Goal: Task Accomplishment & Management: Manage account settings

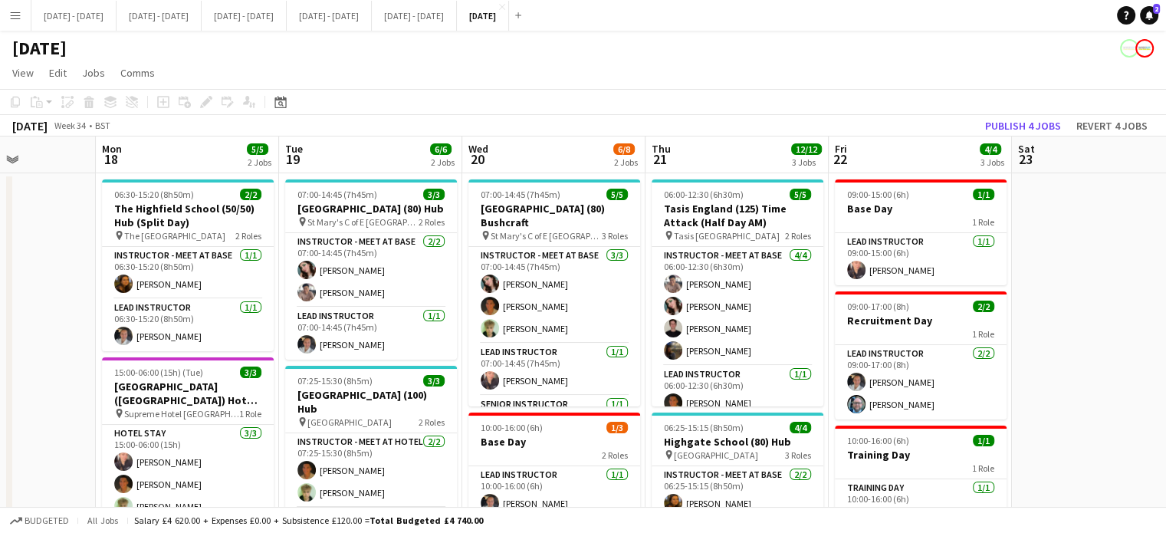
scroll to position [0, 453]
drag, startPoint x: 1079, startPoint y: 254, endPoint x: 1034, endPoint y: 281, distance: 53.0
click at [1034, 281] on app-calendar-viewport "Fri 15 2/2 1 Job Sat 16 Sun 17 Mon 18 5/5 2 Jobs Tue 19 6/6 2 Jobs Wed 20 6/8 2…" at bounding box center [583, 503] width 1166 height 735
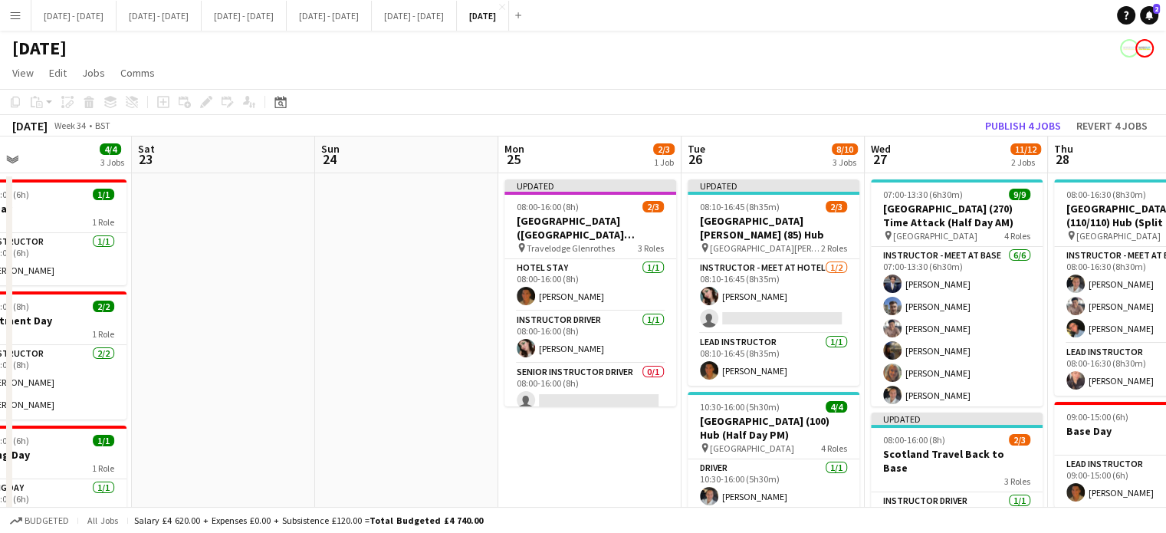
scroll to position [0, 393]
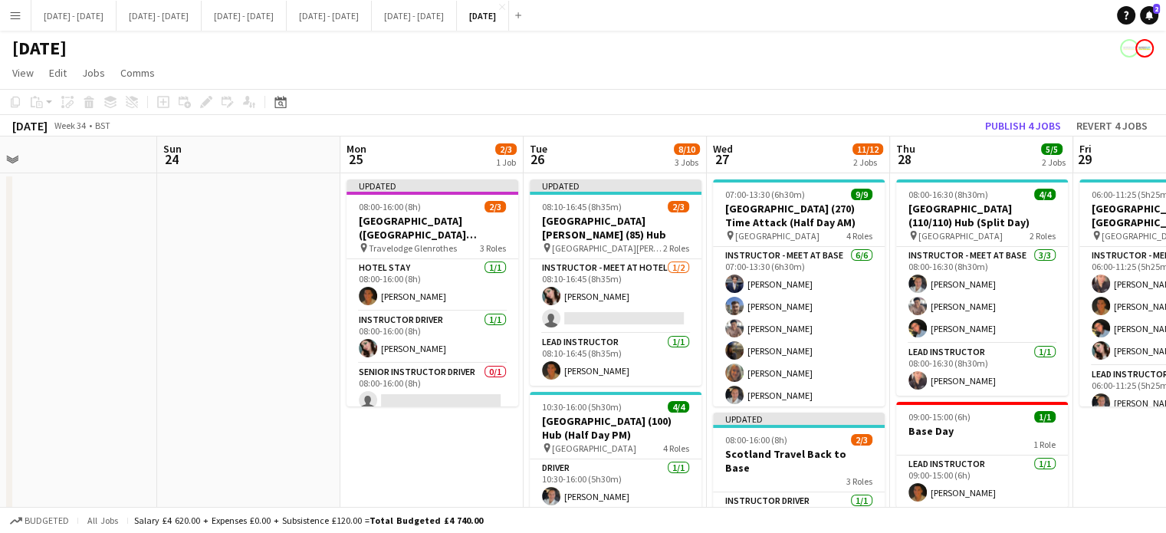
drag, startPoint x: 1051, startPoint y: 254, endPoint x: 13, endPoint y: 245, distance: 1038.0
click at [13, 245] on app-calendar-viewport "Thu 21 12/12 3 Jobs Fri 22 4/4 3 Jobs Sat 23 Sun 24 Mon 25 2/3 1 Job Tue 26 8/1…" at bounding box center [583, 503] width 1166 height 735
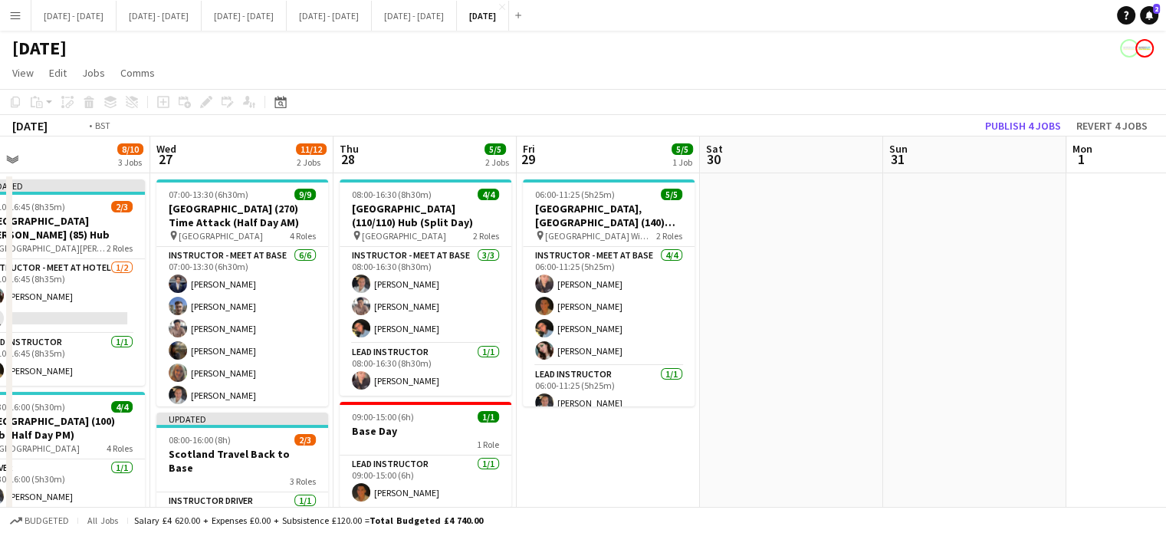
scroll to position [0, 431]
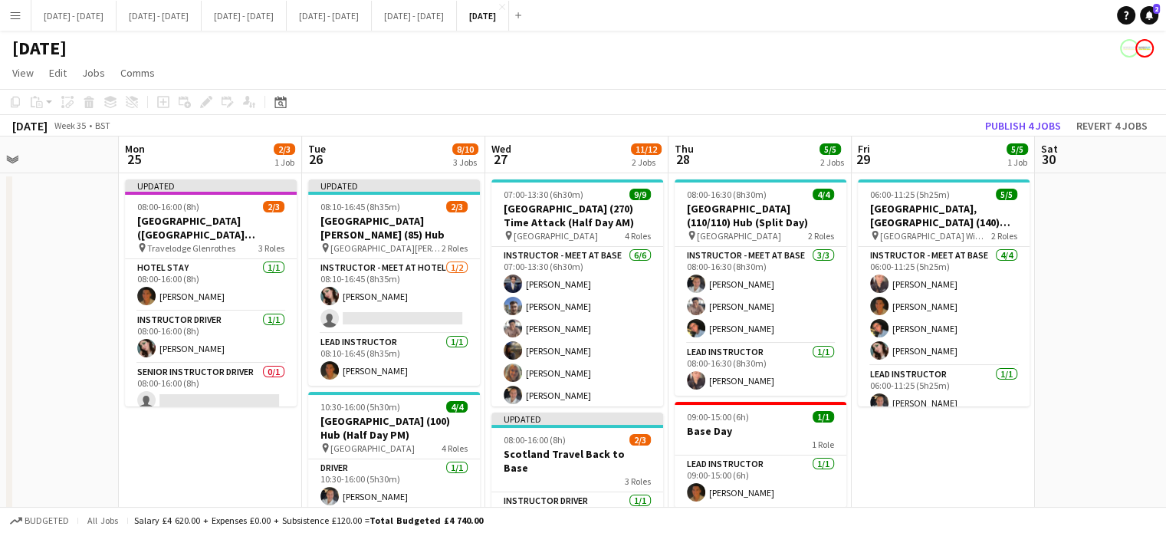
drag, startPoint x: 1111, startPoint y: 471, endPoint x: 889, endPoint y: 435, distance: 224.6
click at [889, 435] on app-calendar-viewport "Fri 22 4/4 3 Jobs Sat 23 Sun 24 Mon 25 2/3 1 Job Tue 26 8/10 3 Jobs Wed 27 11/1…" at bounding box center [583, 503] width 1166 height 735
click at [1049, 442] on app-date-cell at bounding box center [1126, 522] width 183 height 698
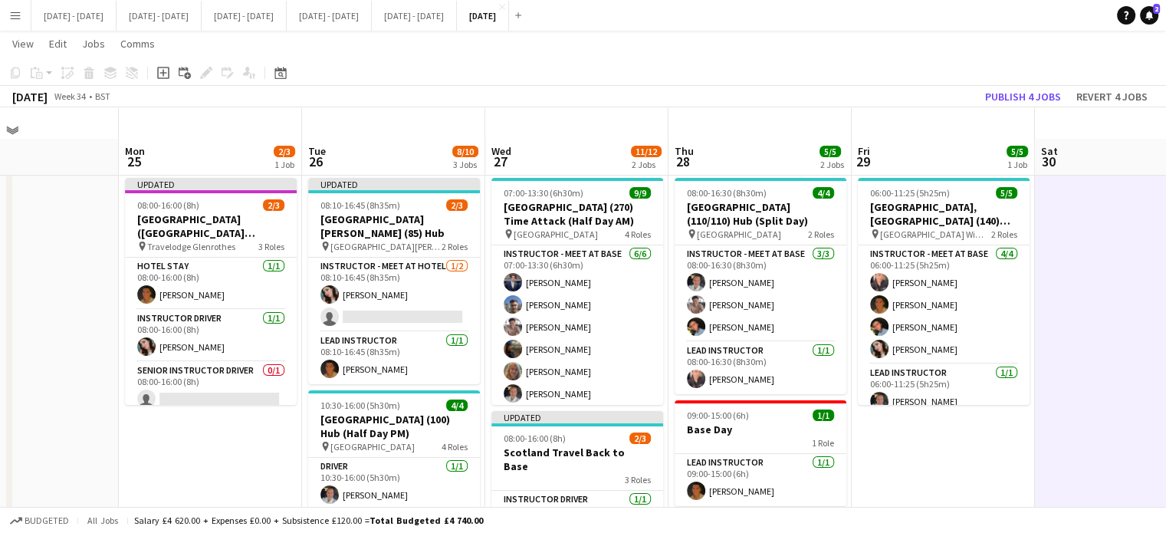
scroll to position [0, 0]
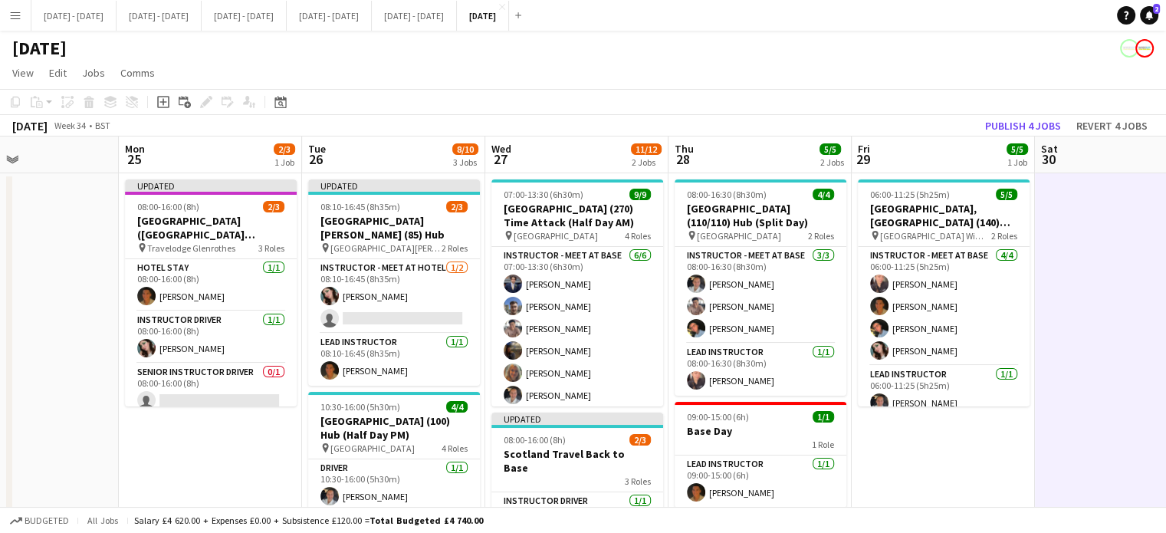
click at [1158, 324] on app-date-cell at bounding box center [1126, 522] width 183 height 698
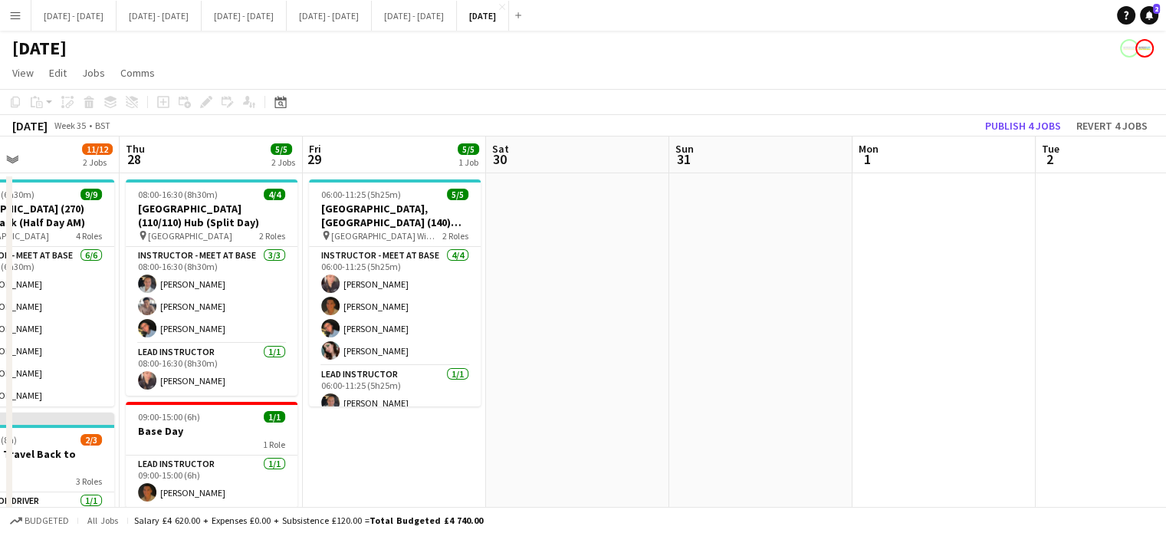
drag, startPoint x: 994, startPoint y: 462, endPoint x: 445, endPoint y: 458, distance: 548.9
click at [445, 458] on app-calendar-viewport "Sun 24 Mon 25 2/3 1 Job Tue 26 8/10 3 Jobs Wed 27 11/12 2 Jobs Thu 28 5/5 2 Job…" at bounding box center [583, 503] width 1166 height 735
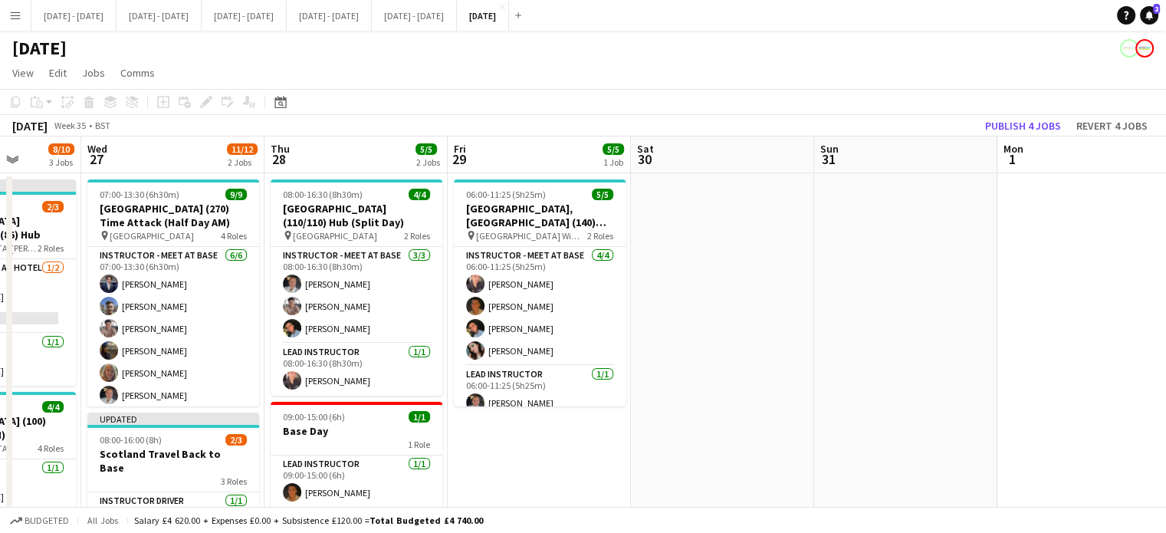
drag, startPoint x: 1013, startPoint y: 391, endPoint x: 1195, endPoint y: 329, distance: 192.0
click at [1165, 329] on html "Menu Boards Boards Boards All jobs Status Workforce Workforce My Workforce Recr…" at bounding box center [583, 449] width 1166 height 898
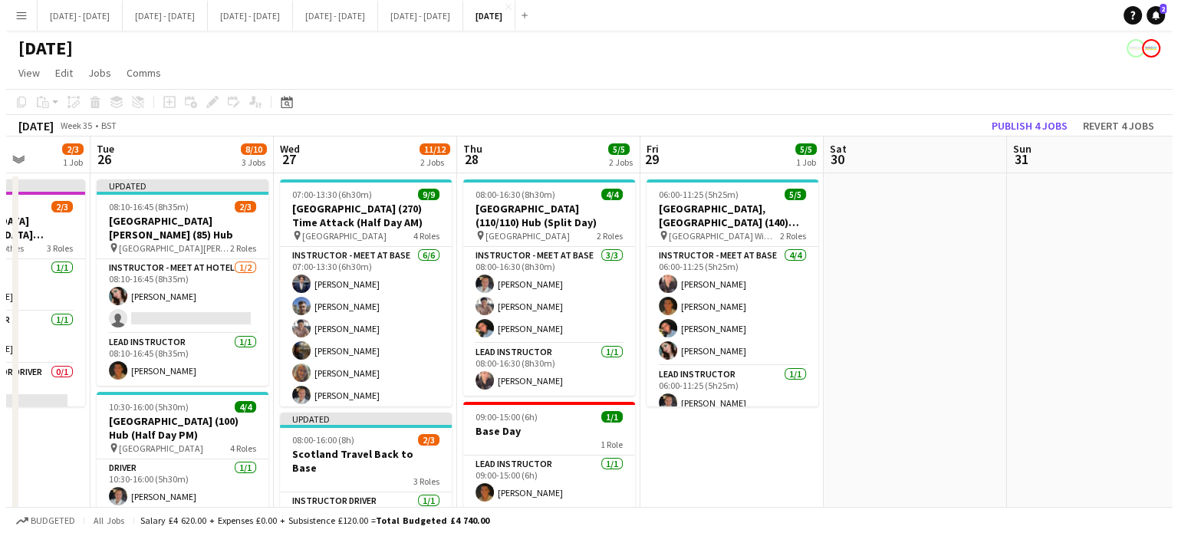
scroll to position [0, 465]
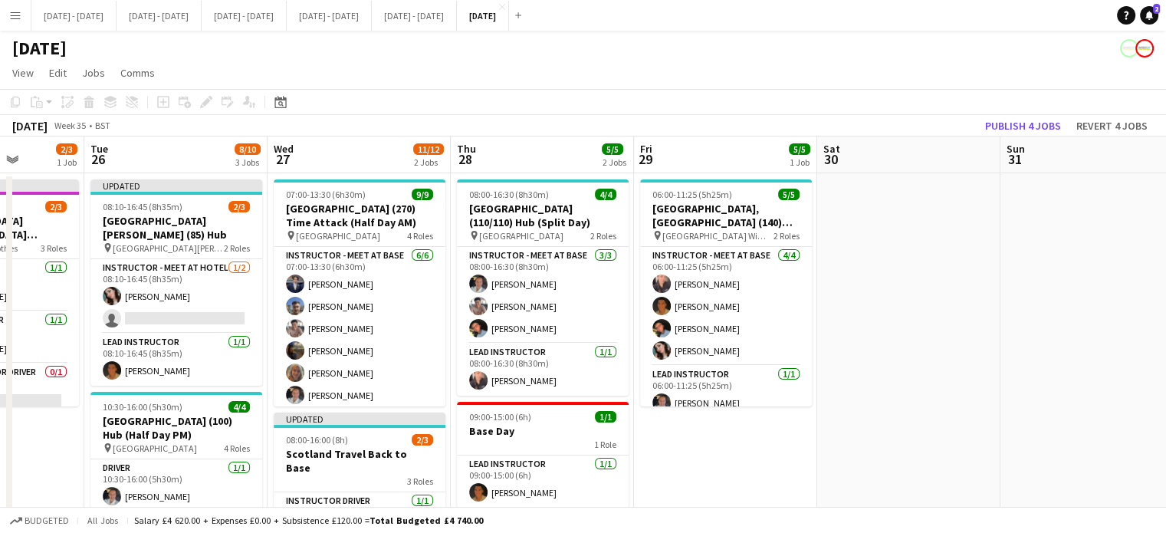
drag, startPoint x: 918, startPoint y: 376, endPoint x: 1459, endPoint y: 325, distance: 543.6
click at [1165, 325] on html "Menu Boards Boards Boards All jobs Status Workforce Workforce My Workforce Recr…" at bounding box center [583, 449] width 1166 height 898
click at [82, 28] on button "[DATE] - [DATE] Close" at bounding box center [73, 16] width 85 height 30
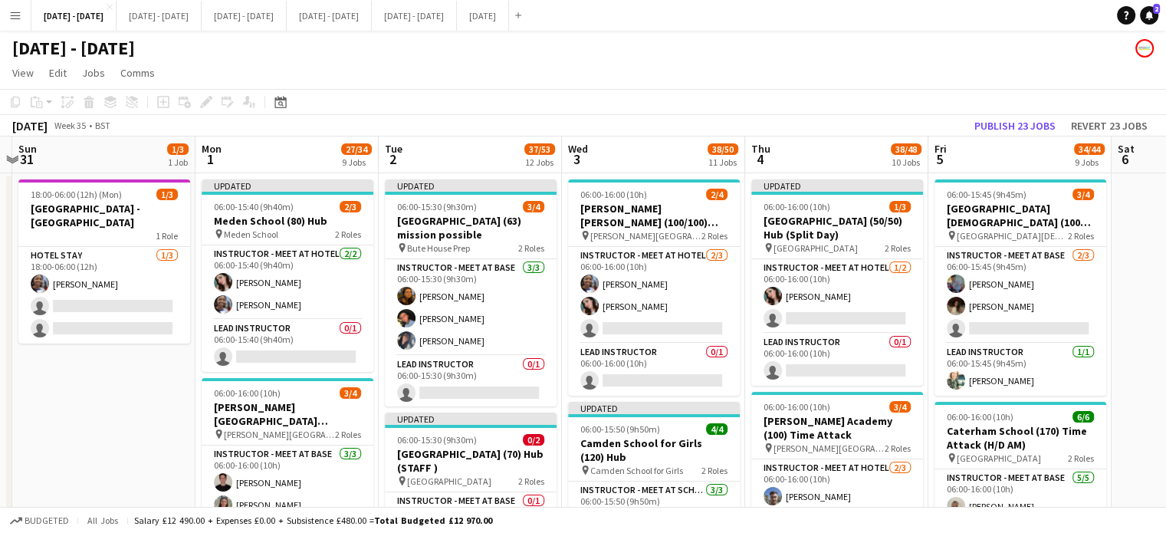
scroll to position [0, 705]
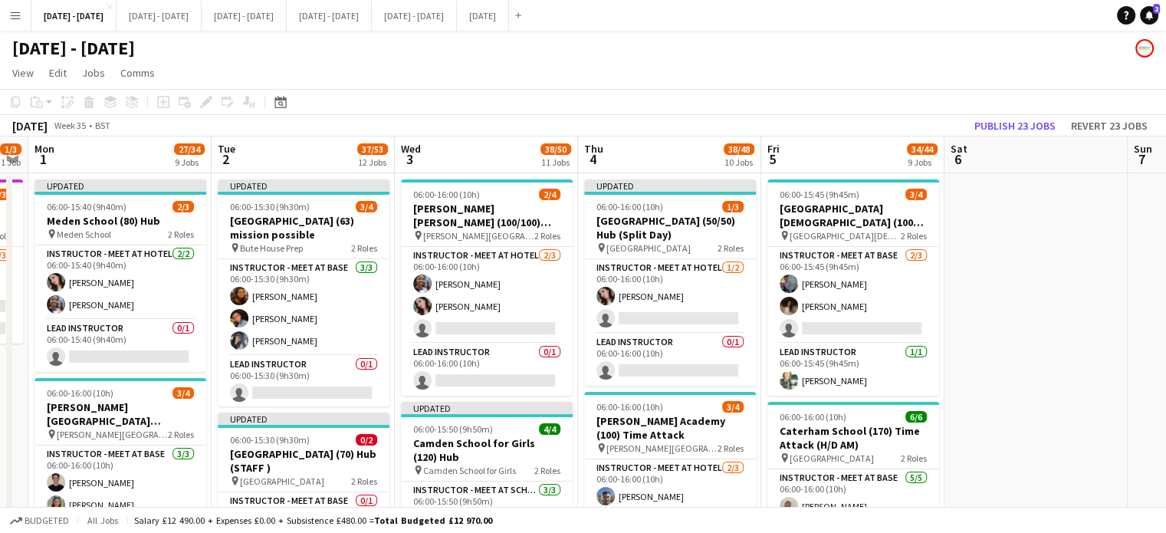
drag, startPoint x: 218, startPoint y: 444, endPoint x: 0, endPoint y: 422, distance: 219.5
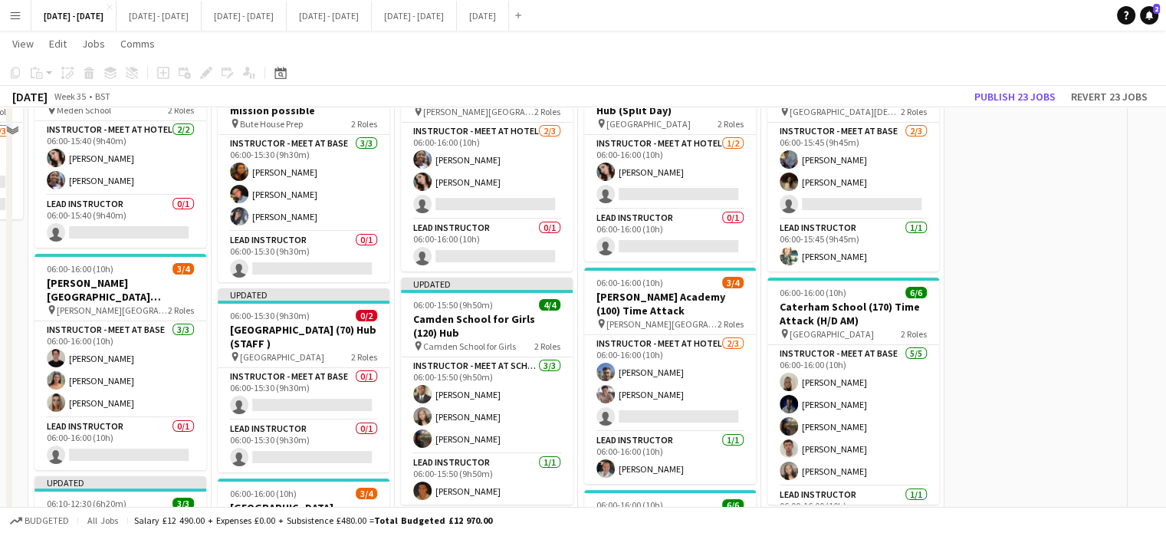
scroll to position [0, 0]
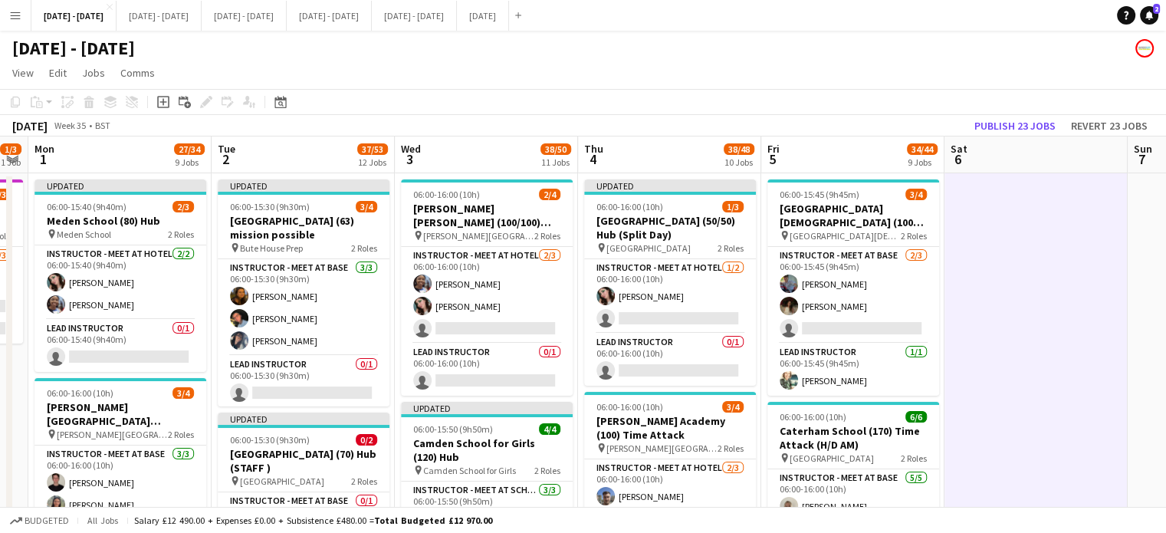
scroll to position [0, 609]
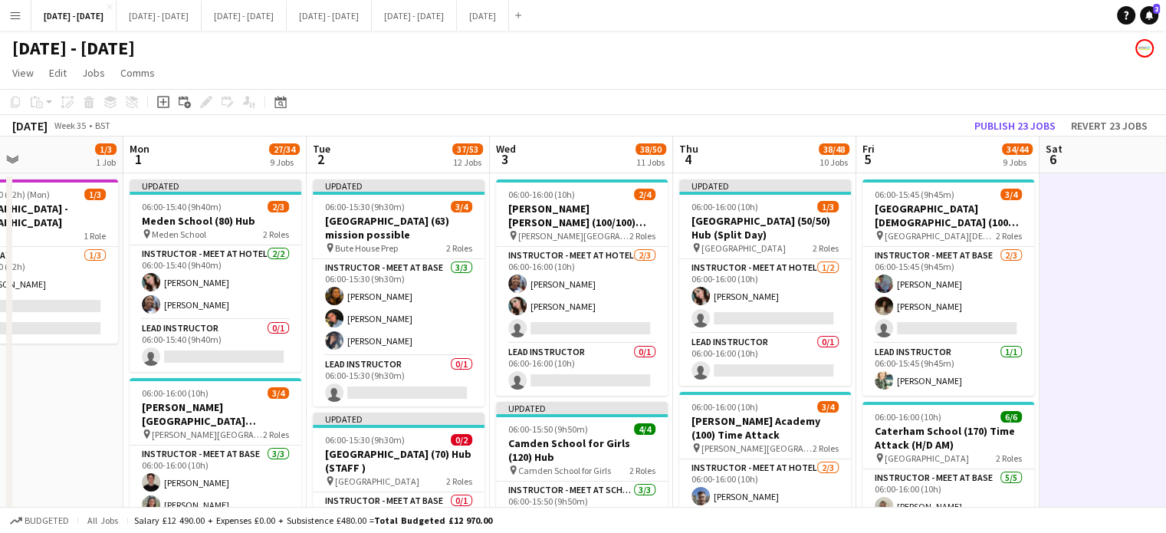
drag, startPoint x: 1053, startPoint y: 440, endPoint x: 1263, endPoint y: 409, distance: 213.0
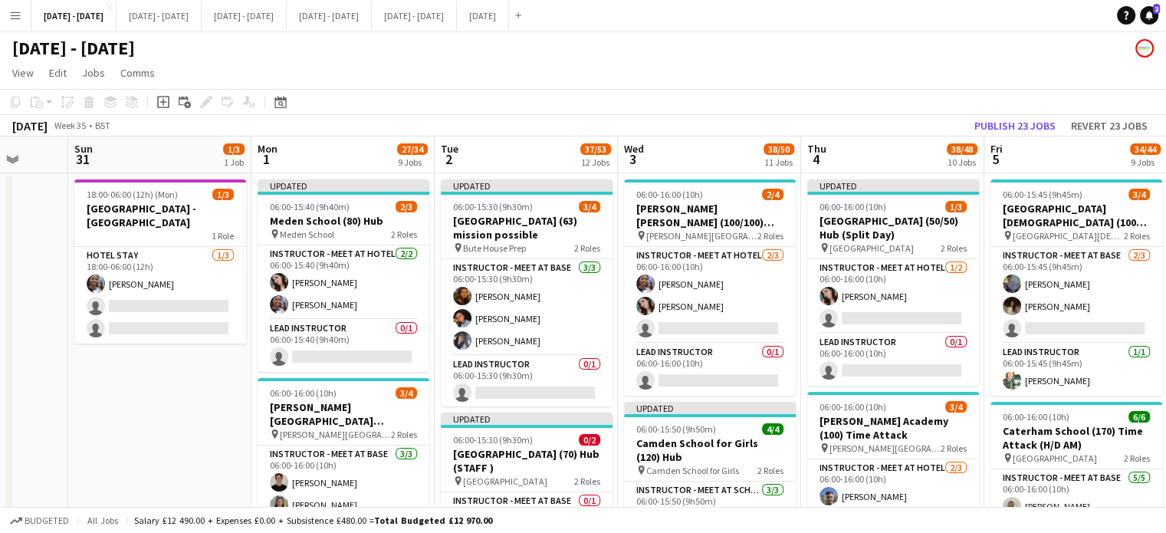
scroll to position [0, 469]
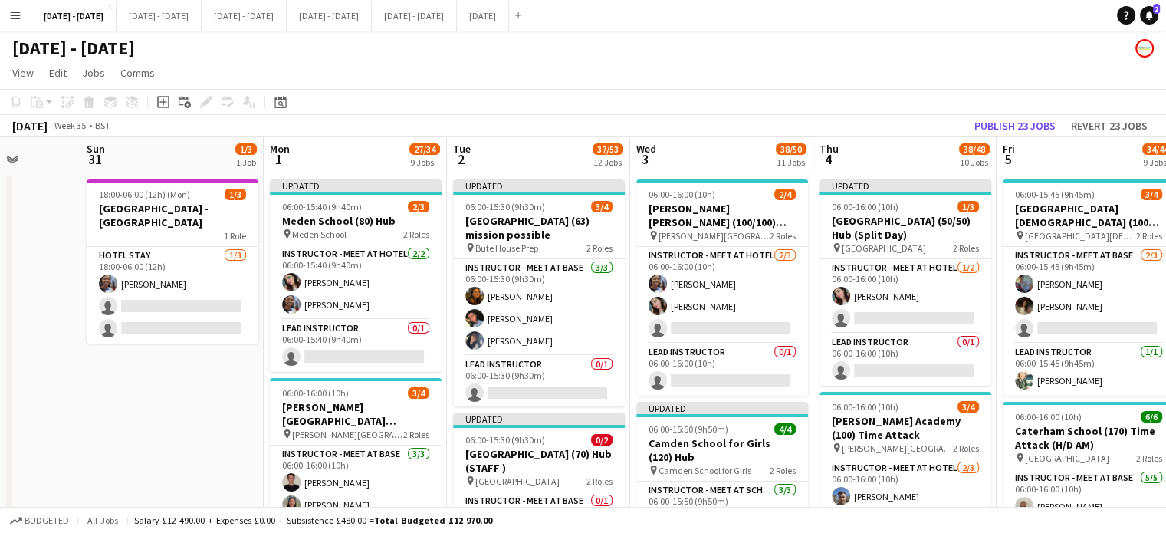
drag, startPoint x: 80, startPoint y: 389, endPoint x: 221, endPoint y: 376, distance: 141.0
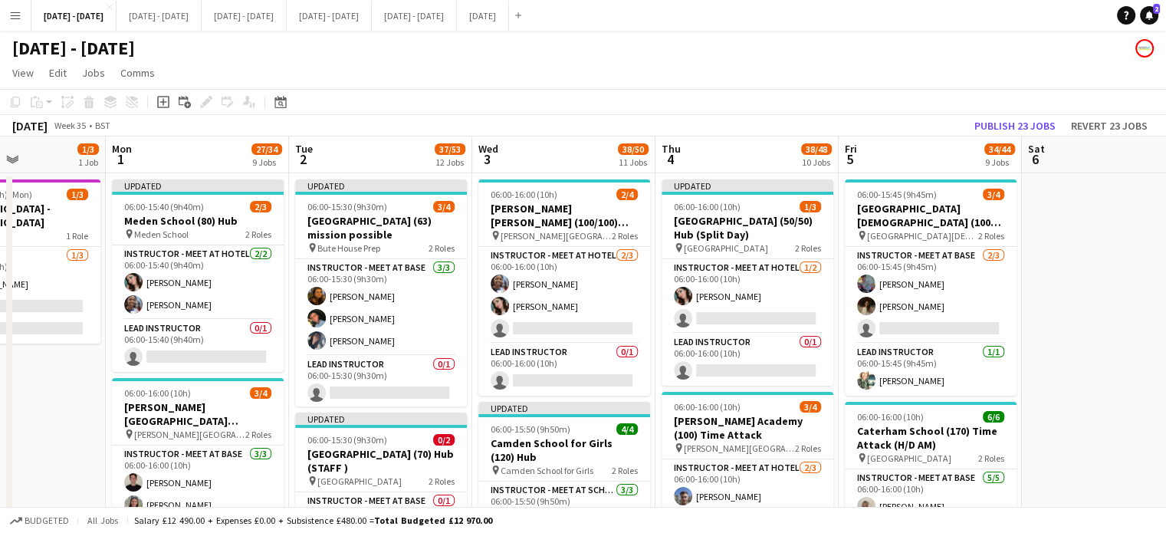
scroll to position [0, 560]
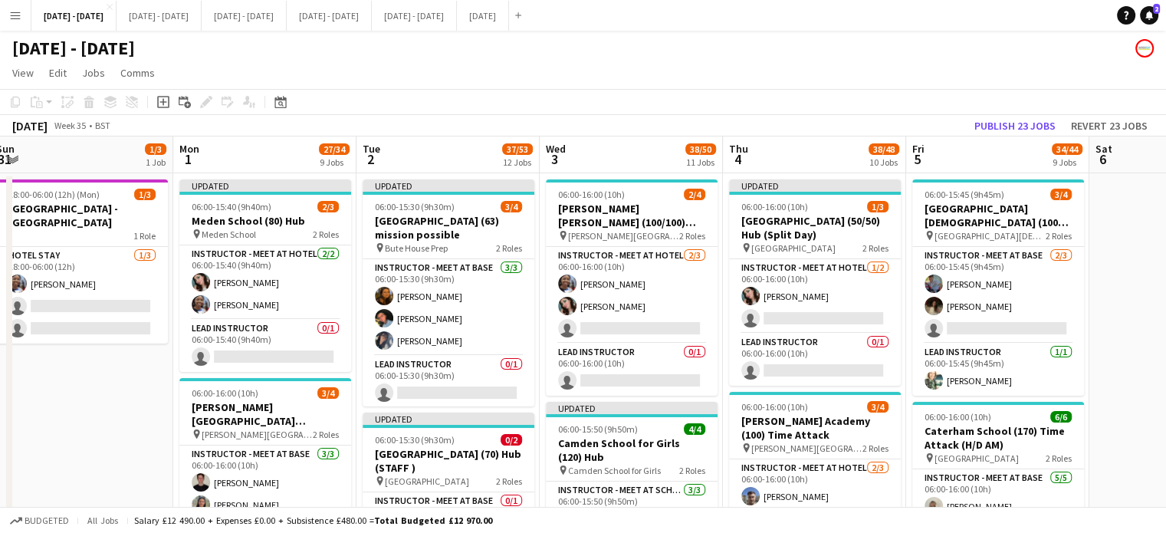
drag, startPoint x: 695, startPoint y: 153, endPoint x: 604, endPoint y: 168, distance: 91.8
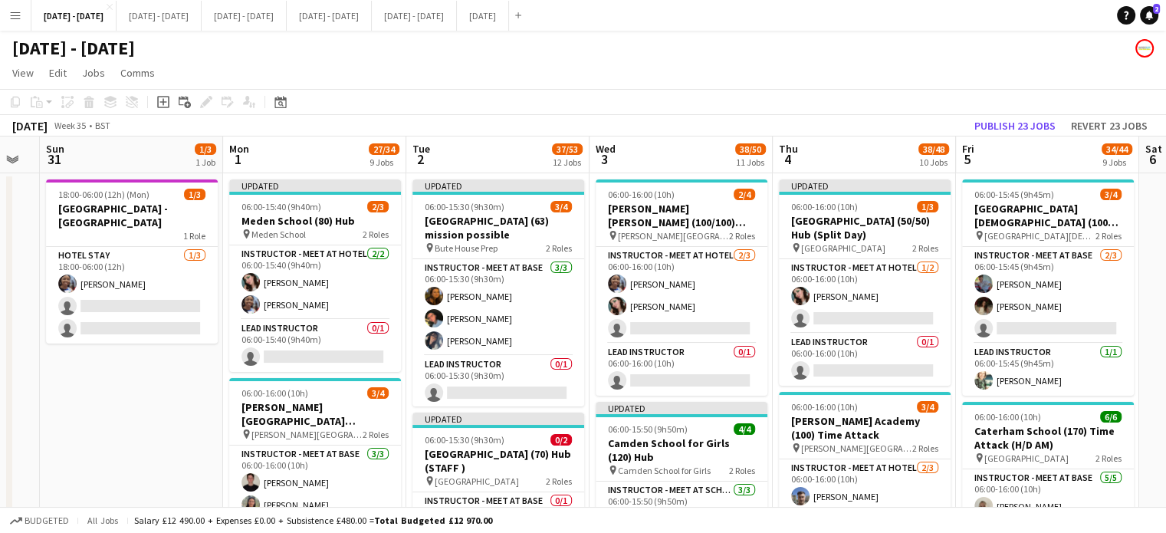
drag, startPoint x: 139, startPoint y: 409, endPoint x: 192, endPoint y: 410, distance: 52.9
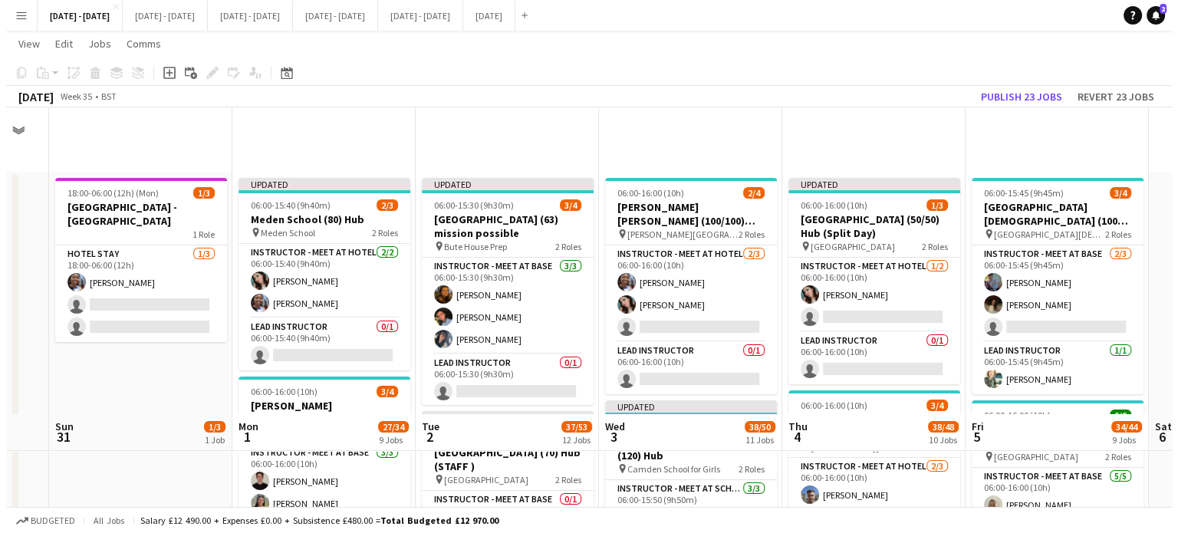
scroll to position [0, 0]
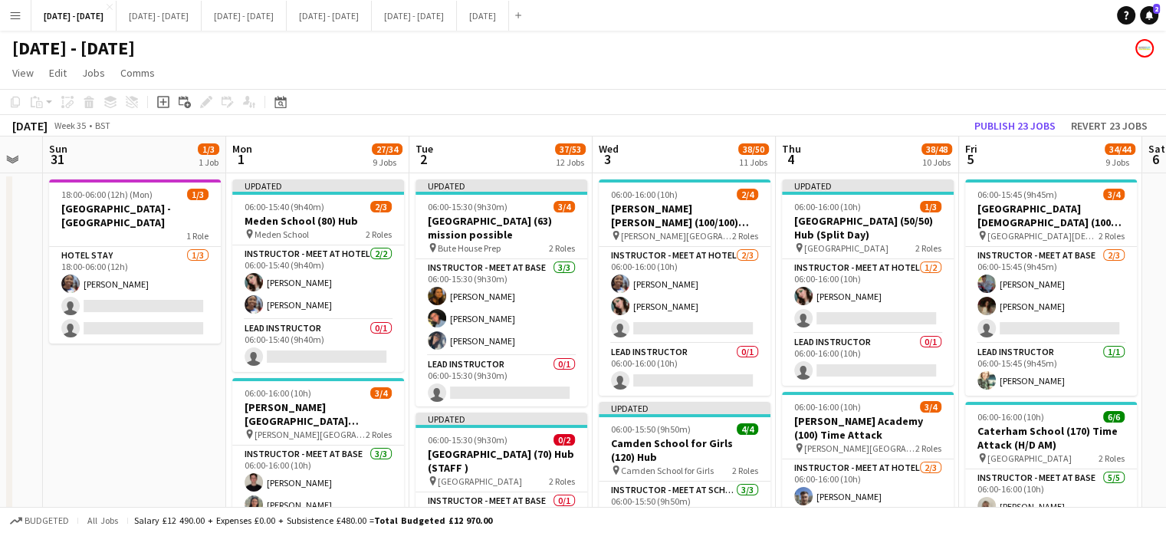
drag, startPoint x: 1147, startPoint y: 8, endPoint x: 1126, endPoint y: 13, distance: 21.4
click at [1147, 8] on link "Notifications 2" at bounding box center [1149, 15] width 18 height 18
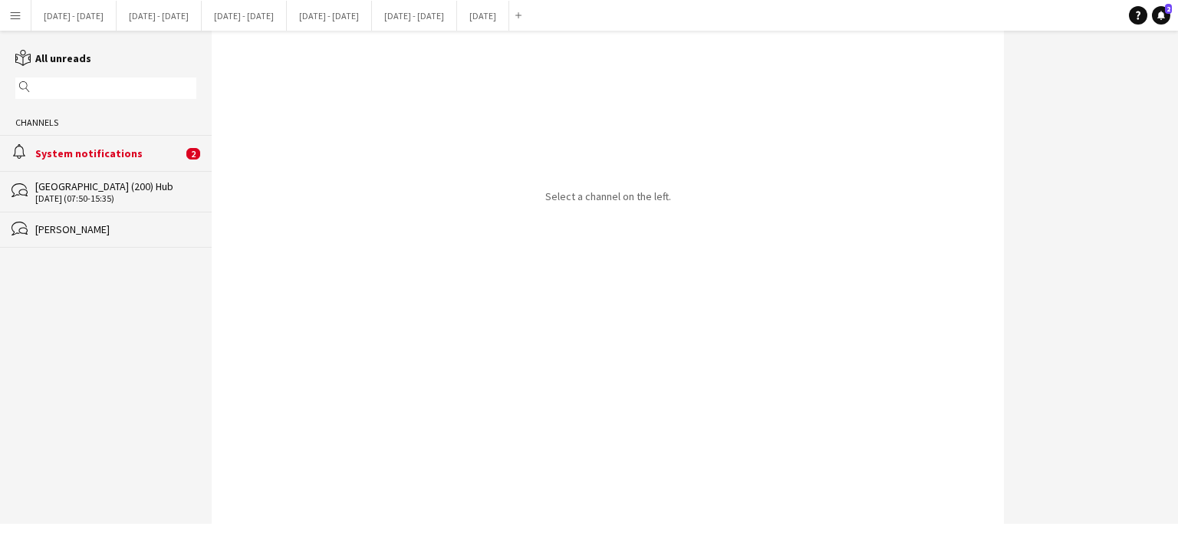
click at [116, 149] on div "System notifications" at bounding box center [108, 153] width 147 height 14
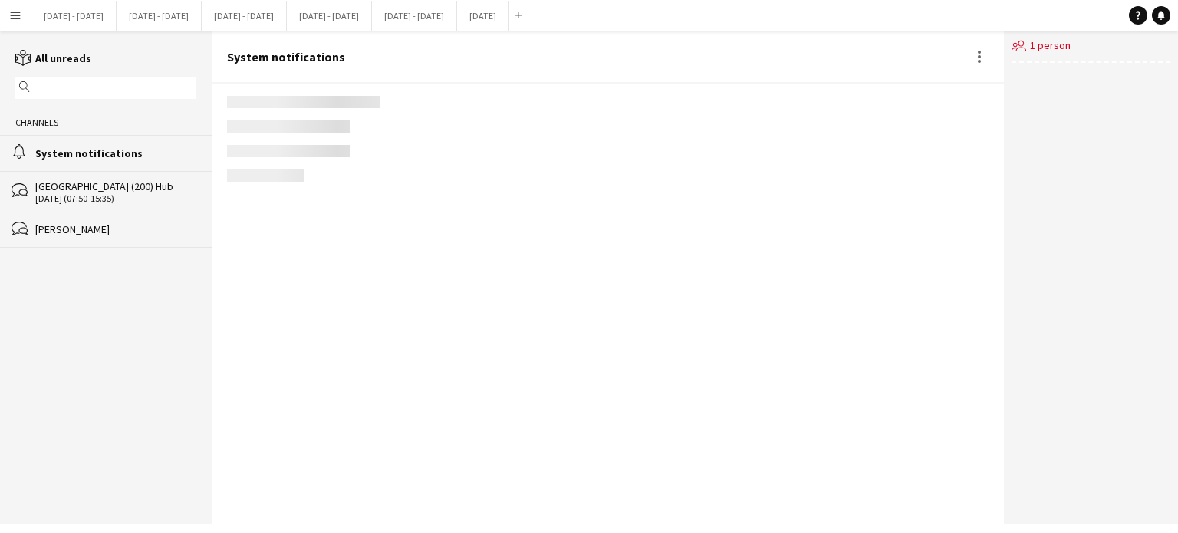
scroll to position [1846, 0]
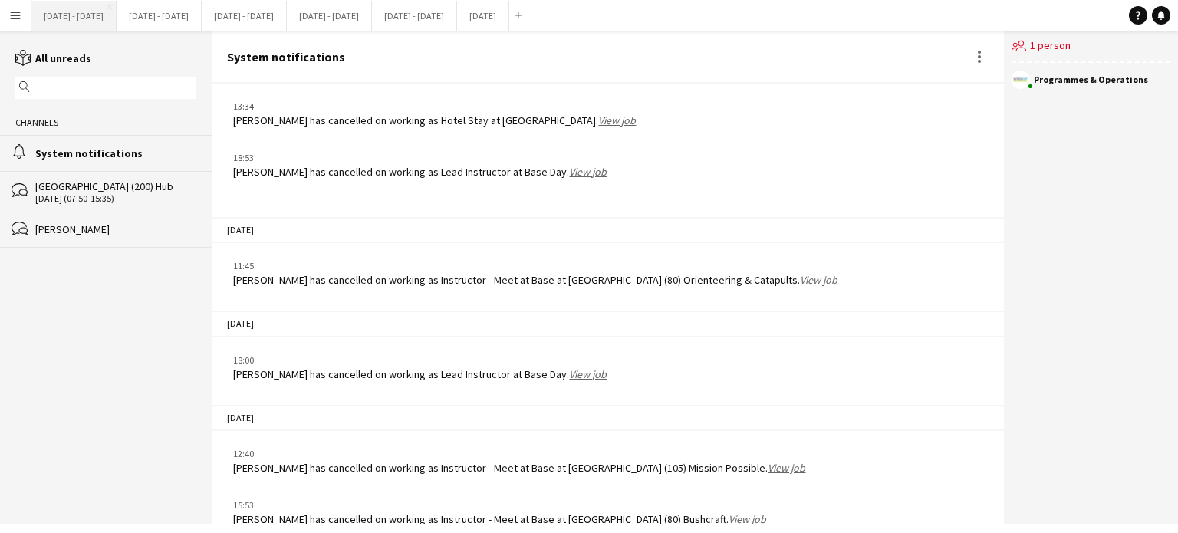
click at [98, 9] on button "[DATE] - [DATE] Close" at bounding box center [73, 16] width 85 height 30
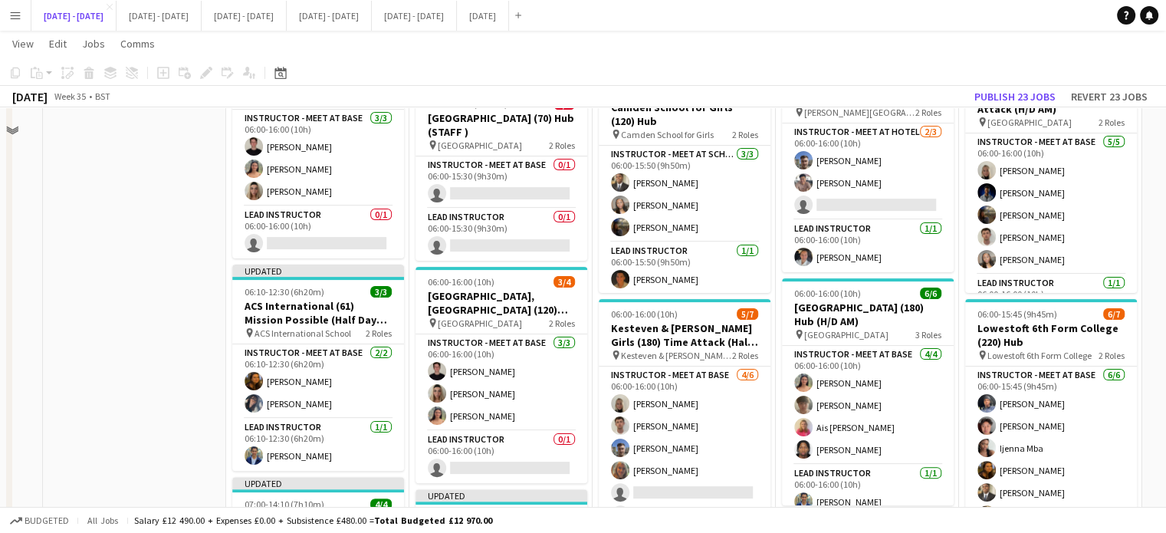
scroll to position [460, 0]
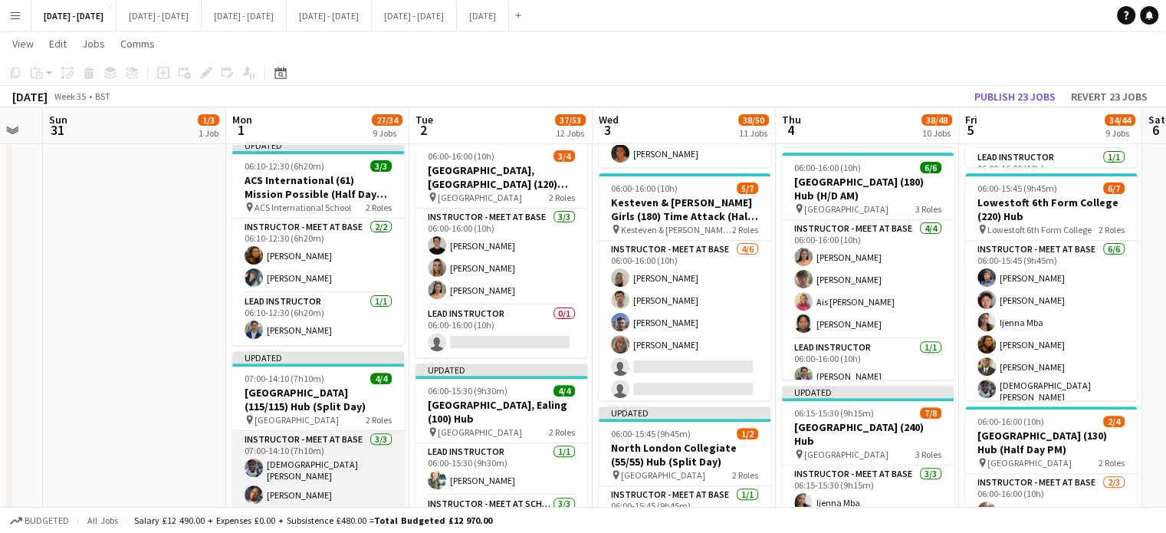
click at [279, 446] on app-card-role "Instructor - Meet at Base [DATE] 07:00-14:10 (7h10m) [PERSON_NAME] Oguntunde [P…" at bounding box center [318, 481] width 172 height 101
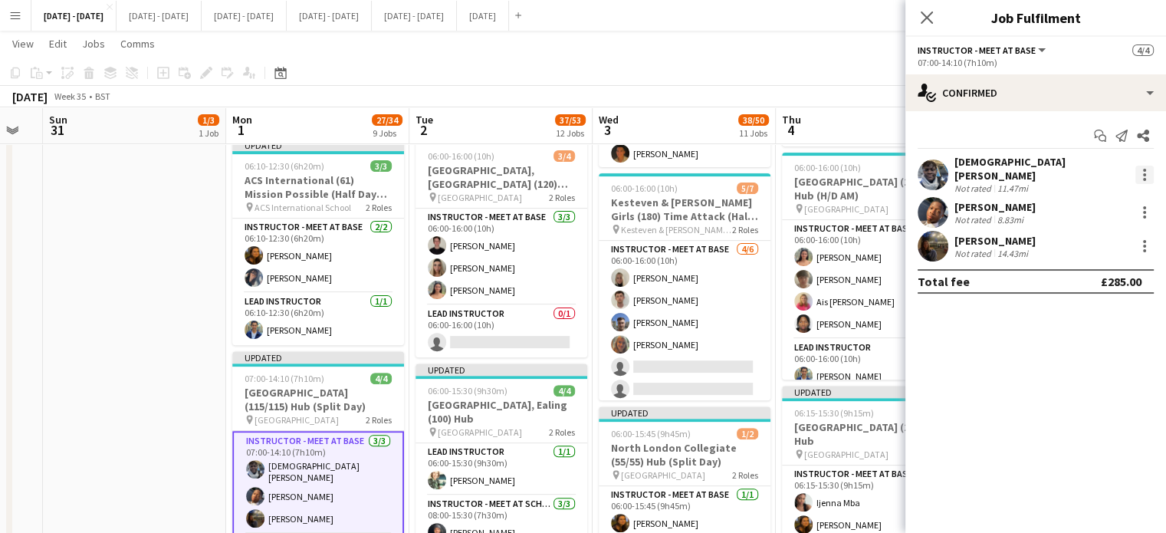
click at [1148, 170] on div at bounding box center [1144, 175] width 18 height 18
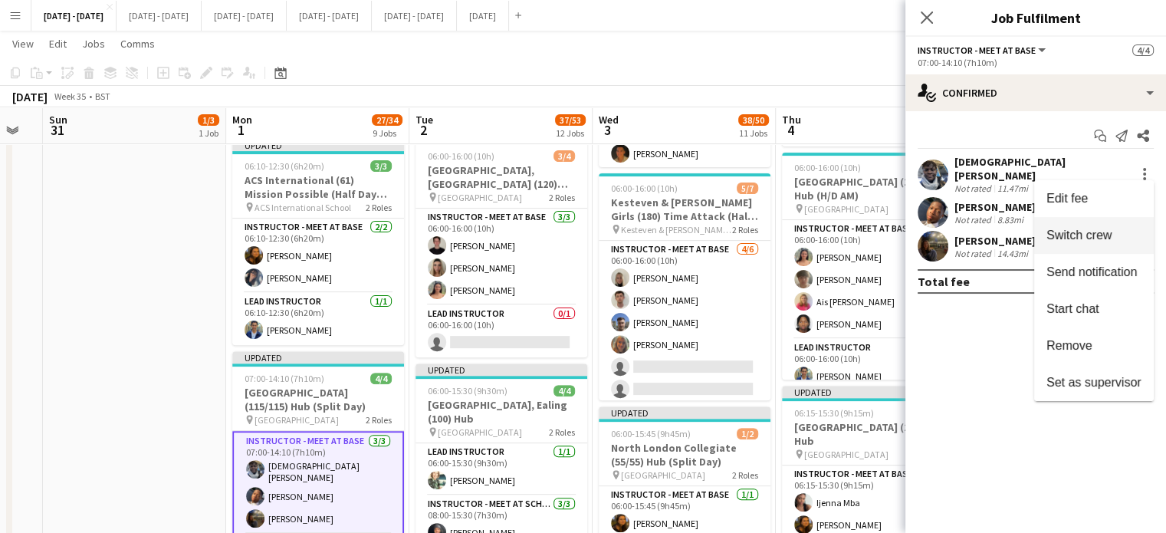
click at [1106, 232] on span "Switch crew" at bounding box center [1078, 234] width 65 height 13
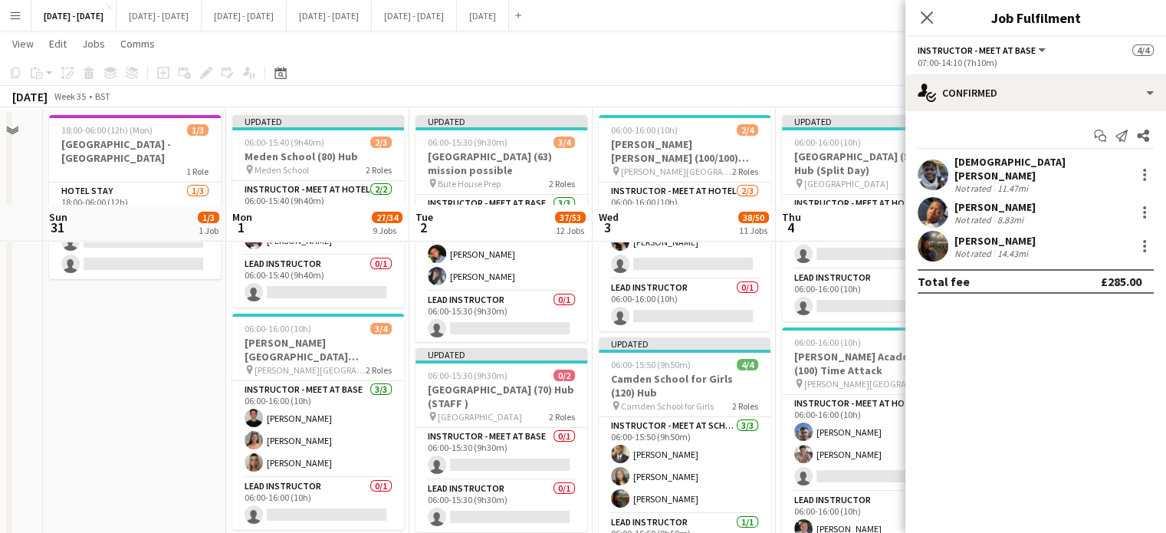
scroll to position [77, 0]
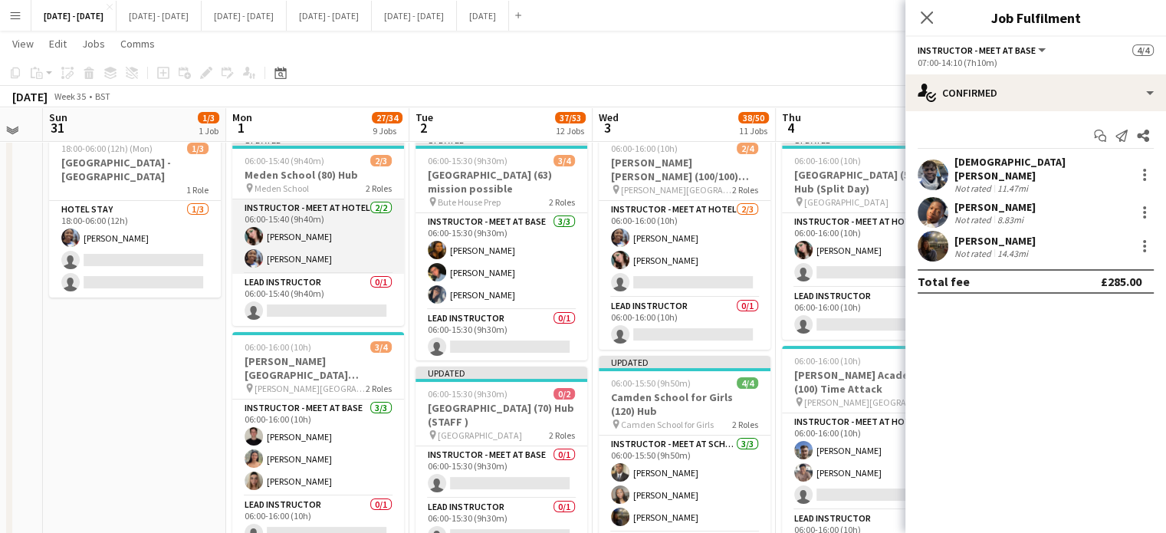
click at [288, 232] on app-card-role "Instructor - Meet at Hotel [DATE] 06:00-15:40 (9h40m) [PERSON_NAME] Cork [PERSO…" at bounding box center [318, 236] width 172 height 74
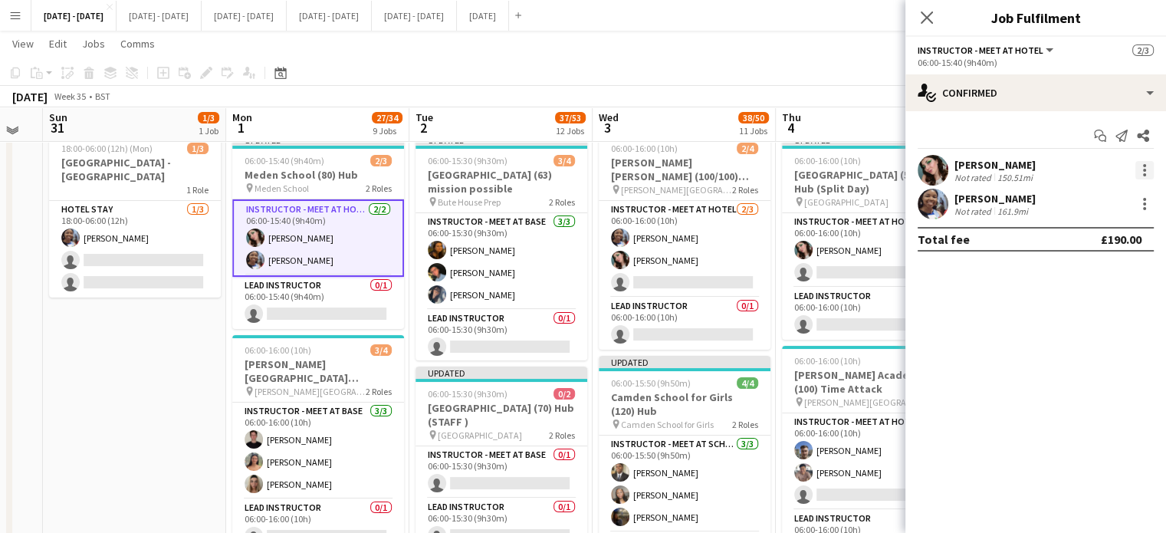
click at [1148, 173] on div at bounding box center [1144, 170] width 18 height 18
click at [1118, 229] on span "Switch with" at bounding box center [1093, 235] width 95 height 14
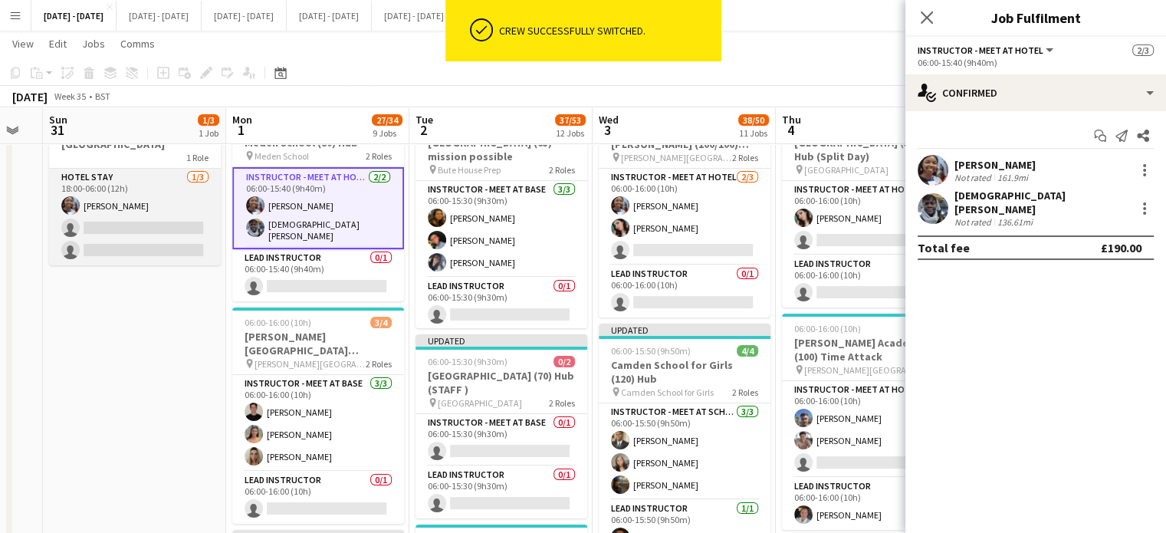
click at [116, 230] on app-card-role "Hotel Stay [DATE] 18:00-06:00 (12h) [PERSON_NAME] single-neutral-actions single…" at bounding box center [135, 217] width 172 height 97
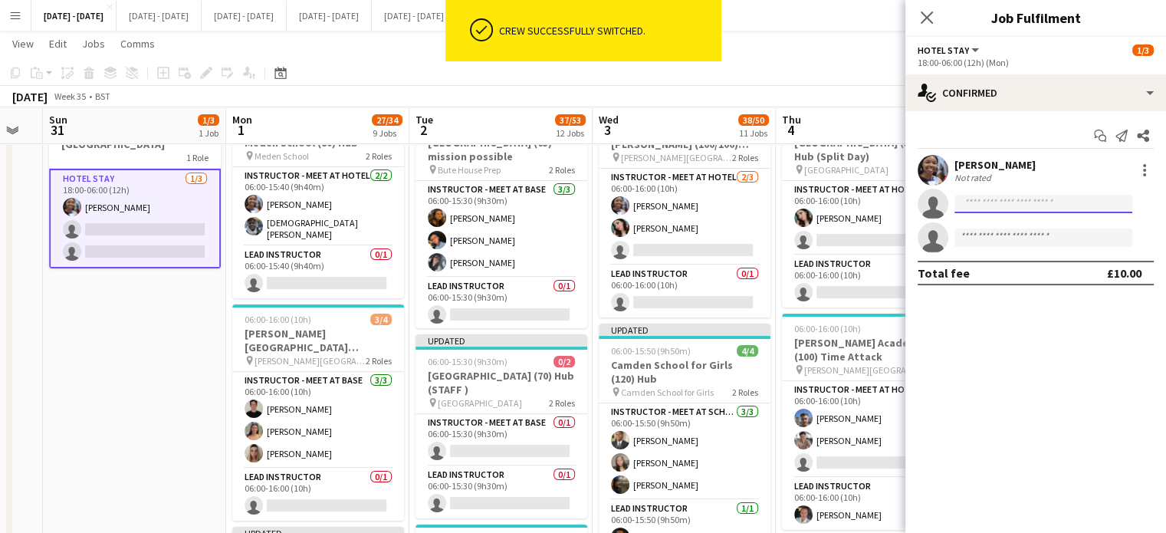
click at [1015, 201] on input at bounding box center [1043, 204] width 178 height 18
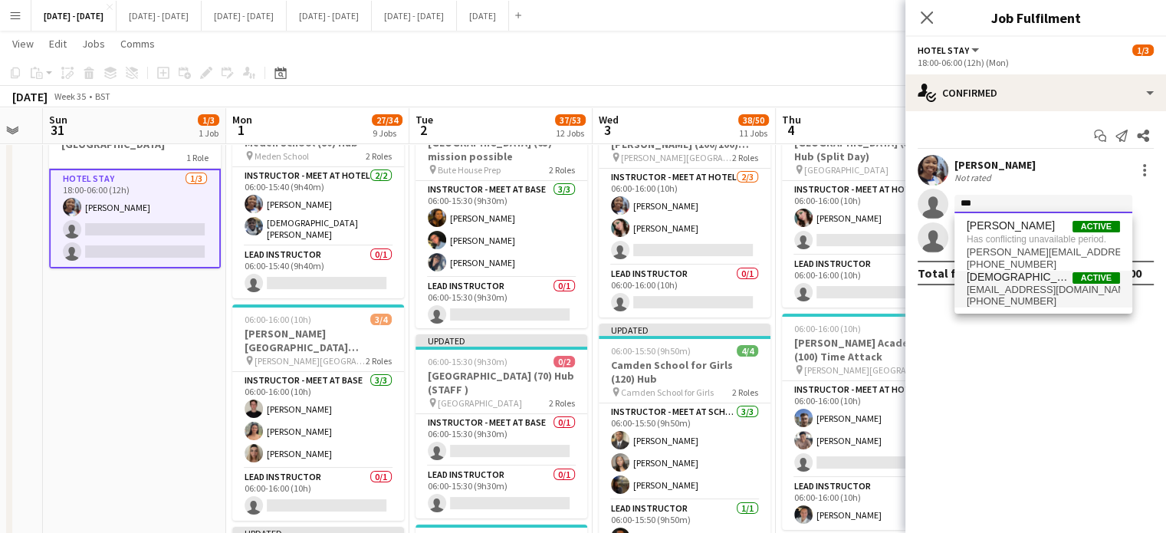
type input "***"
click at [1026, 284] on span "[EMAIL_ADDRESS][DOMAIN_NAME]" at bounding box center [1043, 290] width 153 height 12
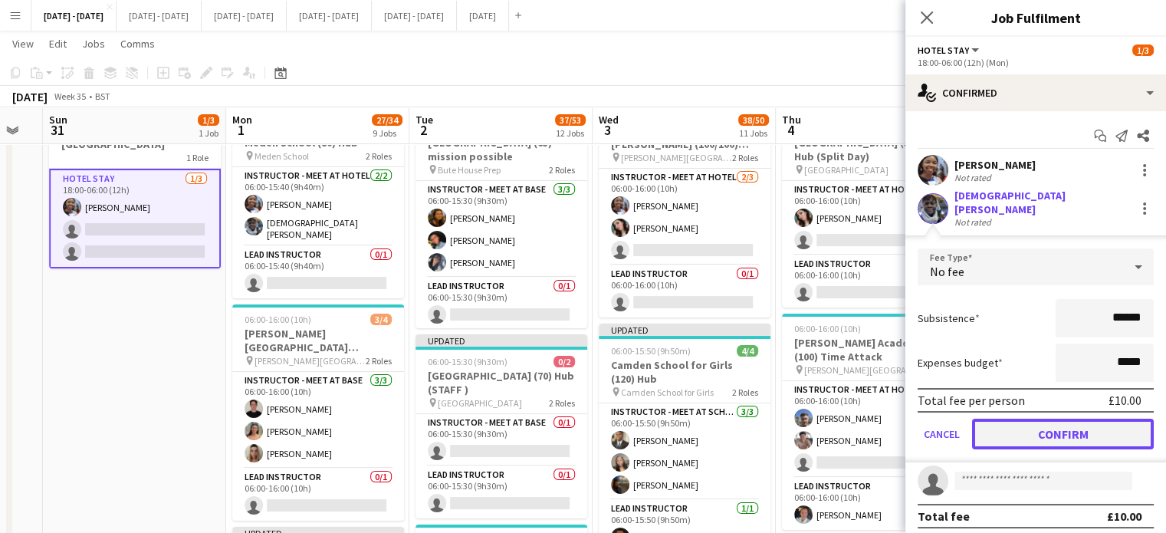
click at [1042, 424] on button "Confirm" at bounding box center [1063, 434] width 182 height 31
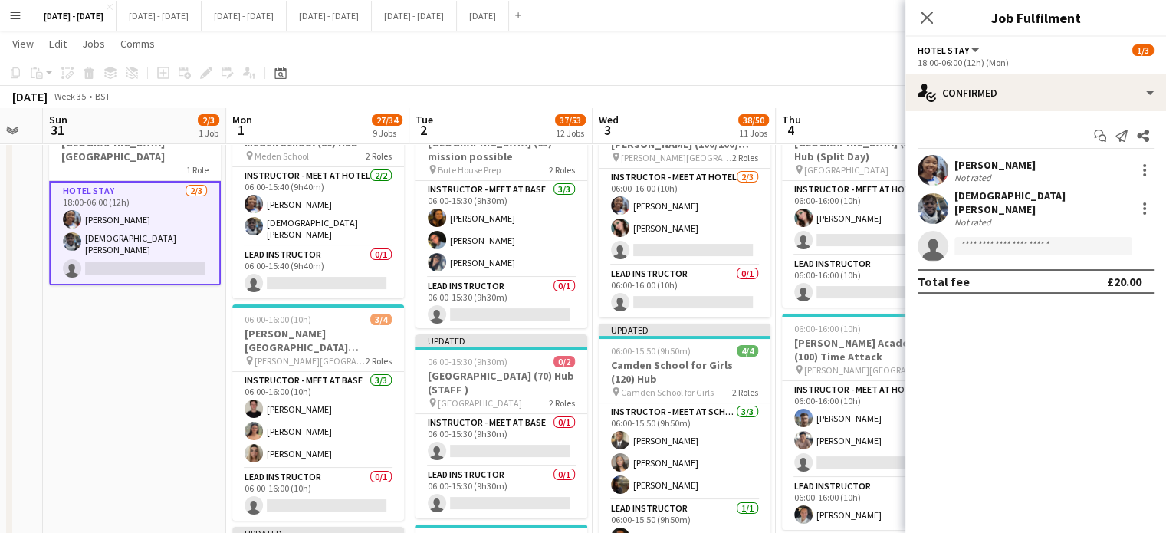
click at [133, 202] on app-card-role "Hotel Stay [DATE] 18:00-06:00 (12h) [PERSON_NAME] [PERSON_NAME] single-neutral-…" at bounding box center [135, 233] width 172 height 104
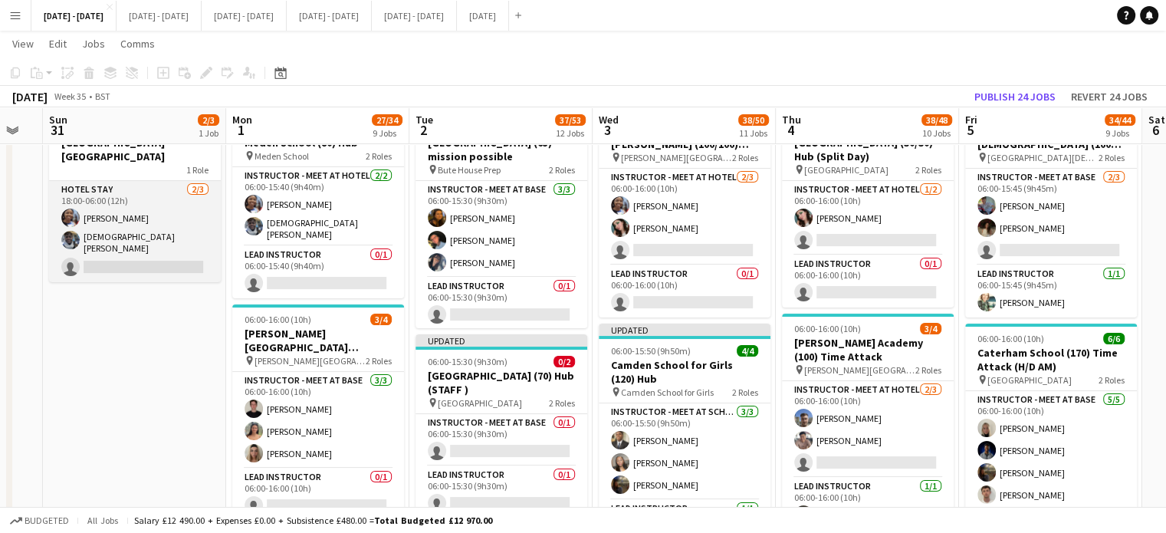
click at [80, 254] on app-card-role "Hotel Stay [DATE] 18:00-06:00 (12h) [PERSON_NAME] [PERSON_NAME] single-neutral-…" at bounding box center [135, 231] width 172 height 101
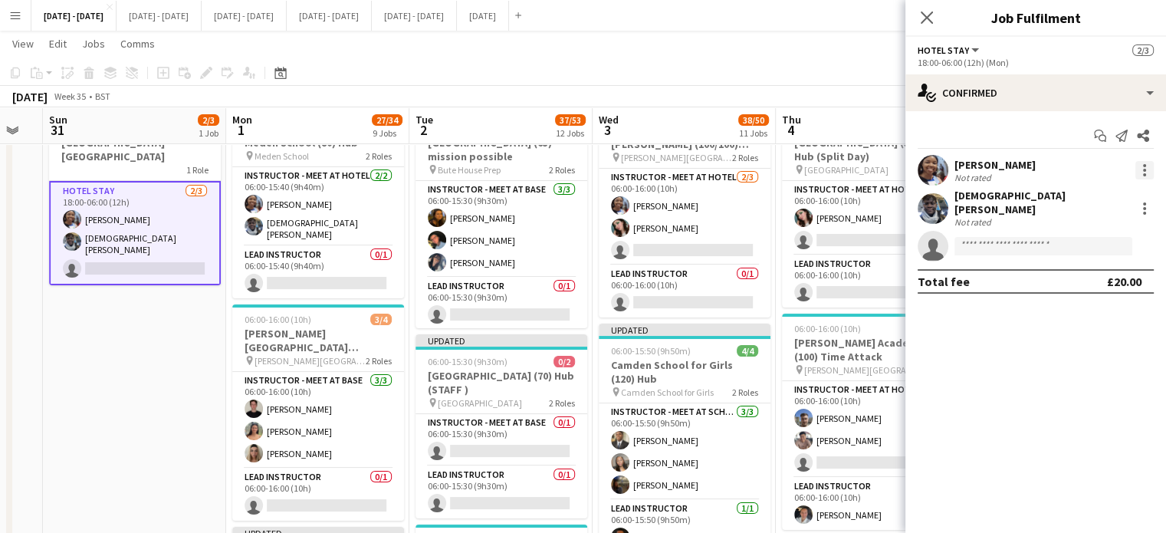
click at [1144, 172] on div at bounding box center [1144, 170] width 18 height 18
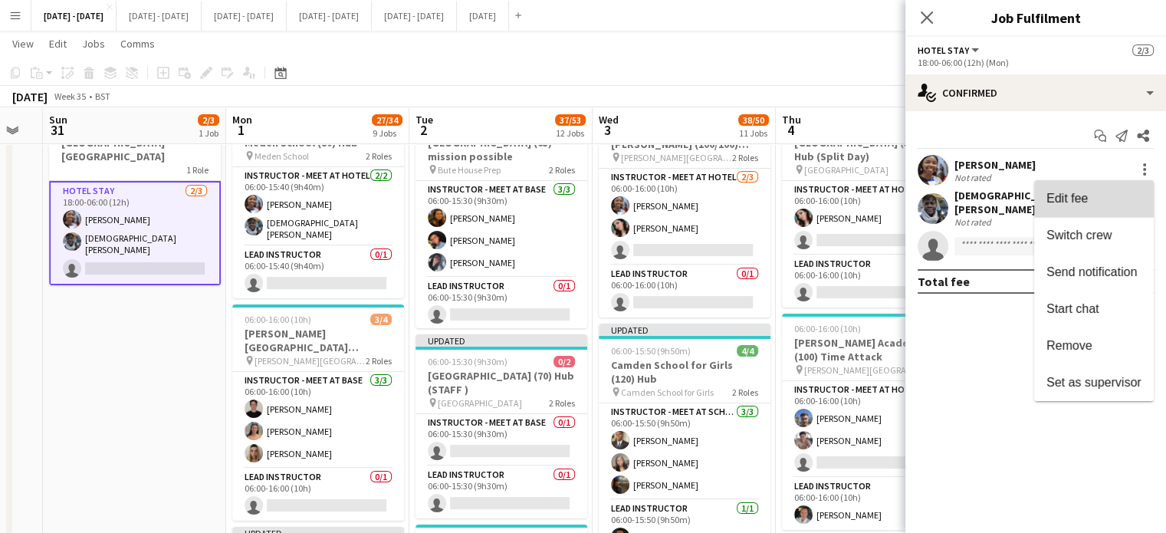
click at [1123, 205] on button "Edit fee" at bounding box center [1094, 198] width 120 height 37
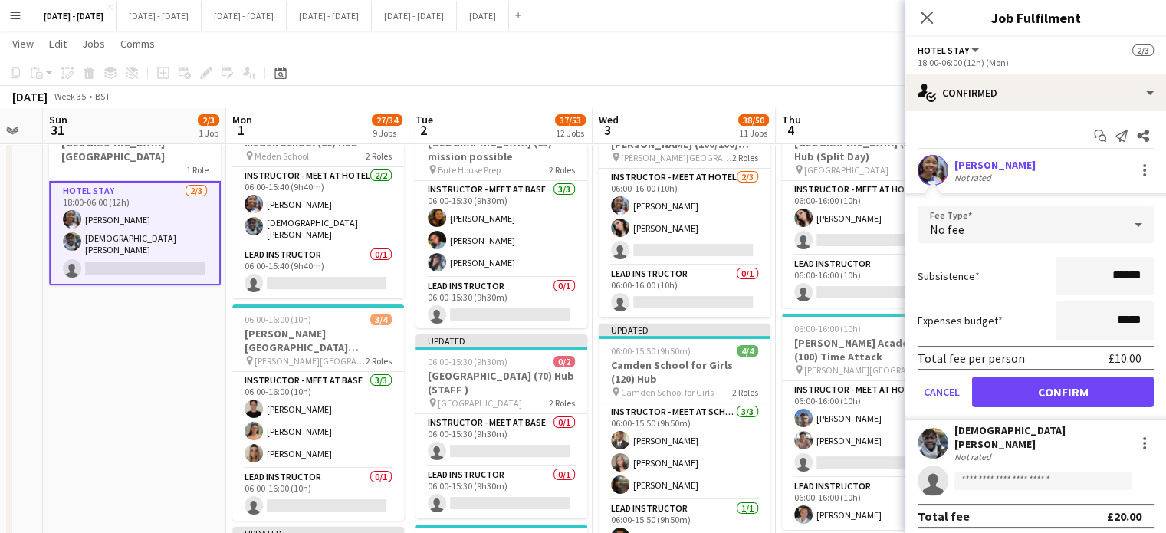
click at [1120, 278] on input "******" at bounding box center [1105, 276] width 98 height 38
type input "**"
type input "******"
click at [1108, 382] on button "Confirm" at bounding box center [1063, 391] width 182 height 31
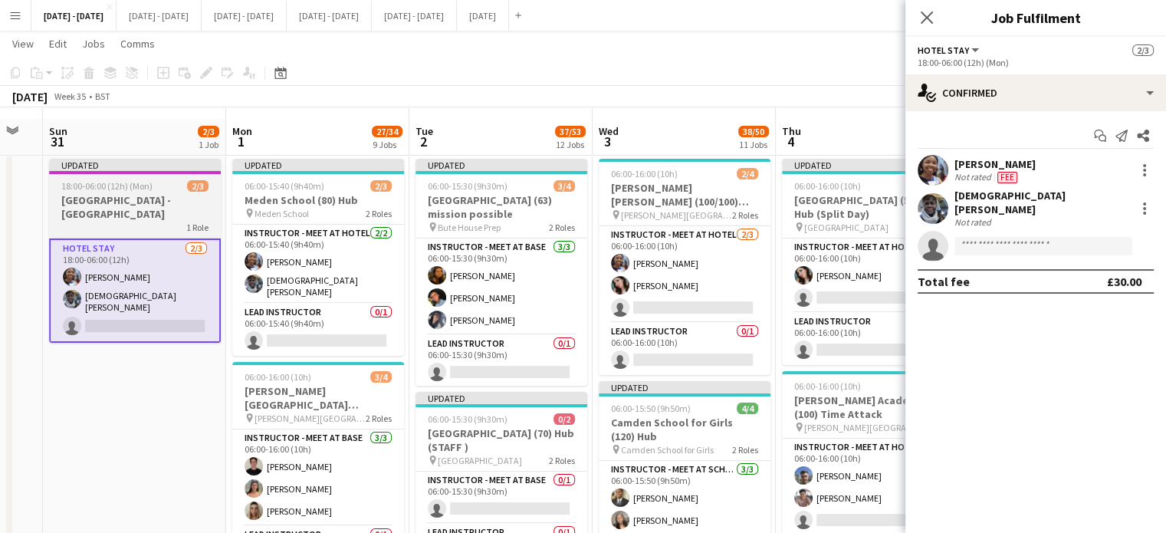
scroll to position [0, 0]
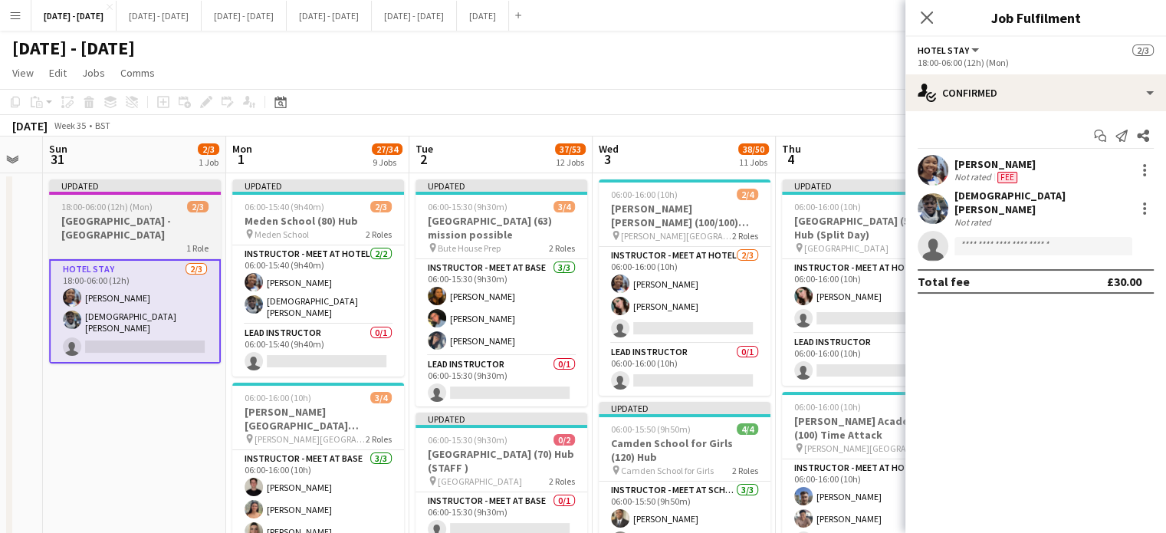
click at [113, 236] on h3 "[GEOGRAPHIC_DATA] - [GEOGRAPHIC_DATA]" at bounding box center [135, 228] width 172 height 28
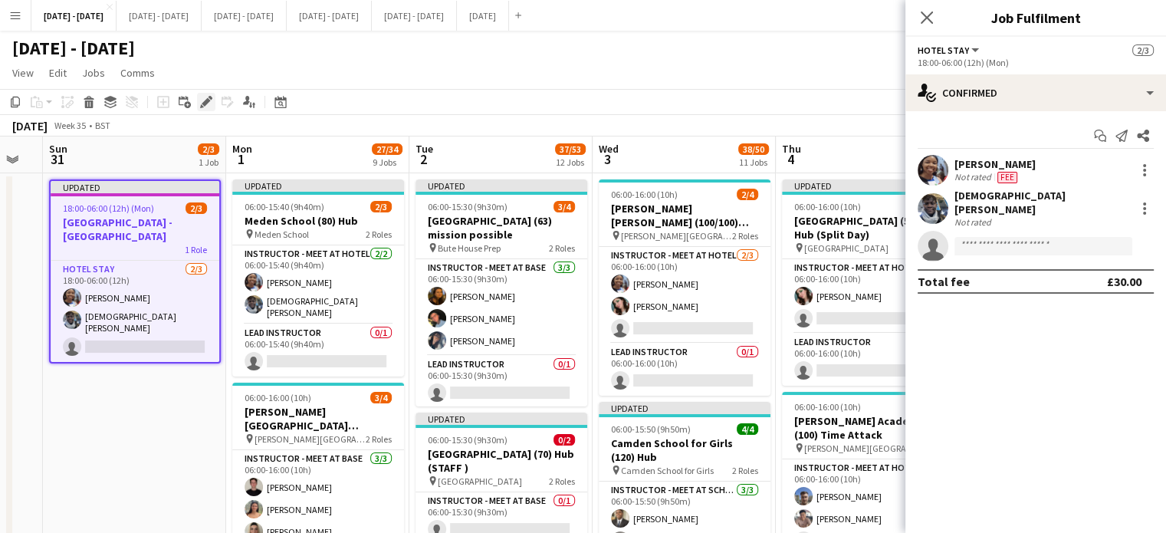
click at [202, 105] on icon at bounding box center [202, 106] width 4 height 4
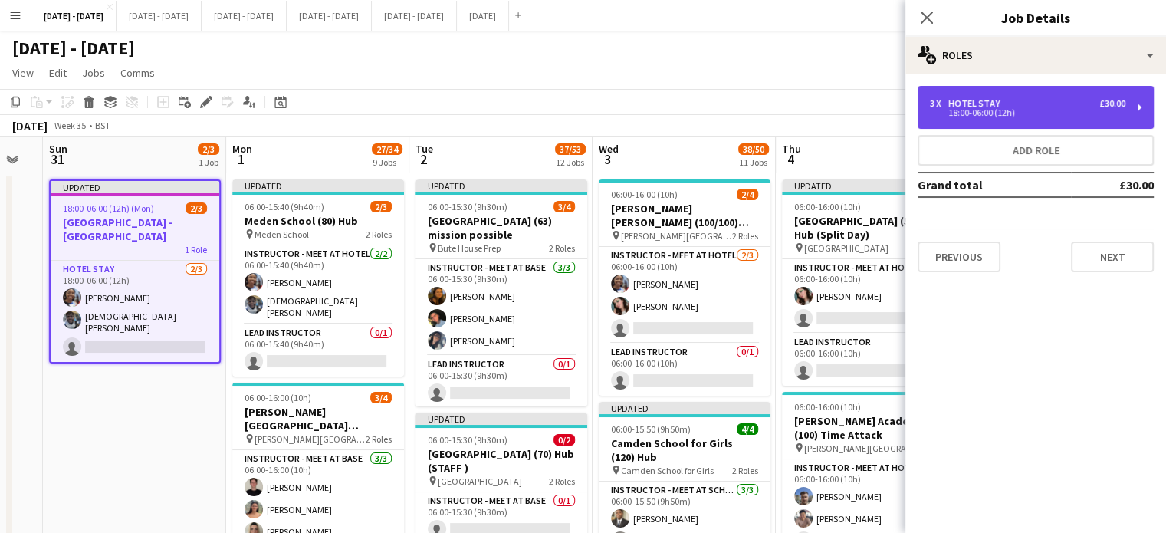
click at [1063, 103] on div "3 x Hotel Stay £30.00" at bounding box center [1027, 103] width 195 height 11
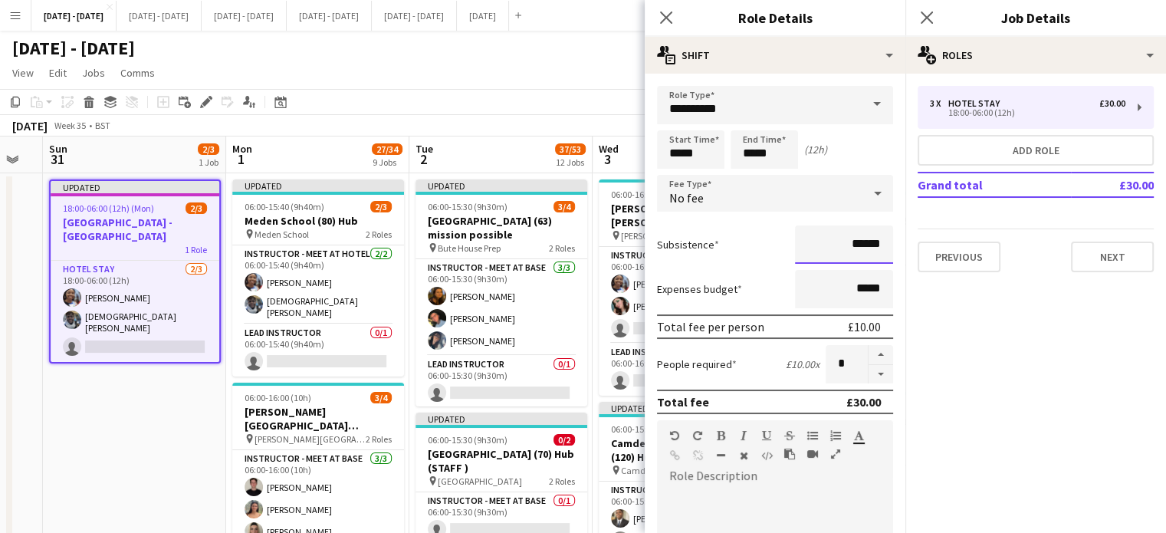
click at [847, 245] on input "******" at bounding box center [844, 244] width 98 height 38
type input "**"
type input "******"
click at [665, 22] on icon "Close pop-in" at bounding box center [666, 17] width 15 height 15
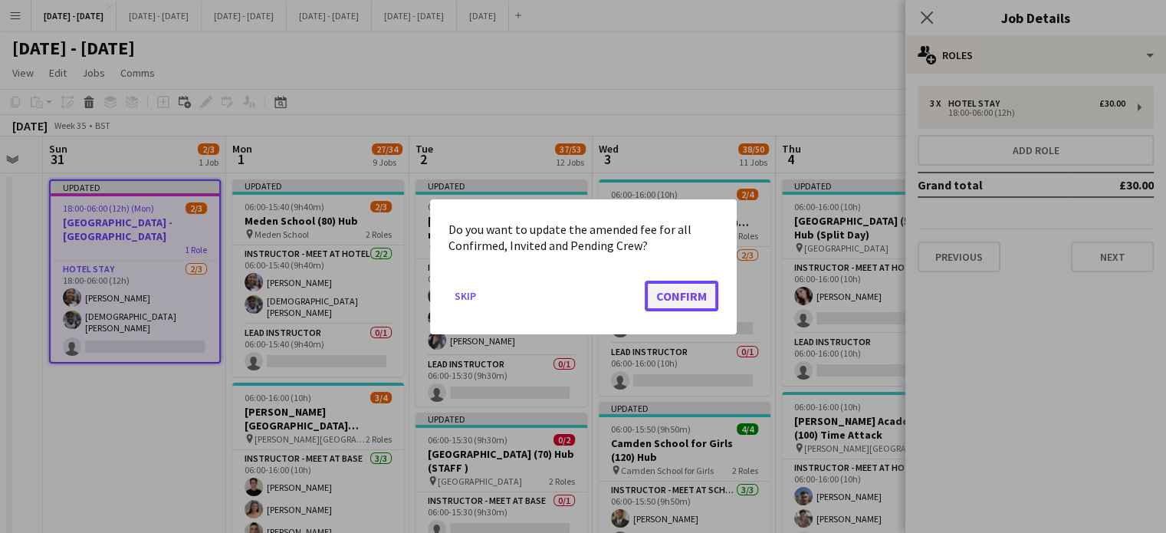
click at [690, 294] on button "Confirm" at bounding box center [682, 295] width 74 height 31
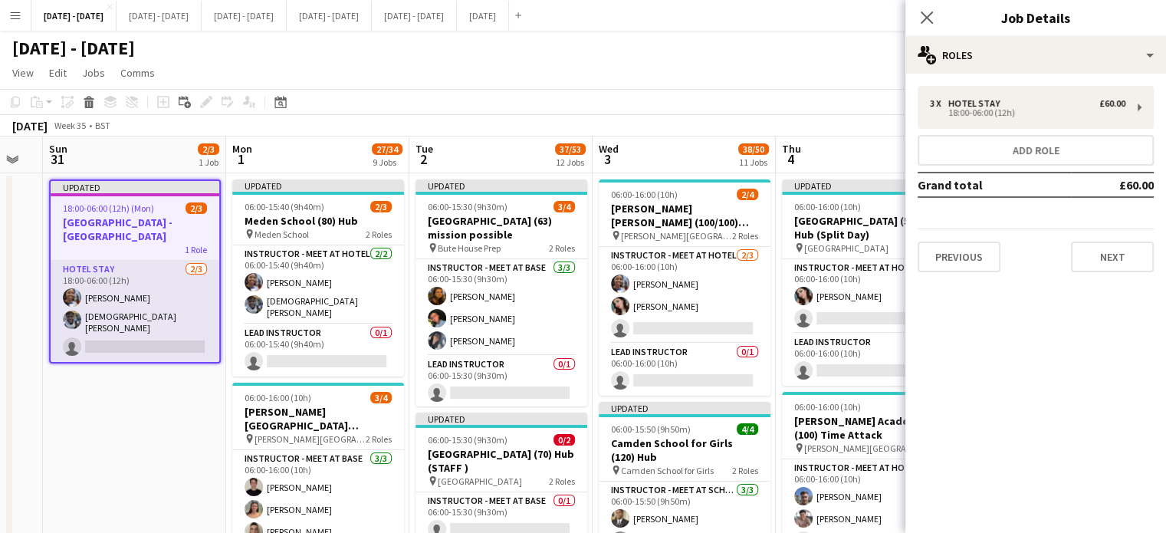
click at [138, 317] on app-card-role "Hotel Stay [DATE] 18:00-06:00 (12h) [PERSON_NAME] [PERSON_NAME] single-neutral-…" at bounding box center [135, 311] width 169 height 101
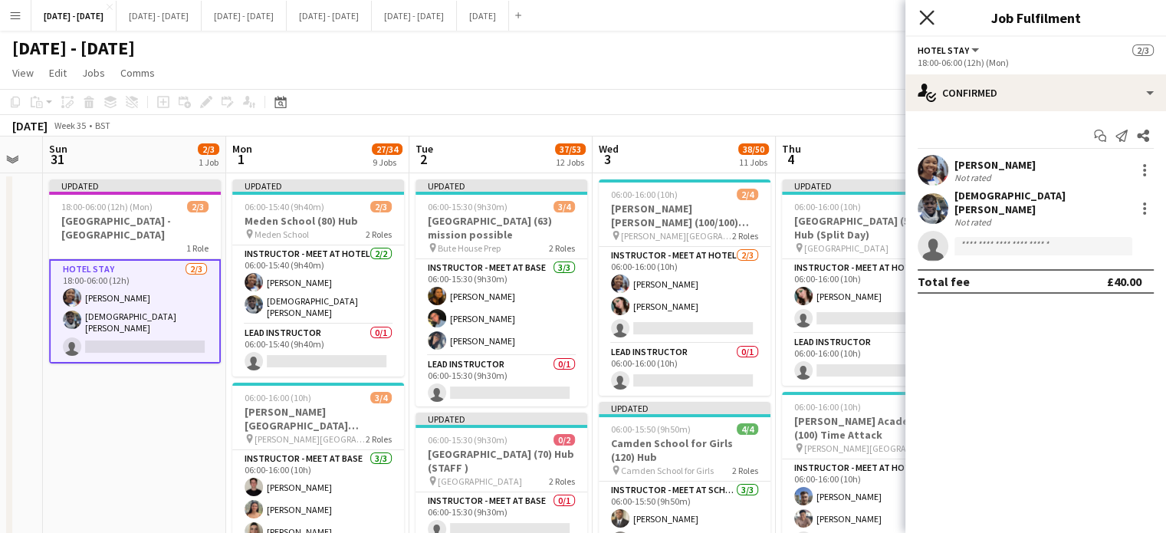
click at [928, 18] on icon at bounding box center [926, 17] width 15 height 15
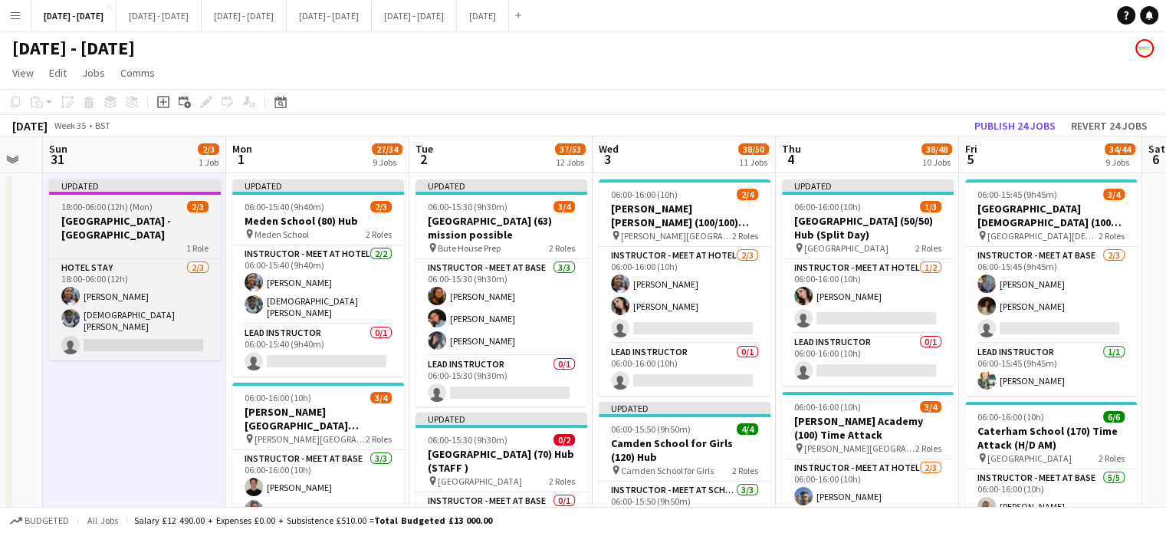
click at [153, 228] on h3 "[GEOGRAPHIC_DATA] - [GEOGRAPHIC_DATA]" at bounding box center [135, 228] width 172 height 28
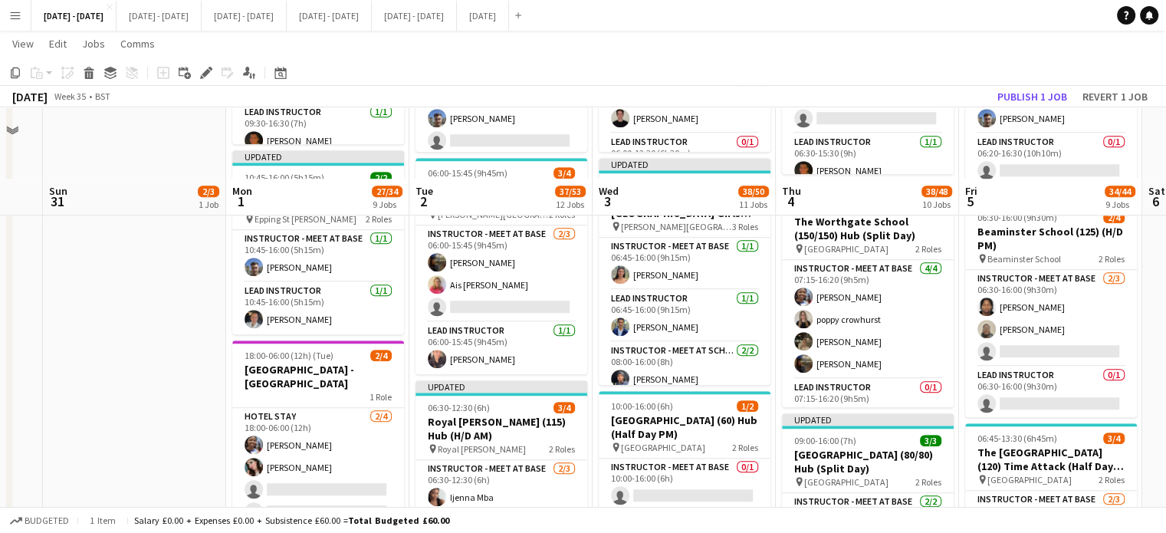
scroll to position [1227, 0]
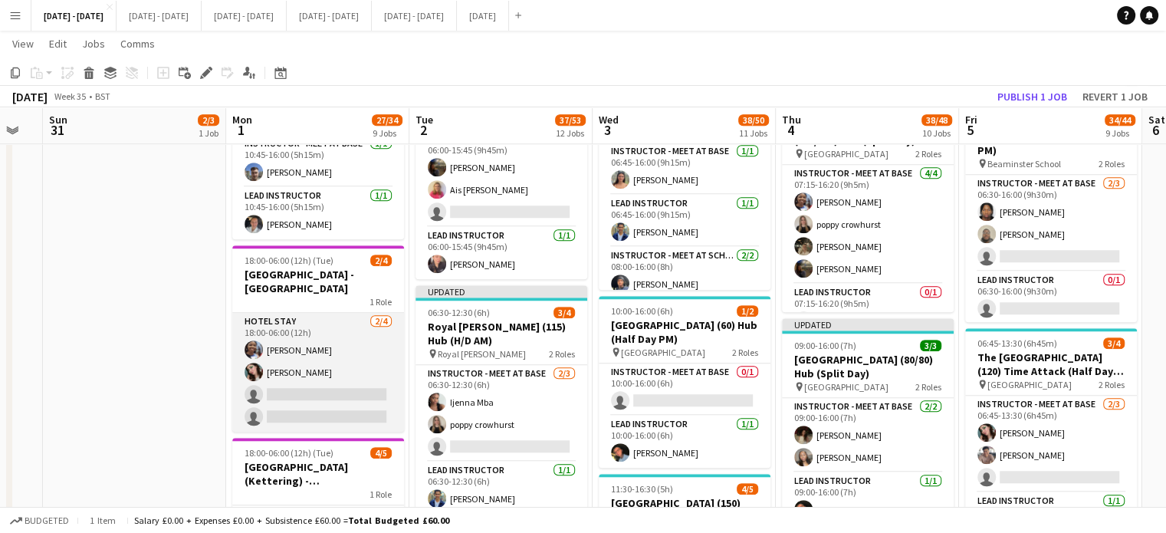
click at [276, 352] on app-card-role "Hotel Stay [DATE] 18:00-06:00 (12h) [PERSON_NAME] single-neutral-actions single…" at bounding box center [318, 372] width 172 height 119
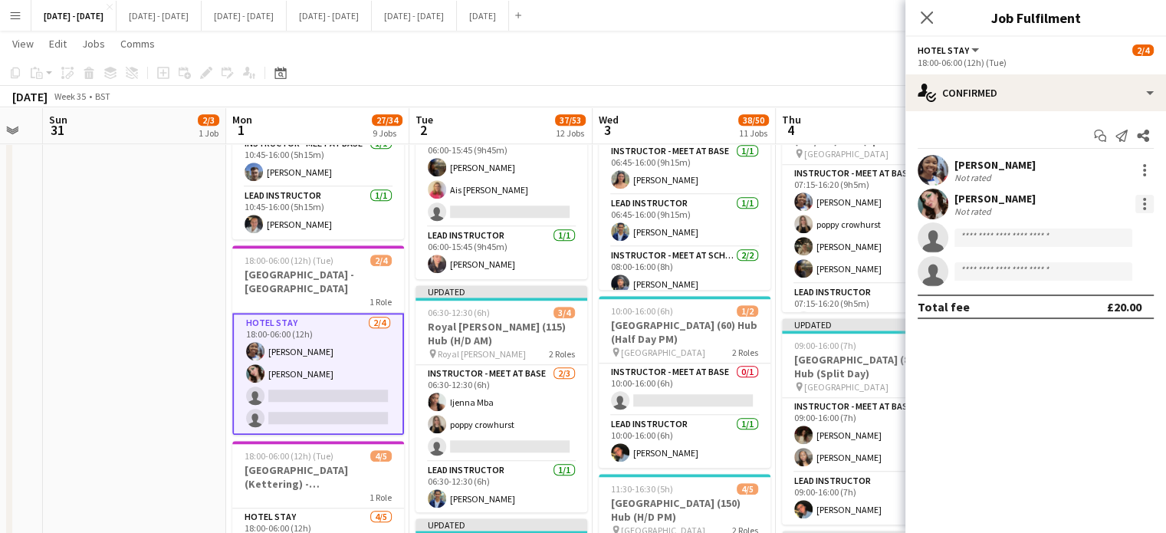
click at [1143, 199] on div at bounding box center [1144, 199] width 3 height 3
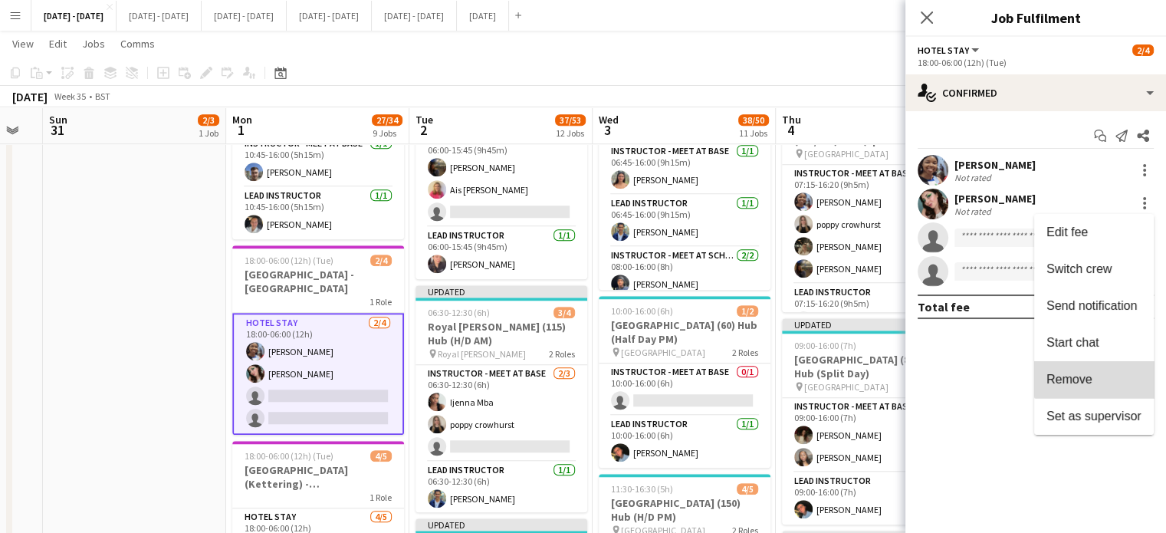
click at [1101, 376] on span "Remove" at bounding box center [1093, 380] width 95 height 14
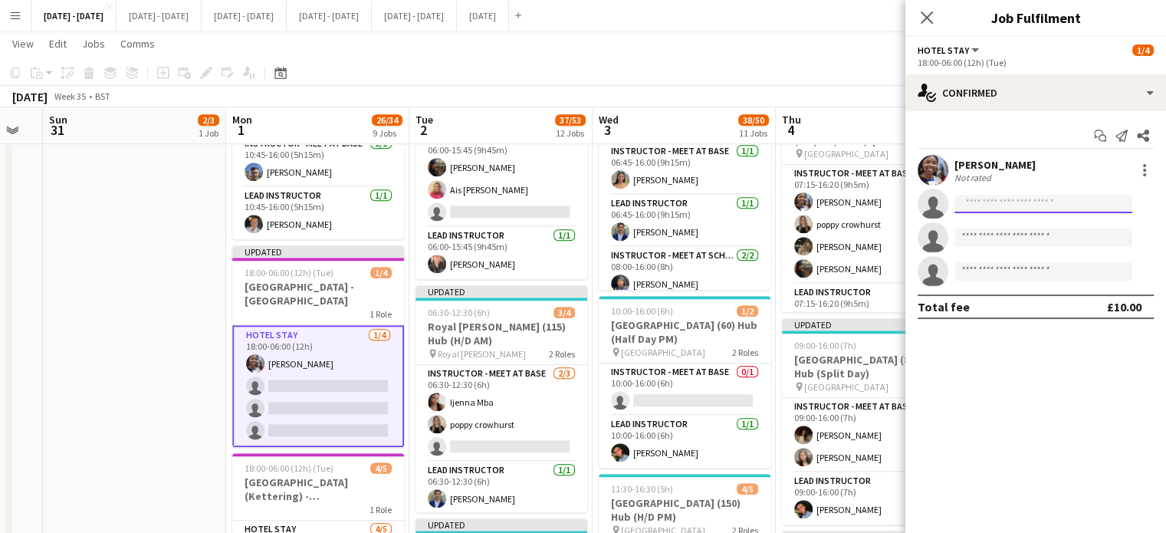
click at [1000, 202] on input at bounding box center [1043, 204] width 178 height 18
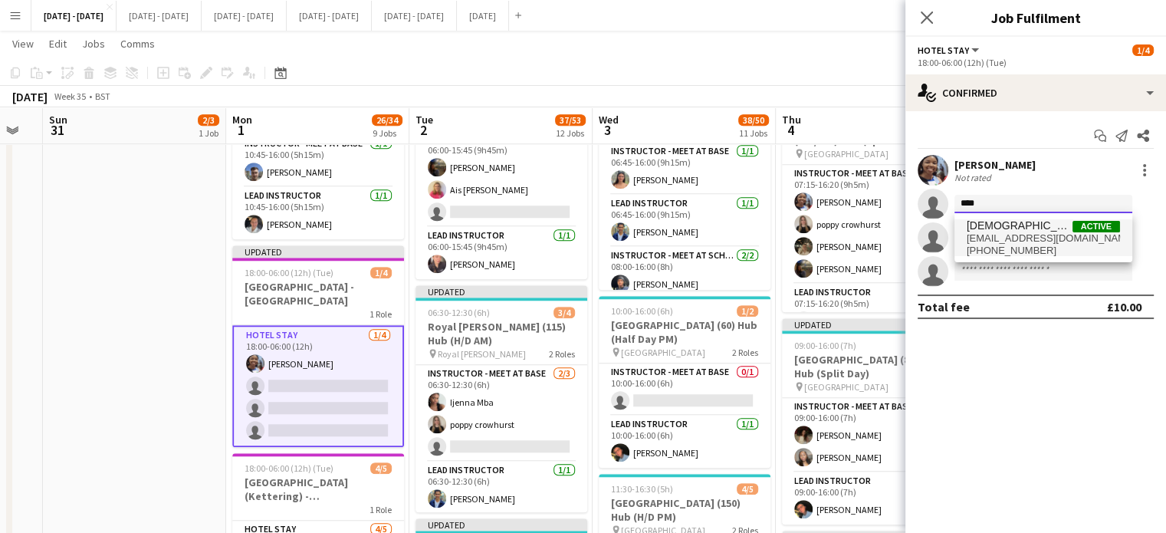
type input "****"
click at [989, 238] on span "[EMAIL_ADDRESS][DOMAIN_NAME]" at bounding box center [1043, 238] width 153 height 12
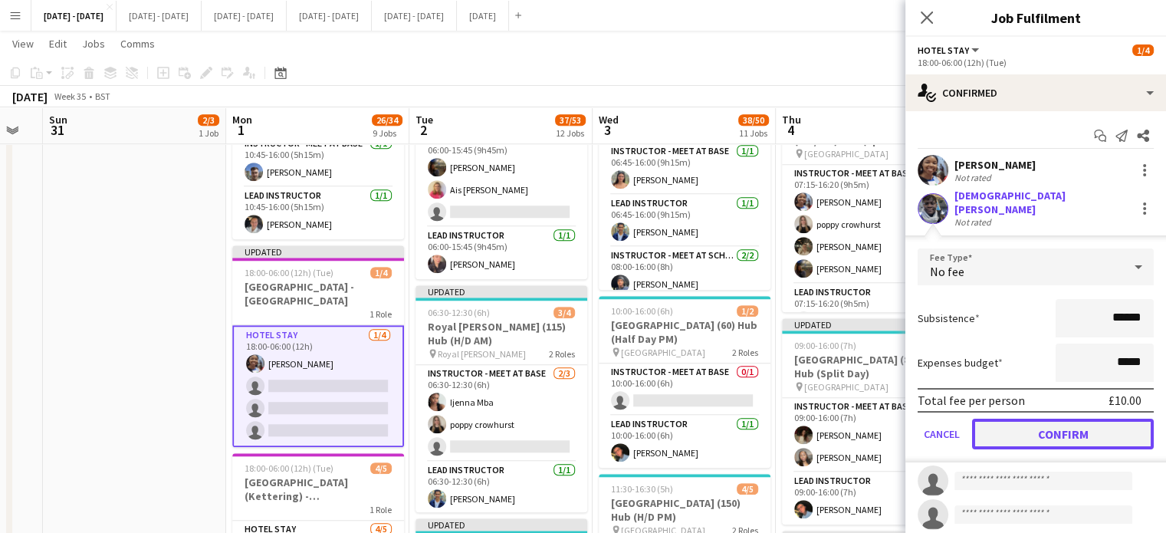
click at [1049, 438] on button "Confirm" at bounding box center [1063, 434] width 182 height 31
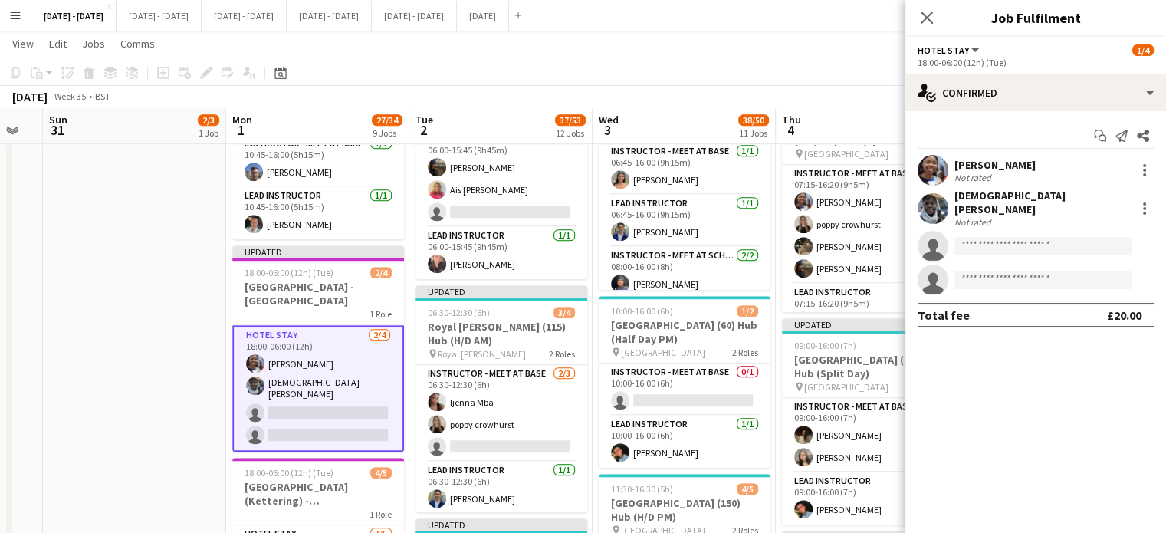
drag, startPoint x: 932, startPoint y: 20, endPoint x: 898, endPoint y: 26, distance: 35.0
click at [931, 21] on icon "Close pop-in" at bounding box center [927, 17] width 12 height 12
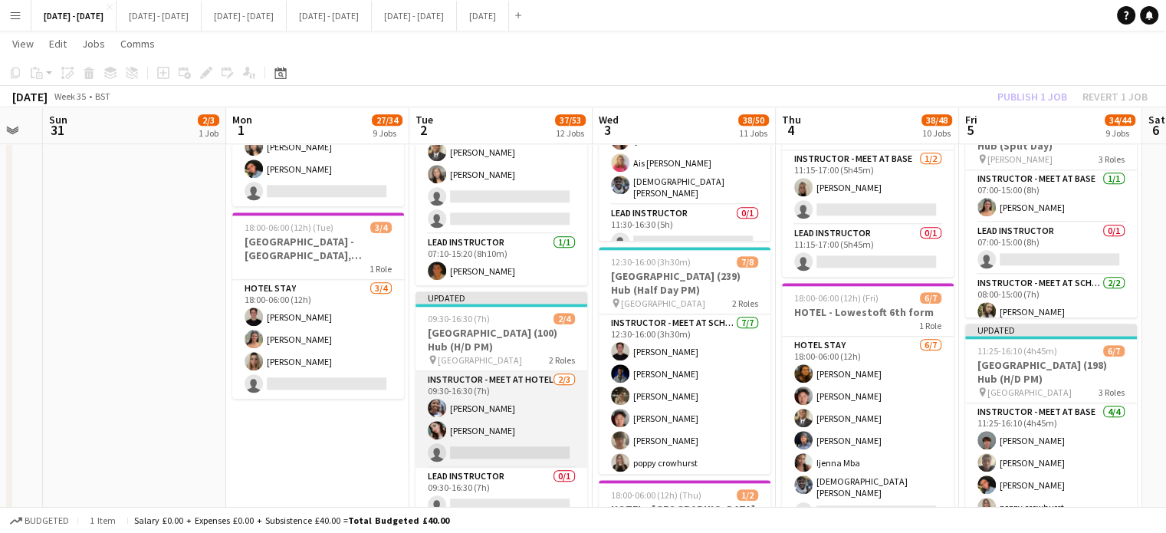
scroll to position [1, 0]
click at [479, 428] on app-card-role "Instructor - Meet at Hotel [DATE] 09:30-16:30 (7h) [PERSON_NAME] single-neutral…" at bounding box center [502, 418] width 172 height 97
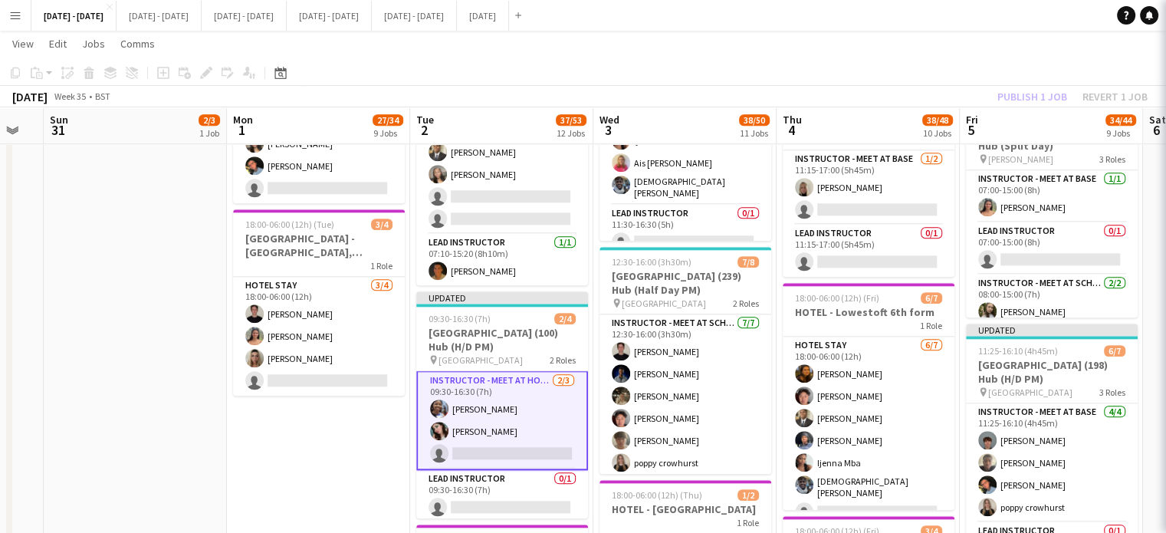
scroll to position [2, 0]
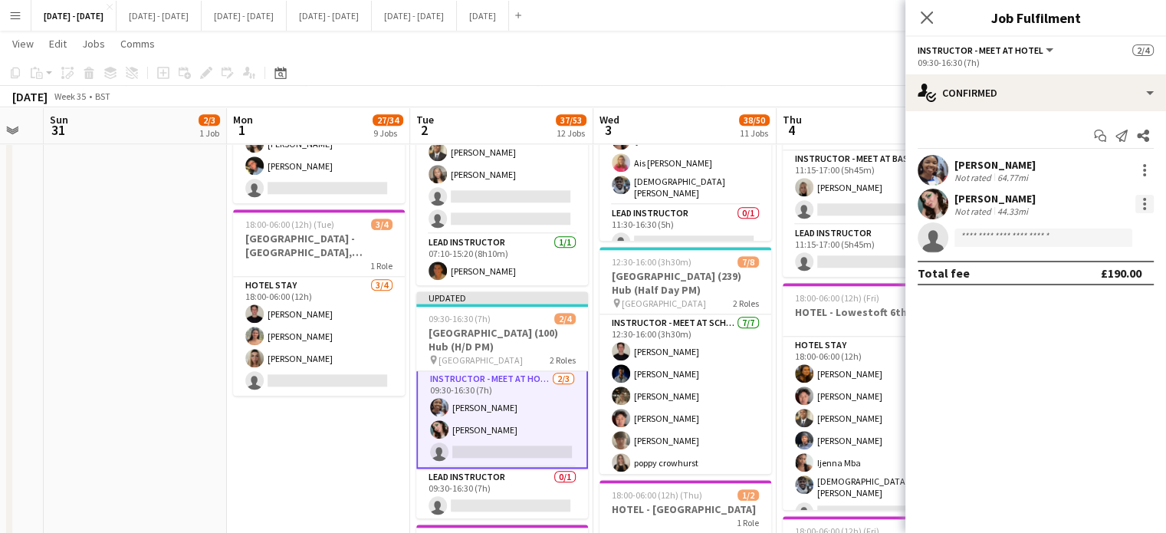
click at [1141, 202] on div at bounding box center [1144, 204] width 18 height 18
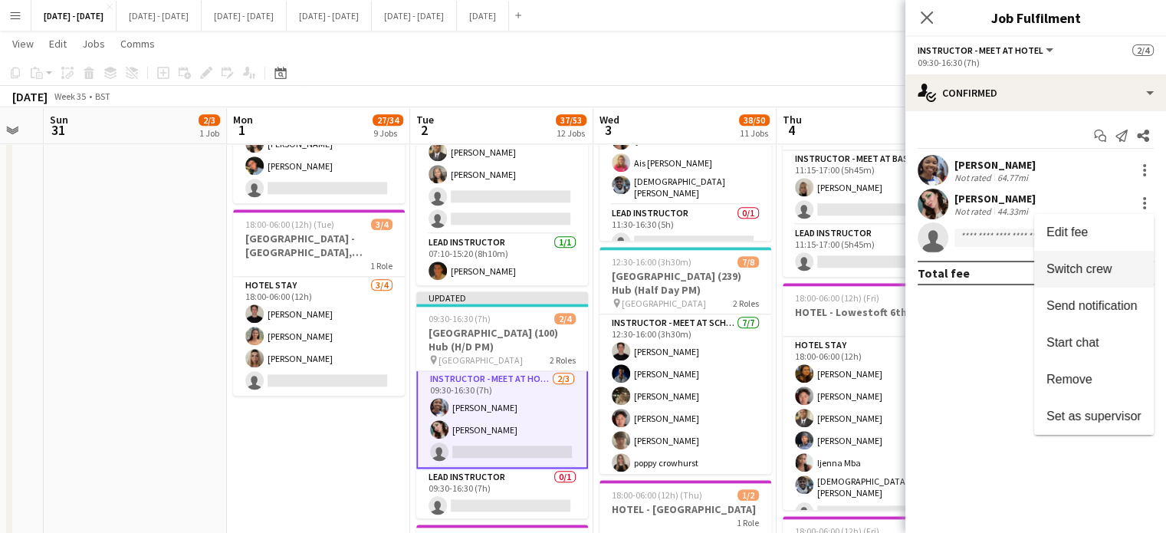
click at [1112, 268] on span "Switch crew" at bounding box center [1093, 269] width 95 height 14
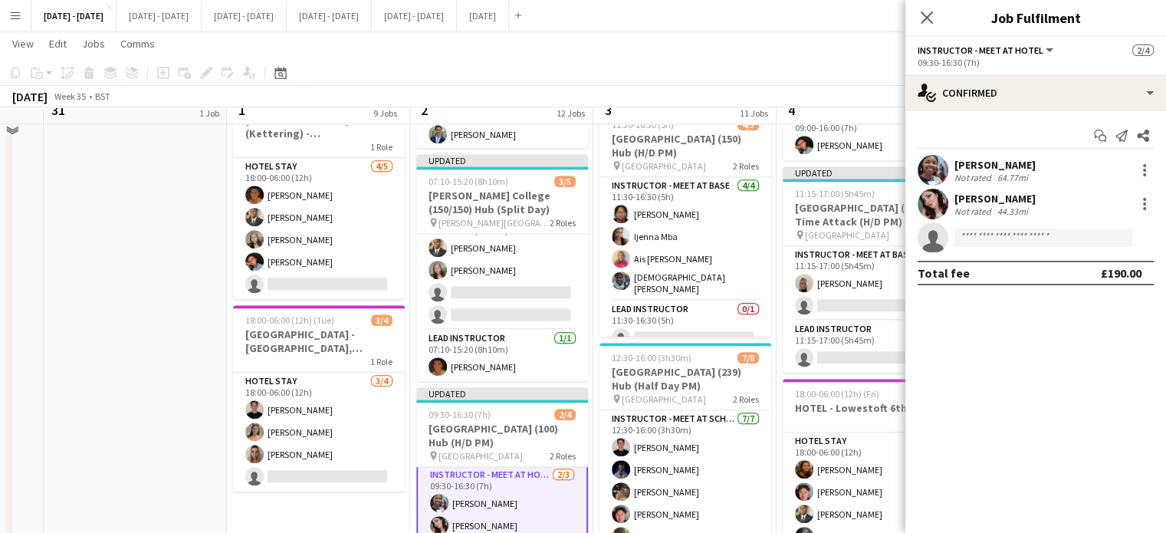
scroll to position [1533, 0]
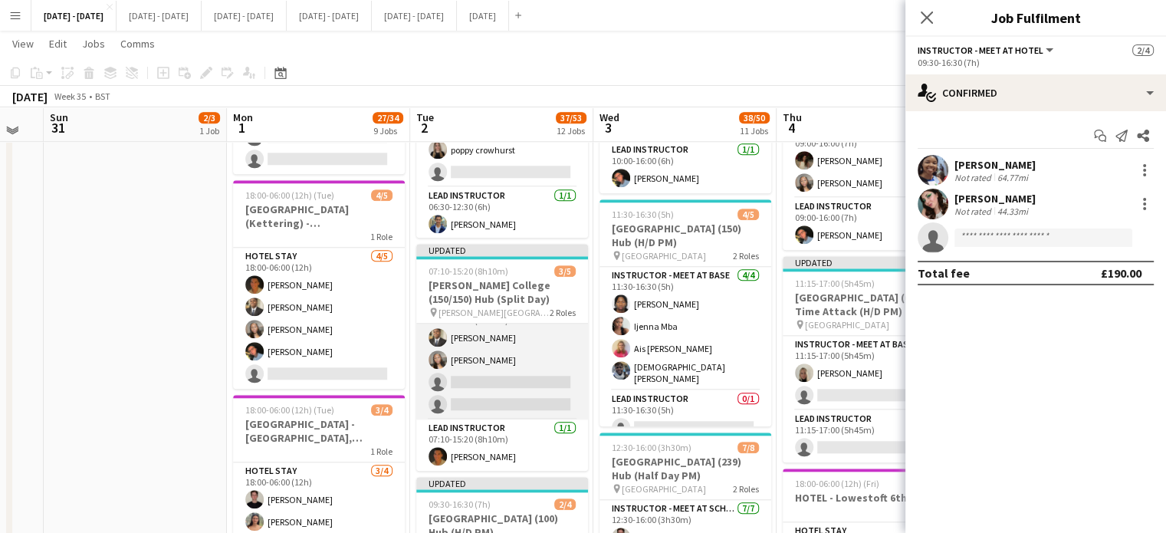
click at [504, 372] on app-card-role "Instructor - Meet at Hotel [DATE] 07:10-15:20 (8h10m) [PERSON_NAME] Adio [PERSO…" at bounding box center [502, 360] width 172 height 119
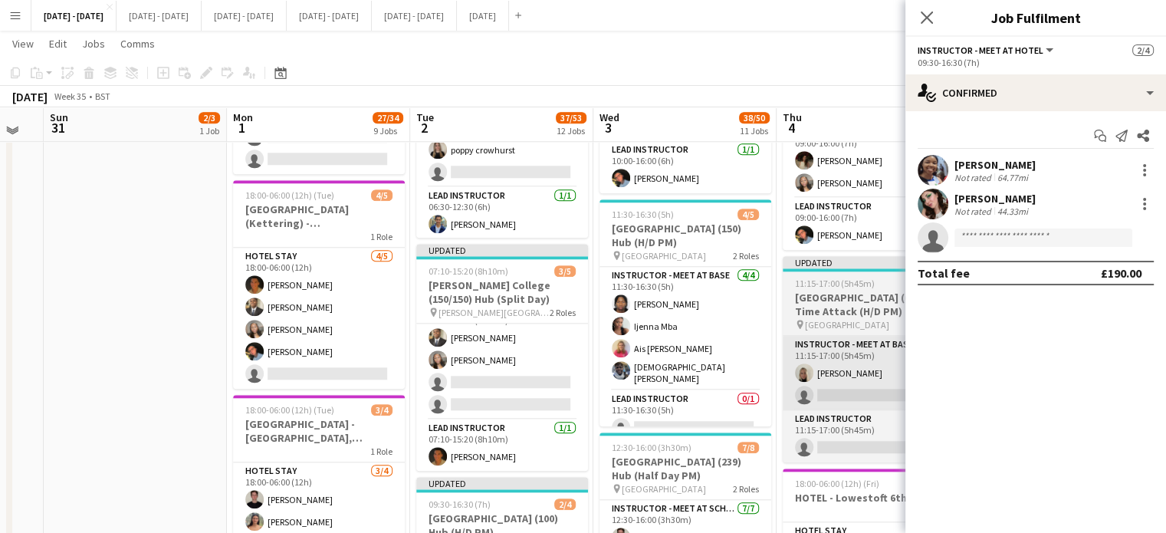
scroll to position [25, 0]
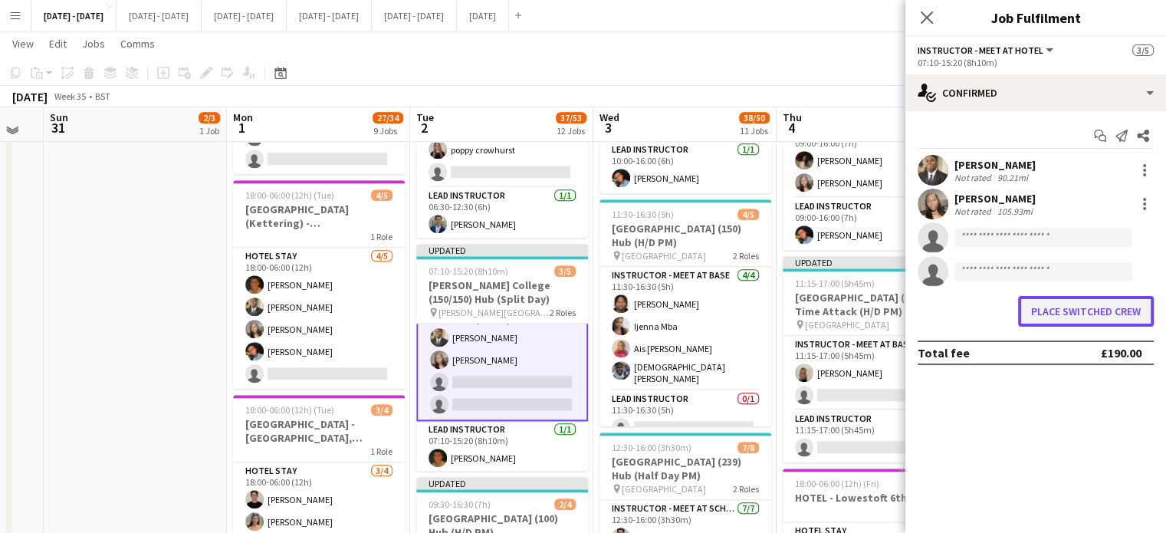
click at [1092, 315] on button "Place switched crew" at bounding box center [1086, 311] width 136 height 31
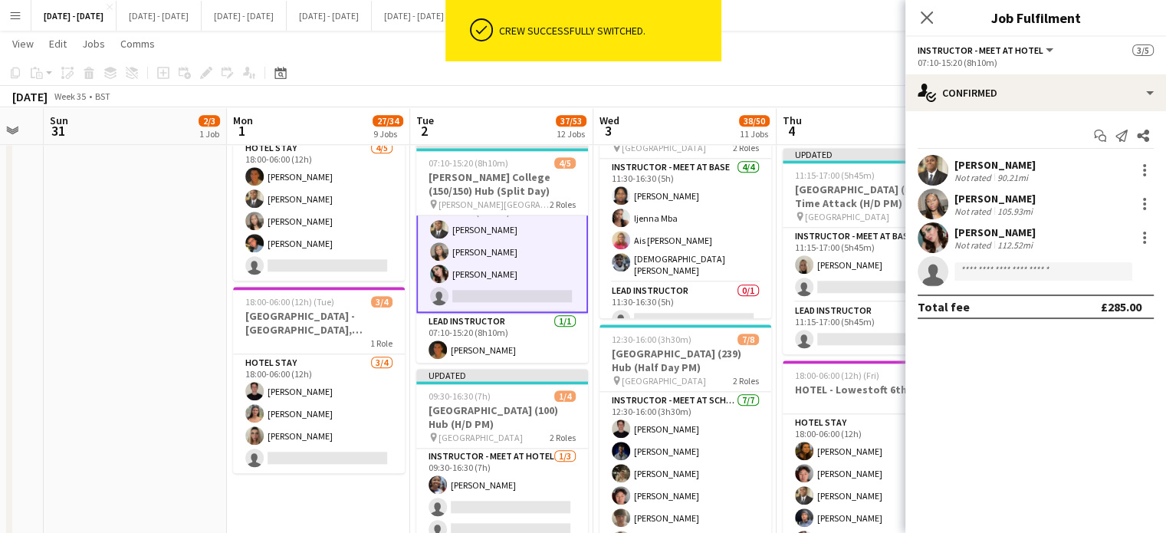
scroll to position [1610, 0]
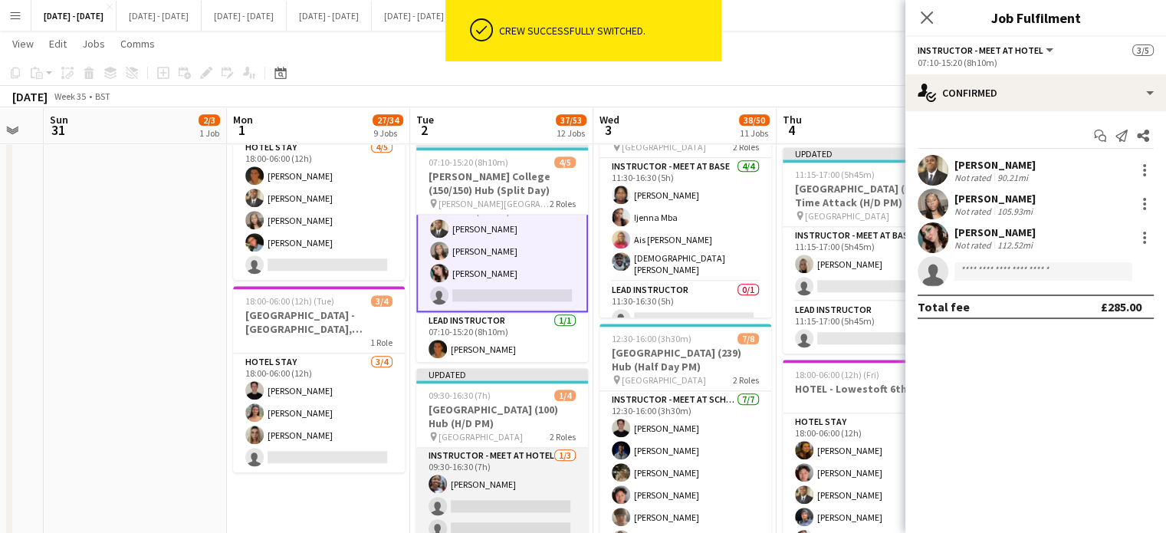
click at [471, 494] on app-card-role "Instructor - Meet at Hotel [DATE] 09:30-16:30 (7h) [PERSON_NAME] single-neutral…" at bounding box center [502, 495] width 172 height 97
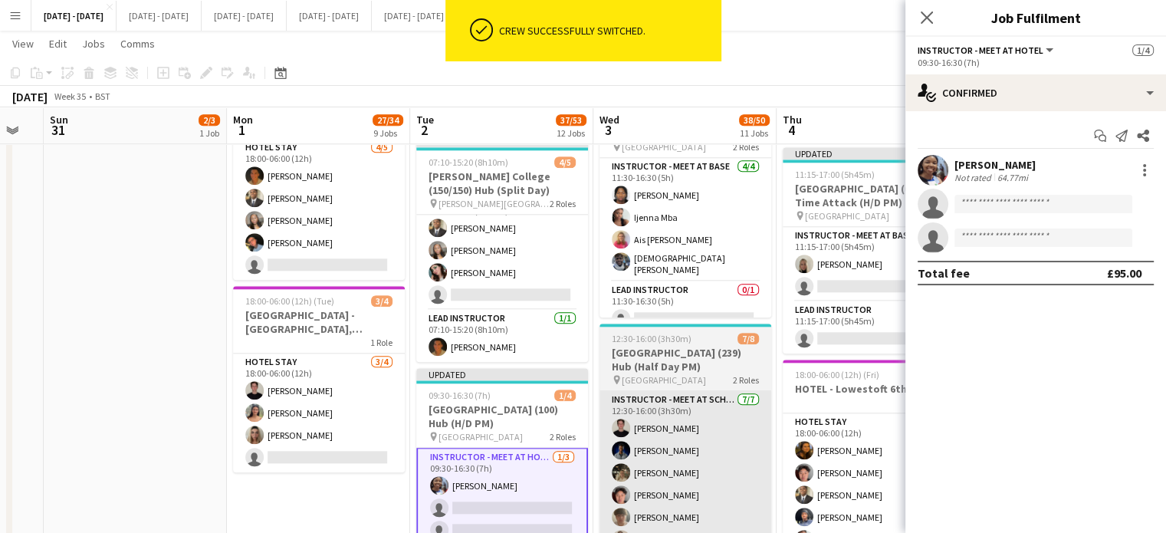
scroll to position [2, 0]
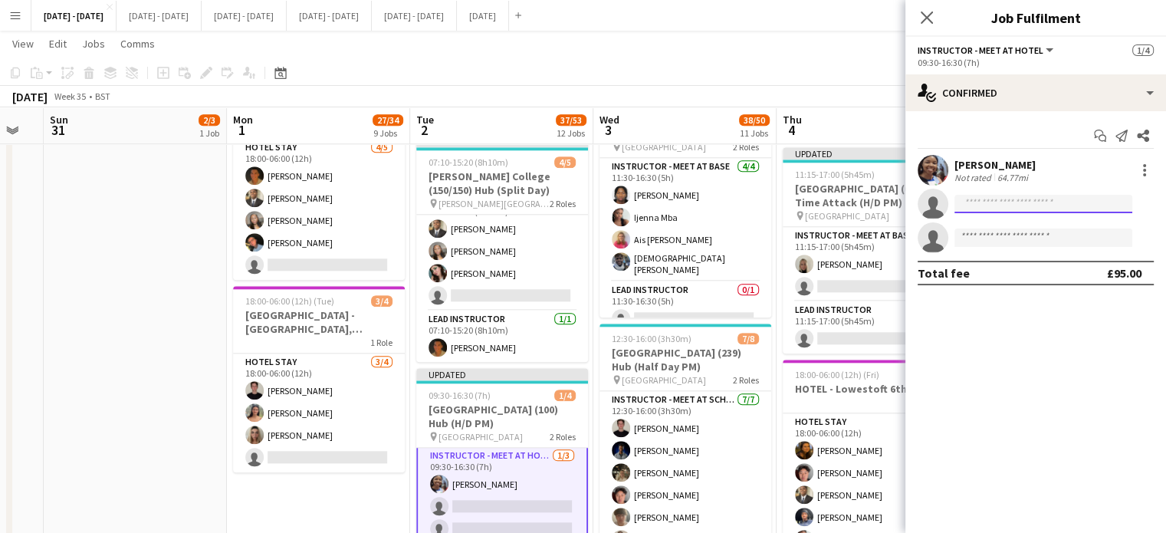
click at [1012, 204] on input at bounding box center [1043, 204] width 178 height 18
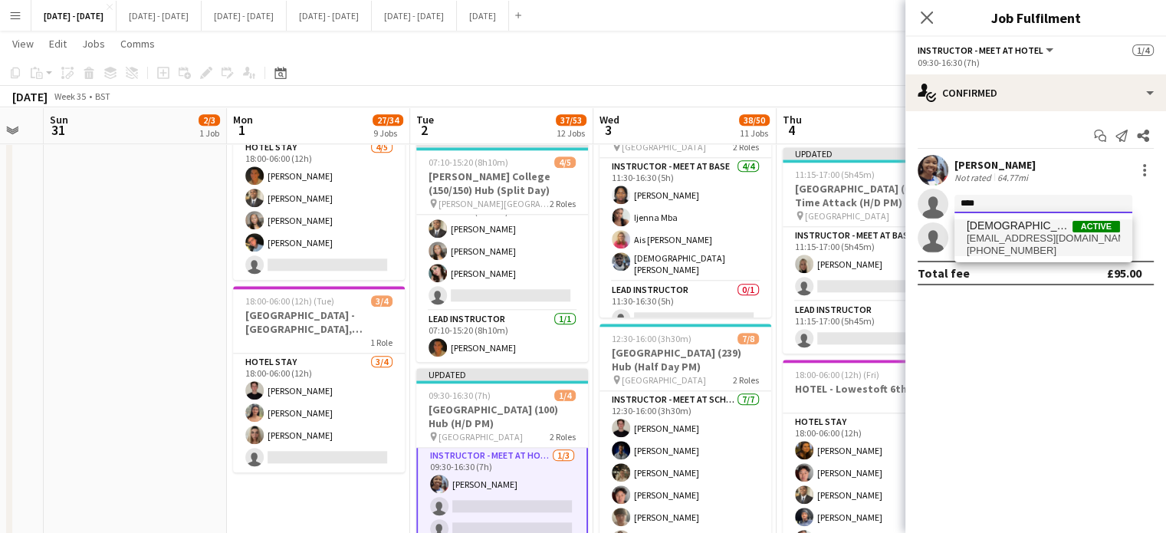
type input "****"
click at [1002, 236] on span "[EMAIL_ADDRESS][DOMAIN_NAME]" at bounding box center [1043, 238] width 153 height 12
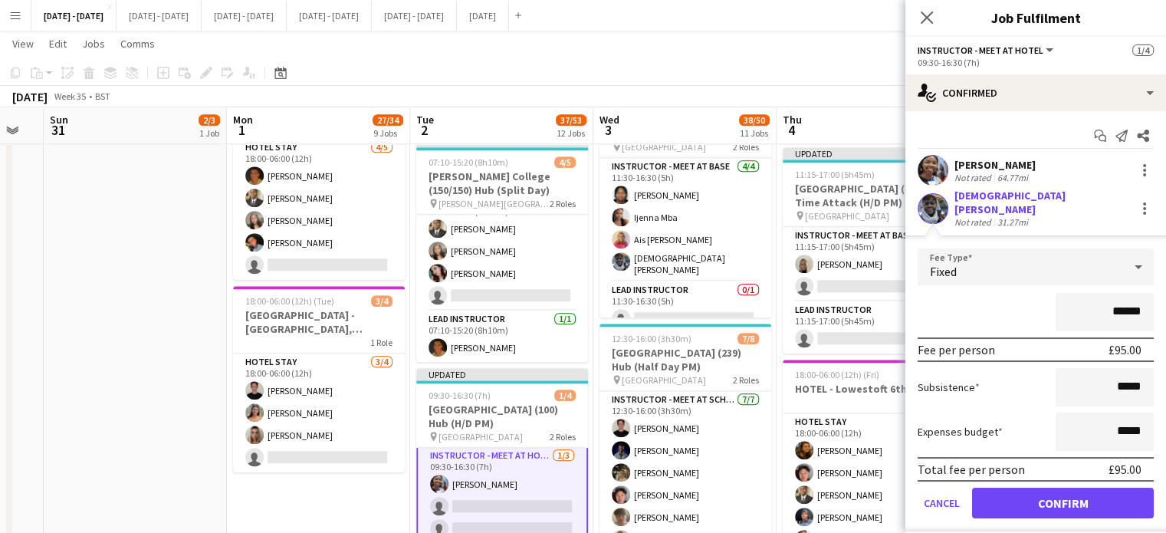
click at [1040, 474] on form "Fee Type Fixed ****** Fee per person £95.00 Subsistence ***** Expenses budget *…" at bounding box center [1035, 389] width 261 height 283
click at [1038, 488] on button "Confirm" at bounding box center [1063, 503] width 182 height 31
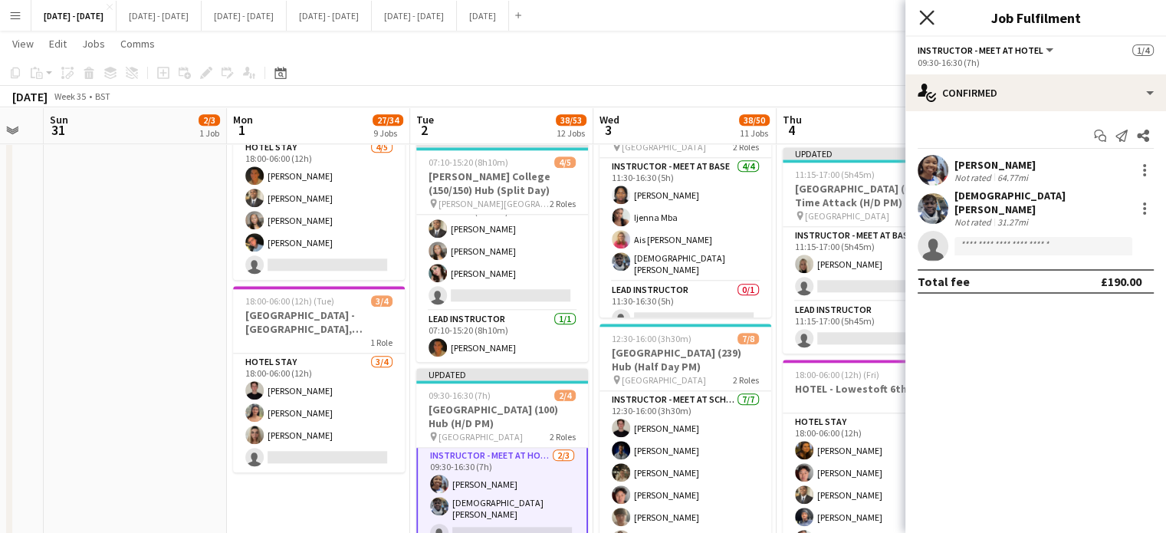
click at [929, 21] on icon at bounding box center [926, 17] width 15 height 15
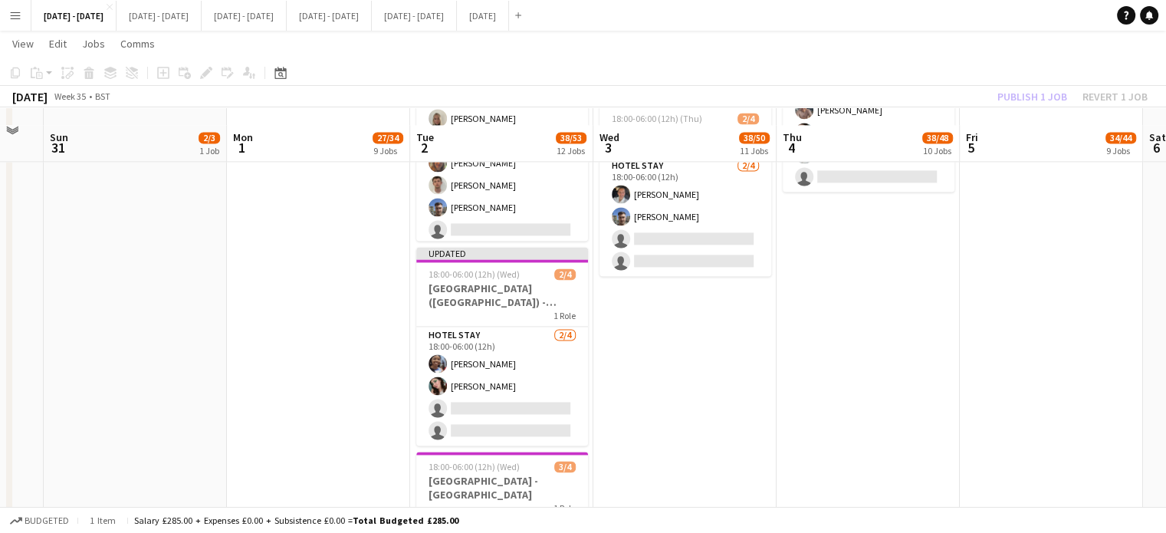
scroll to position [2223, 0]
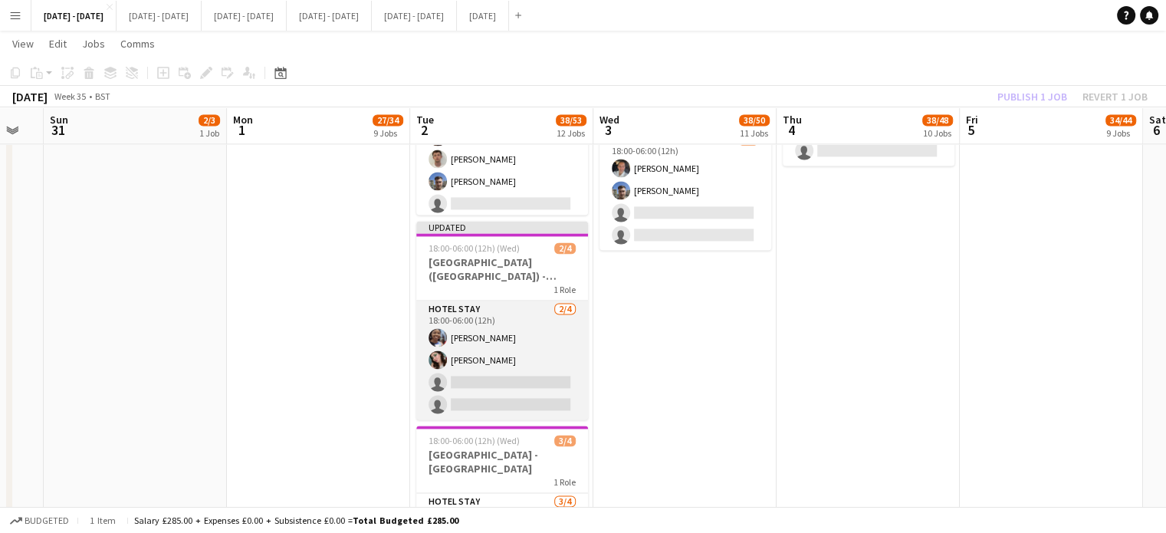
click at [467, 358] on app-card-role "Hotel Stay [DATE] 18:00-06:00 (12h) [PERSON_NAME] single-neutral-actions single…" at bounding box center [502, 360] width 172 height 119
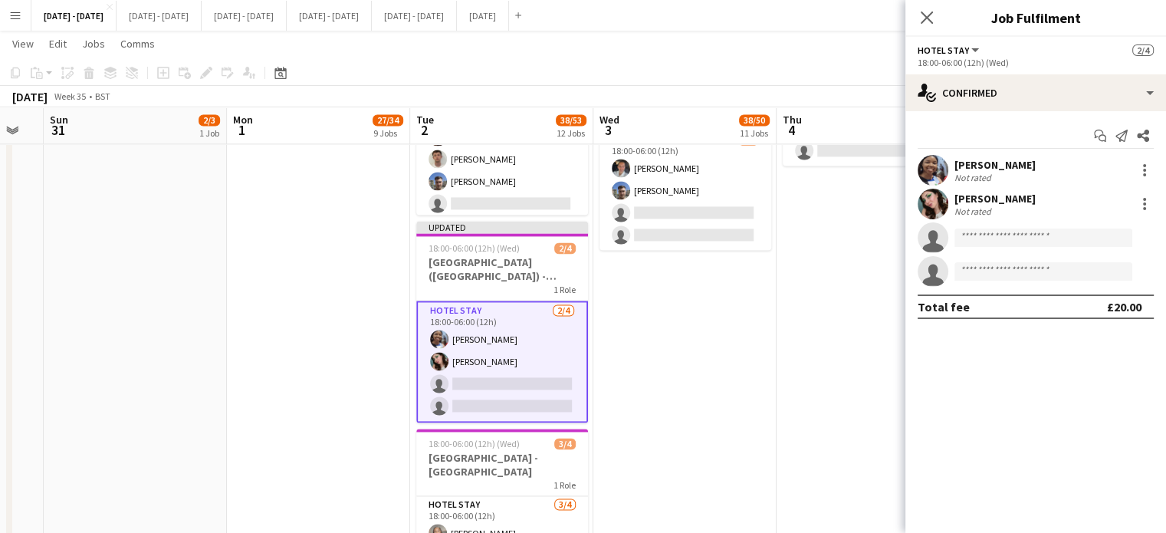
scroll to position [1, 0]
click at [1147, 206] on div at bounding box center [1144, 204] width 18 height 18
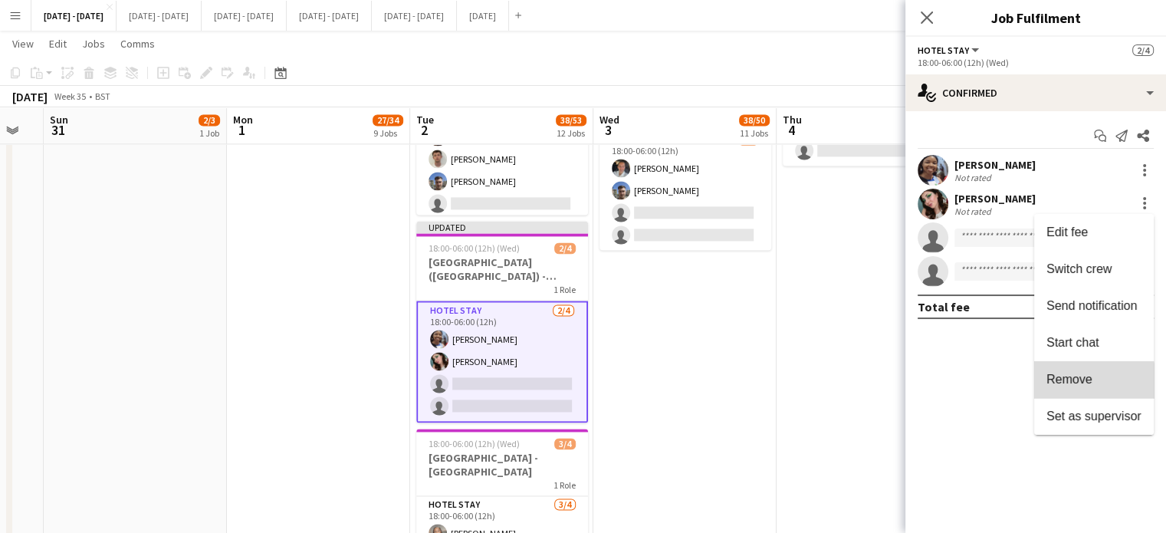
click at [1076, 386] on span "Remove" at bounding box center [1069, 379] width 46 height 13
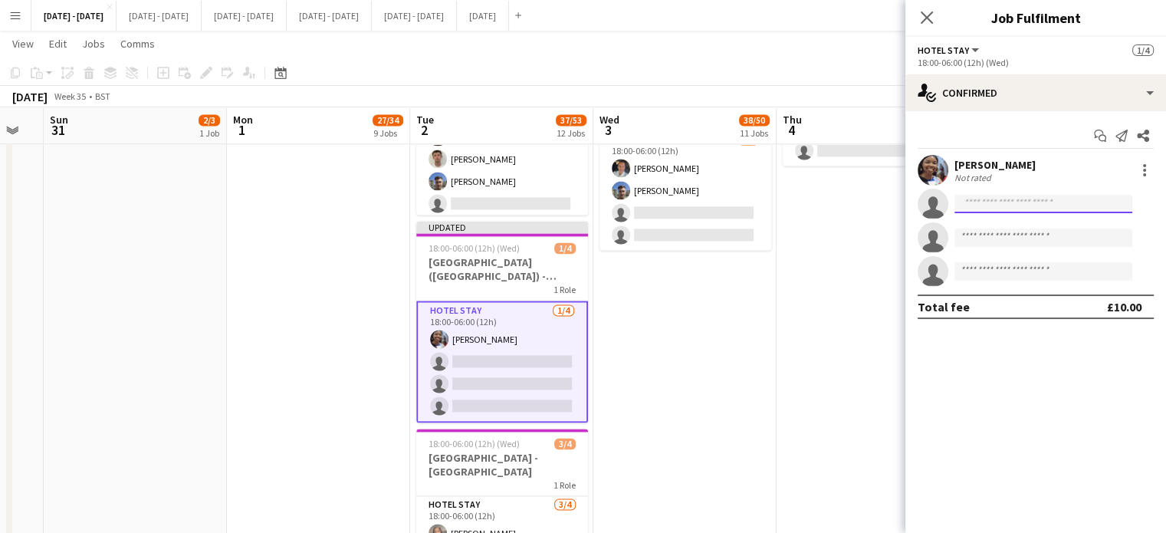
click at [993, 196] on input at bounding box center [1043, 204] width 178 height 18
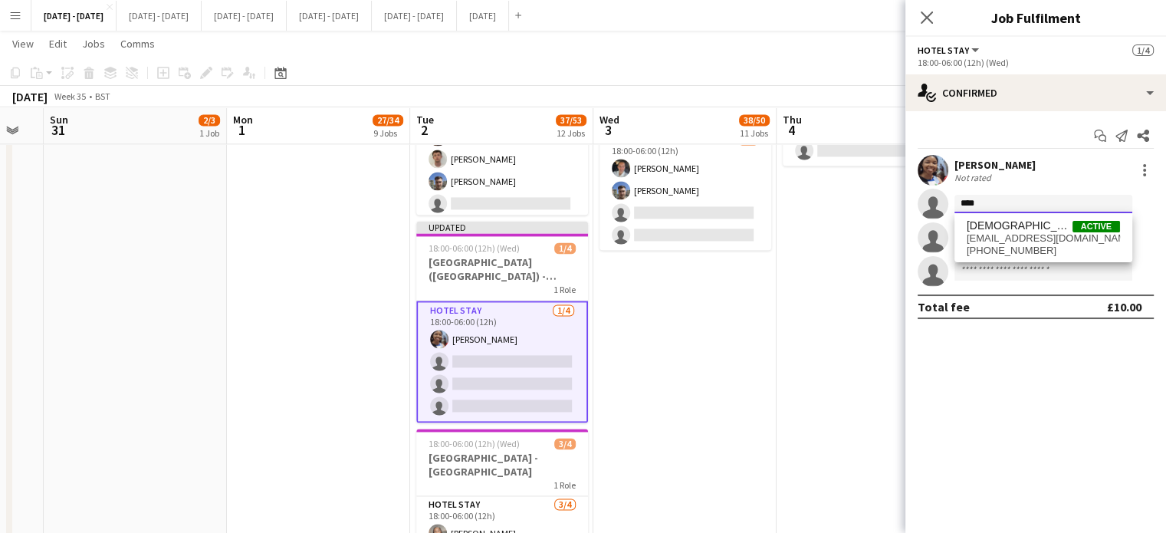
type input "****"
click at [1000, 247] on span "[PHONE_NUMBER]" at bounding box center [1043, 251] width 153 height 12
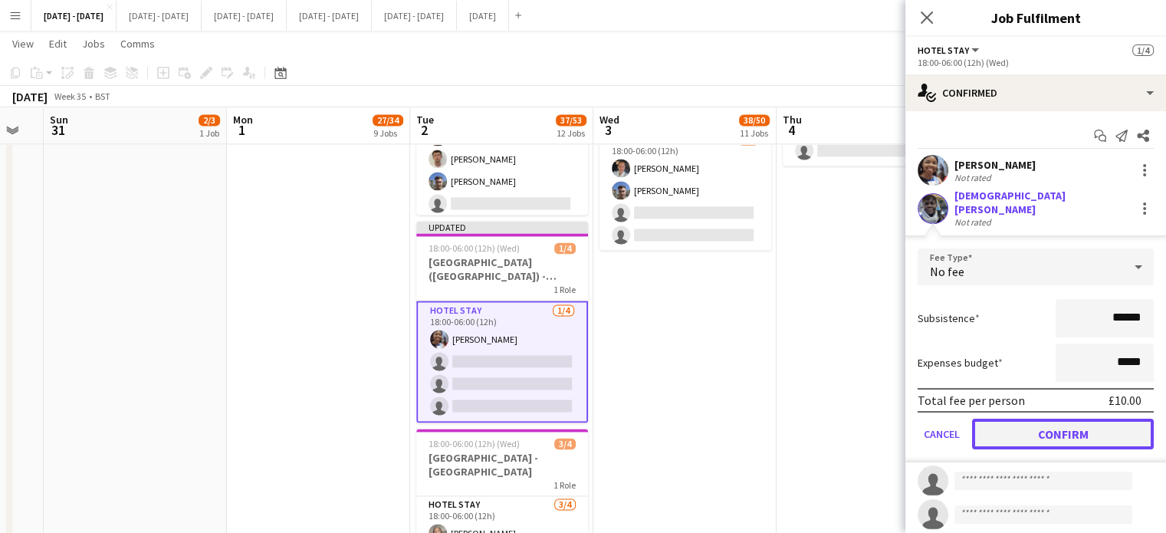
click at [1070, 423] on button "Confirm" at bounding box center [1063, 434] width 182 height 31
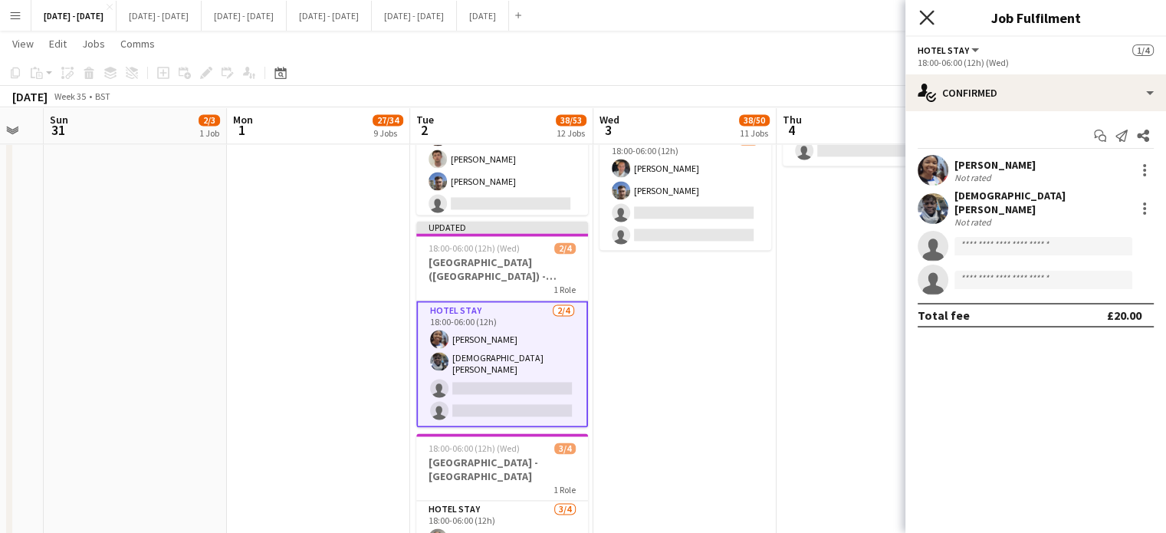
click at [931, 15] on icon "Close pop-in" at bounding box center [926, 17] width 15 height 15
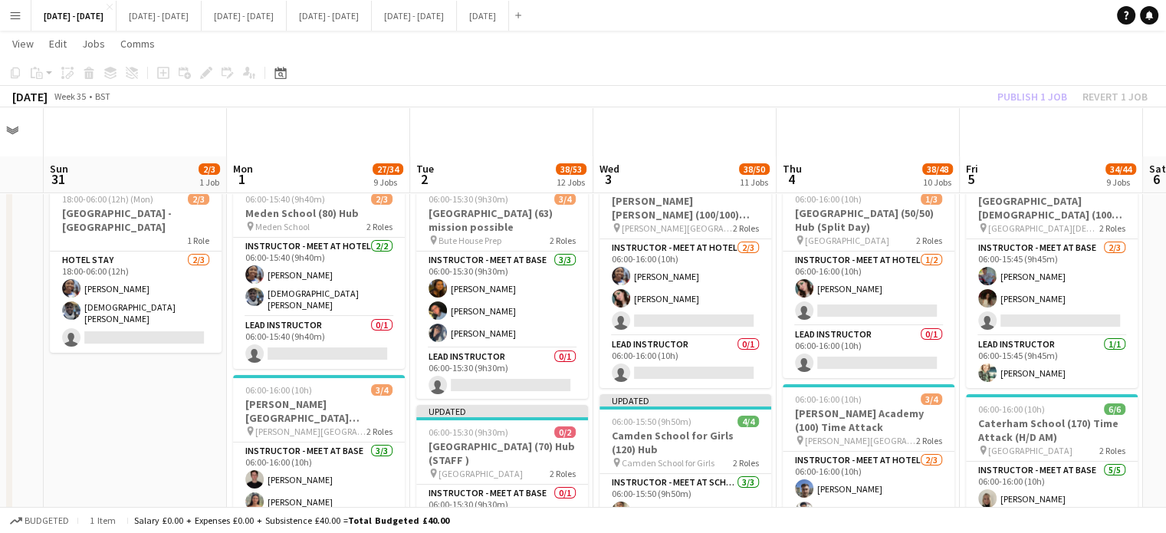
scroll to position [0, 0]
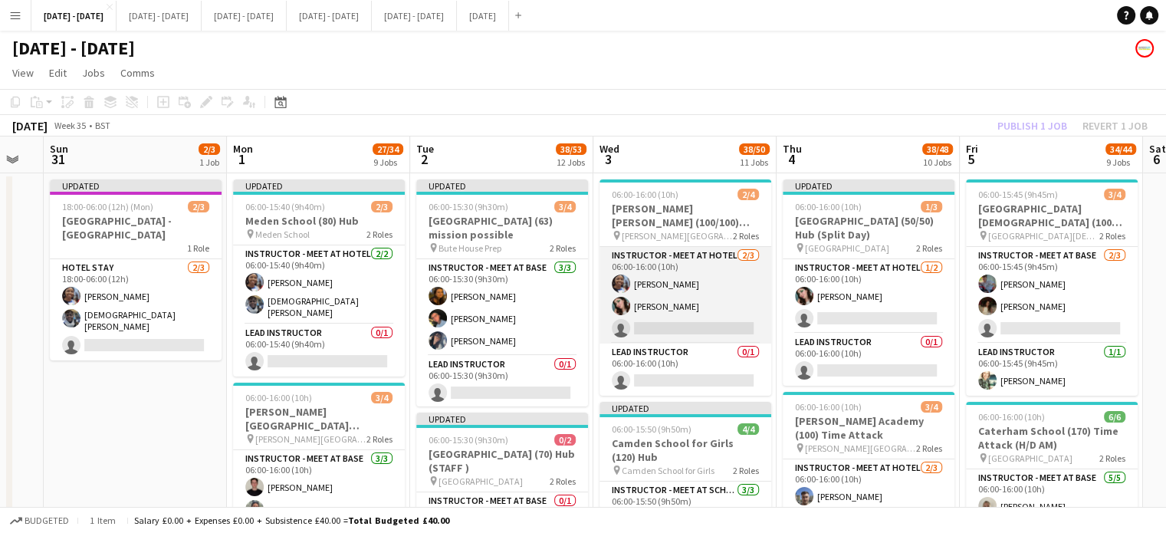
click at [638, 304] on app-card-role "Instructor - Meet at Hotel [DATE] 06:00-16:00 (10h) [PERSON_NAME] single-neutra…" at bounding box center [685, 295] width 172 height 97
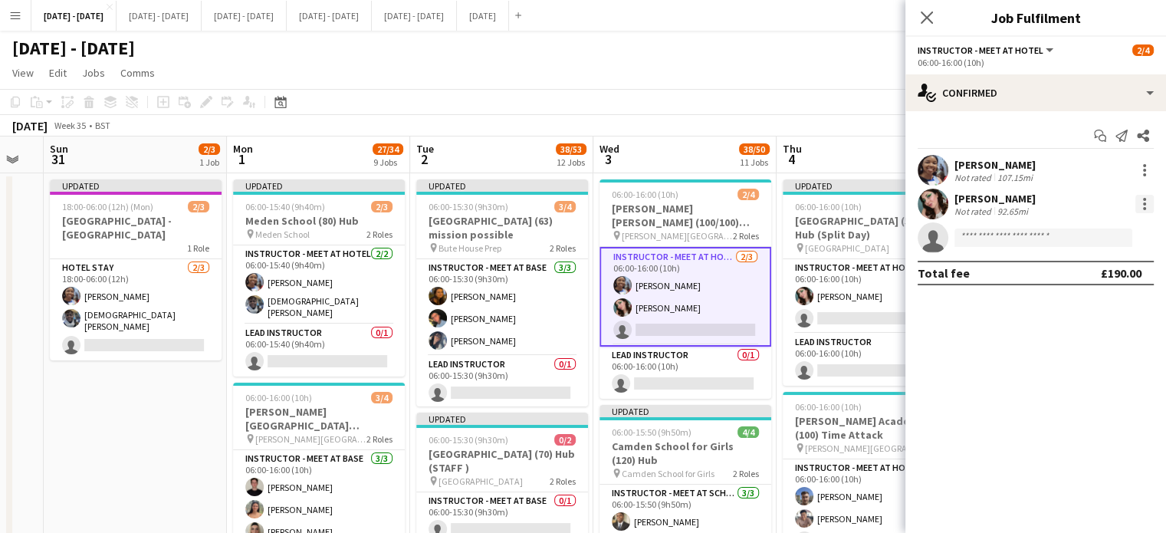
click at [1146, 199] on div at bounding box center [1144, 204] width 18 height 18
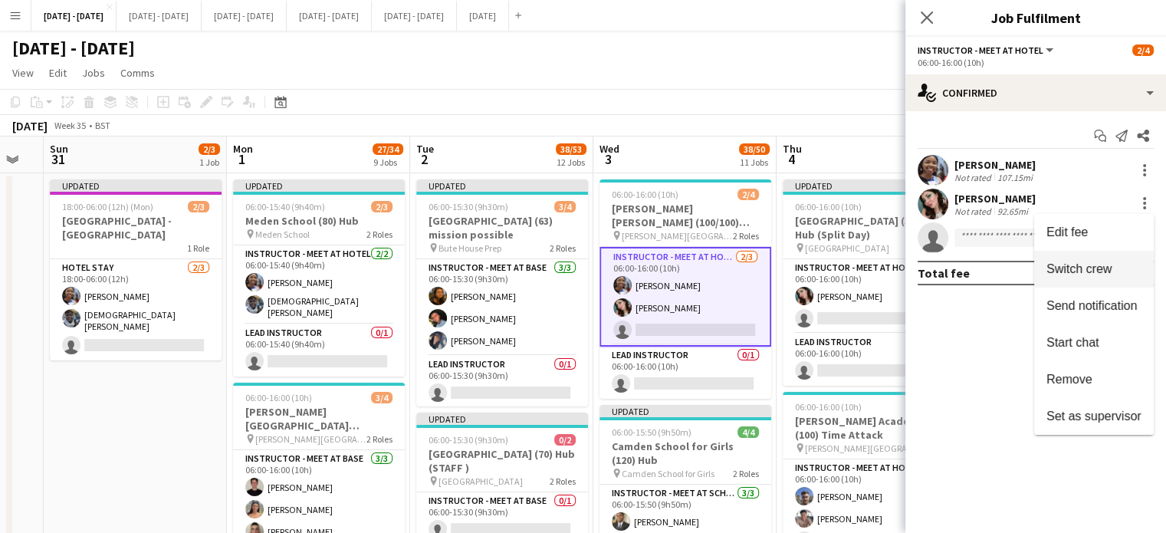
click at [1081, 269] on span "Switch crew" at bounding box center [1078, 268] width 65 height 13
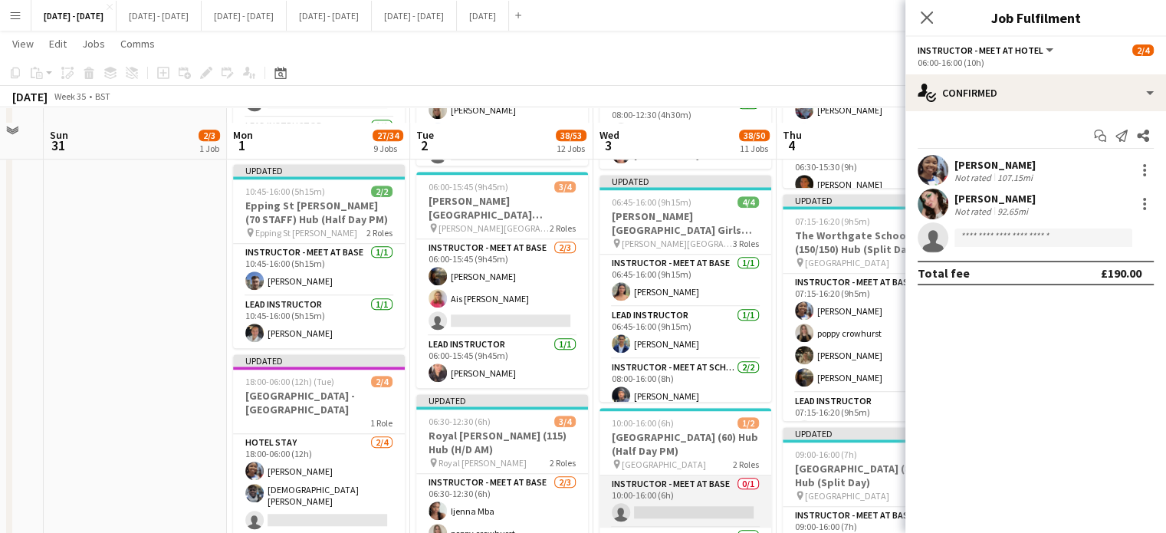
scroll to position [1303, 0]
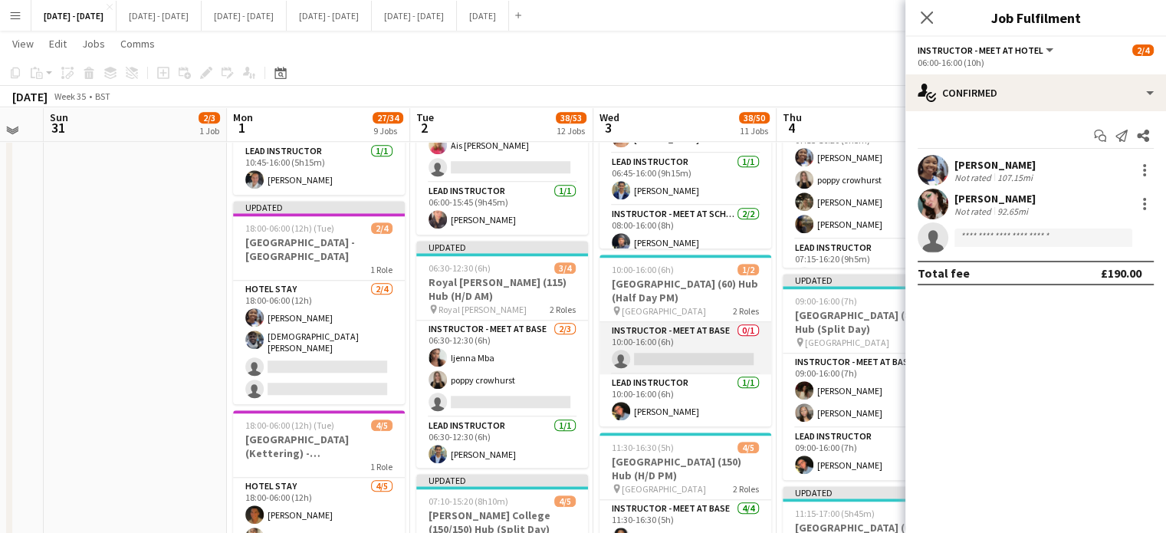
click at [675, 364] on app-card-role "Instructor - Meet at Base 0/1 10:00-16:00 (6h) single-neutral-actions" at bounding box center [685, 348] width 172 height 52
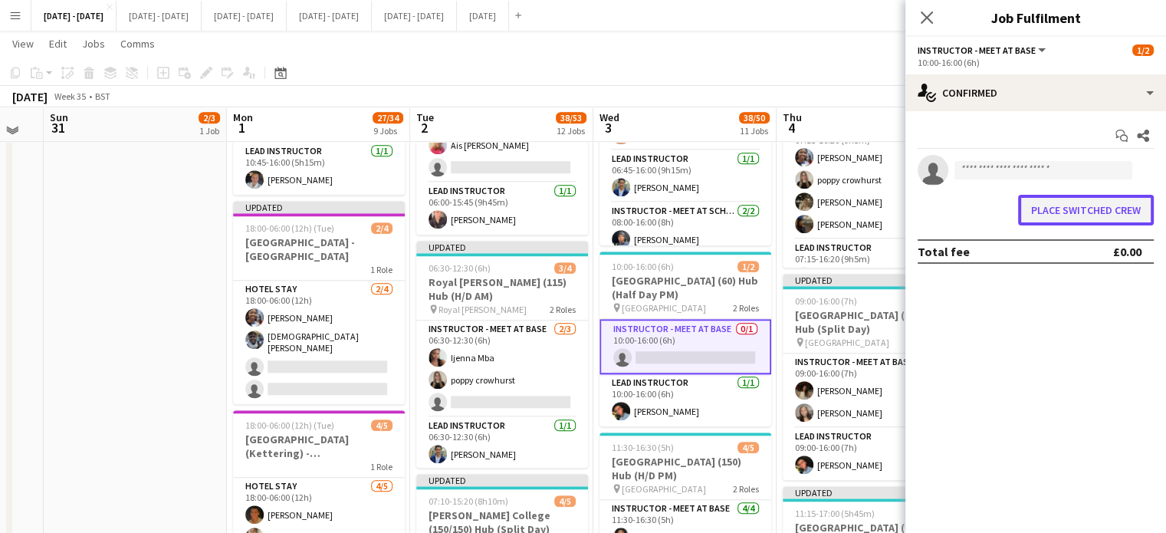
click at [1089, 215] on button "Place switched crew" at bounding box center [1086, 210] width 136 height 31
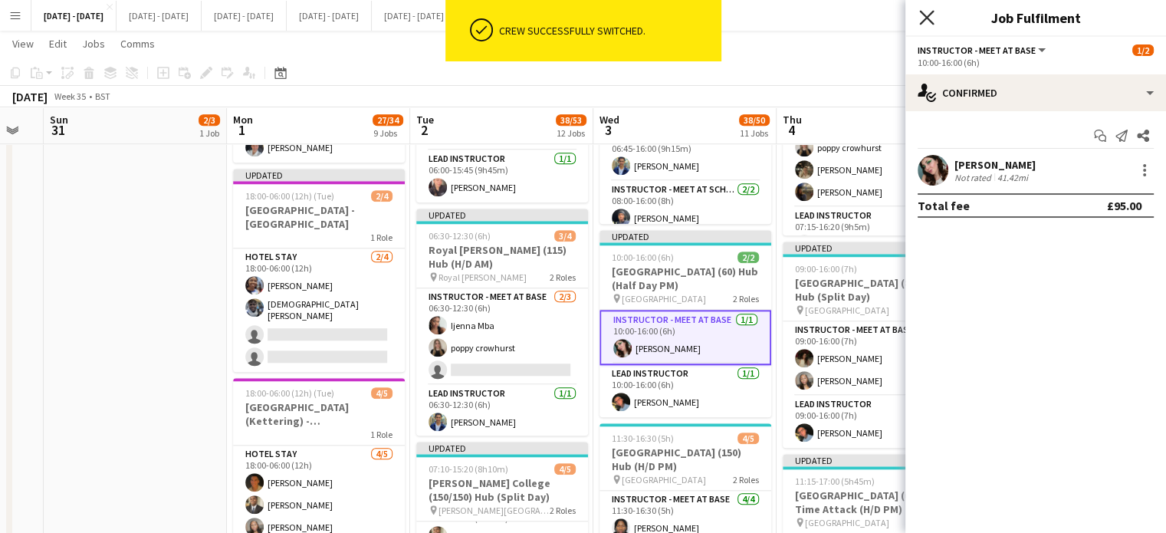
click at [927, 11] on icon "Close pop-in" at bounding box center [926, 17] width 15 height 15
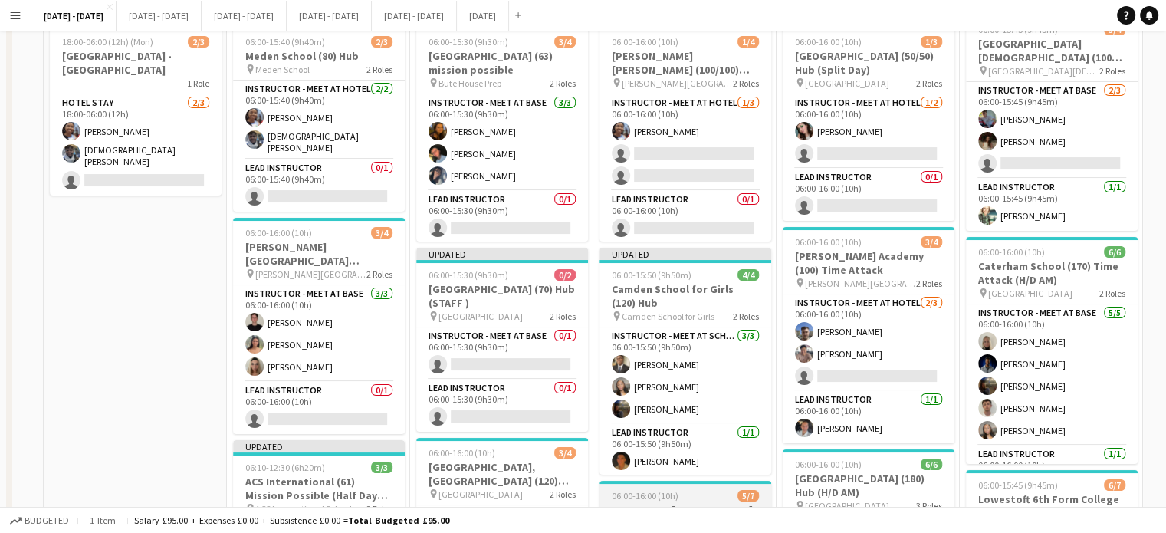
scroll to position [0, 0]
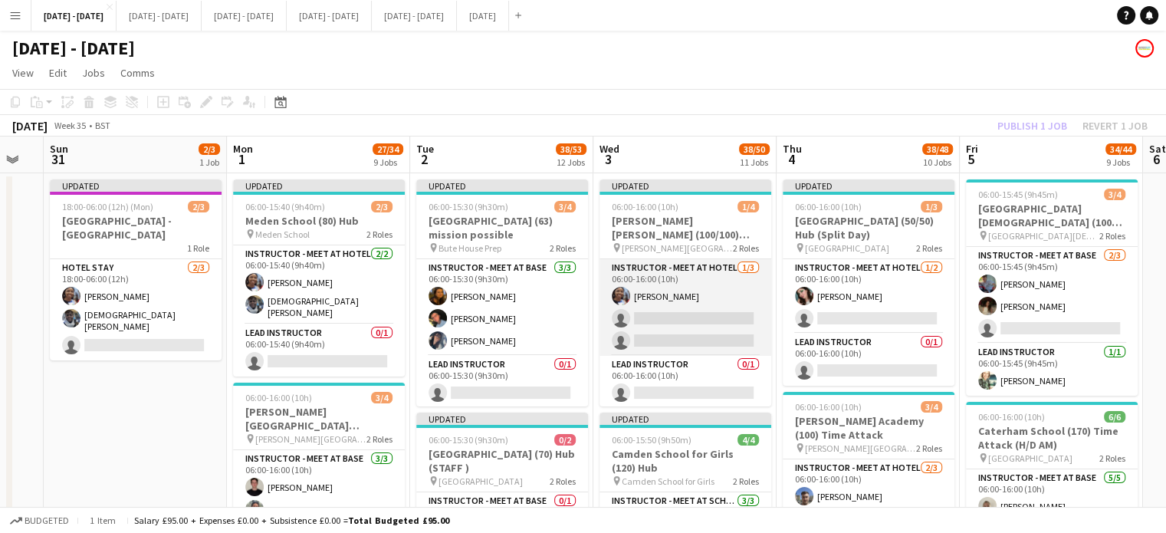
click at [657, 321] on app-card-role "Instructor - Meet at Hotel [DATE] 06:00-16:00 (10h) [PERSON_NAME] single-neutra…" at bounding box center [685, 307] width 172 height 97
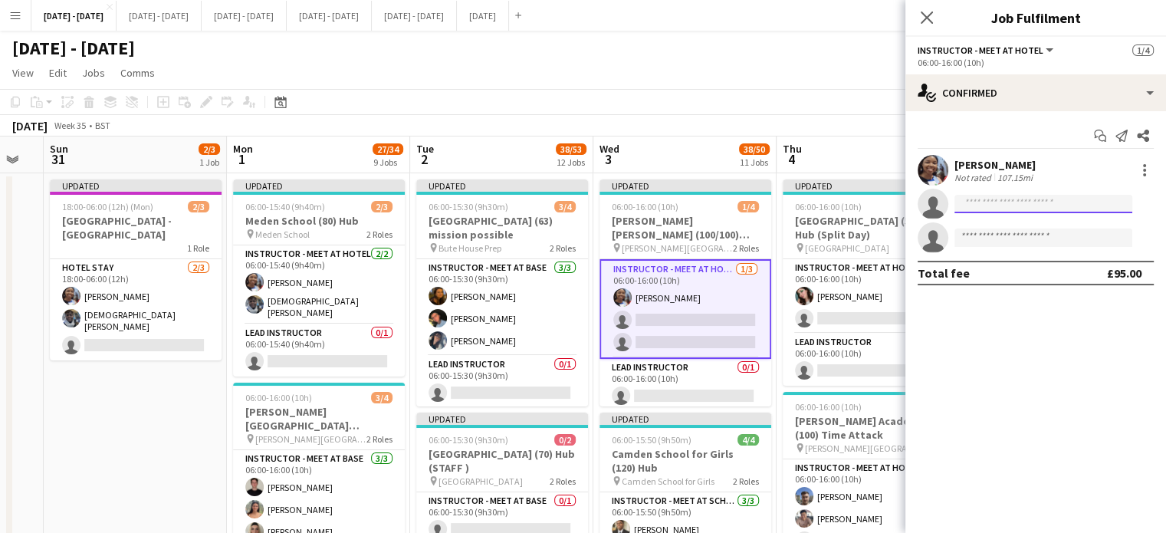
click at [1012, 199] on input at bounding box center [1043, 204] width 178 height 18
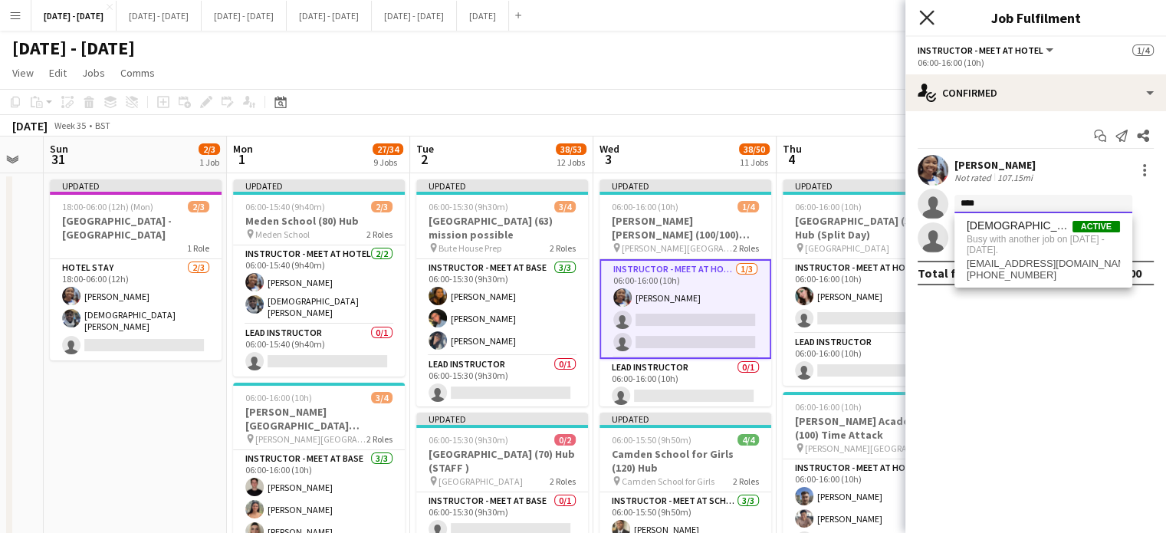
type input "****"
click at [927, 15] on icon "Close pop-in" at bounding box center [926, 17] width 15 height 15
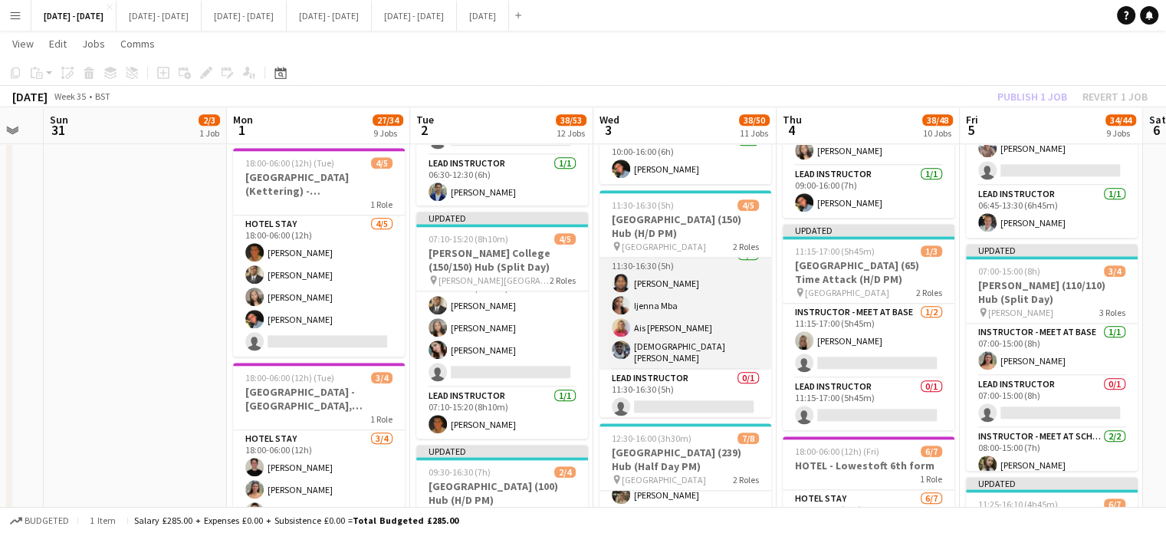
click at [691, 351] on app-card-role "Instructor - Meet at Base [DATE] 11:30-16:30 (5h) [PERSON_NAME] Mba Ais [PERSON…" at bounding box center [685, 307] width 172 height 123
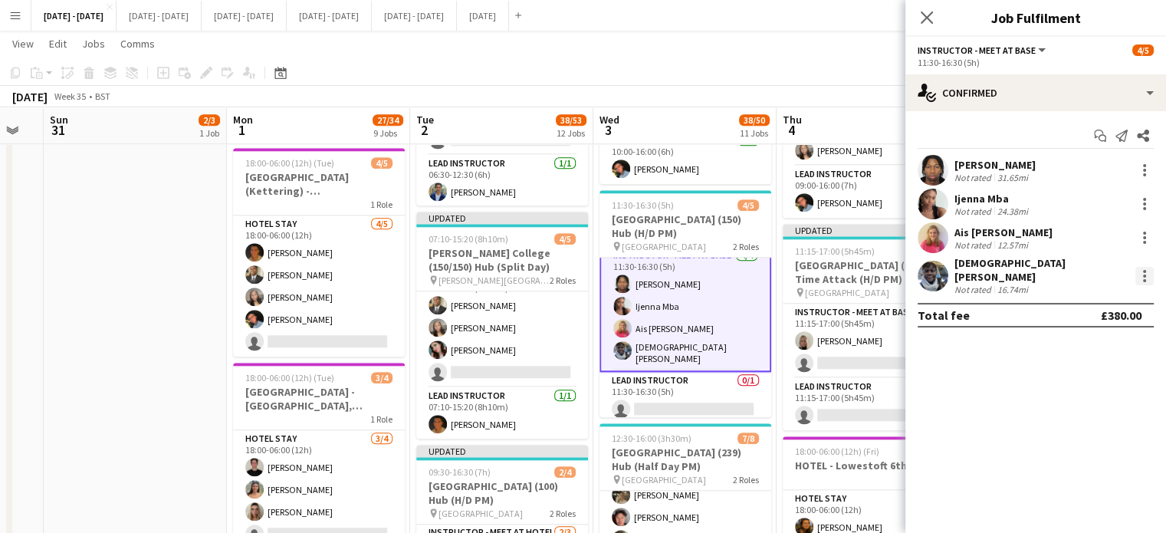
click at [1147, 269] on div at bounding box center [1144, 276] width 18 height 18
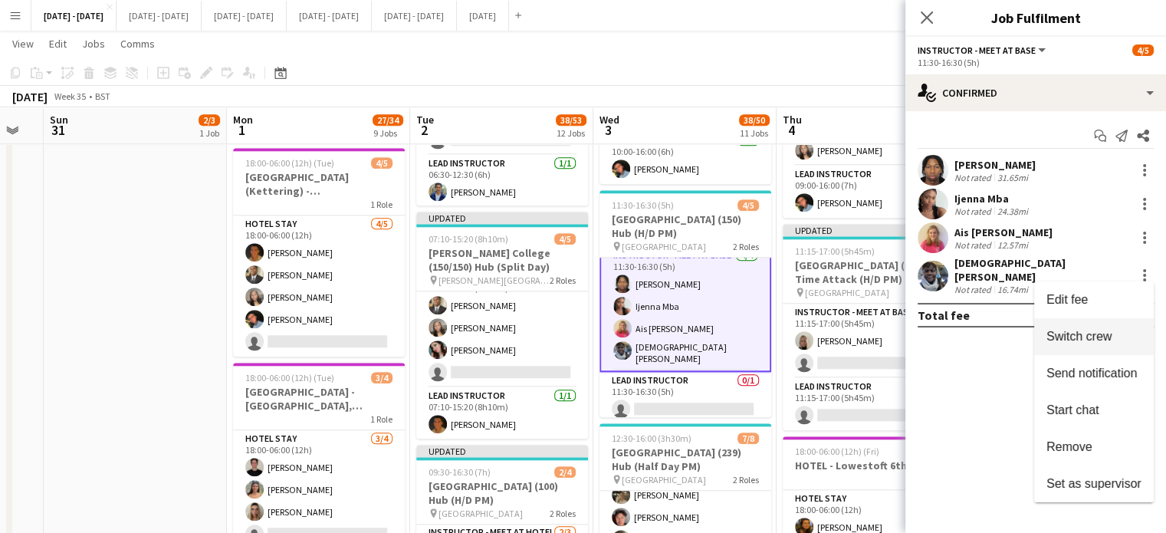
click at [1080, 337] on span "Switch crew" at bounding box center [1078, 336] width 65 height 13
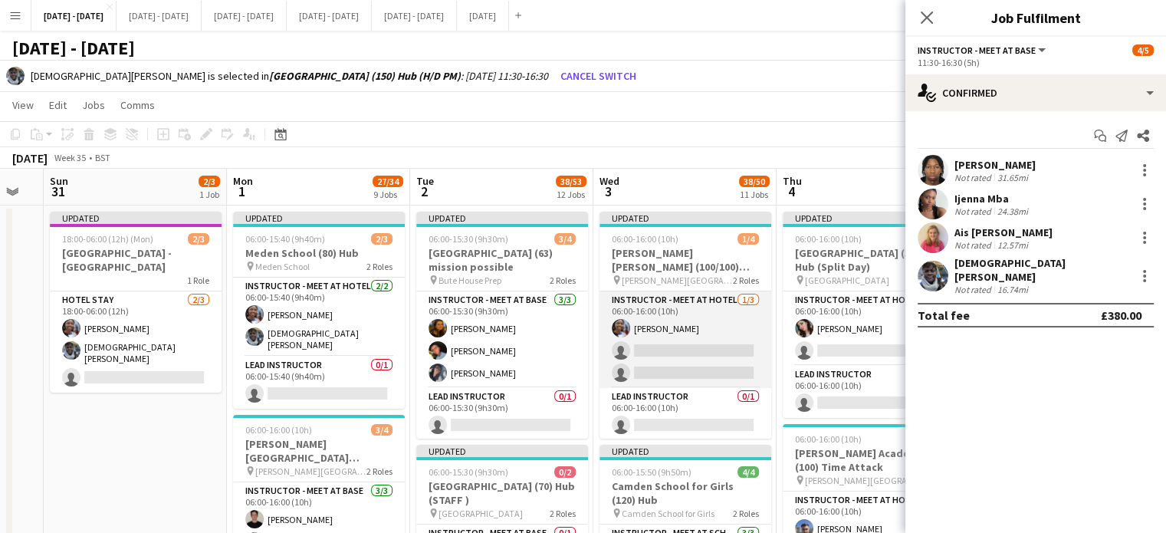
click at [698, 348] on app-card-role "Instructor - Meet at Hotel [DATE] 06:00-16:00 (10h) [PERSON_NAME] single-neutra…" at bounding box center [685, 339] width 172 height 97
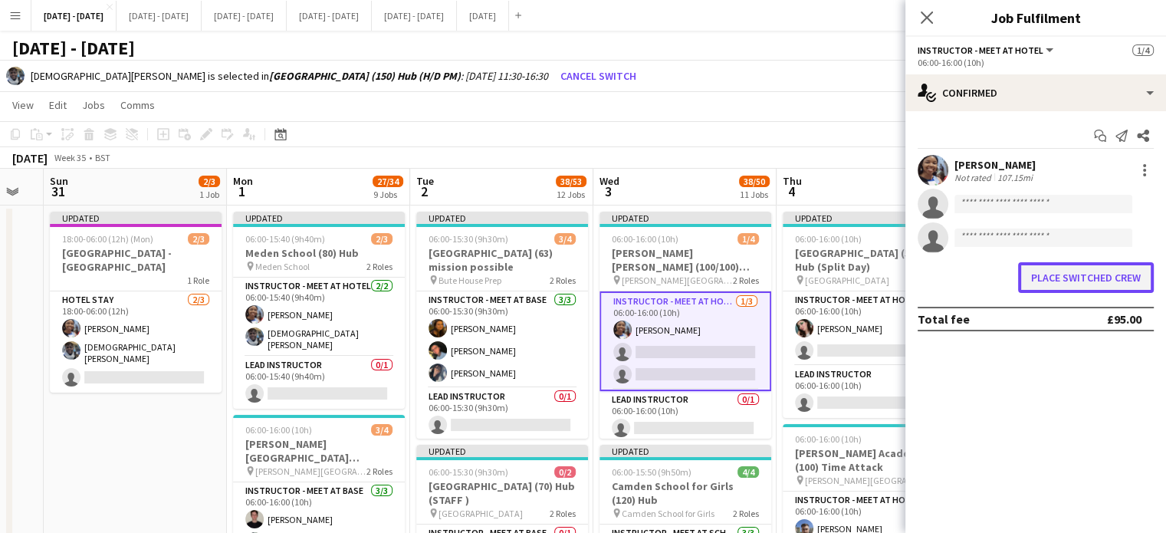
click at [1063, 283] on button "Place switched crew" at bounding box center [1086, 277] width 136 height 31
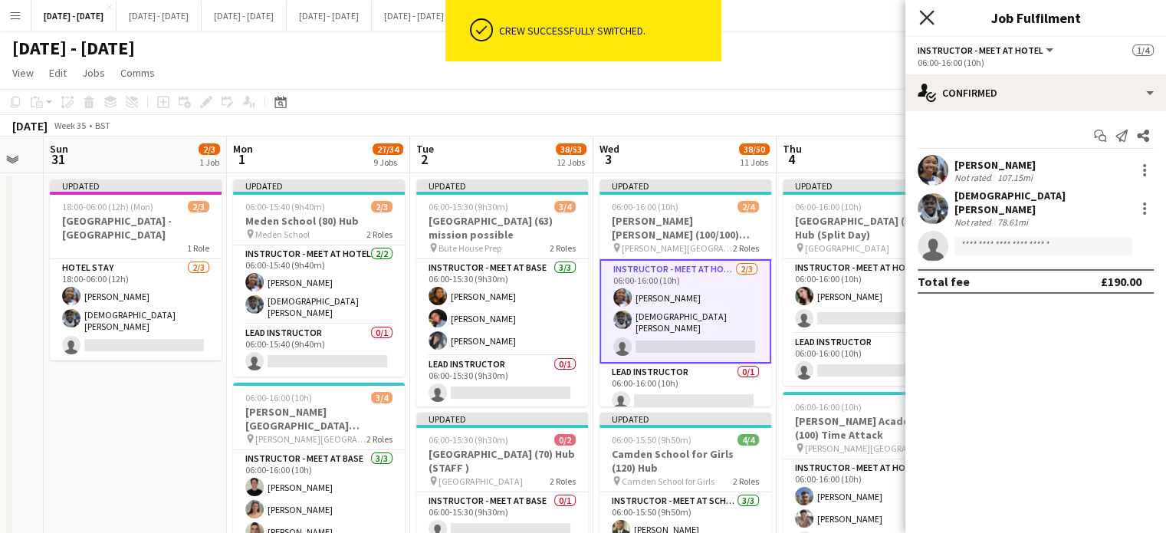
click at [931, 15] on icon "Close pop-in" at bounding box center [926, 17] width 15 height 15
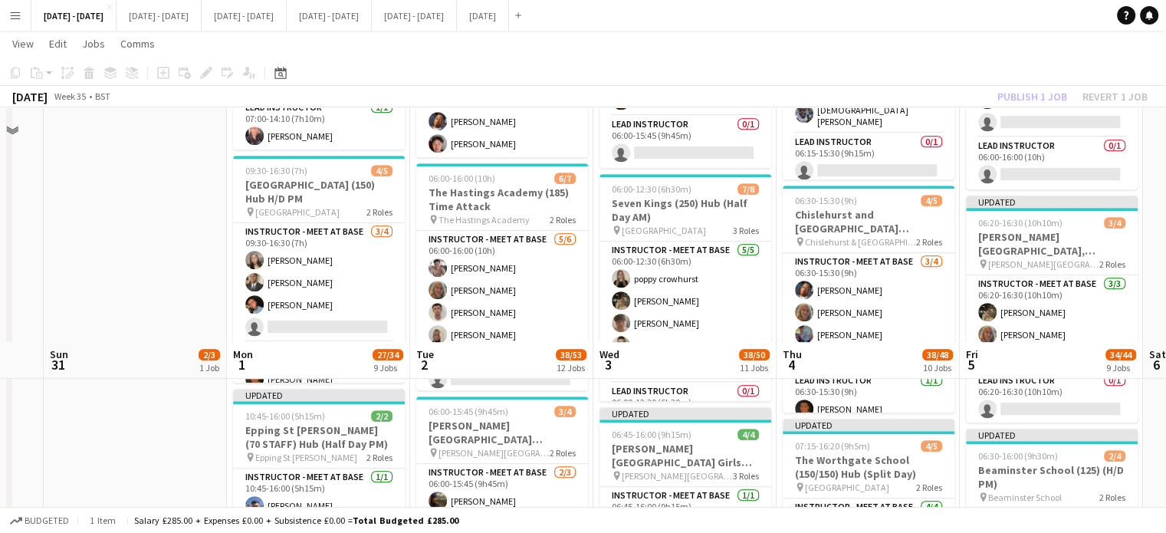
scroll to position [1150, 0]
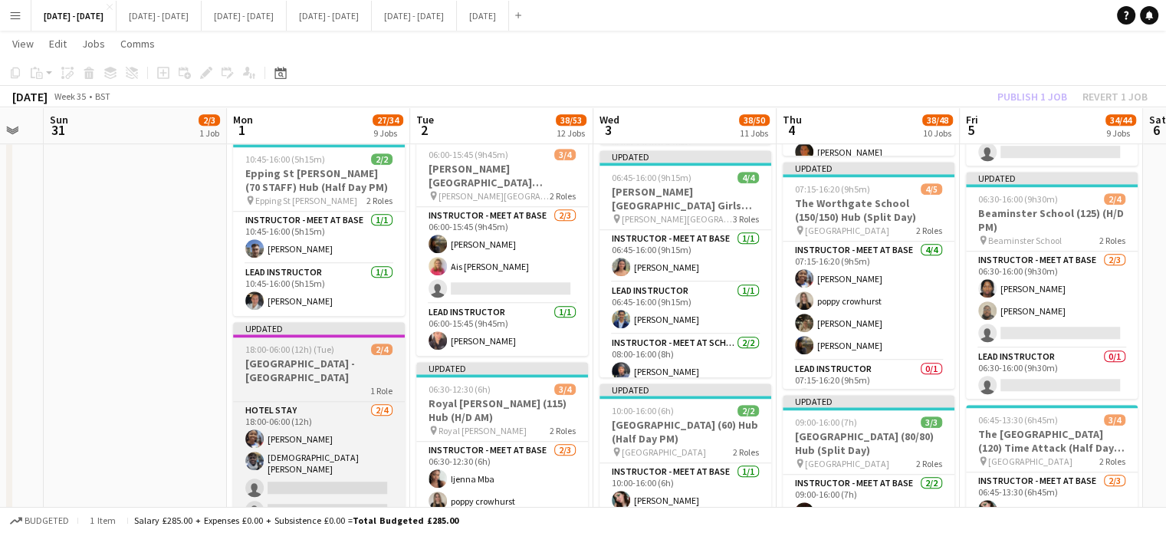
click at [311, 356] on h3 "[GEOGRAPHIC_DATA] - [GEOGRAPHIC_DATA]" at bounding box center [319, 370] width 172 height 28
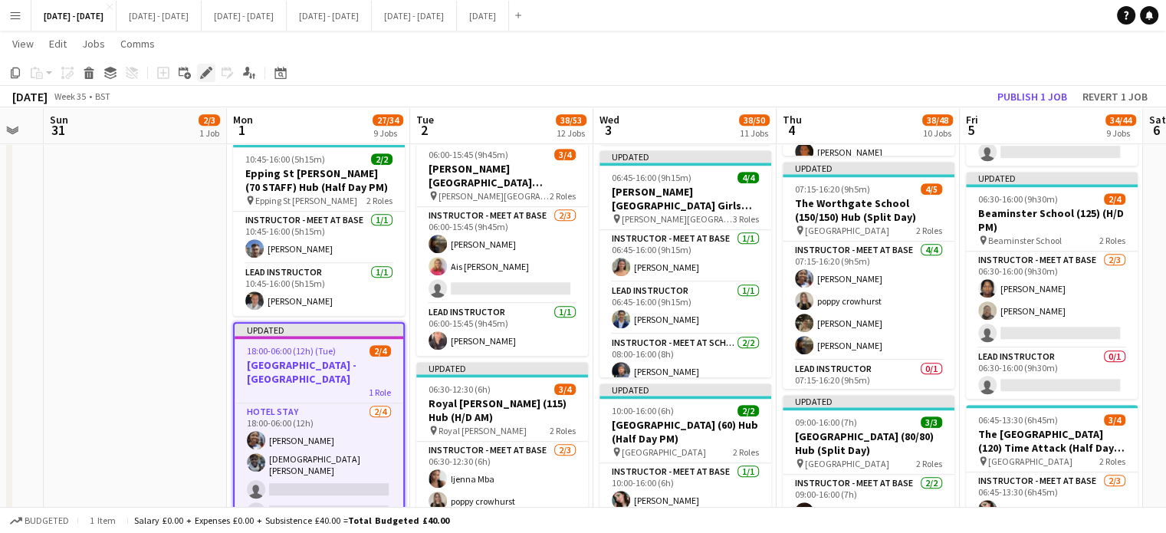
click at [202, 72] on icon "Edit" at bounding box center [206, 73] width 12 height 12
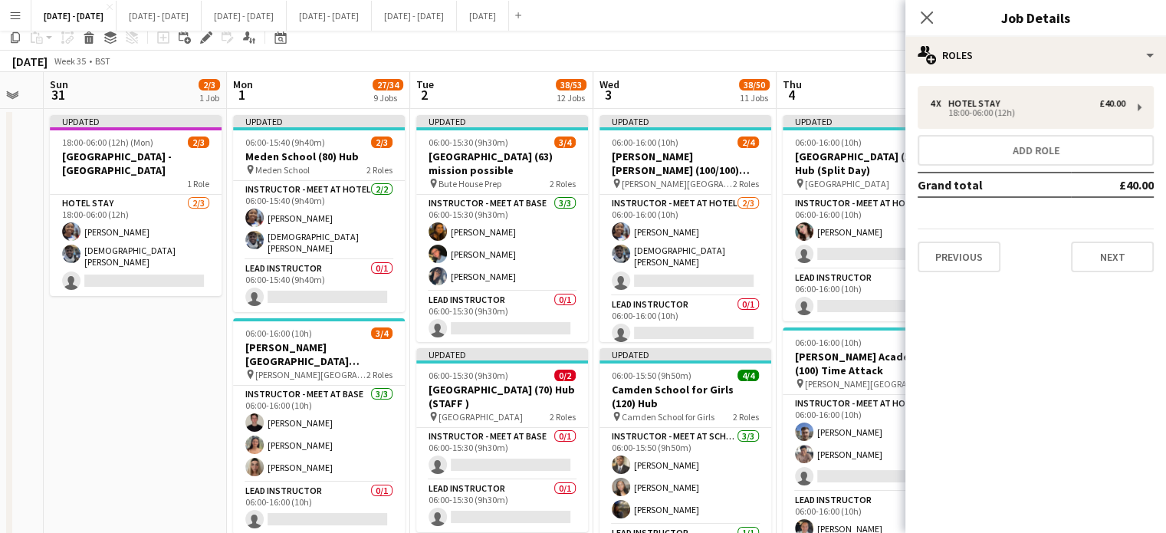
scroll to position [0, 0]
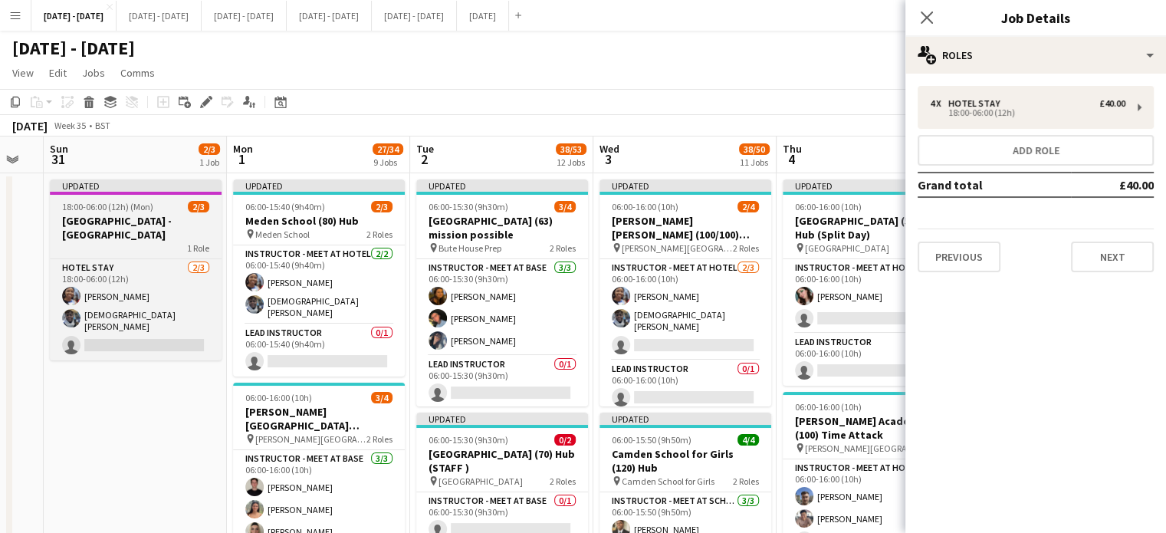
click at [139, 214] on h3 "[GEOGRAPHIC_DATA] - [GEOGRAPHIC_DATA]" at bounding box center [136, 228] width 172 height 28
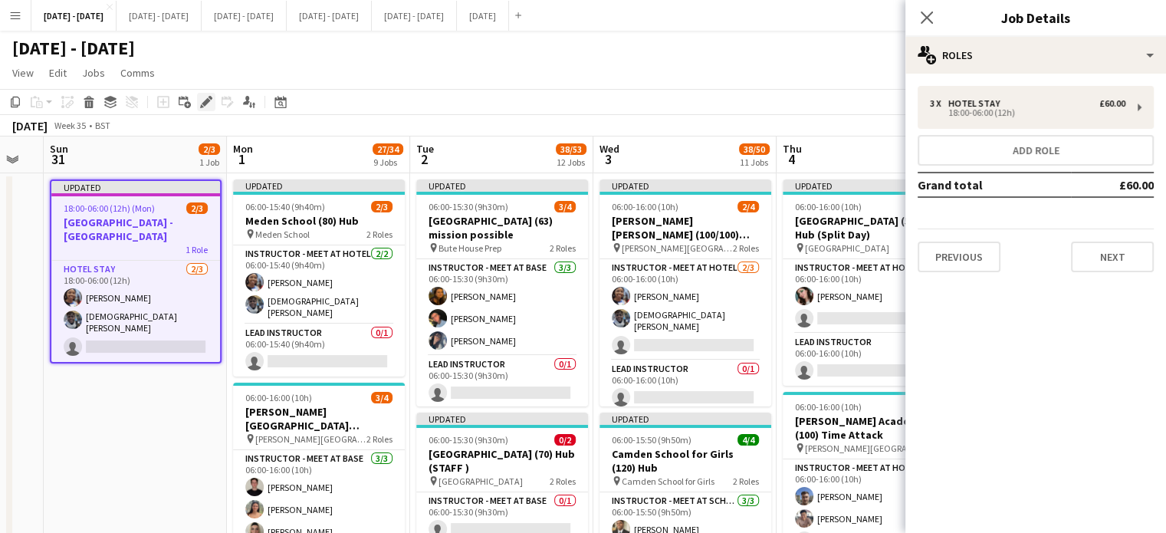
click at [208, 103] on icon "Edit" at bounding box center [206, 102] width 12 height 12
click at [1092, 251] on button "Next" at bounding box center [1112, 256] width 83 height 31
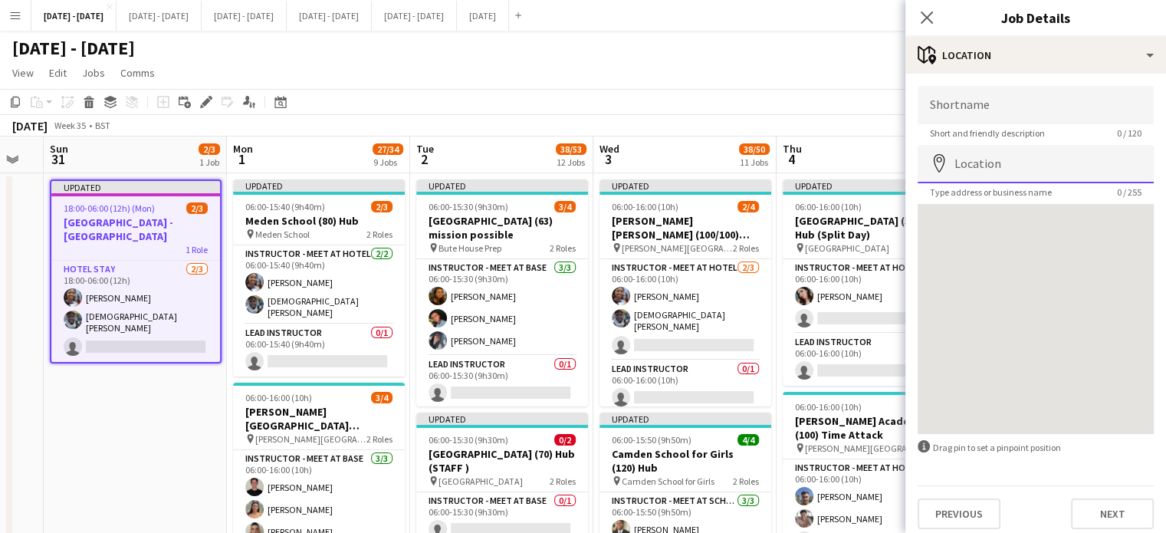
click at [987, 153] on input "Location" at bounding box center [1036, 164] width 236 height 38
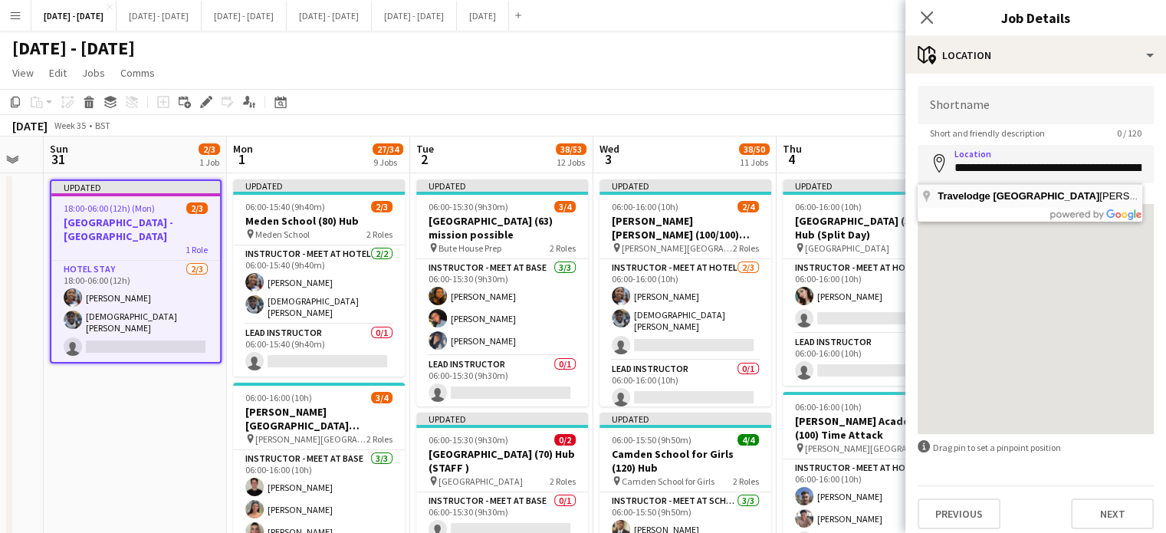
type input "**********"
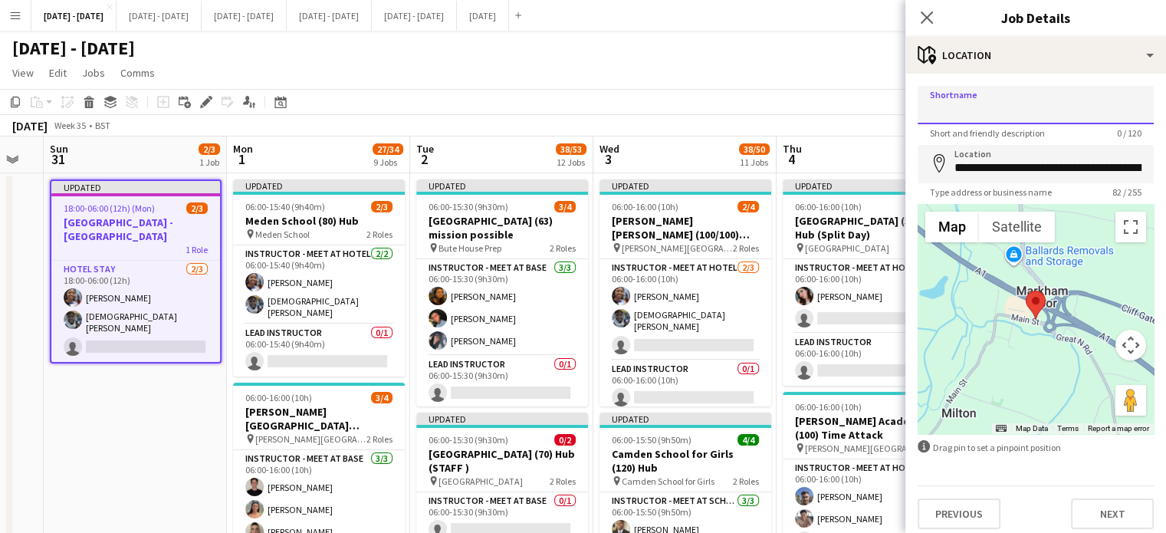
click at [1017, 104] on input "Shortname" at bounding box center [1036, 105] width 236 height 38
type input "**********"
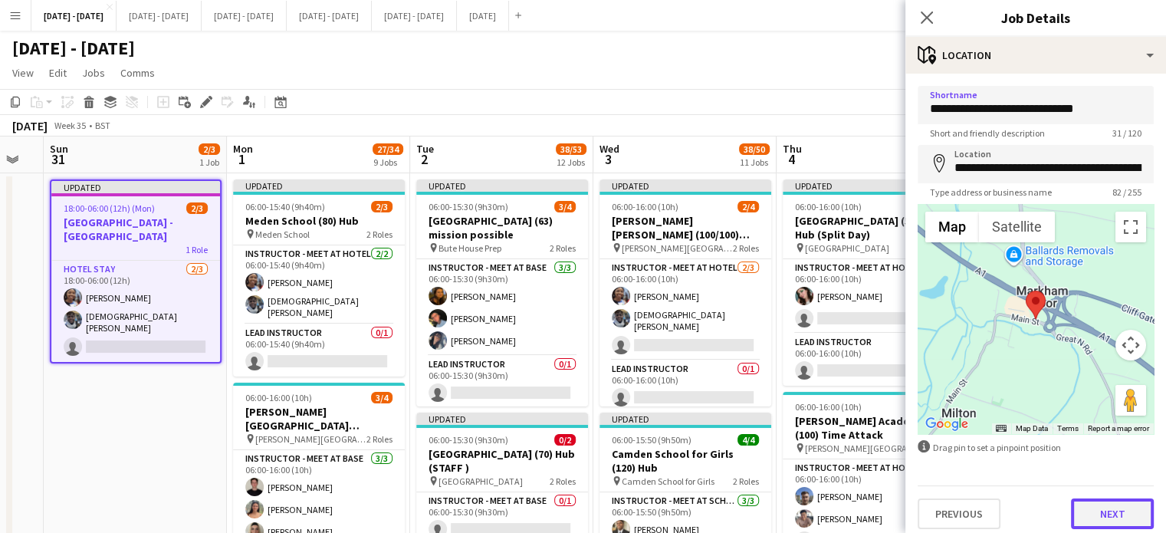
click at [1082, 514] on button "Next" at bounding box center [1112, 513] width 83 height 31
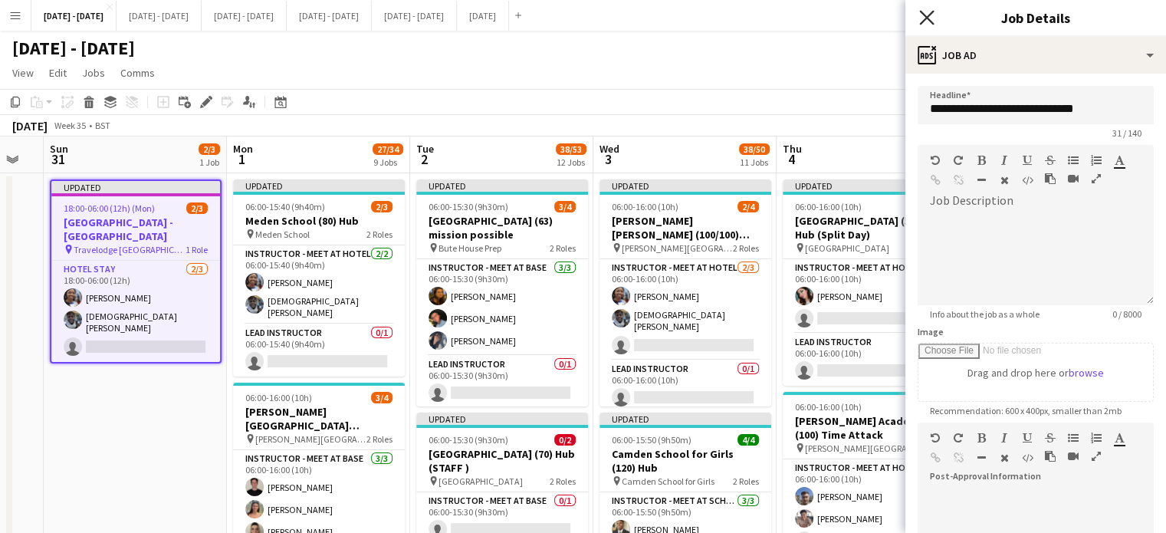
click at [928, 18] on icon at bounding box center [926, 17] width 15 height 15
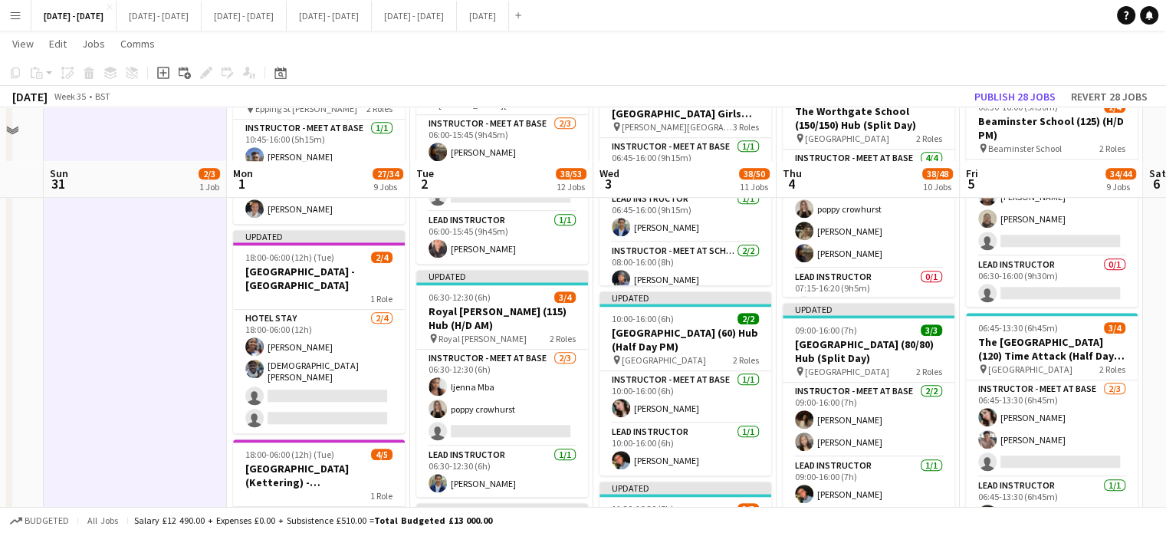
scroll to position [1303, 0]
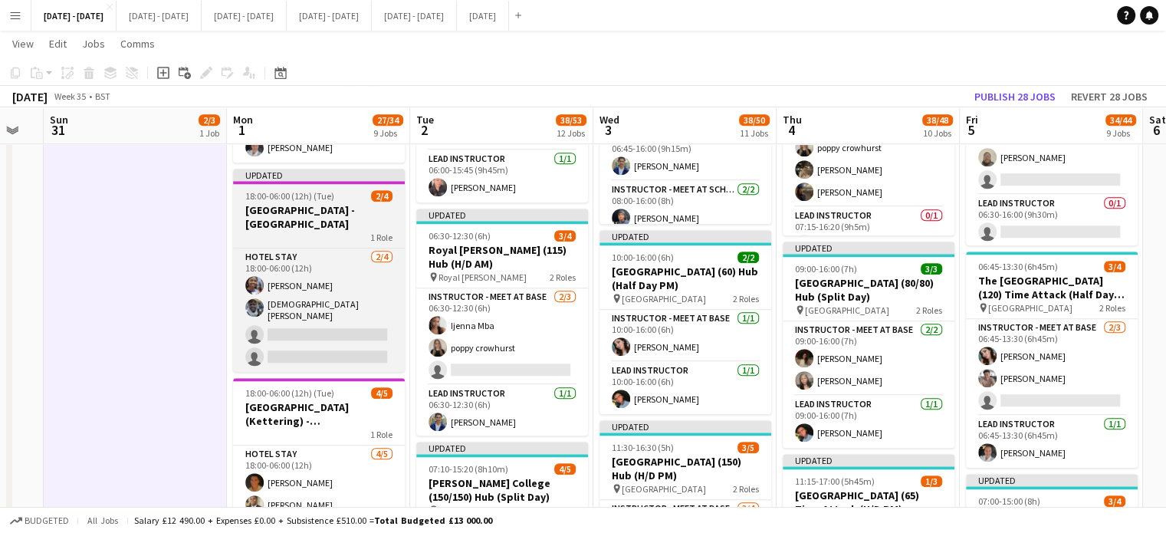
click at [337, 205] on h3 "[GEOGRAPHIC_DATA] - [GEOGRAPHIC_DATA]" at bounding box center [319, 217] width 172 height 28
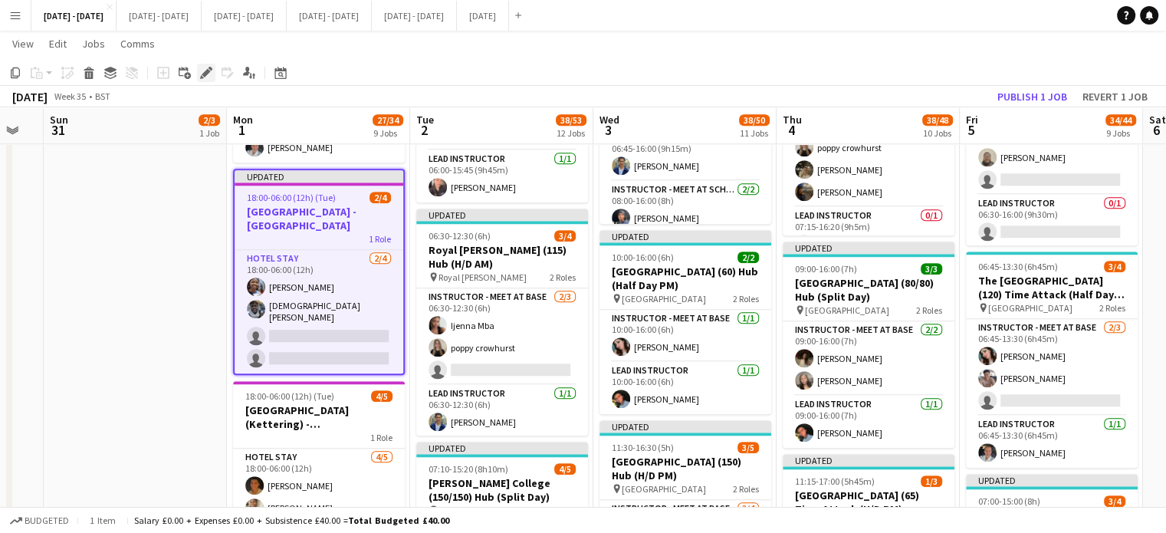
click at [202, 74] on icon at bounding box center [206, 73] width 8 height 8
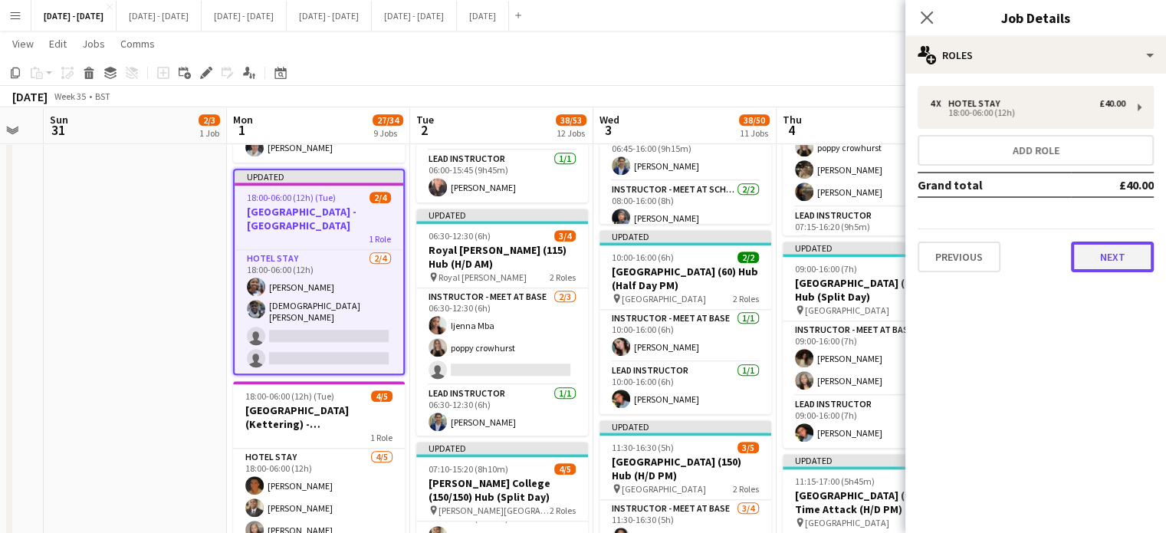
click at [1100, 258] on button "Next" at bounding box center [1112, 256] width 83 height 31
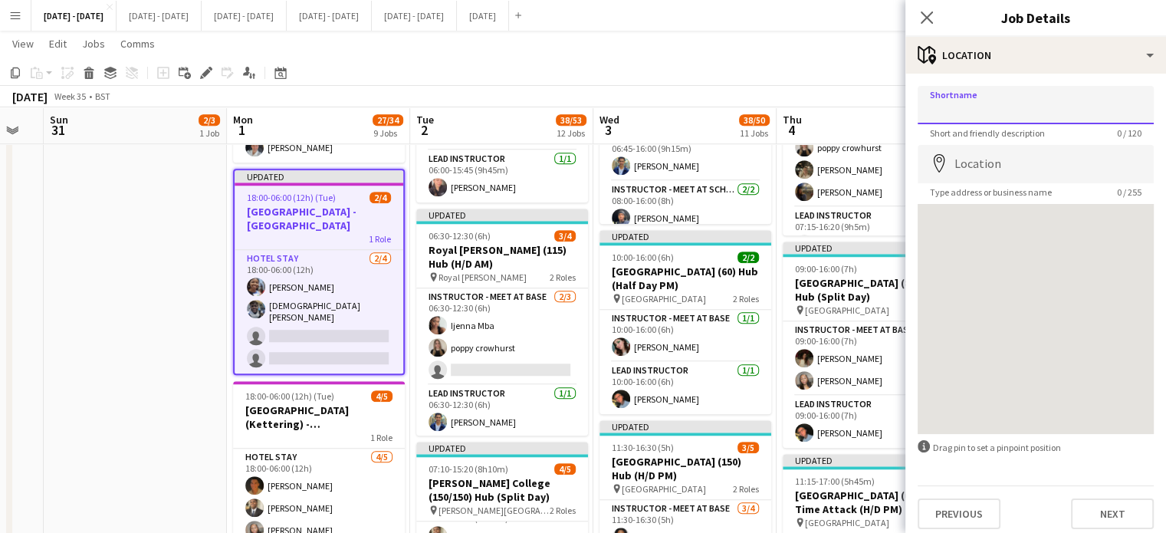
click at [1006, 107] on input "Shortname" at bounding box center [1036, 105] width 236 height 38
type input "**********"
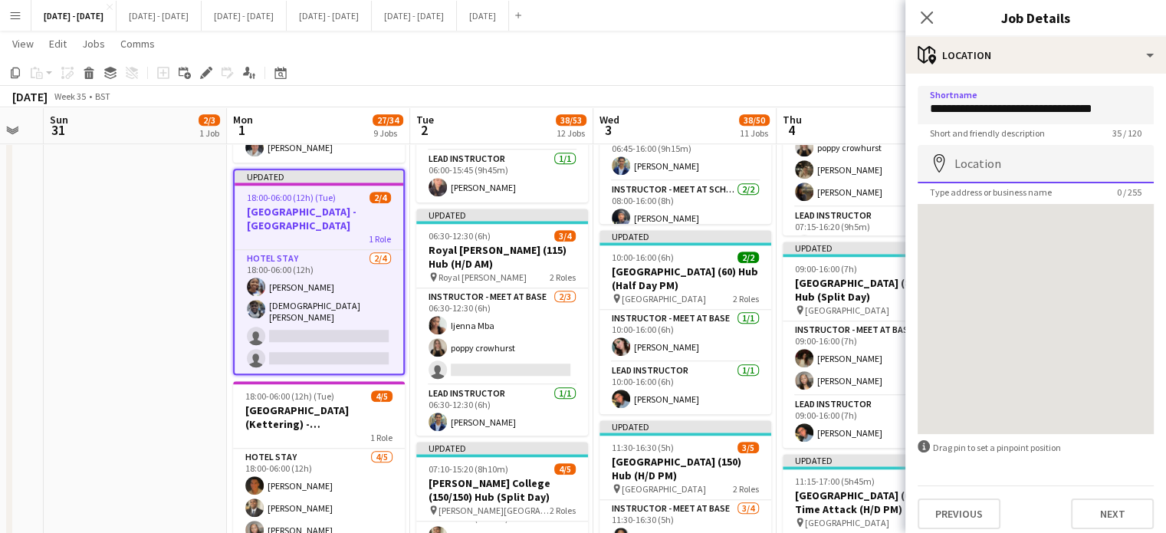
click at [1021, 162] on input "Location" at bounding box center [1036, 164] width 236 height 38
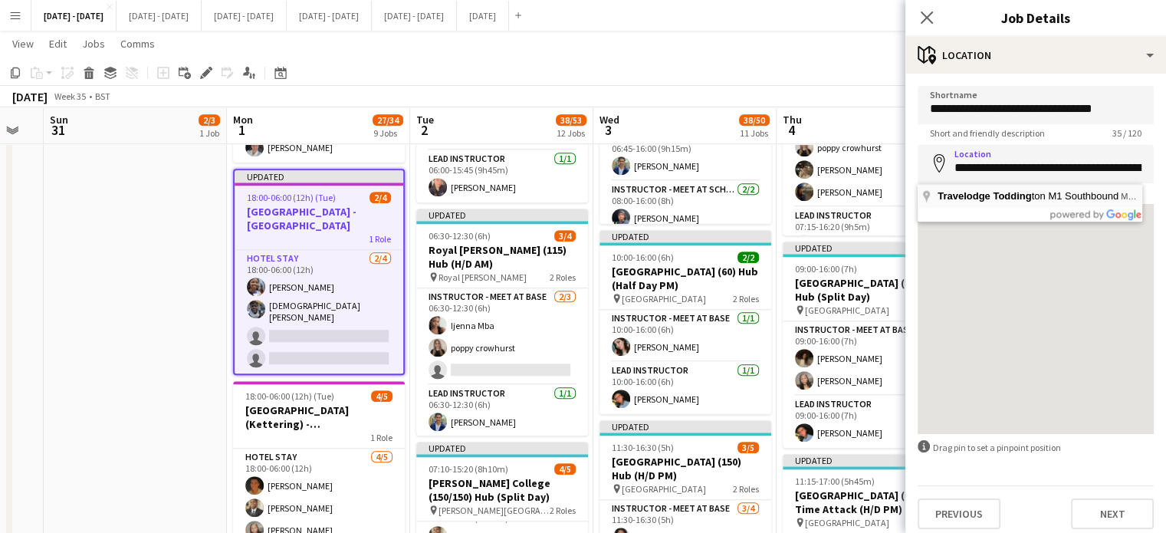
type input "**********"
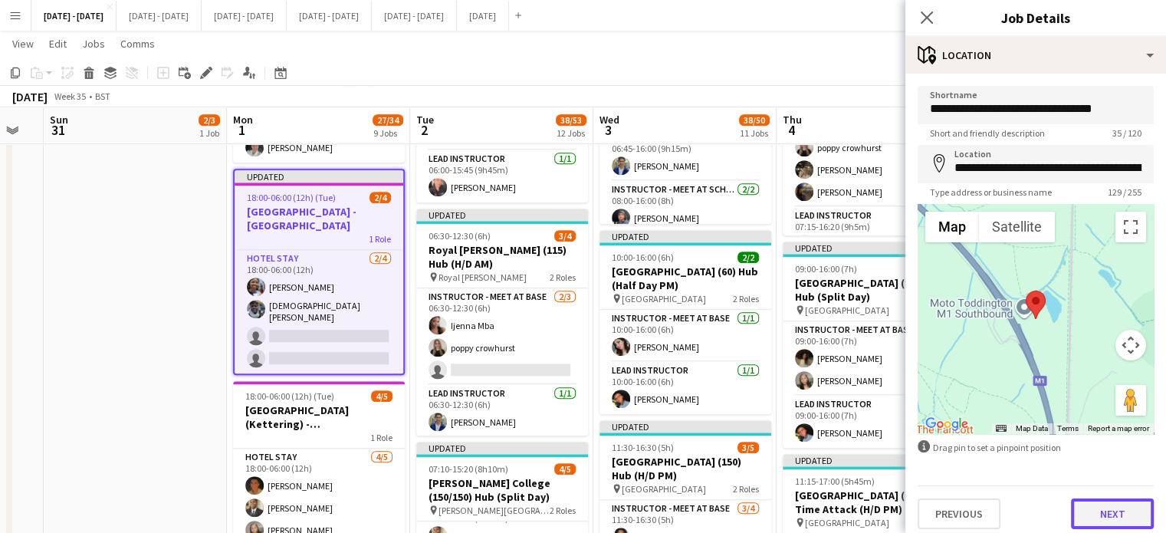
click at [1114, 521] on button "Next" at bounding box center [1112, 513] width 83 height 31
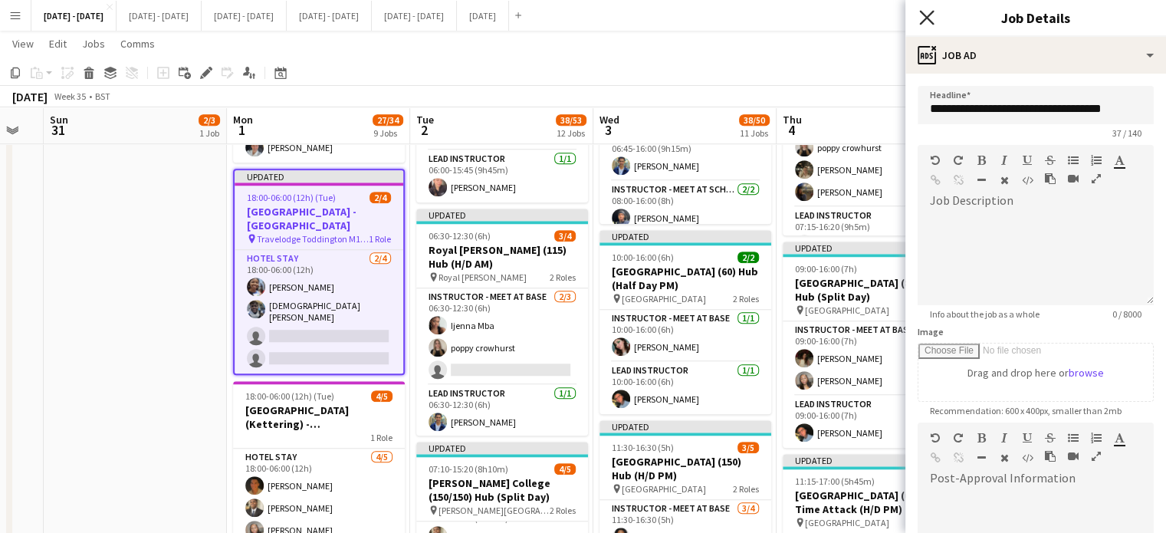
click at [921, 14] on icon at bounding box center [926, 17] width 15 height 15
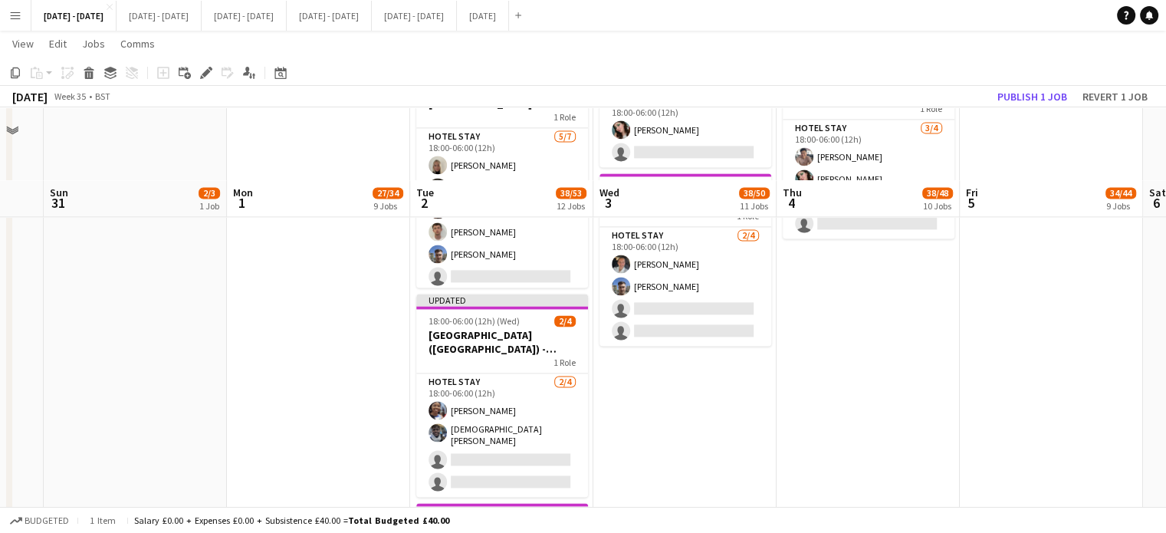
scroll to position [2223, 0]
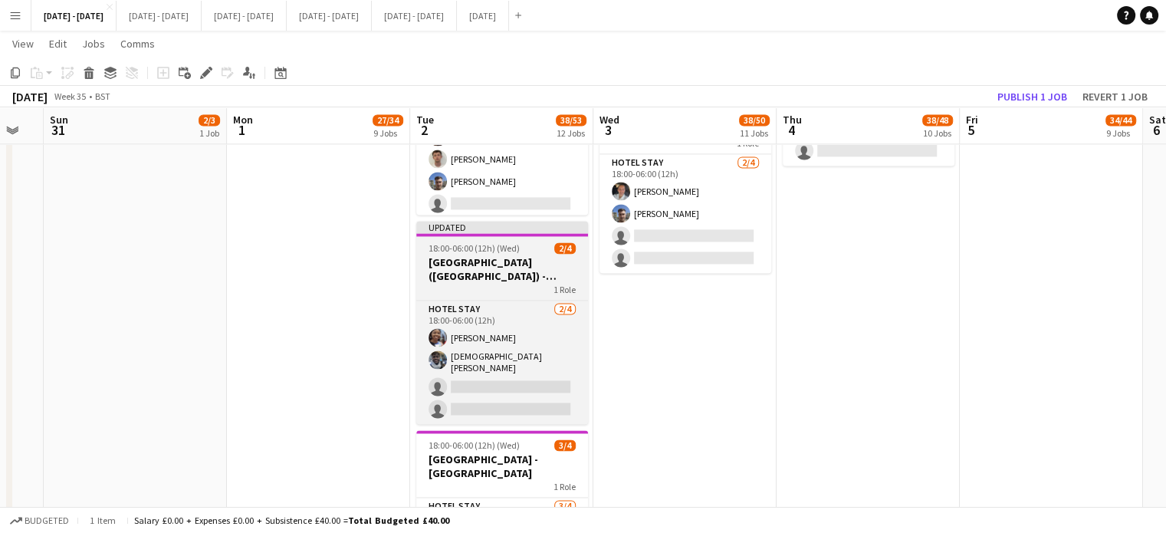
click at [494, 269] on h3 "[GEOGRAPHIC_DATA] ([GEOGRAPHIC_DATA]) - [PERSON_NAME][GEOGRAPHIC_DATA]" at bounding box center [502, 269] width 172 height 28
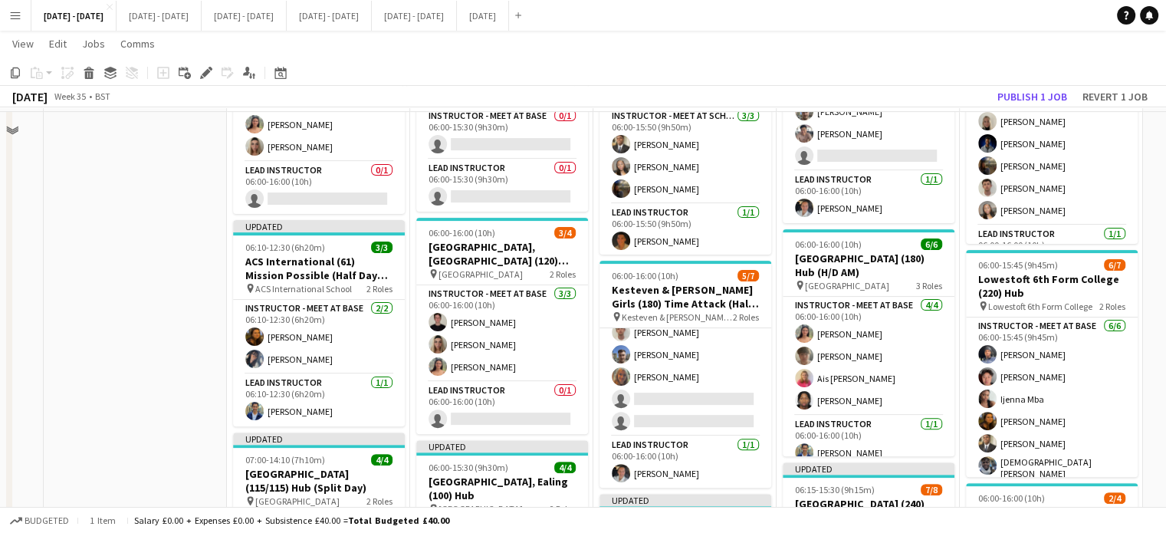
scroll to position [0, 0]
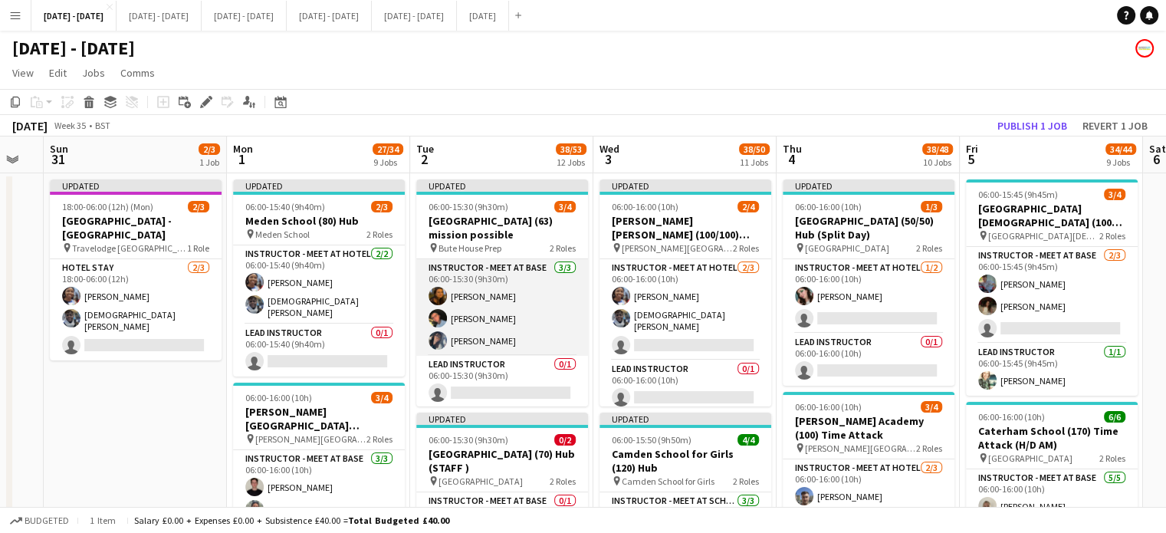
click at [480, 315] on app-card-role "Instructor - Meet at Base [DATE] 06:00-15:30 (9h30m) [PERSON_NAME] [PERSON_NAME…" at bounding box center [502, 307] width 172 height 97
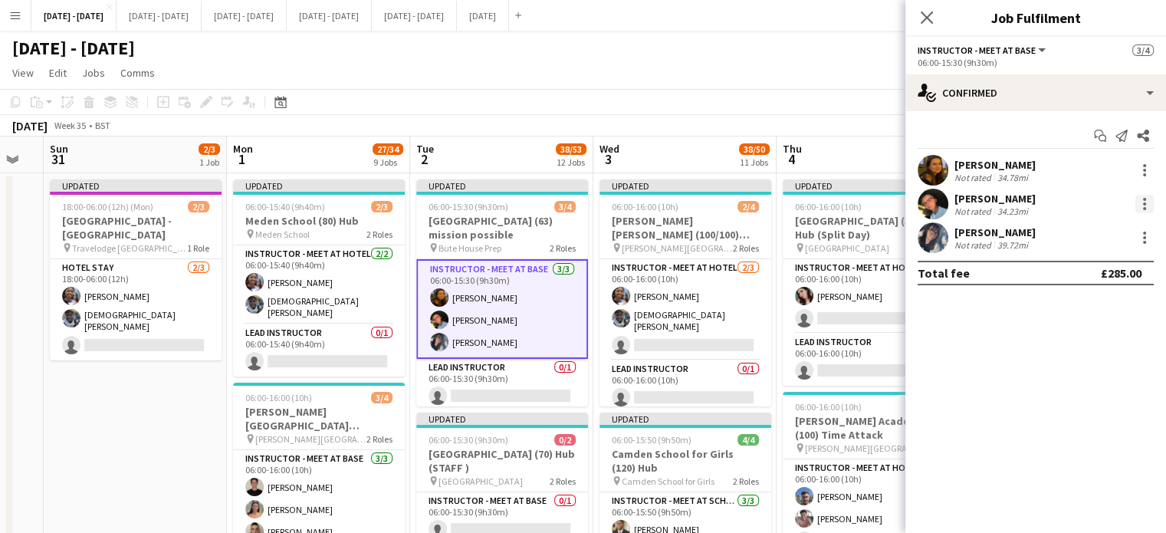
click at [1143, 199] on div at bounding box center [1144, 199] width 3 height 3
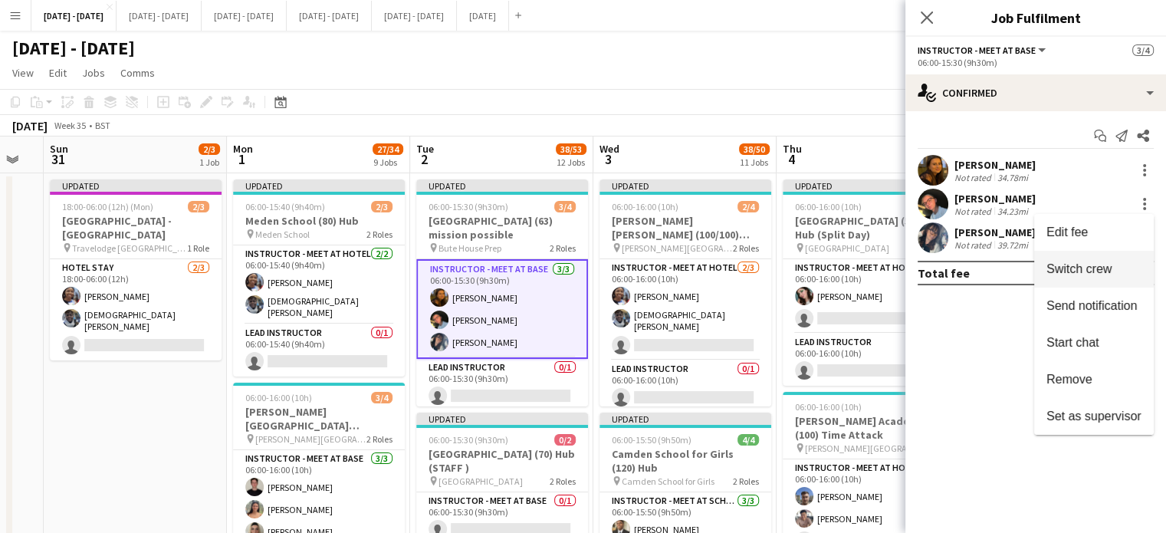
click at [1105, 272] on span "Switch crew" at bounding box center [1078, 268] width 65 height 13
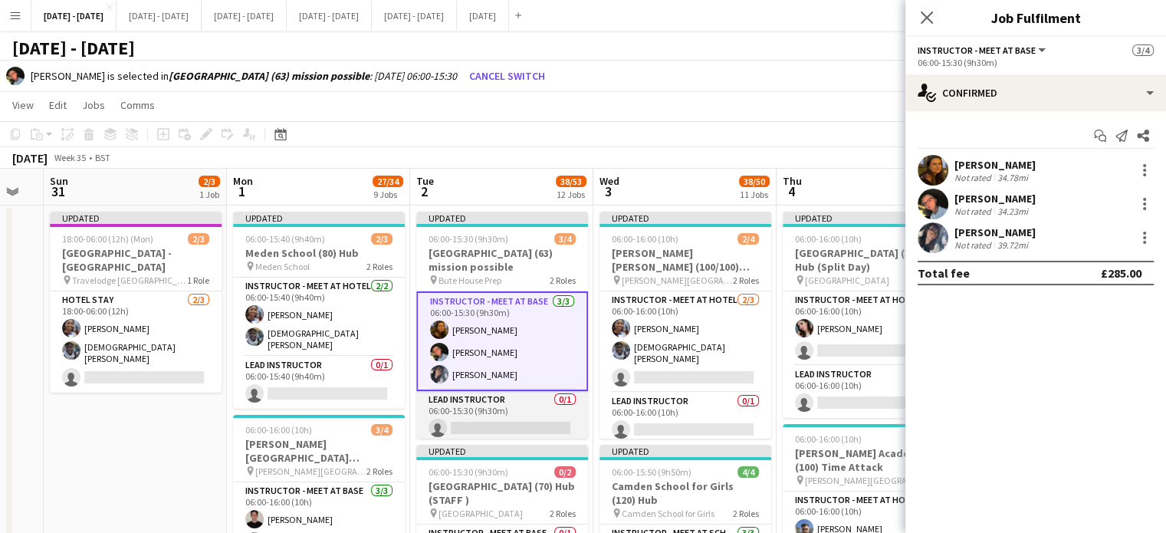
click at [498, 420] on app-card-role "Lead Instructor 0/1 06:00-15:30 (9h30m) single-neutral-actions" at bounding box center [502, 417] width 172 height 52
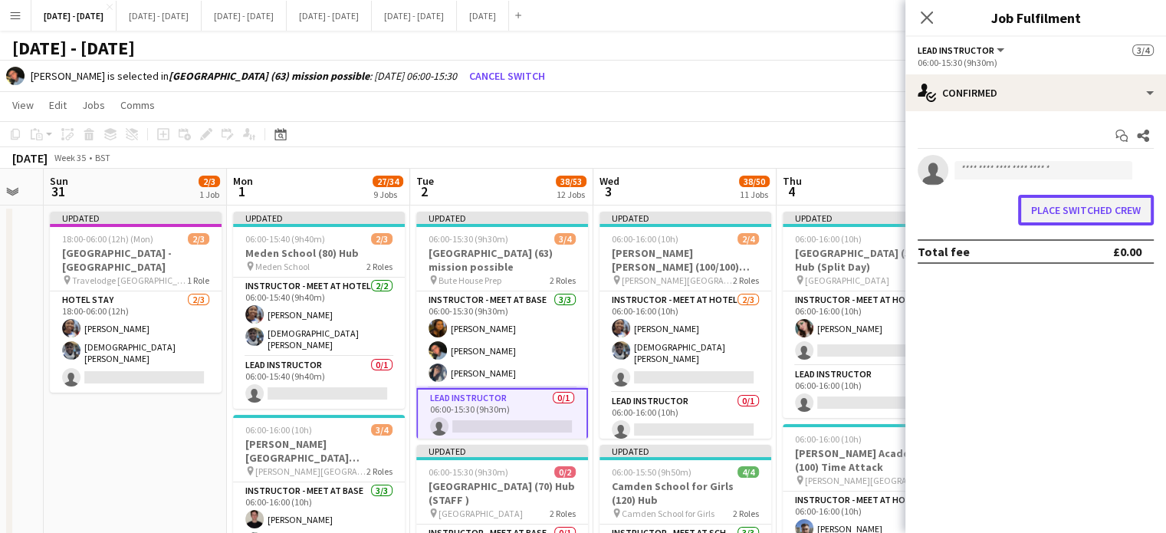
click at [1049, 215] on button "Place switched crew" at bounding box center [1086, 210] width 136 height 31
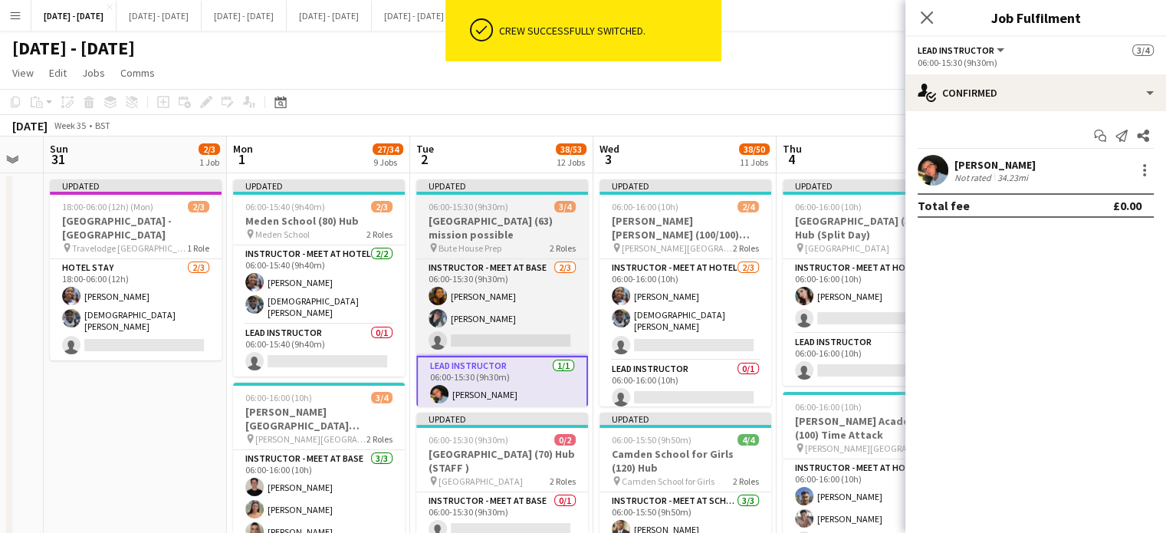
click at [480, 205] on span "06:00-15:30 (9h30m)" at bounding box center [469, 206] width 80 height 11
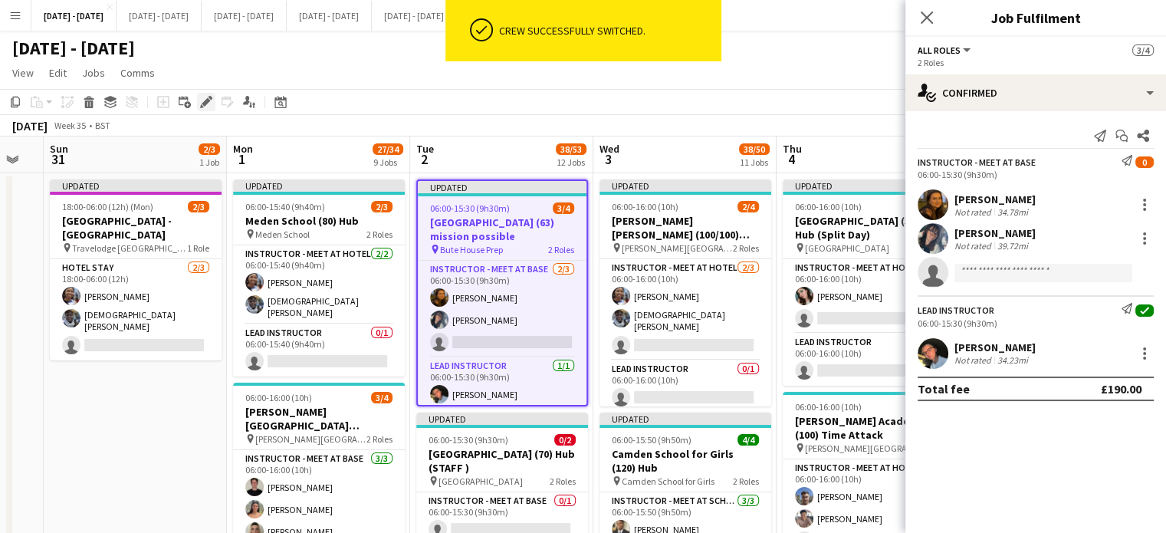
click at [202, 101] on icon "Edit" at bounding box center [206, 102] width 12 height 12
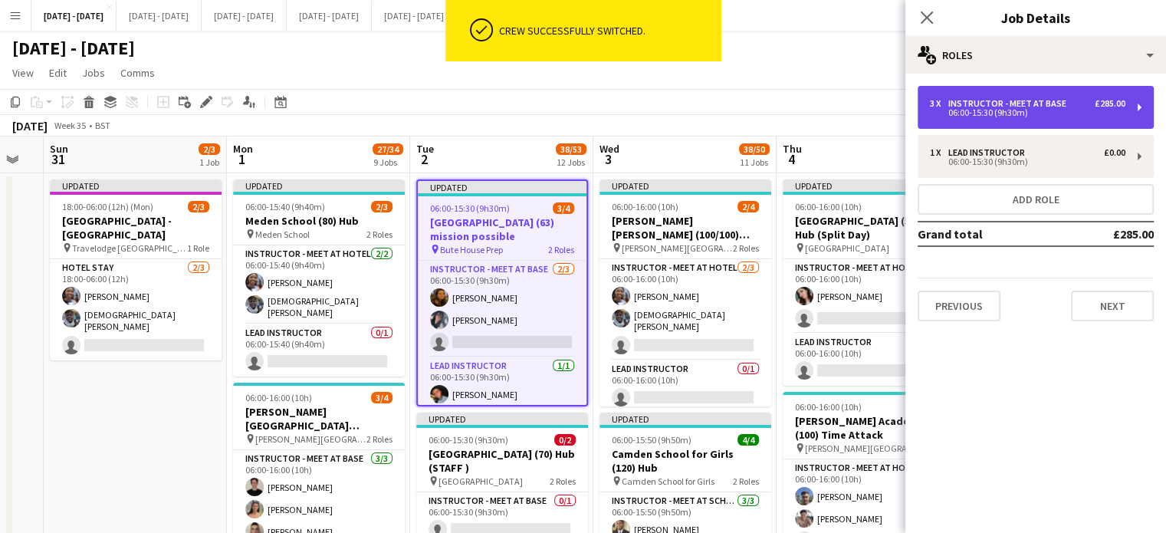
click at [1046, 114] on div "06:00-15:30 (9h30m)" at bounding box center [1027, 113] width 195 height 8
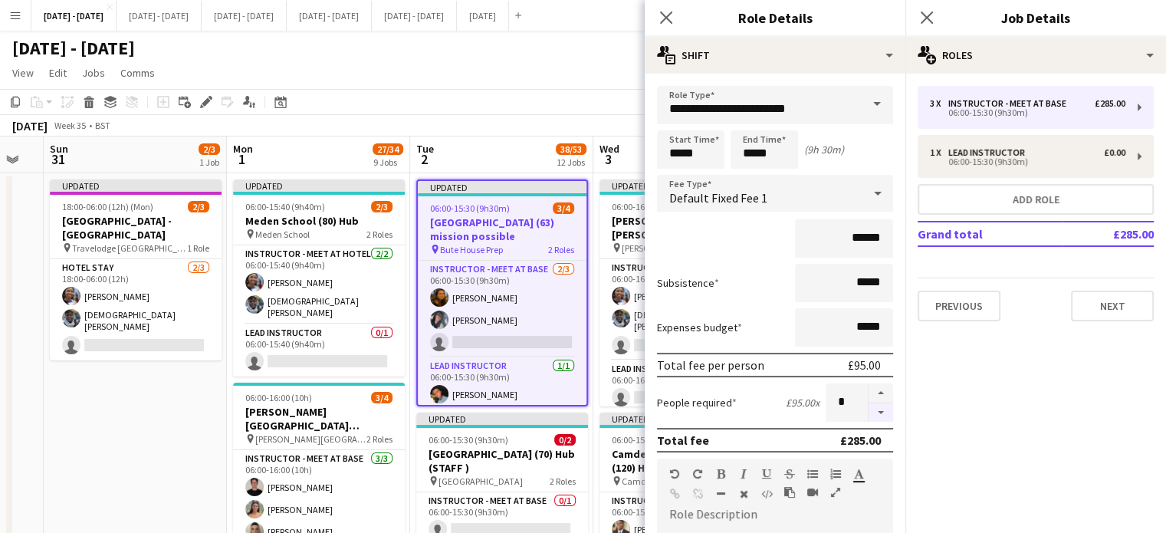
click at [869, 411] on button "button" at bounding box center [881, 412] width 25 height 19
type input "*"
click at [662, 17] on icon "Close pop-in" at bounding box center [666, 17] width 15 height 15
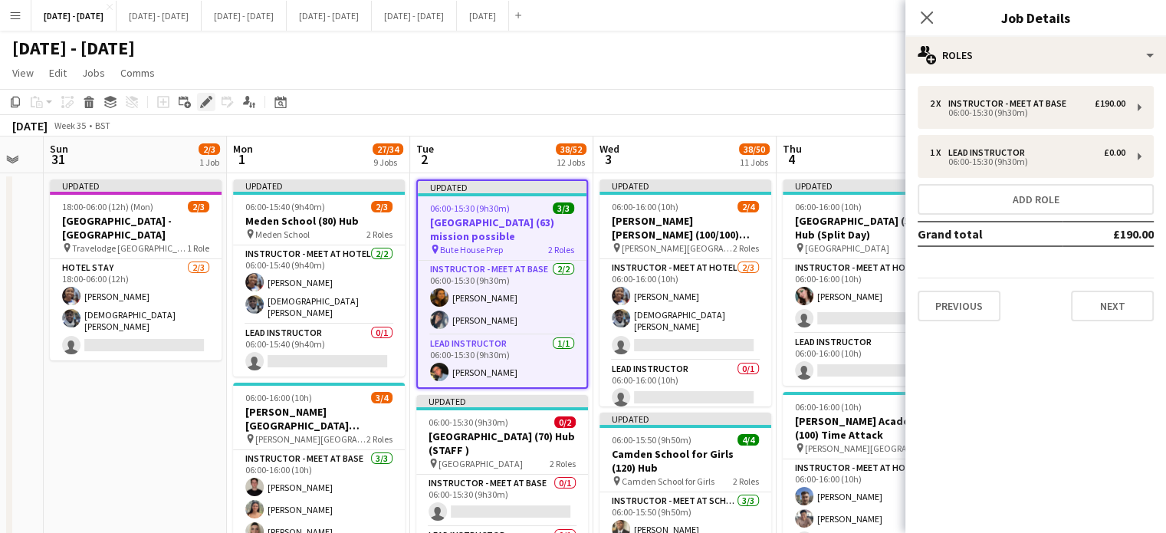
click at [202, 103] on icon at bounding box center [206, 102] width 8 height 8
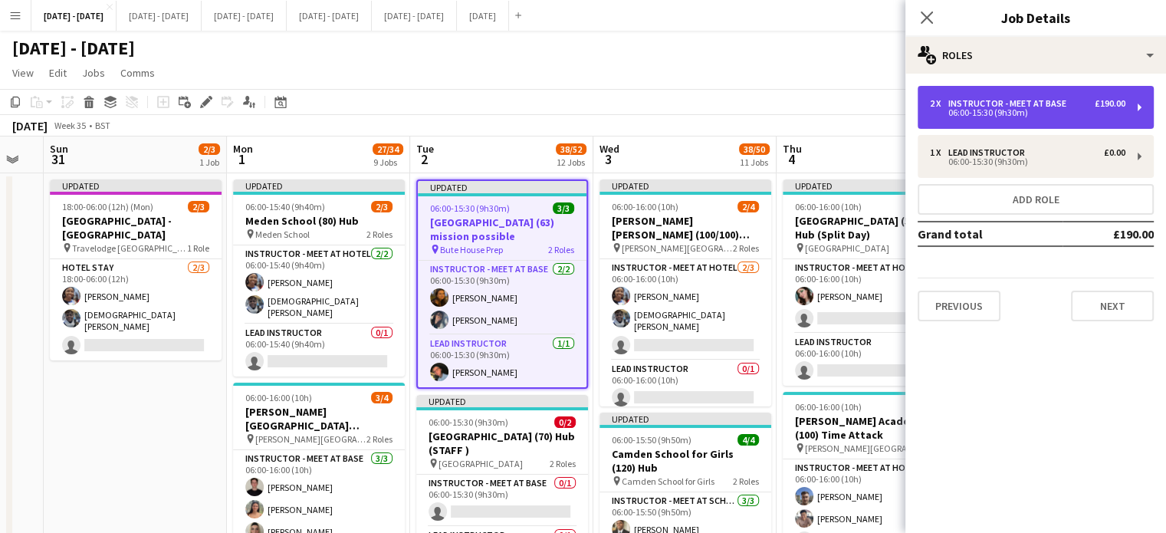
click at [987, 109] on div "06:00-15:30 (9h30m)" at bounding box center [1027, 113] width 195 height 8
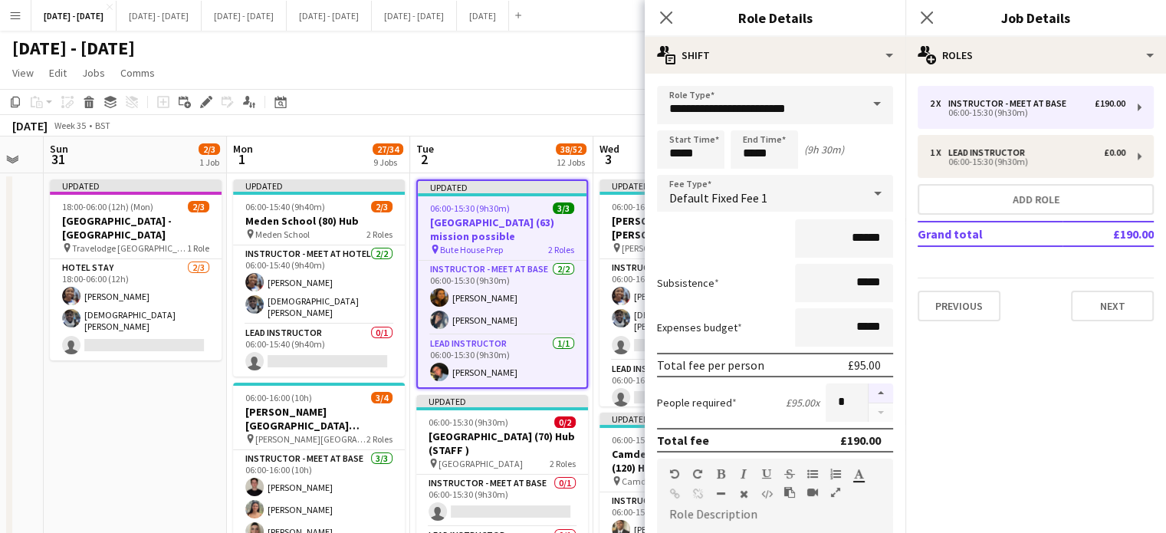
click at [869, 383] on button "button" at bounding box center [881, 393] width 25 height 20
type input "*"
click at [662, 13] on icon at bounding box center [666, 17] width 15 height 15
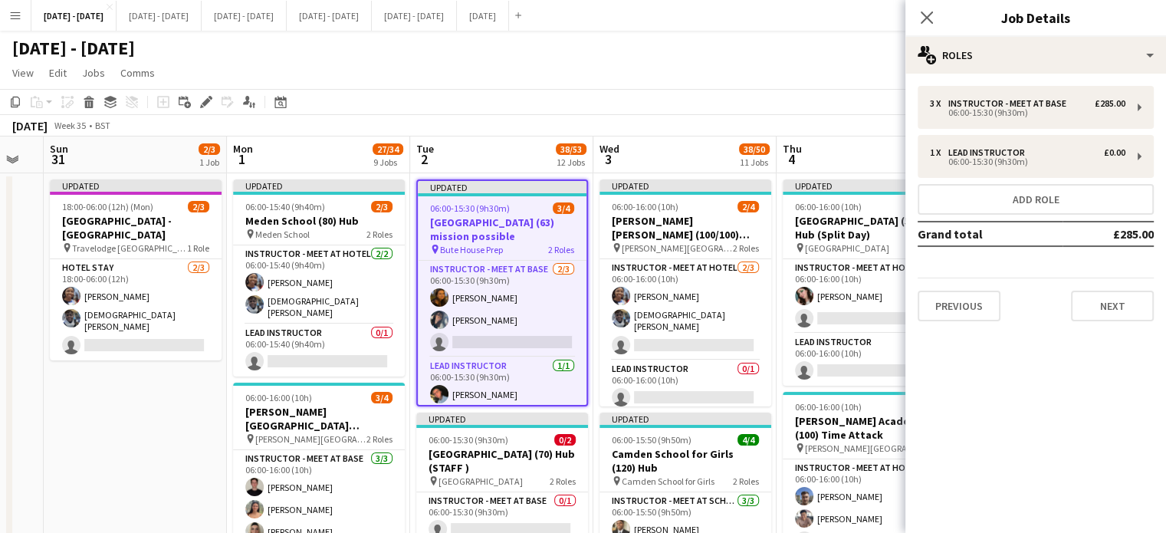
drag, startPoint x: 927, startPoint y: 15, endPoint x: 830, endPoint y: 44, distance: 100.9
click at [927, 15] on icon "Close pop-in" at bounding box center [927, 17] width 12 height 12
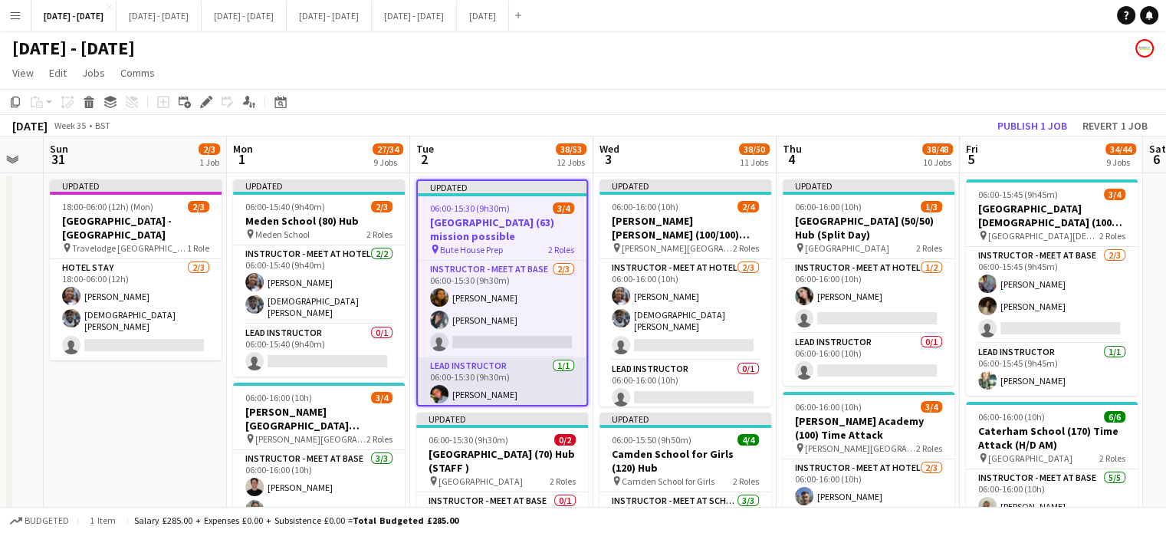
click at [480, 394] on app-card-role "Lead Instructor [DATE] 06:00-15:30 (9h30m) [PERSON_NAME]" at bounding box center [502, 383] width 169 height 52
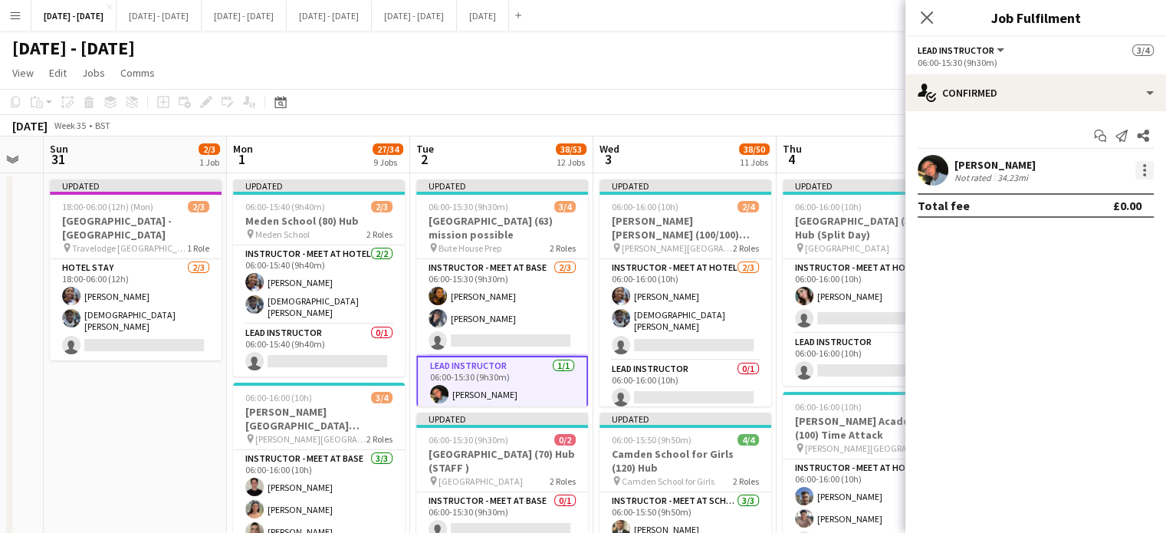
click at [1143, 168] on div at bounding box center [1144, 170] width 18 height 18
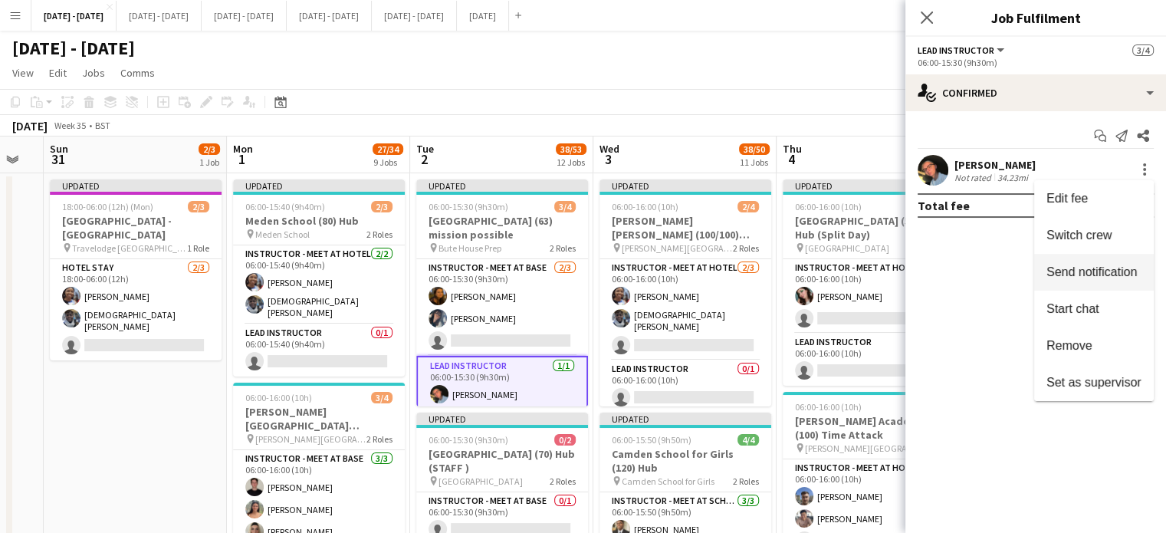
click at [1110, 232] on span "Switch crew" at bounding box center [1093, 235] width 95 height 14
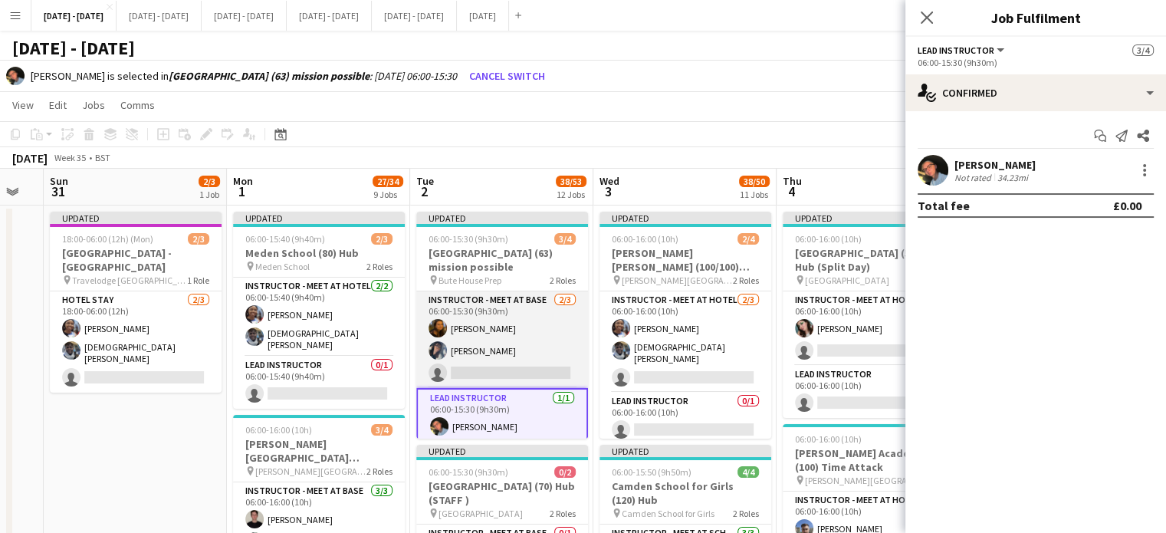
click at [468, 376] on app-card-role "Instructor - Meet at Base [DATE] 06:00-15:30 (9h30m) [PERSON_NAME] [PERSON_NAME…" at bounding box center [502, 339] width 172 height 97
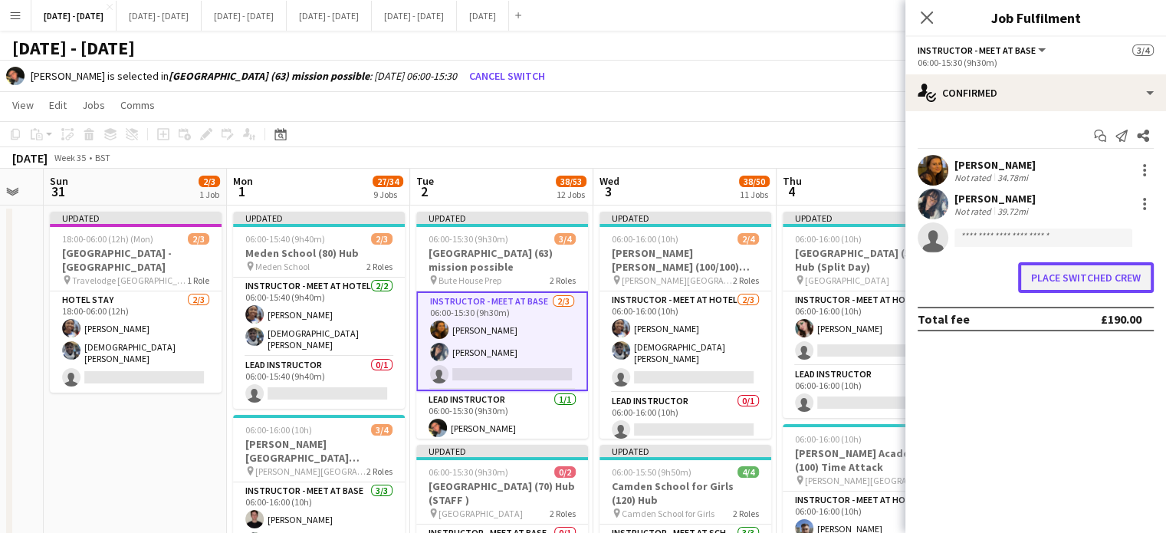
click at [1095, 286] on button "Place switched crew" at bounding box center [1086, 277] width 136 height 31
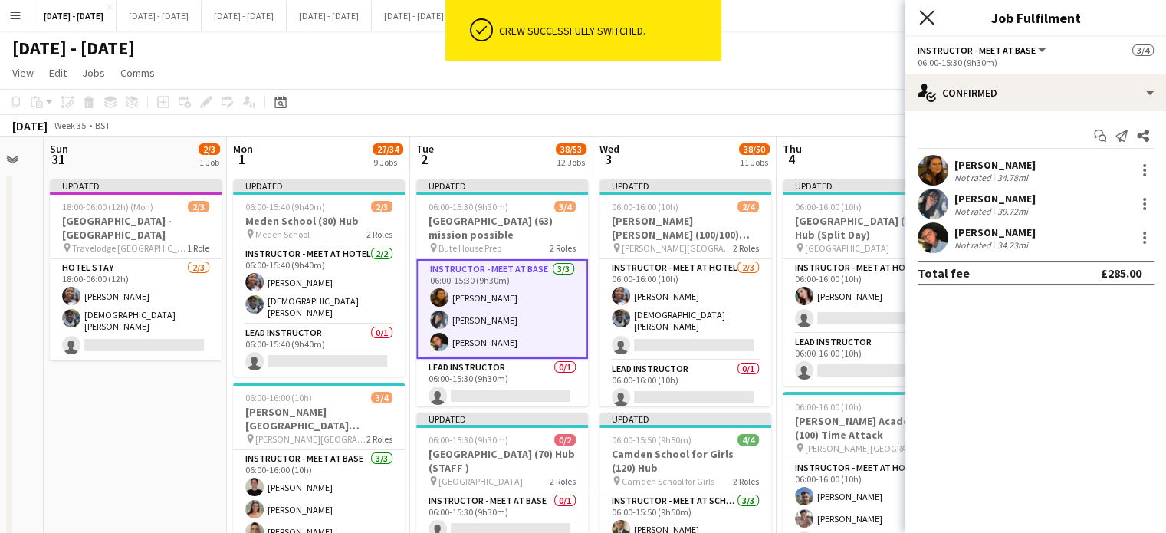
click at [925, 16] on icon at bounding box center [926, 17] width 15 height 15
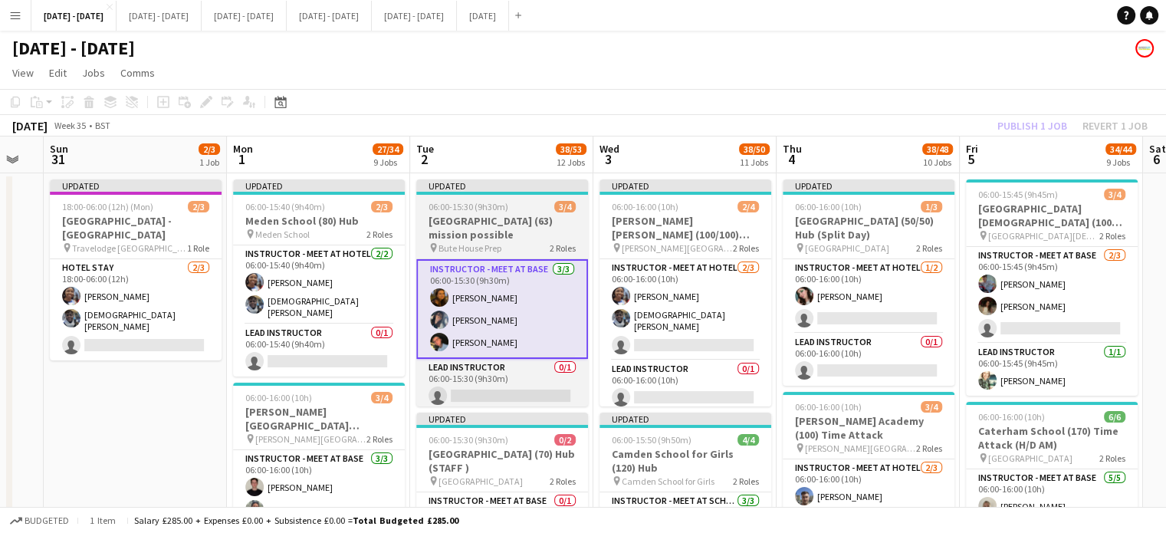
click at [480, 237] on h3 "[GEOGRAPHIC_DATA] (63) mission possible" at bounding box center [502, 228] width 172 height 28
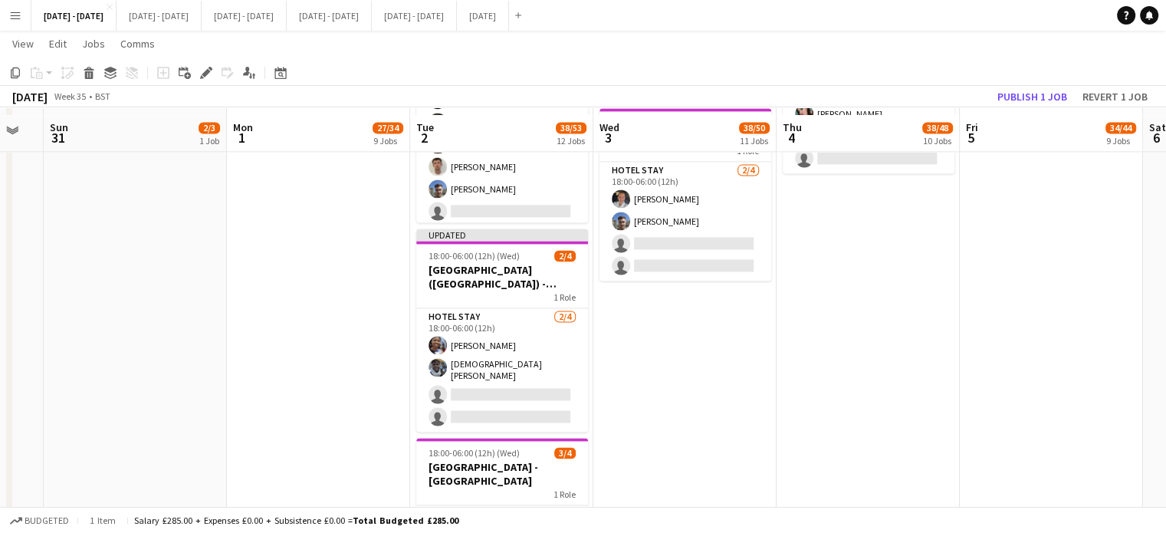
scroll to position [2223, 0]
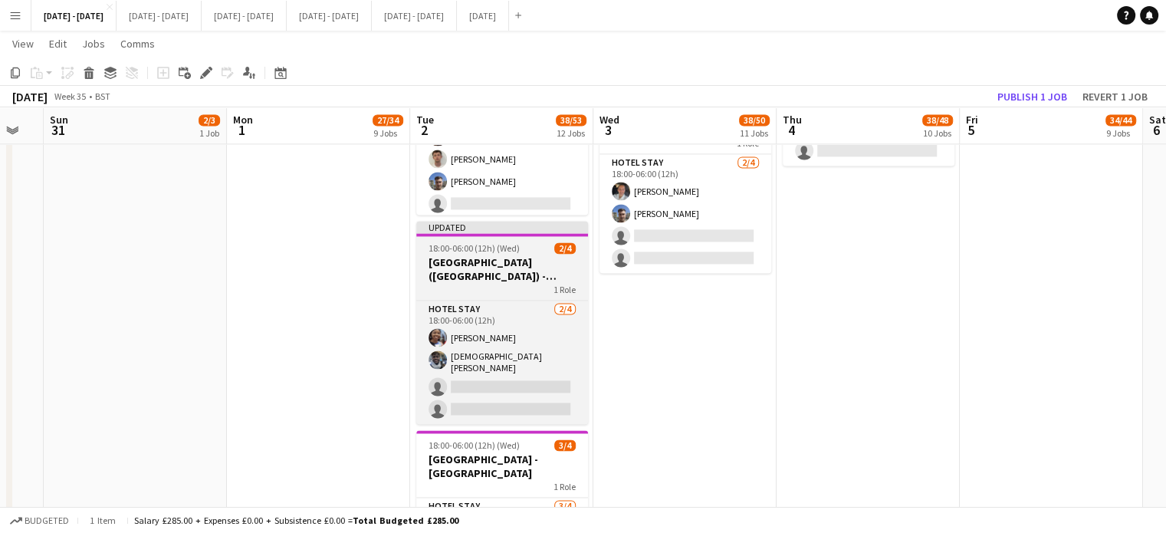
click at [481, 245] on span "18:00-06:00 (12h) (Wed)" at bounding box center [474, 247] width 91 height 11
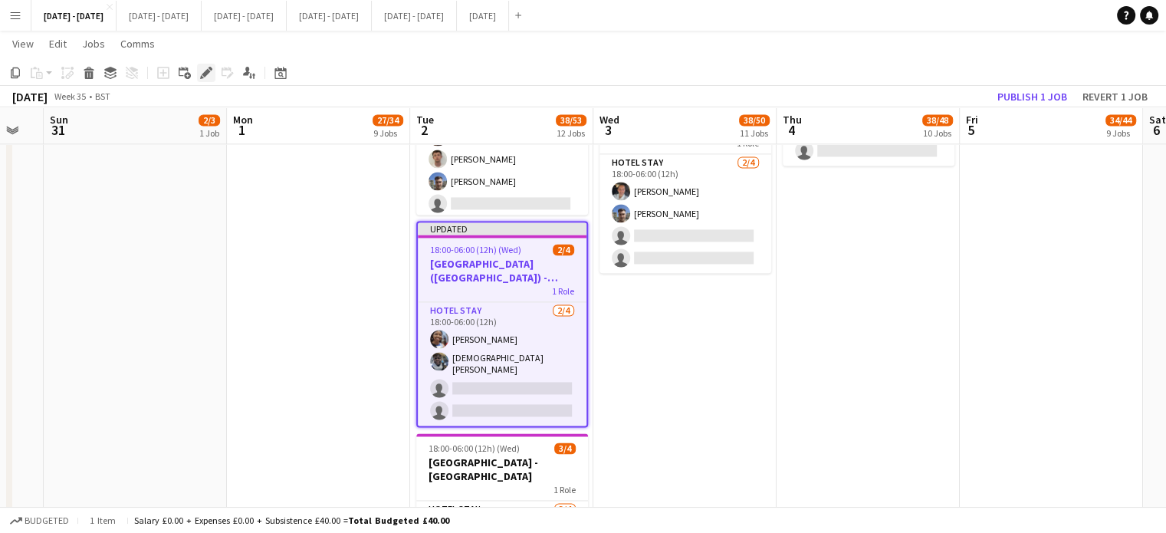
click at [211, 71] on icon "Edit" at bounding box center [206, 73] width 12 height 12
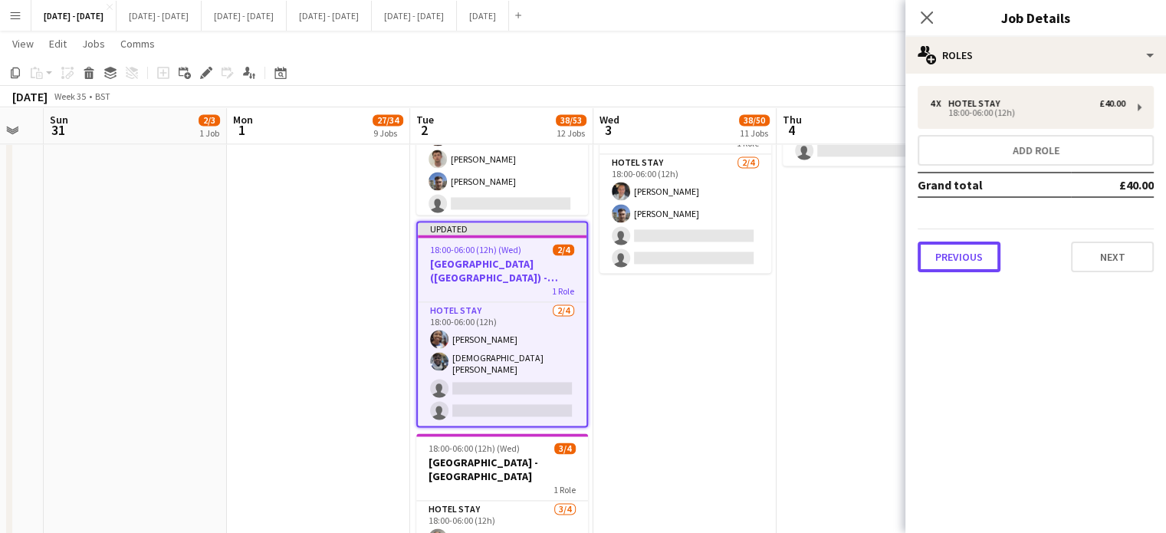
drag, startPoint x: 975, startPoint y: 256, endPoint x: 975, endPoint y: 240, distance: 16.1
click at [975, 256] on button "Previous" at bounding box center [959, 256] width 83 height 31
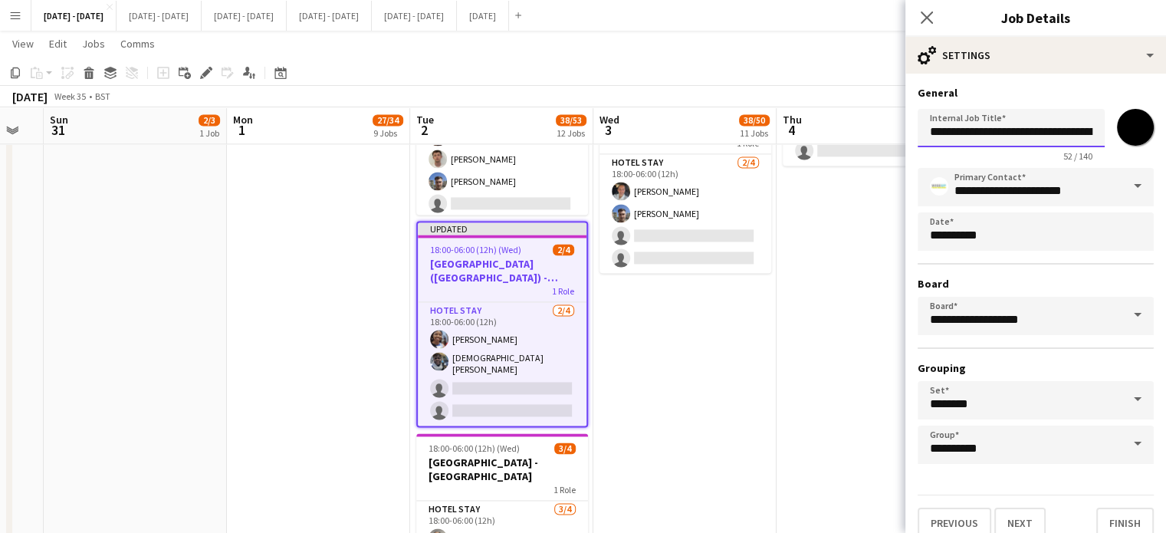
click at [984, 133] on input "**********" at bounding box center [1011, 128] width 187 height 38
drag, startPoint x: 1010, startPoint y: 130, endPoint x: 1066, endPoint y: 138, distance: 55.7
click at [1066, 138] on input "**********" at bounding box center [1011, 128] width 187 height 38
type input "**********"
click at [1017, 517] on button "Next" at bounding box center [1019, 522] width 51 height 31
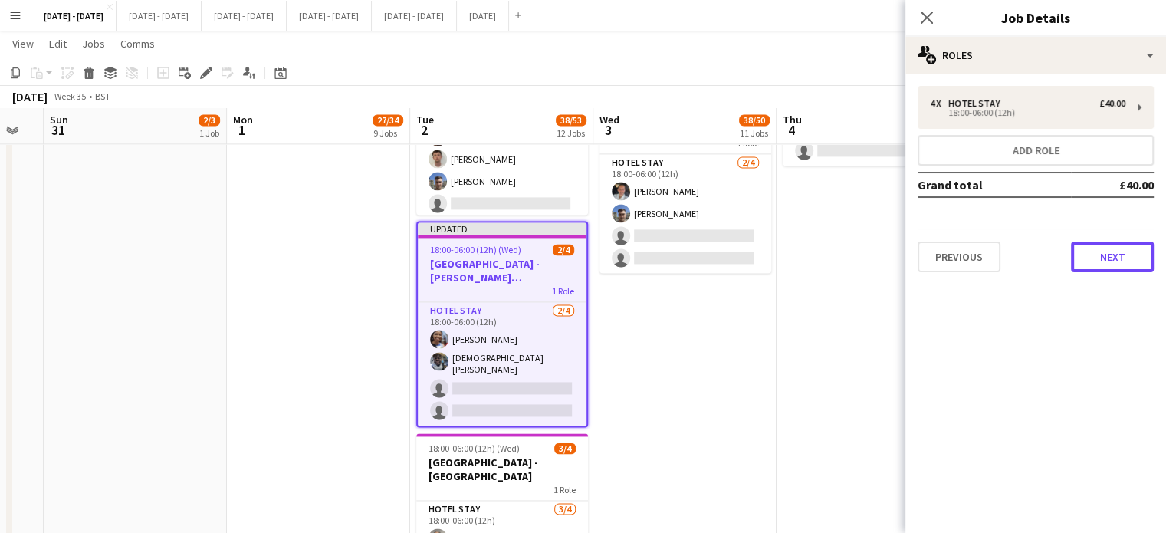
click at [1118, 258] on button "Next" at bounding box center [1112, 256] width 83 height 31
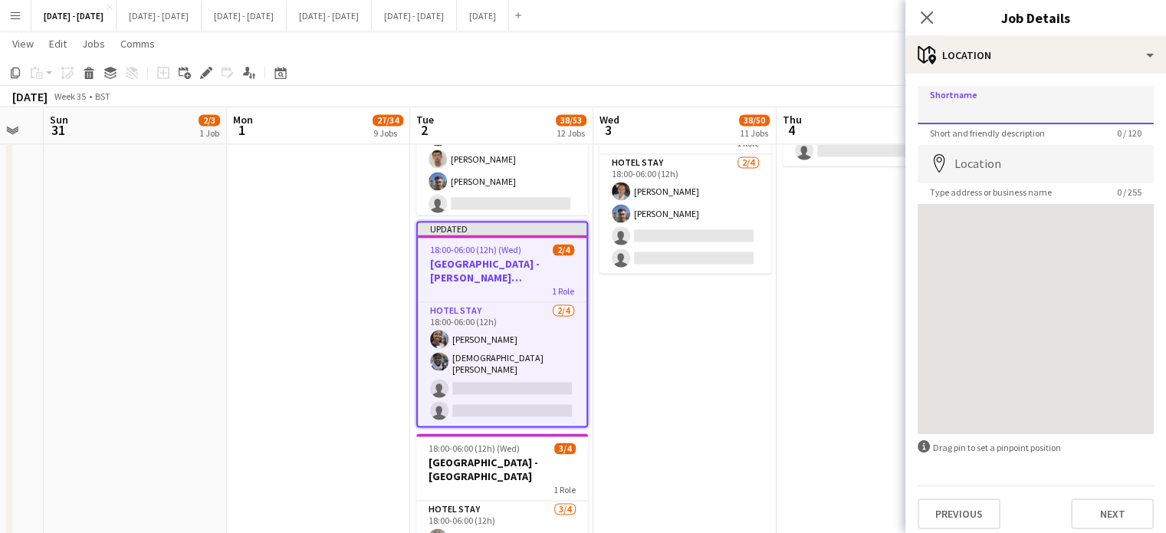
click at [981, 104] on input "Shortname" at bounding box center [1036, 105] width 236 height 38
type input "**********"
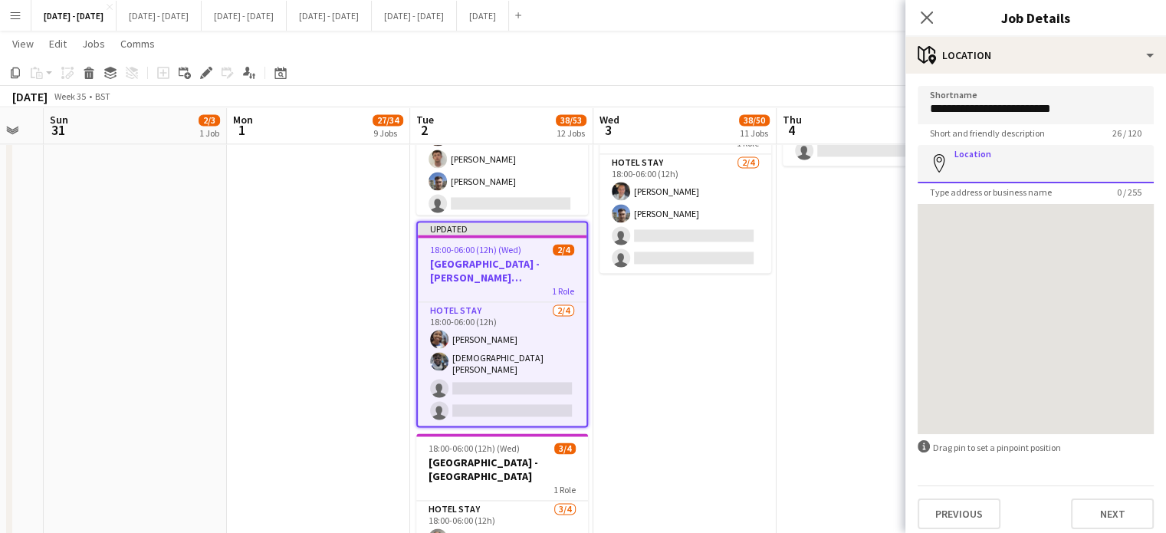
click at [1021, 155] on input "Location" at bounding box center [1036, 164] width 236 height 38
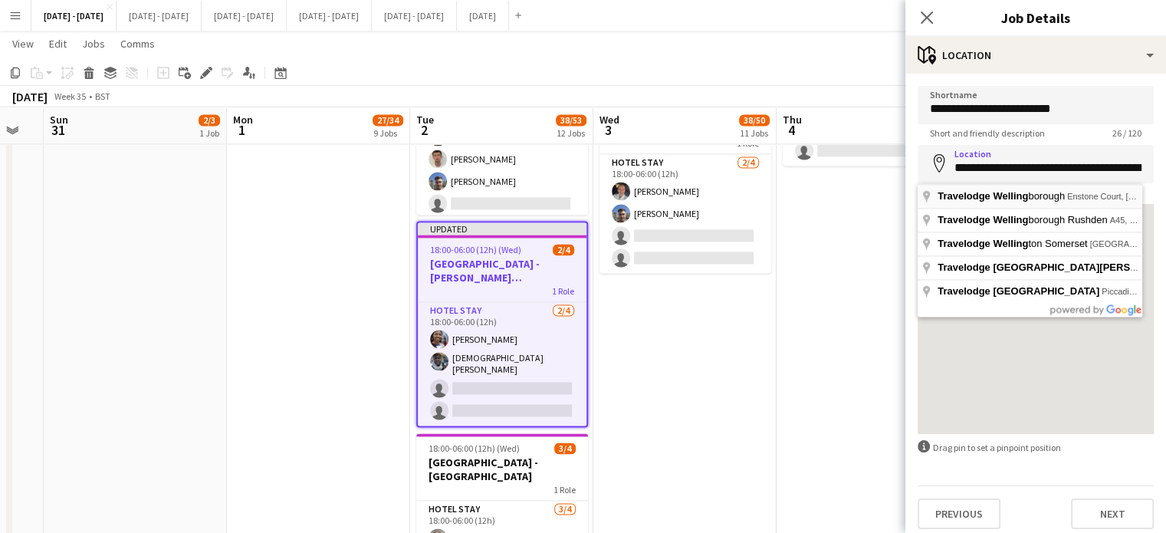
type input "**********"
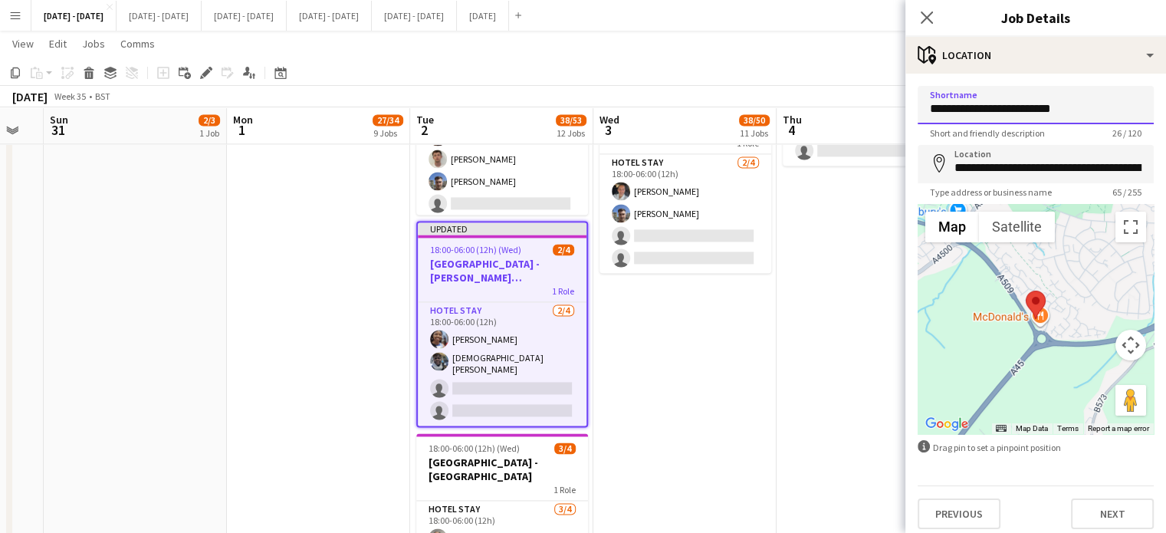
click at [1028, 113] on input "**********" at bounding box center [1036, 105] width 236 height 38
click at [1089, 109] on input "**********" at bounding box center [1036, 105] width 236 height 38
type input "**********"
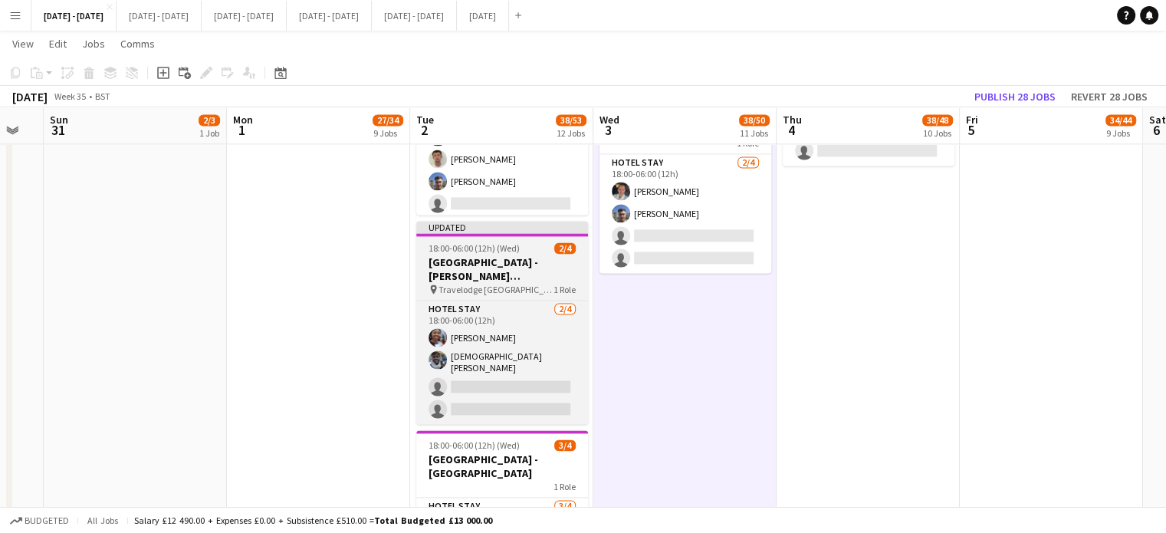
click at [509, 278] on h3 "[GEOGRAPHIC_DATA] - [PERSON_NAME][GEOGRAPHIC_DATA]" at bounding box center [502, 269] width 172 height 28
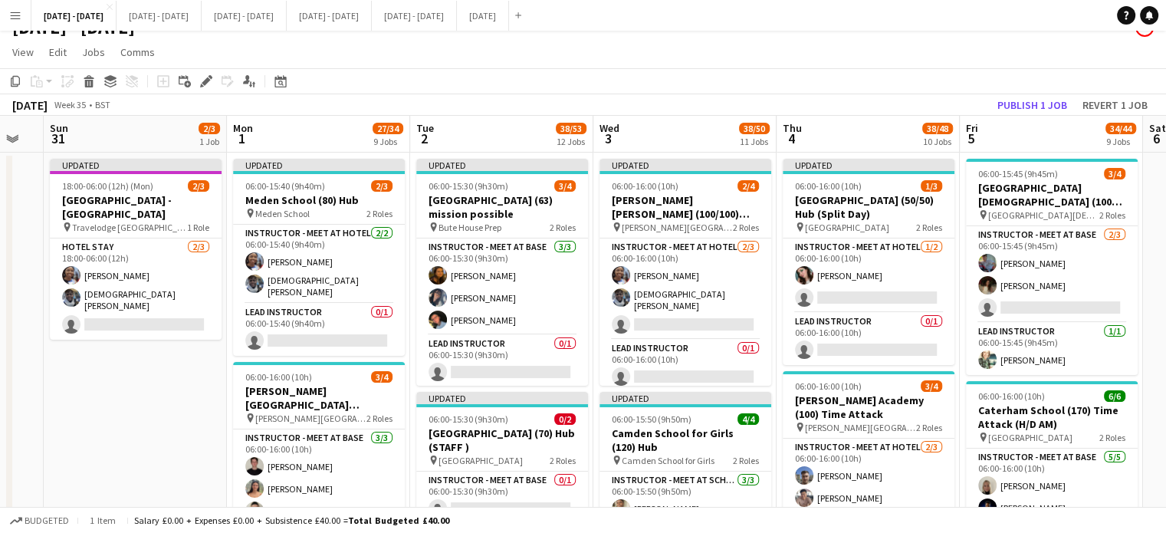
scroll to position [0, 0]
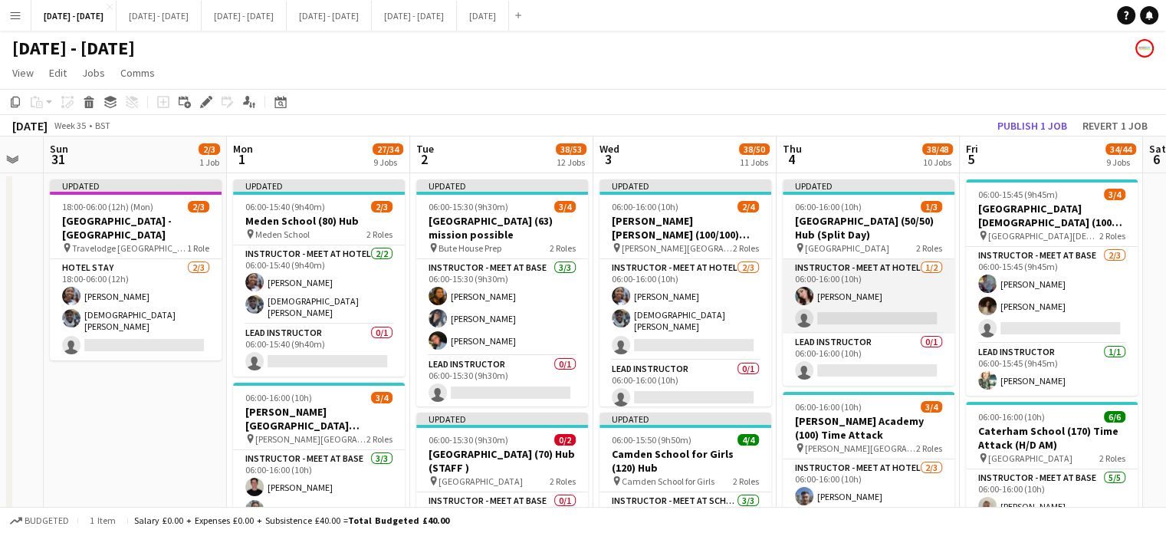
click at [838, 290] on app-card-role "Instructor - Meet at Hotel [DATE] 06:00-16:00 (10h) [PERSON_NAME] single-neutra…" at bounding box center [869, 296] width 172 height 74
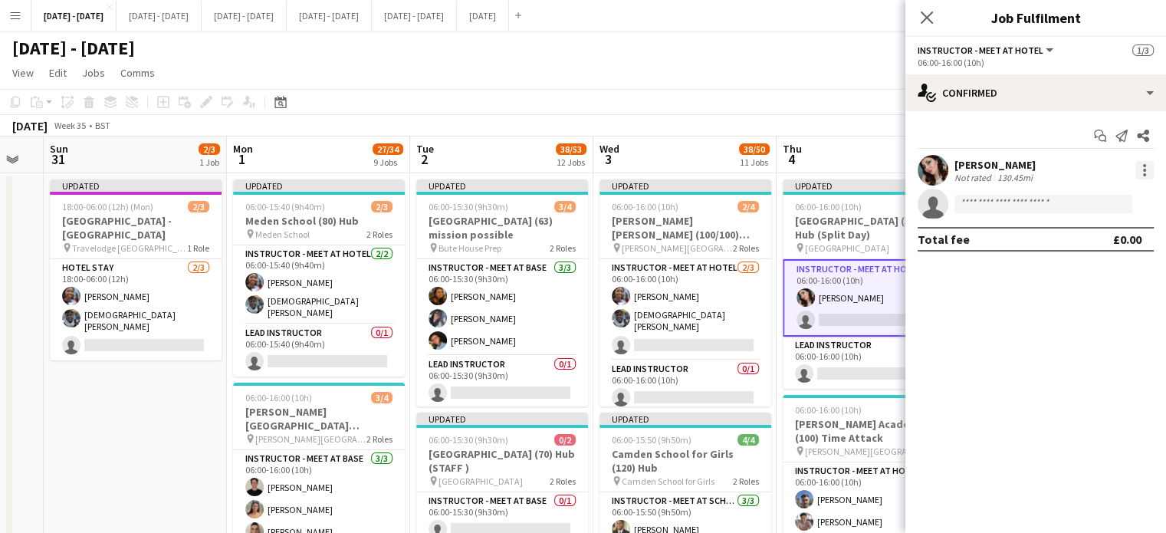
click at [1143, 163] on div at bounding box center [1144, 170] width 18 height 18
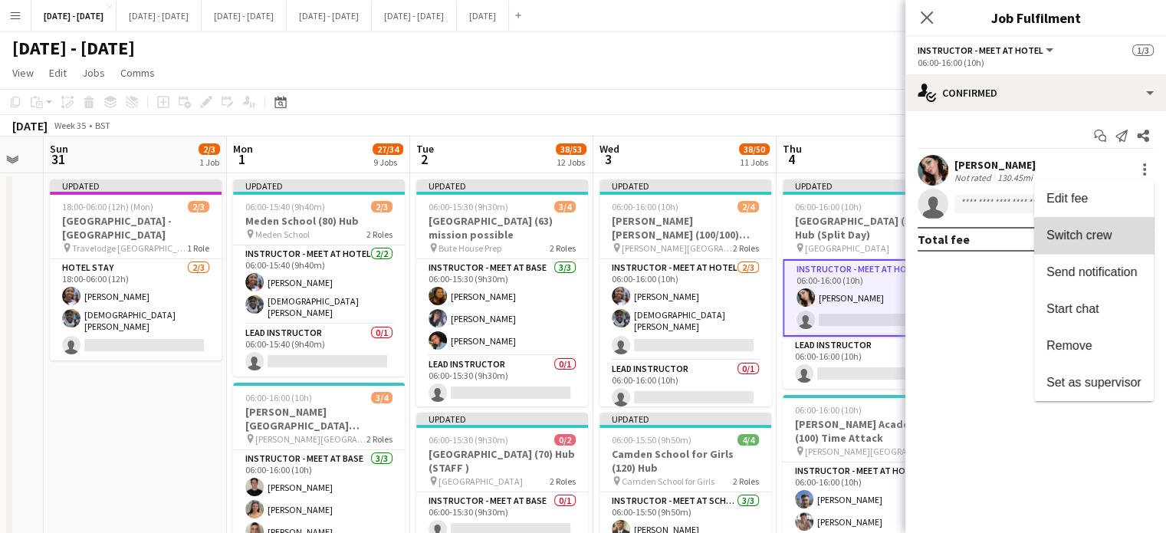
click at [1102, 241] on span "Switch crew" at bounding box center [1078, 234] width 65 height 13
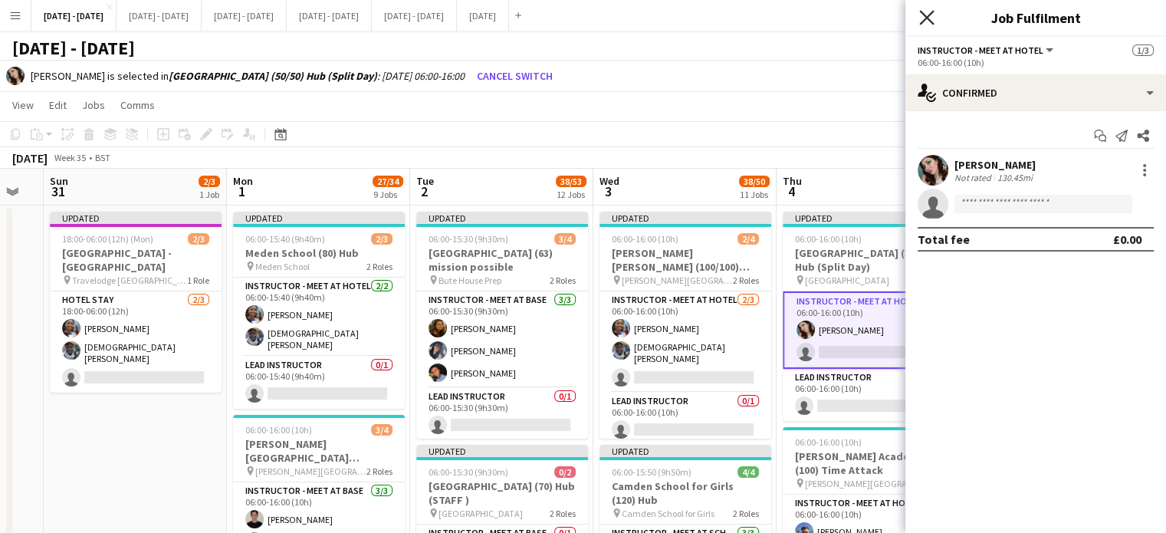
click at [928, 18] on icon "Close pop-in" at bounding box center [926, 17] width 15 height 15
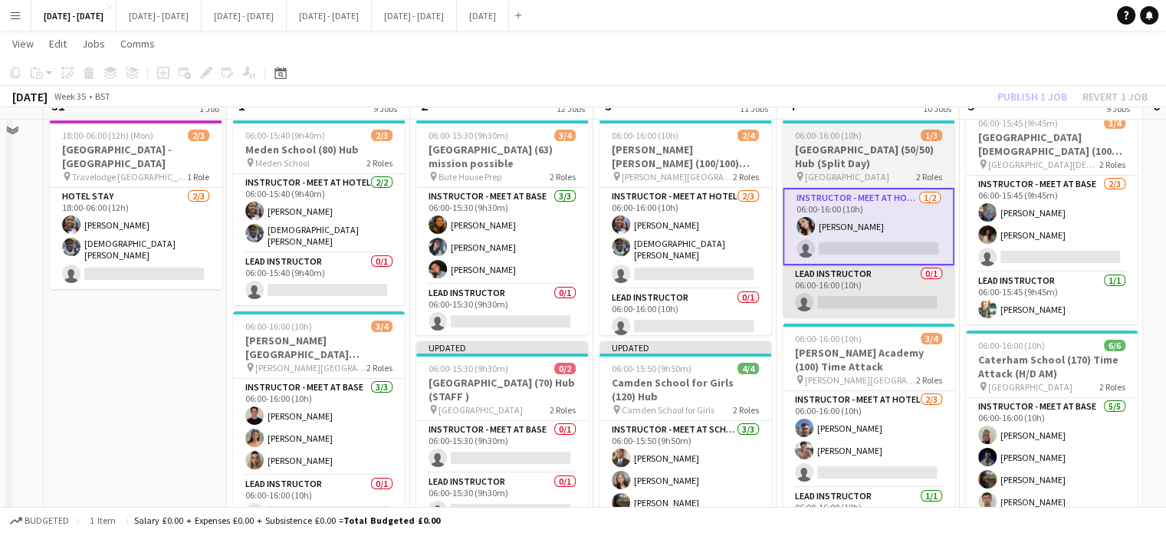
scroll to position [77, 0]
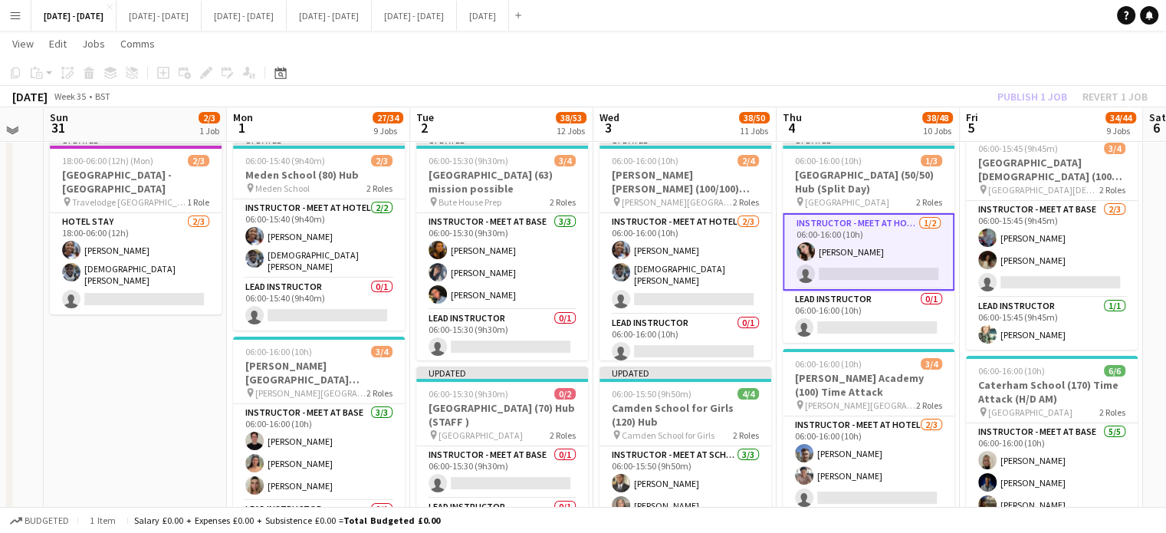
click at [825, 248] on app-card-role "Instructor - Meet at Hotel [DATE] 06:00-16:00 (10h) [PERSON_NAME] single-neutra…" at bounding box center [869, 251] width 172 height 77
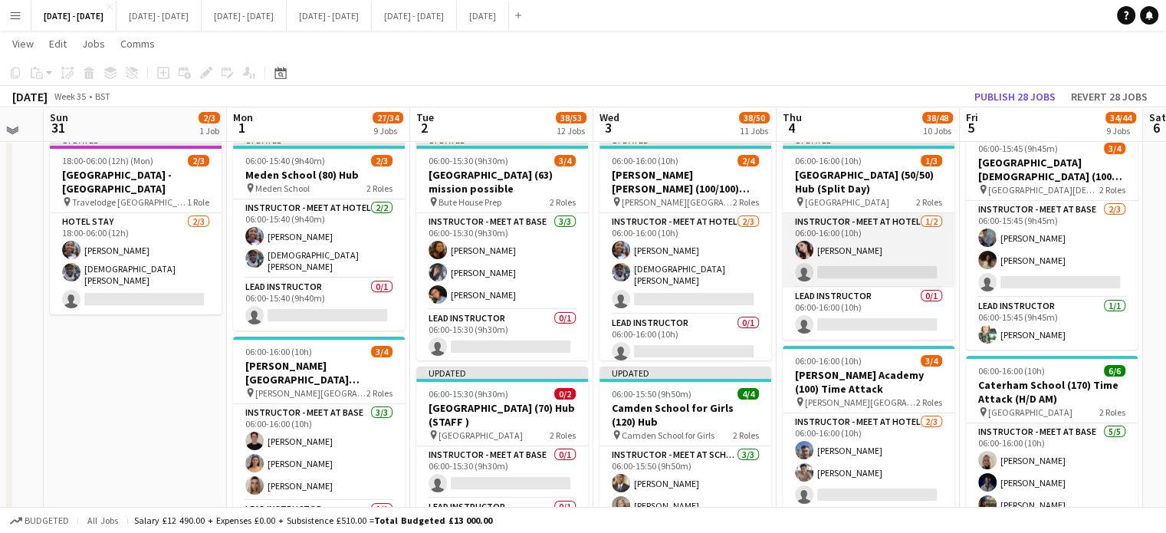
click at [825, 248] on app-card-role "Instructor - Meet at Hotel [DATE] 06:00-16:00 (10h) [PERSON_NAME] single-neutra…" at bounding box center [869, 250] width 172 height 74
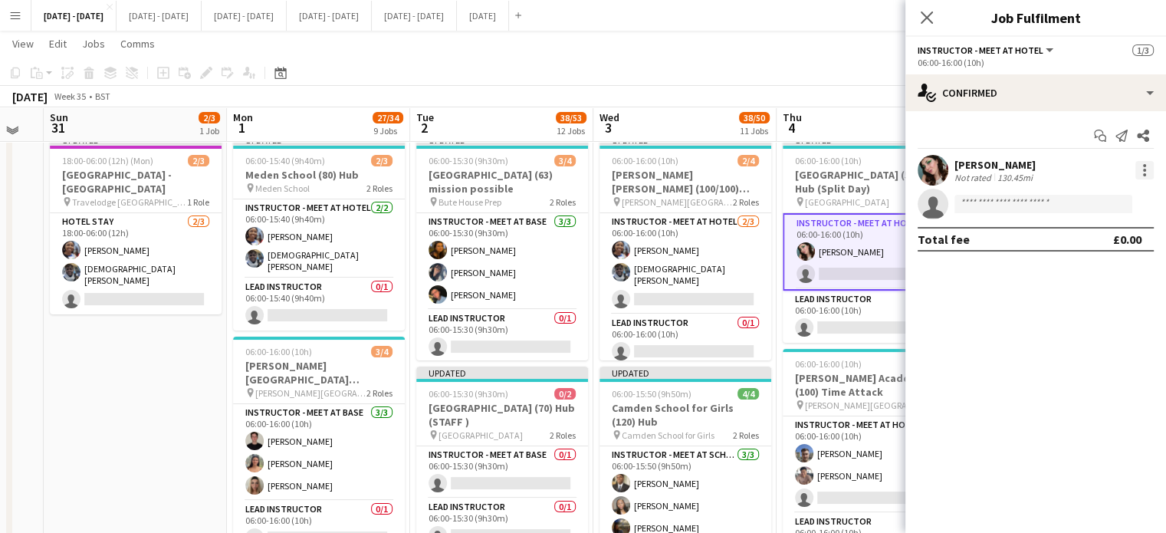
click at [1151, 168] on div at bounding box center [1144, 170] width 18 height 18
click at [931, 11] on div at bounding box center [583, 266] width 1166 height 533
click at [925, 17] on icon "Close pop-in" at bounding box center [927, 17] width 12 height 12
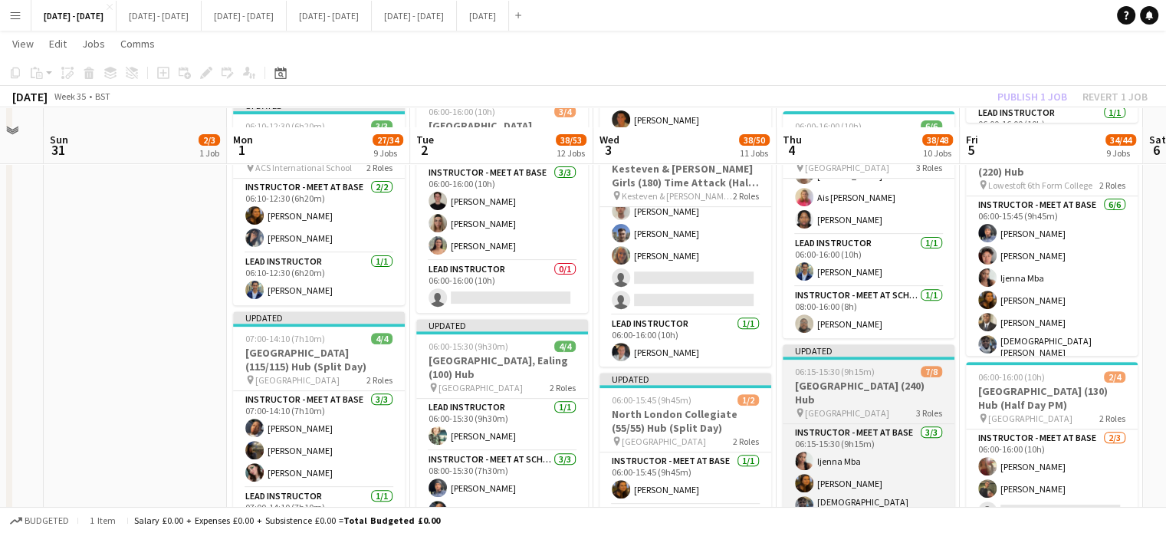
scroll to position [613, 0]
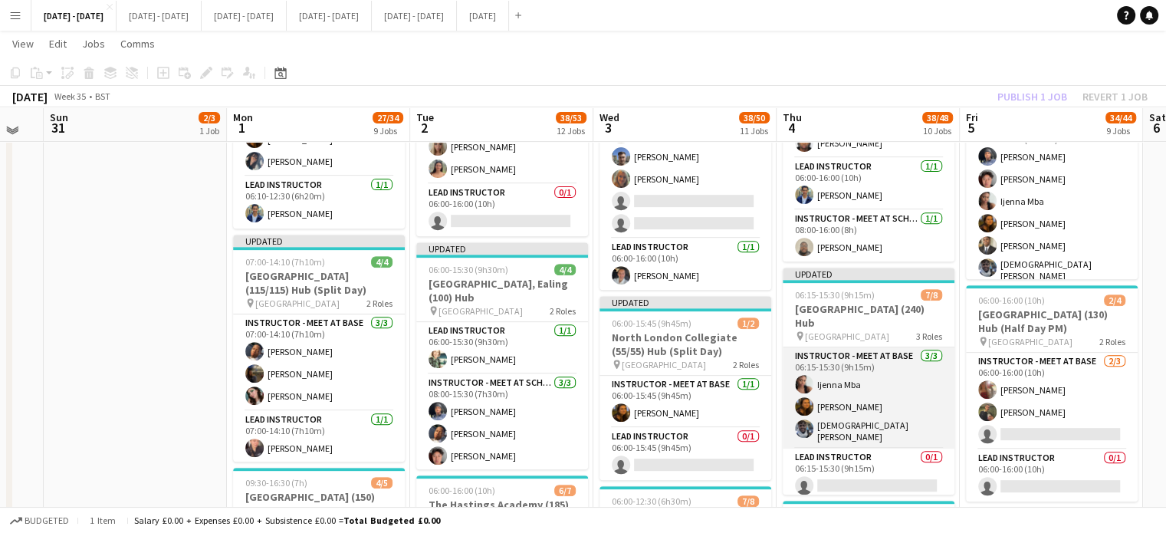
click at [842, 410] on app-card-role "Instructor - Meet at Base [DATE] 06:15-15:30 (9h15m) [PERSON_NAME] [PERSON_NAME…" at bounding box center [869, 397] width 172 height 101
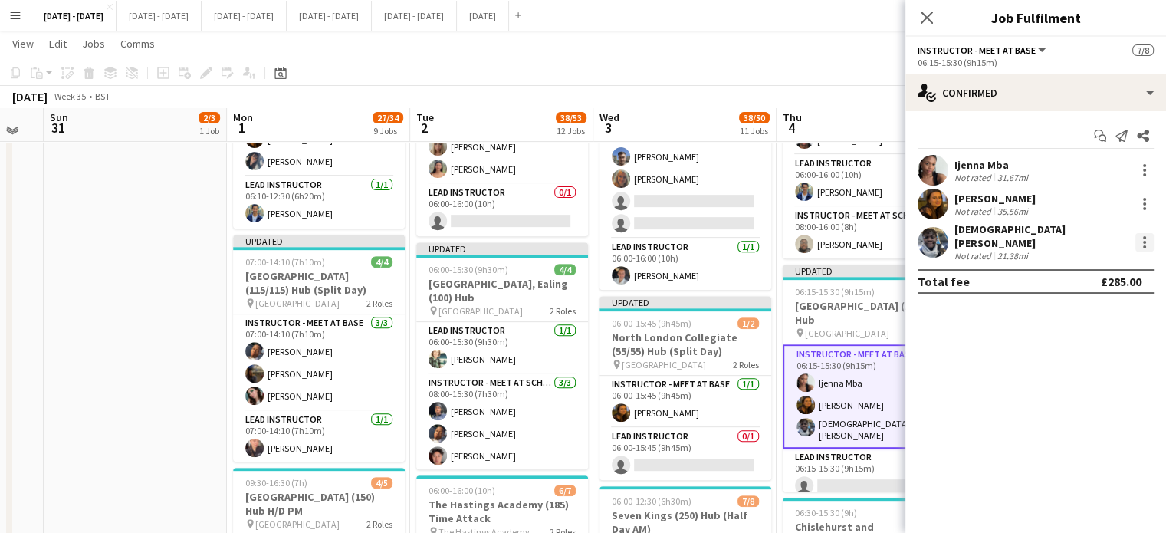
click at [1148, 237] on div at bounding box center [1144, 242] width 18 height 18
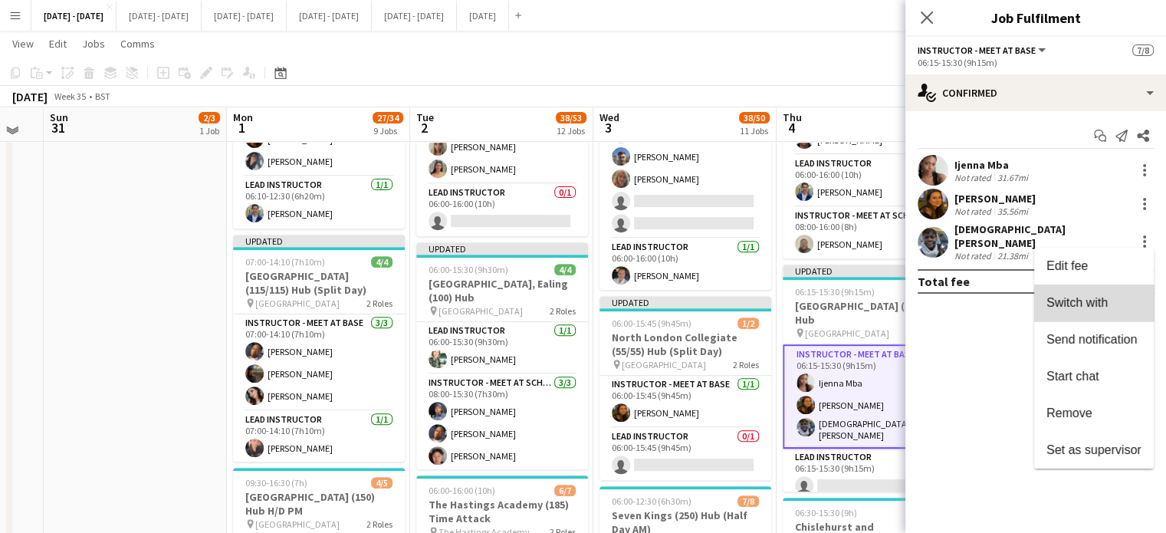
click at [1099, 299] on span "Switch with" at bounding box center [1076, 302] width 61 height 13
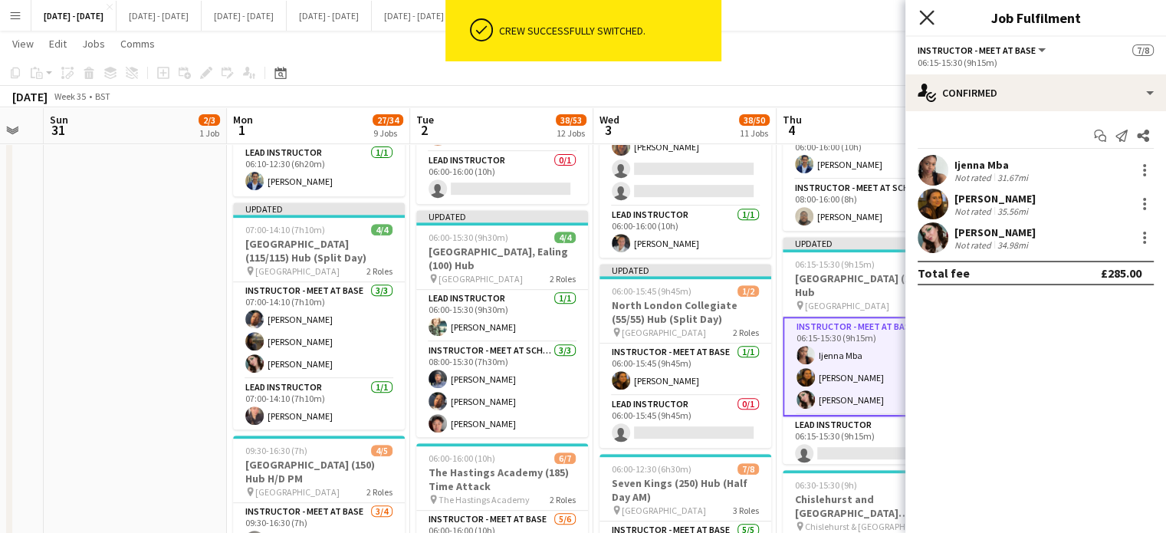
click at [921, 15] on icon "Close pop-in" at bounding box center [926, 17] width 15 height 15
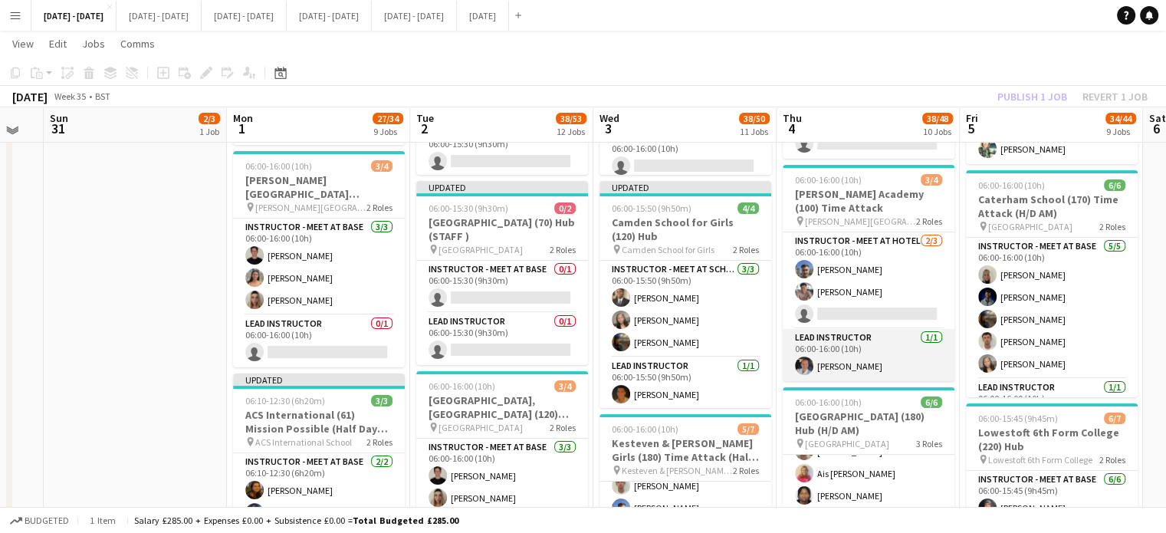
scroll to position [0, 0]
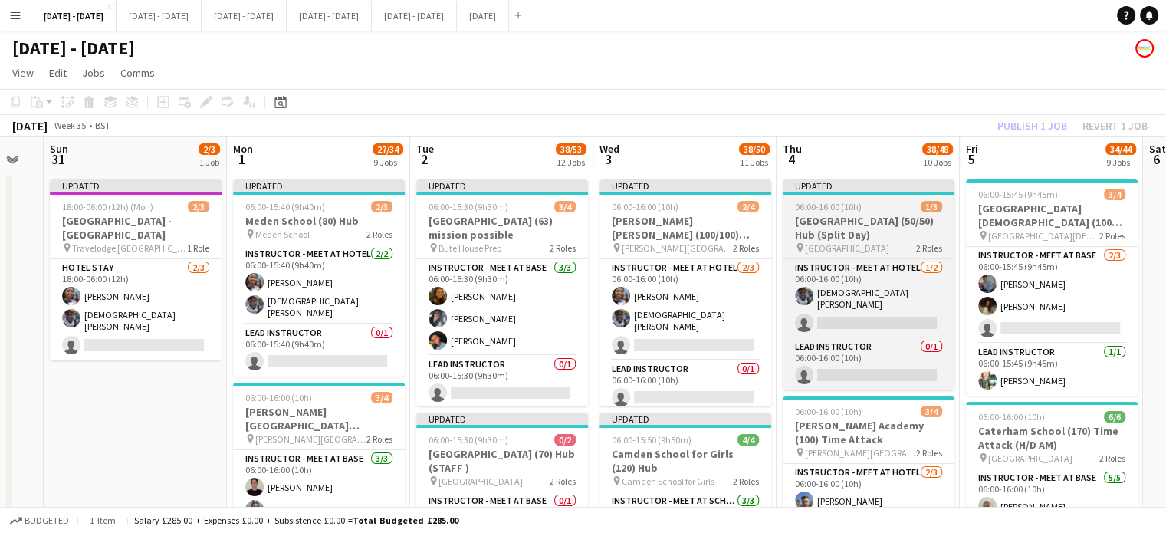
click at [875, 205] on div "06:00-16:00 (10h) 1/3" at bounding box center [869, 206] width 172 height 11
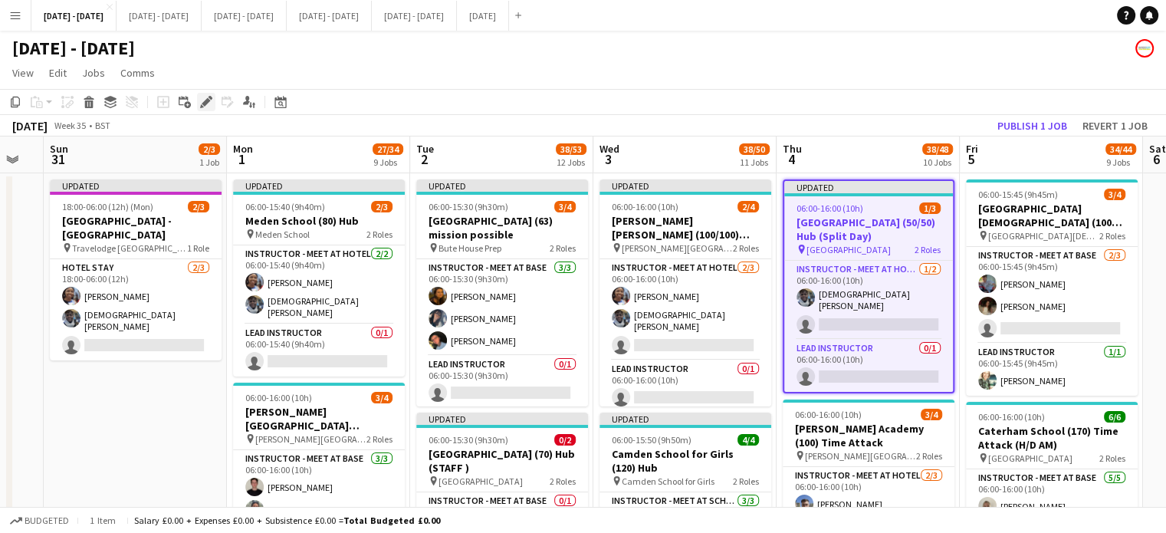
click at [200, 97] on icon "Edit" at bounding box center [206, 102] width 12 height 12
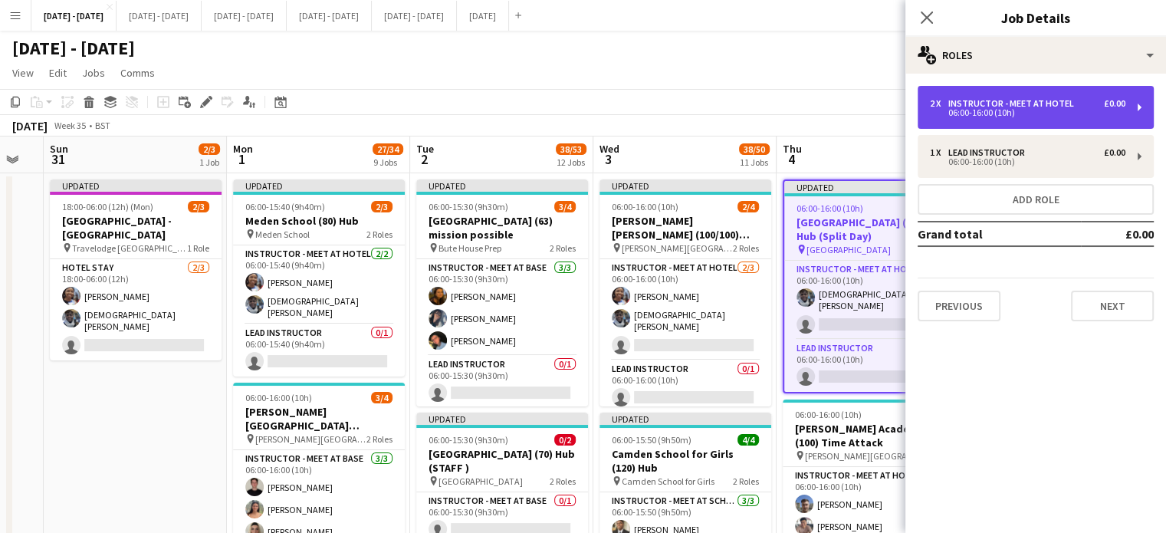
click at [1010, 116] on div "06:00-16:00 (10h)" at bounding box center [1027, 113] width 195 height 8
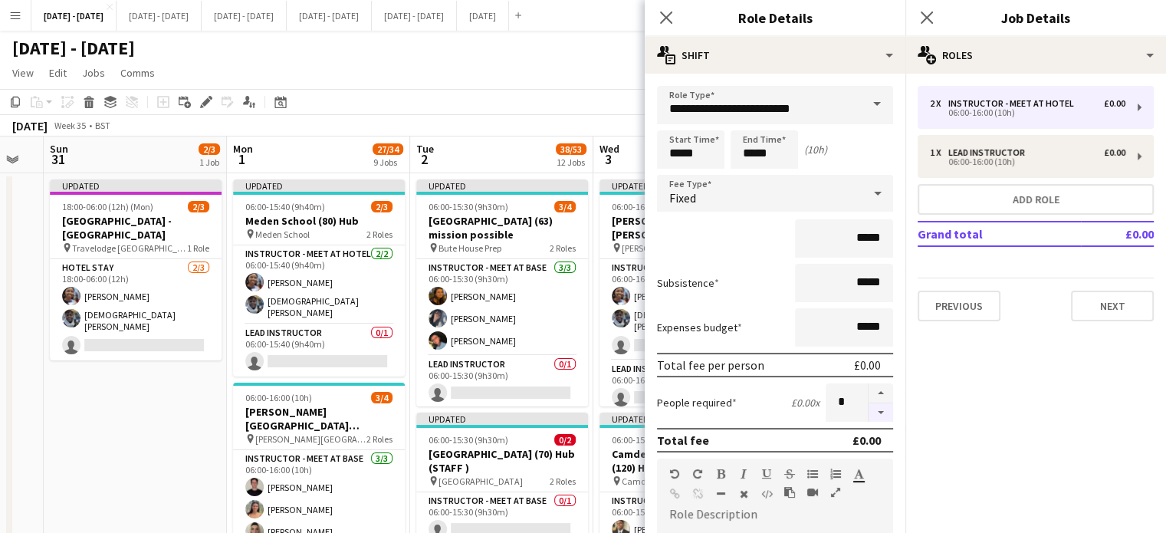
click at [869, 415] on button "button" at bounding box center [881, 412] width 25 height 19
type input "*"
click at [665, 15] on icon "Close pop-in" at bounding box center [666, 17] width 15 height 15
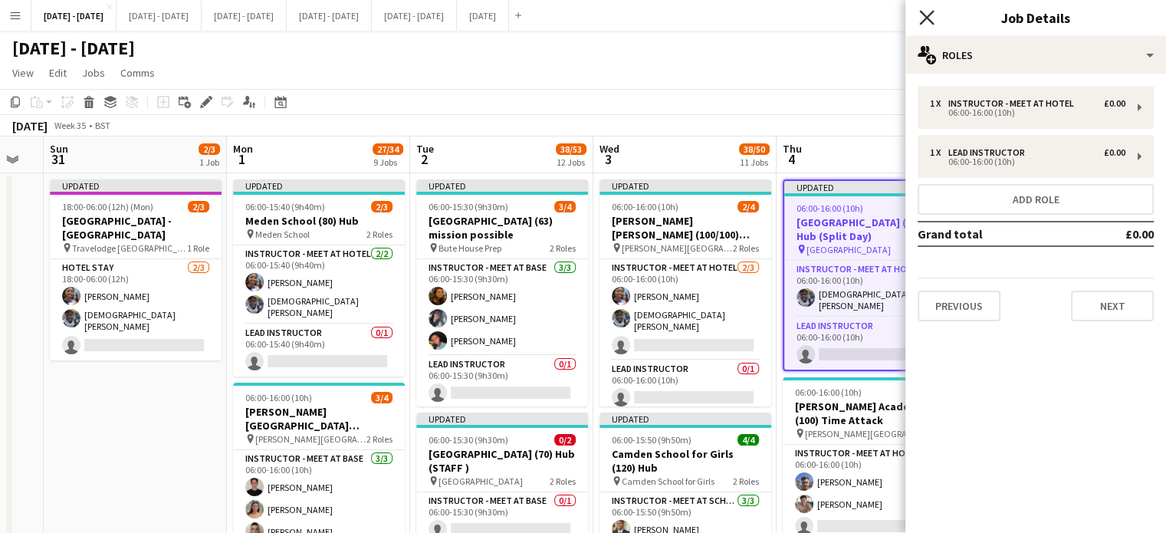
click at [930, 17] on icon "Close pop-in" at bounding box center [926, 17] width 15 height 15
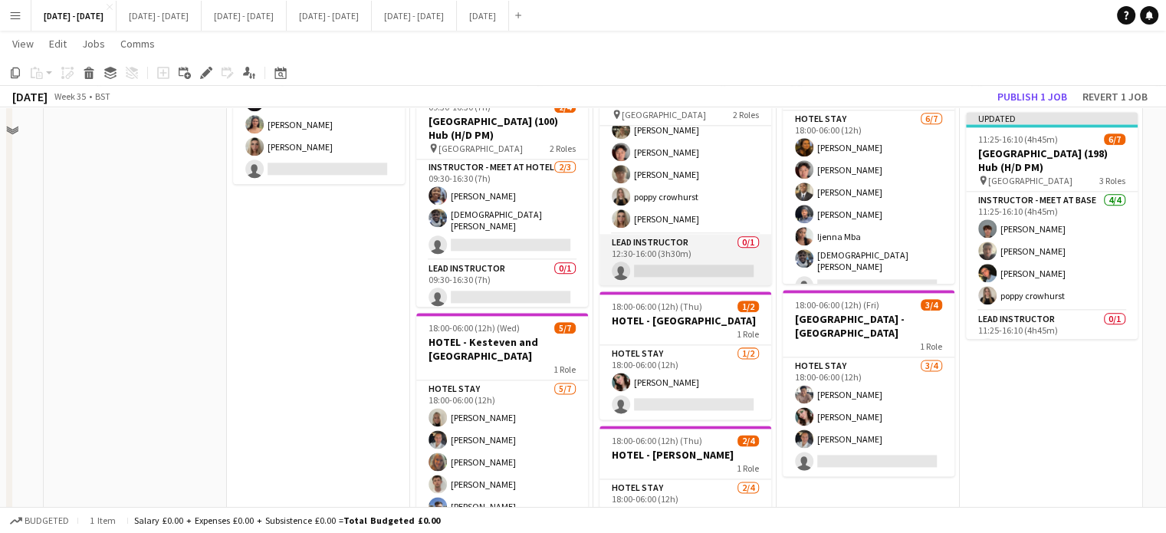
scroll to position [1993, 0]
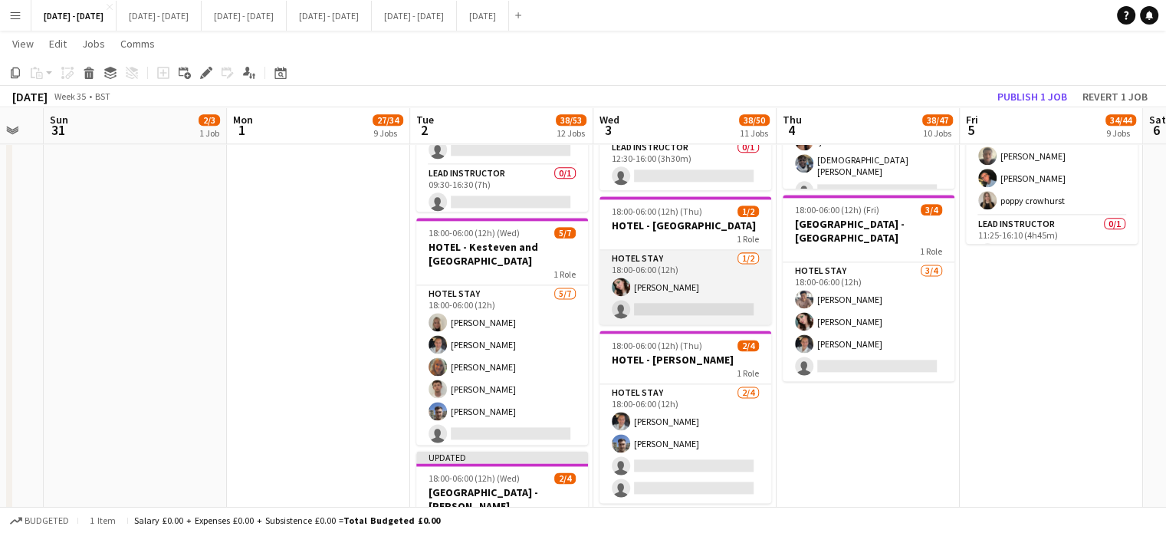
click at [656, 285] on app-card-role "Hotel Stay [DATE] 18:00-06:00 (12h) [PERSON_NAME] single-neutral-actions" at bounding box center [685, 287] width 172 height 74
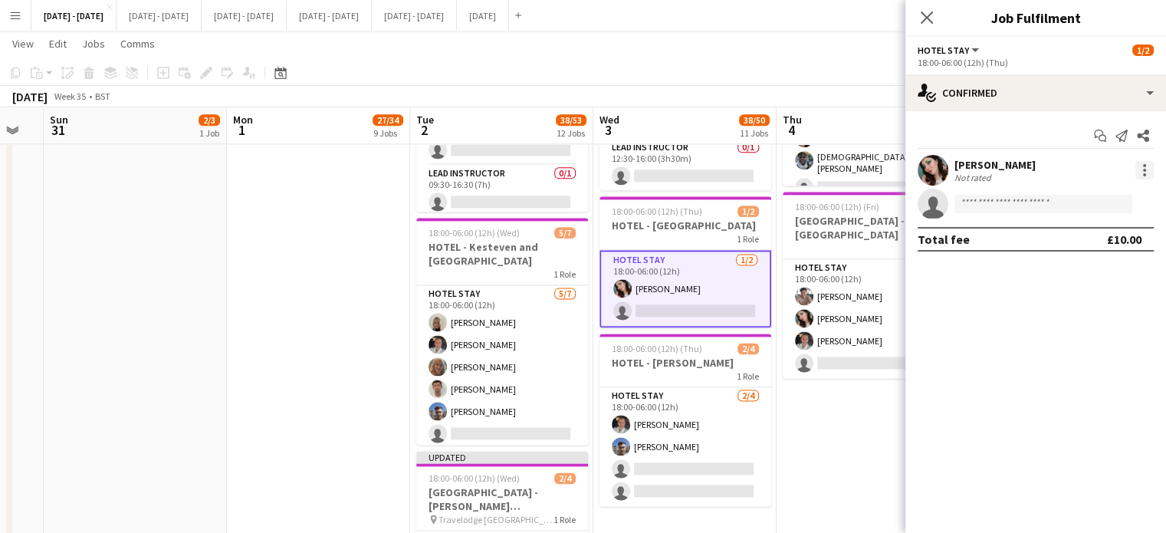
click at [1145, 168] on div at bounding box center [1144, 170] width 18 height 18
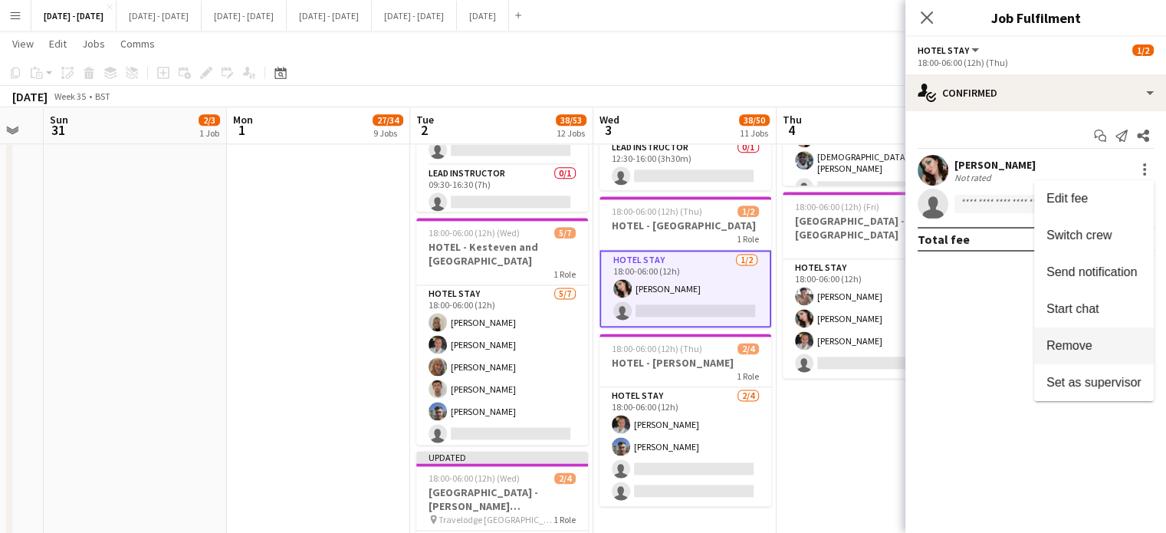
click at [1081, 340] on span "Remove" at bounding box center [1069, 345] width 46 height 13
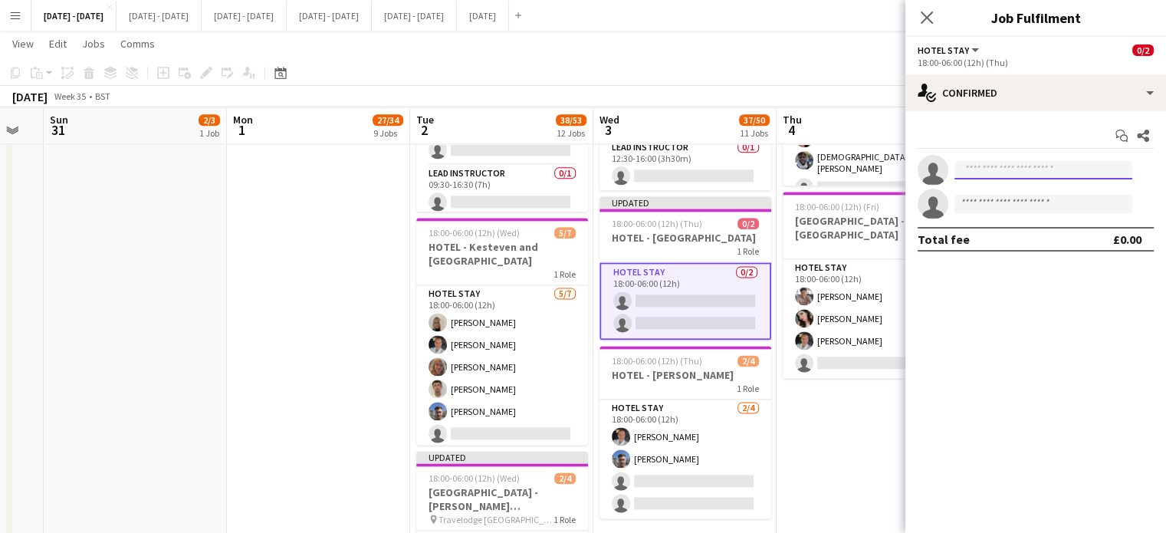
click at [998, 168] on input at bounding box center [1043, 170] width 178 height 18
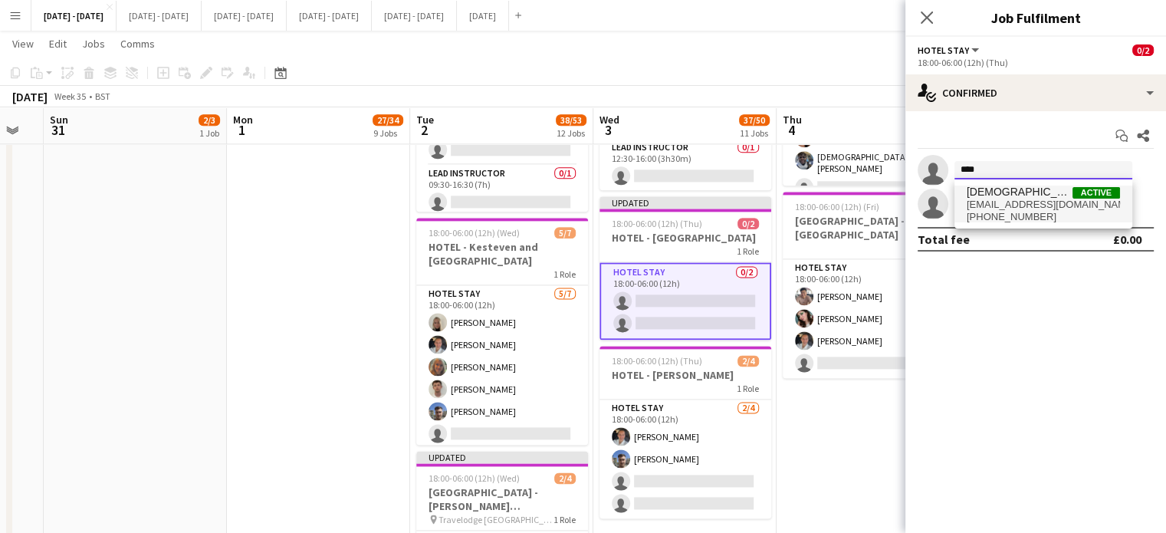
type input "****"
click at [991, 211] on span "[PHONE_NUMBER]" at bounding box center [1043, 217] width 153 height 12
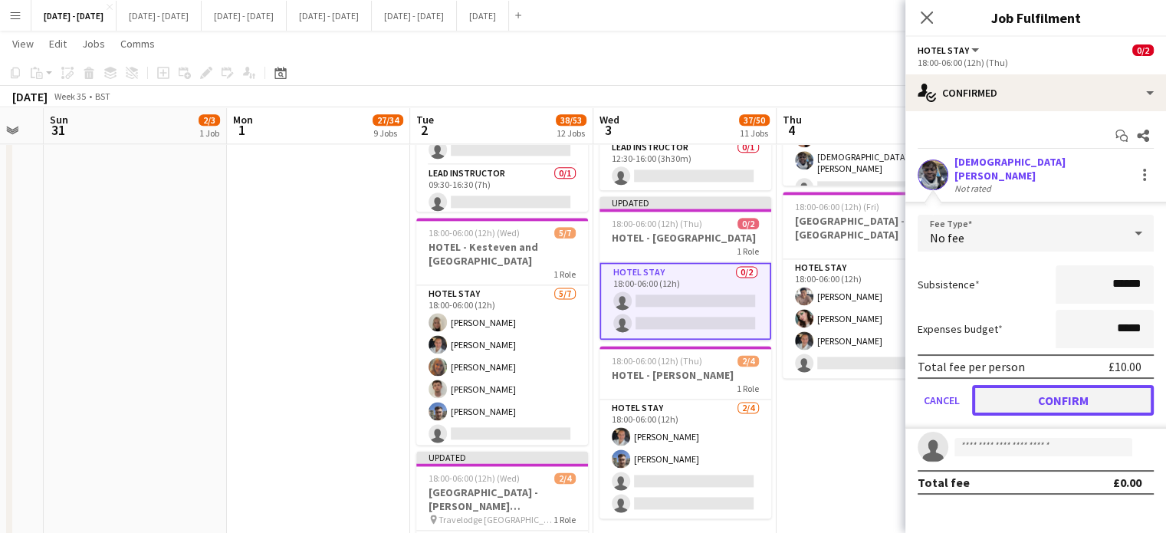
click at [1044, 385] on button "Confirm" at bounding box center [1063, 400] width 182 height 31
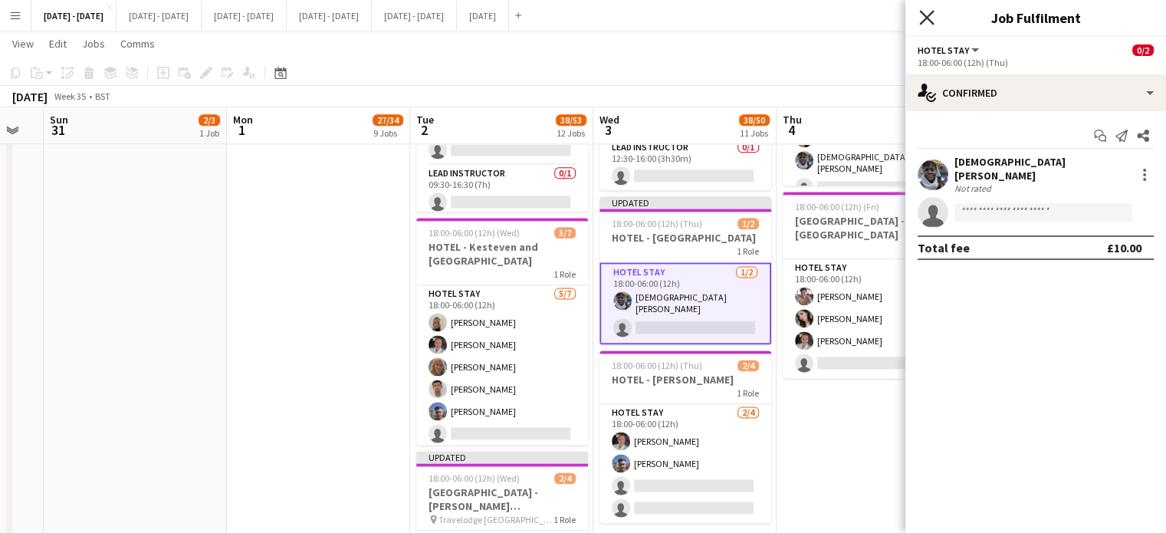
click at [927, 11] on app-icon "Close pop-in" at bounding box center [927, 18] width 22 height 22
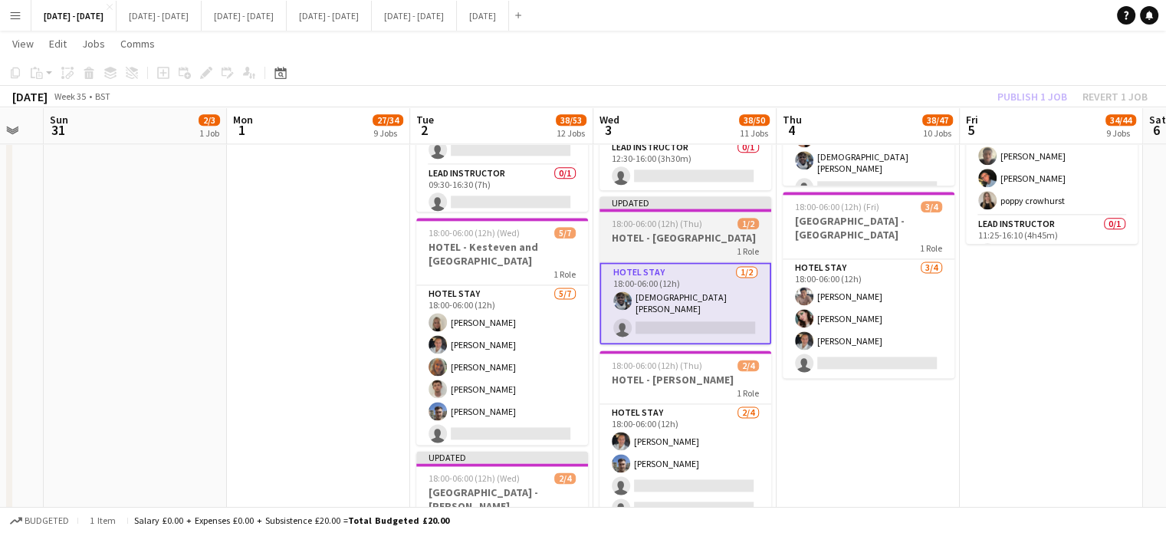
click at [668, 248] on div "1 Role" at bounding box center [685, 251] width 172 height 12
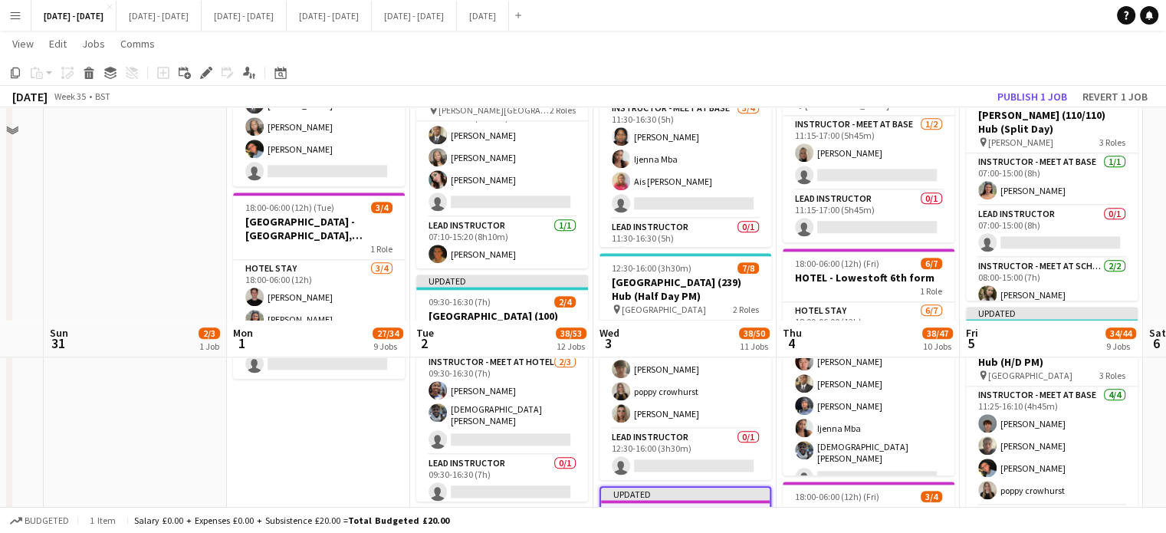
scroll to position [1917, 0]
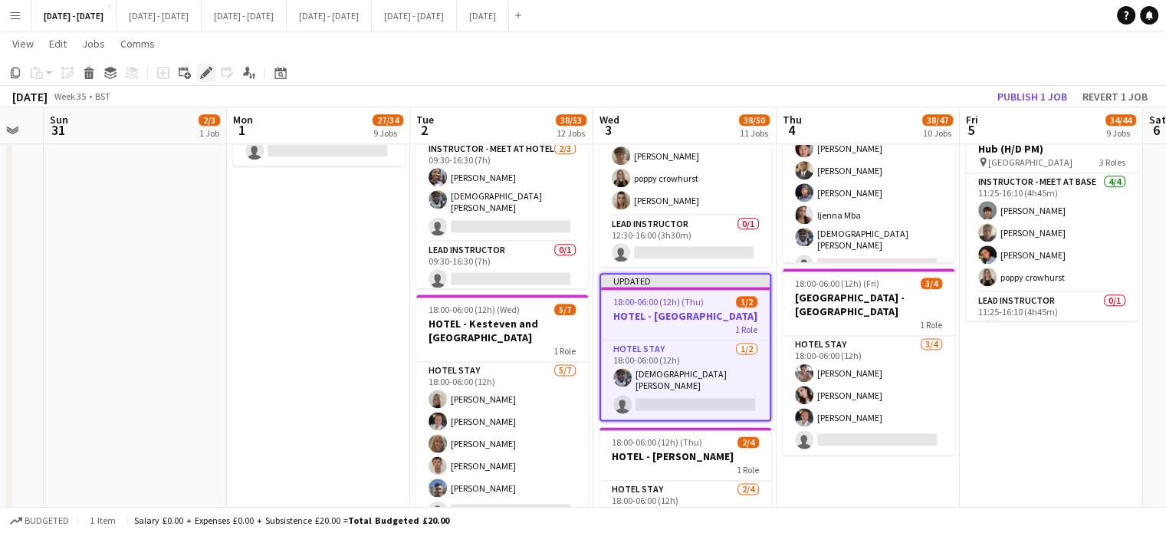
click at [208, 76] on icon "Edit" at bounding box center [206, 73] width 12 height 12
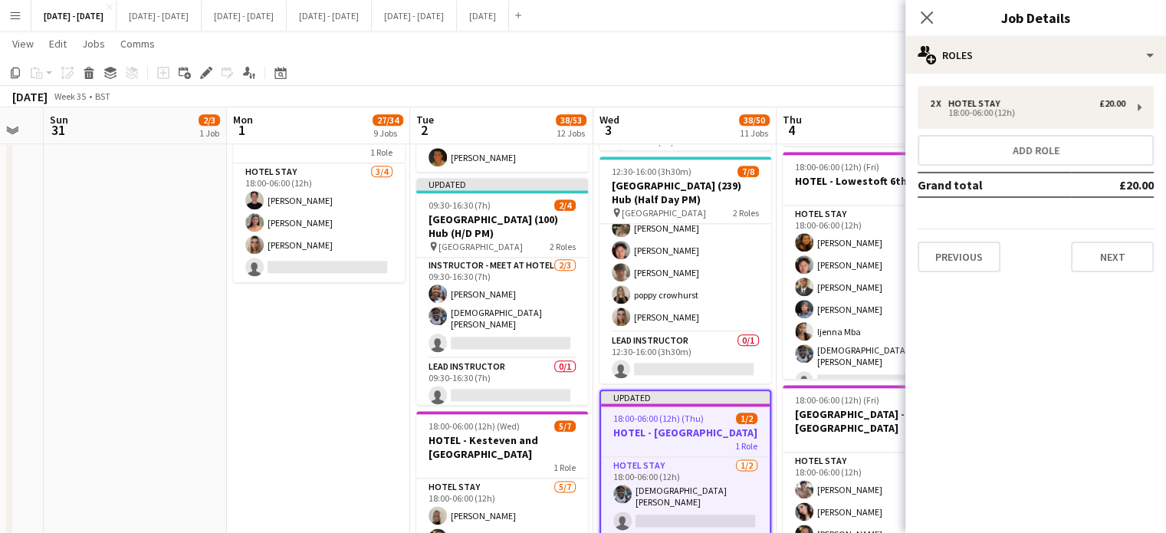
scroll to position [1687, 0]
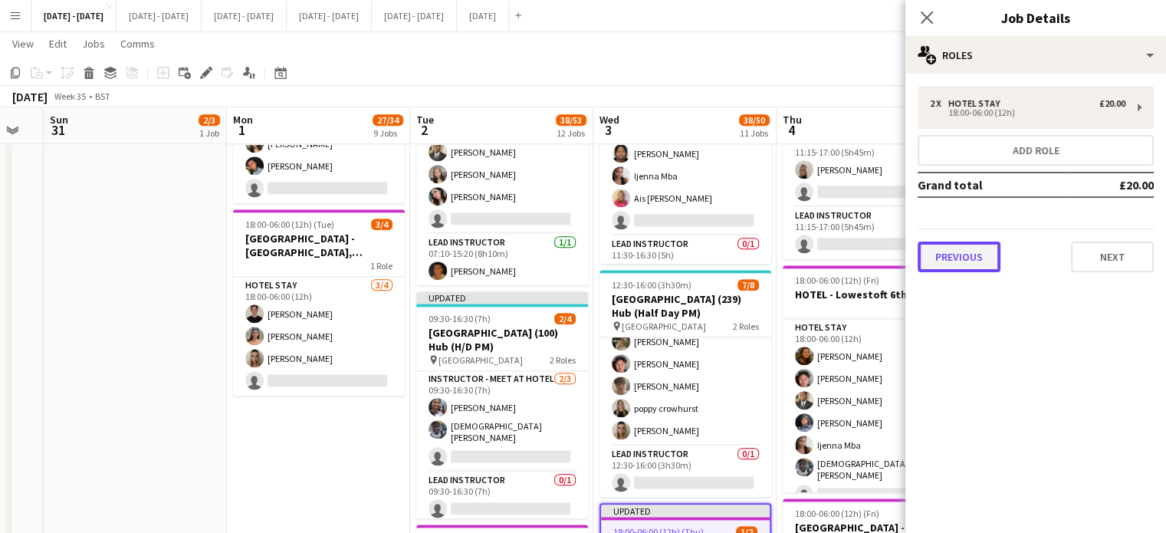
click at [966, 258] on button "Previous" at bounding box center [959, 256] width 83 height 31
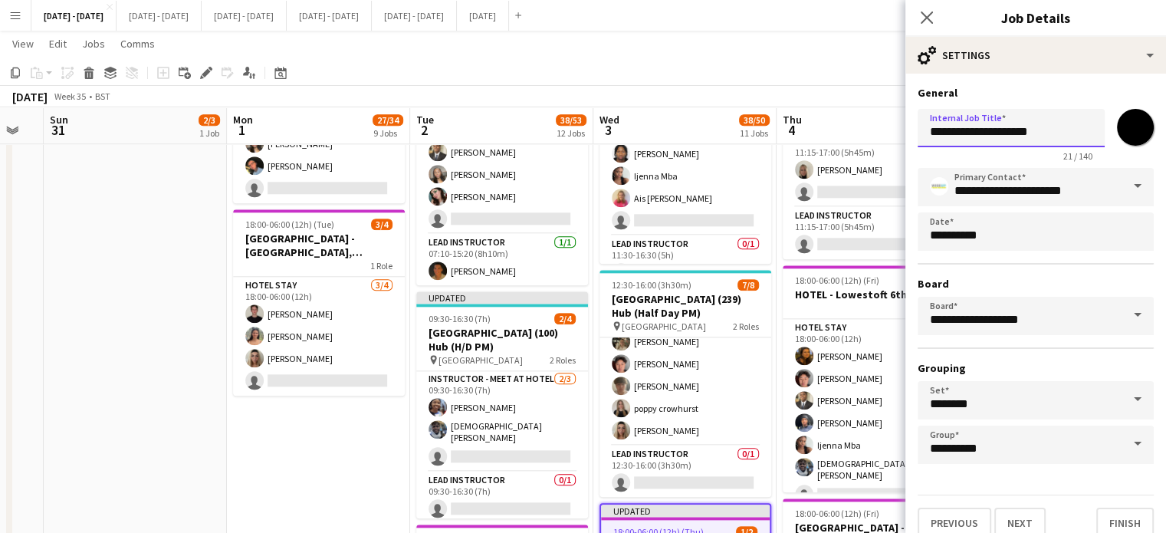
drag, startPoint x: 961, startPoint y: 131, endPoint x: 942, endPoint y: 136, distance: 19.2
click at [942, 136] on input "**********" at bounding box center [1011, 128] width 187 height 38
drag, startPoint x: 1032, startPoint y: 133, endPoint x: 1083, endPoint y: 130, distance: 51.5
click at [1083, 130] on input "**********" at bounding box center [1006, 128] width 176 height 38
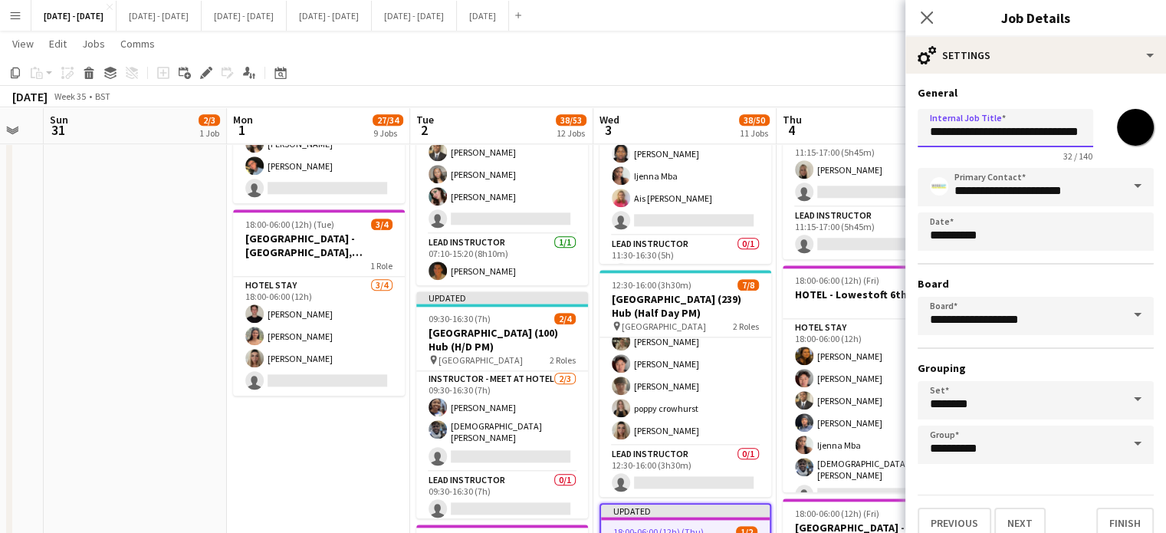
click at [1082, 126] on input "**********" at bounding box center [1006, 128] width 176 height 38
type input "**********"
click at [1035, 524] on button "Next" at bounding box center [1019, 522] width 51 height 31
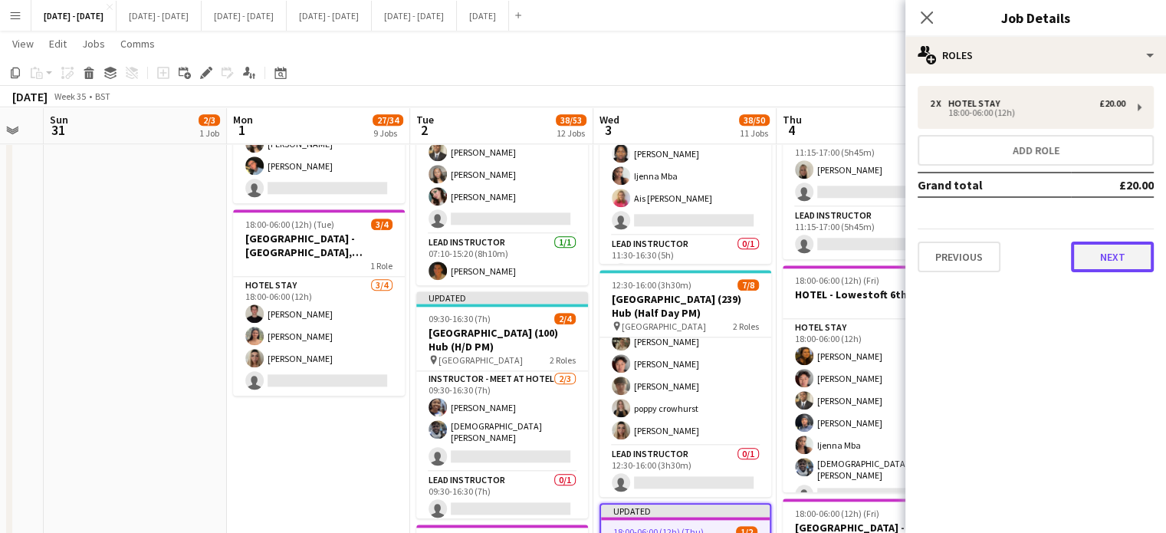
click at [1119, 264] on button "Next" at bounding box center [1112, 256] width 83 height 31
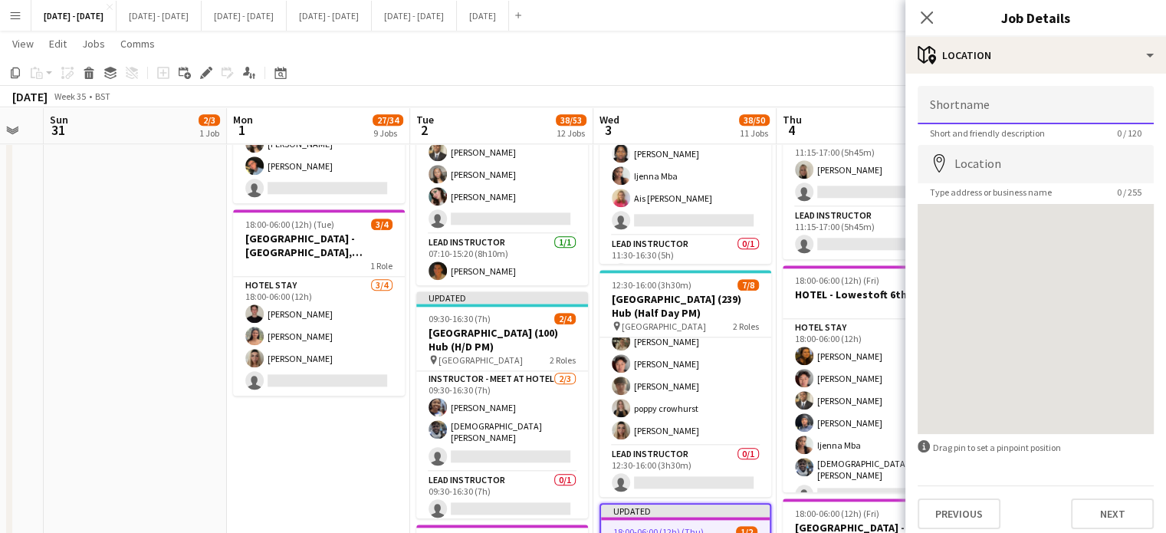
click at [966, 100] on input "Shortname" at bounding box center [1036, 105] width 236 height 38
type input "**********"
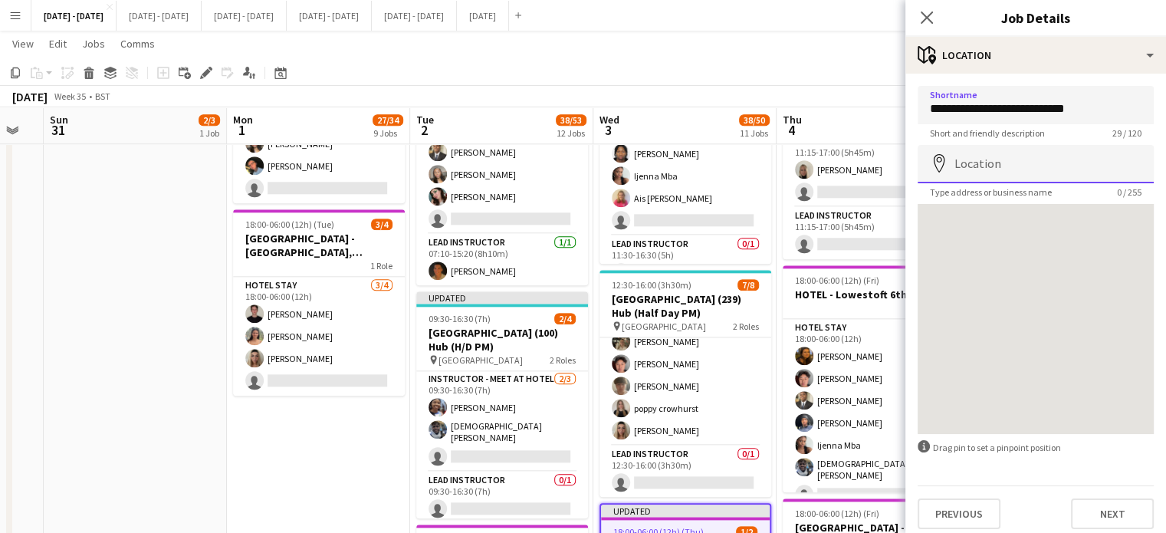
click at [978, 159] on input "Location" at bounding box center [1036, 164] width 236 height 38
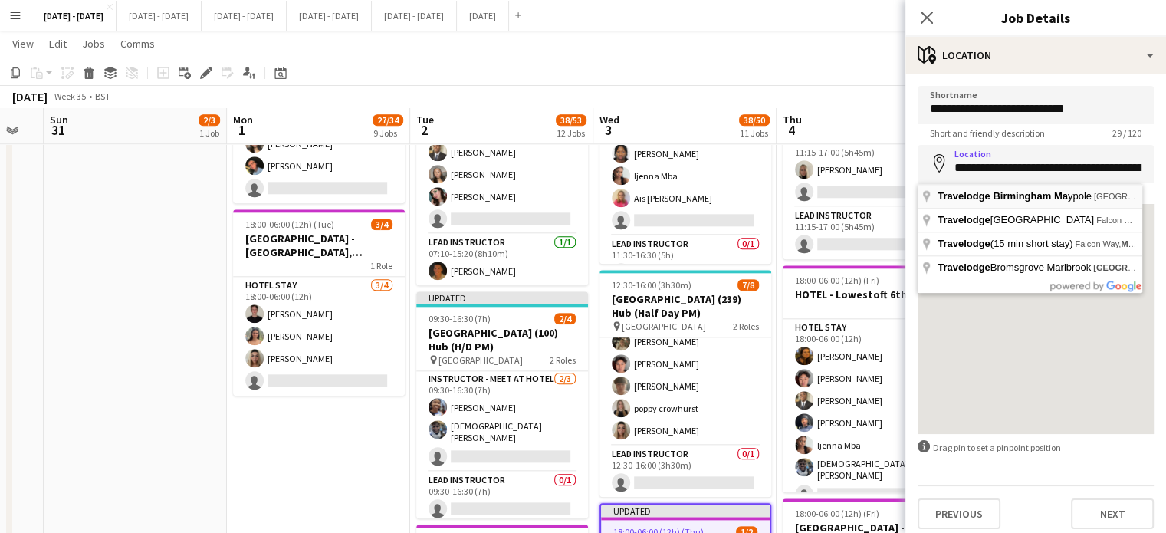
type input "**********"
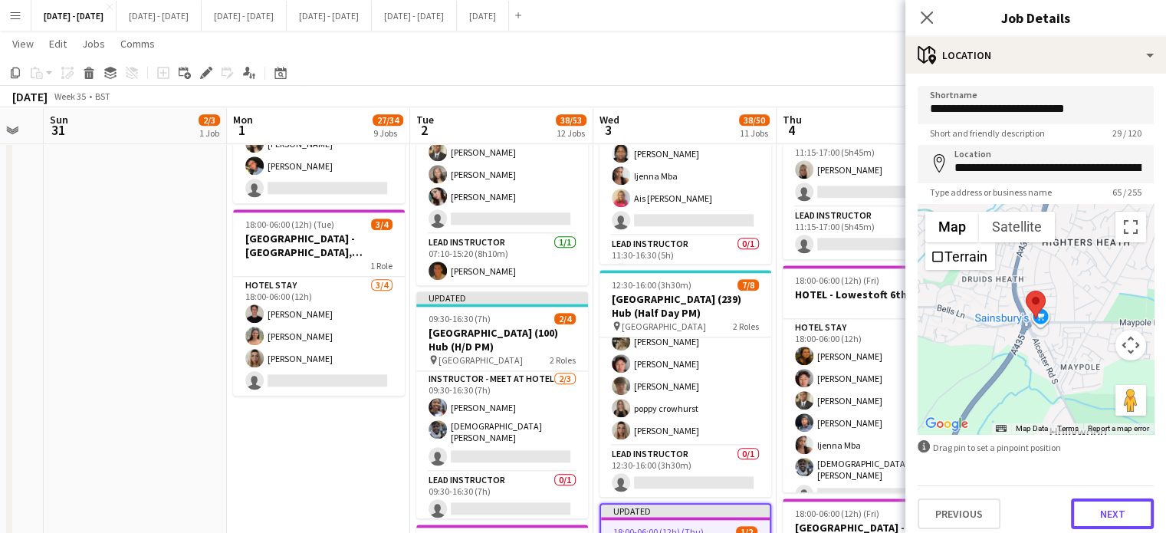
click at [1090, 508] on button "Next" at bounding box center [1112, 513] width 83 height 31
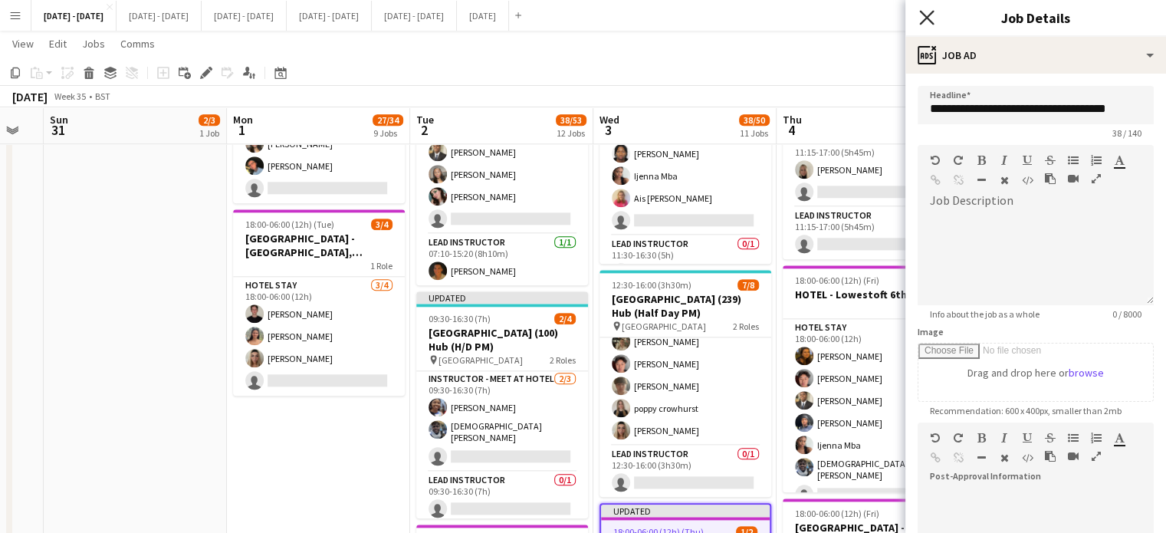
click at [930, 10] on icon "Close pop-in" at bounding box center [926, 17] width 15 height 15
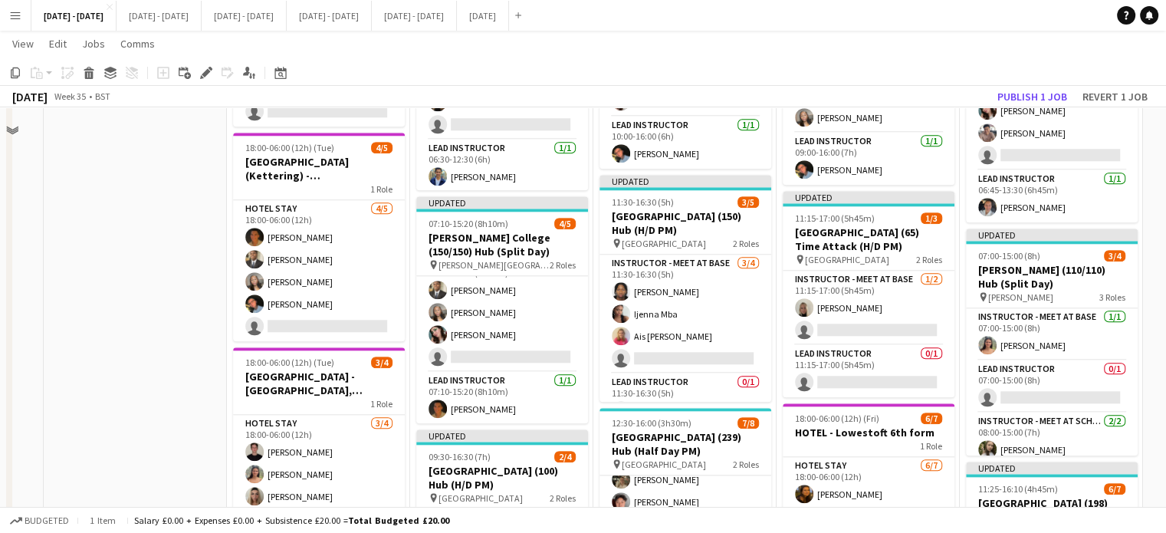
scroll to position [1380, 0]
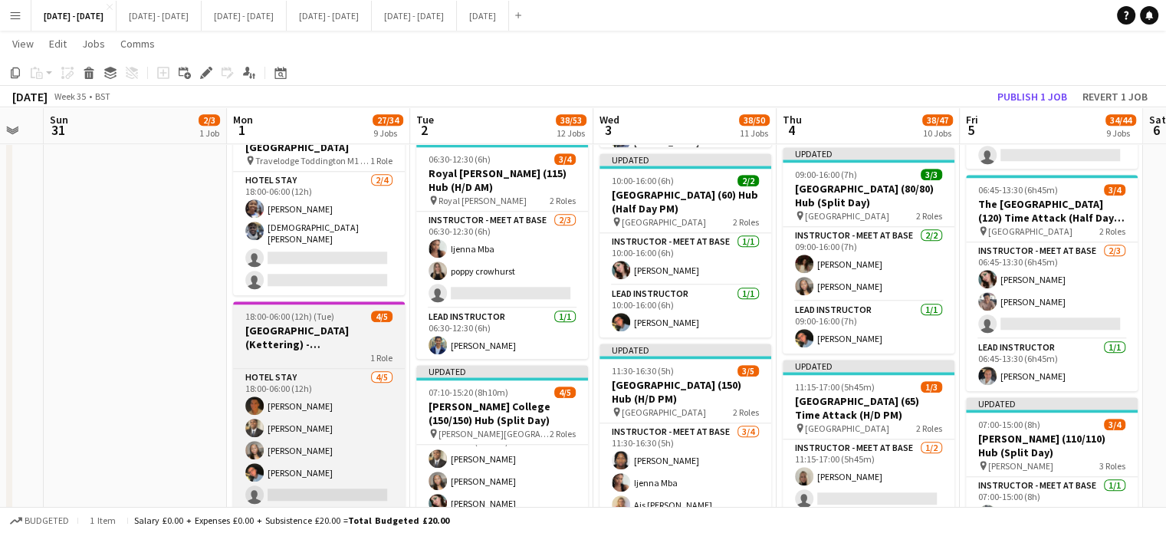
click at [279, 324] on h3 "[GEOGRAPHIC_DATA] (Kettering) - [PERSON_NAME][GEOGRAPHIC_DATA]" at bounding box center [319, 338] width 172 height 28
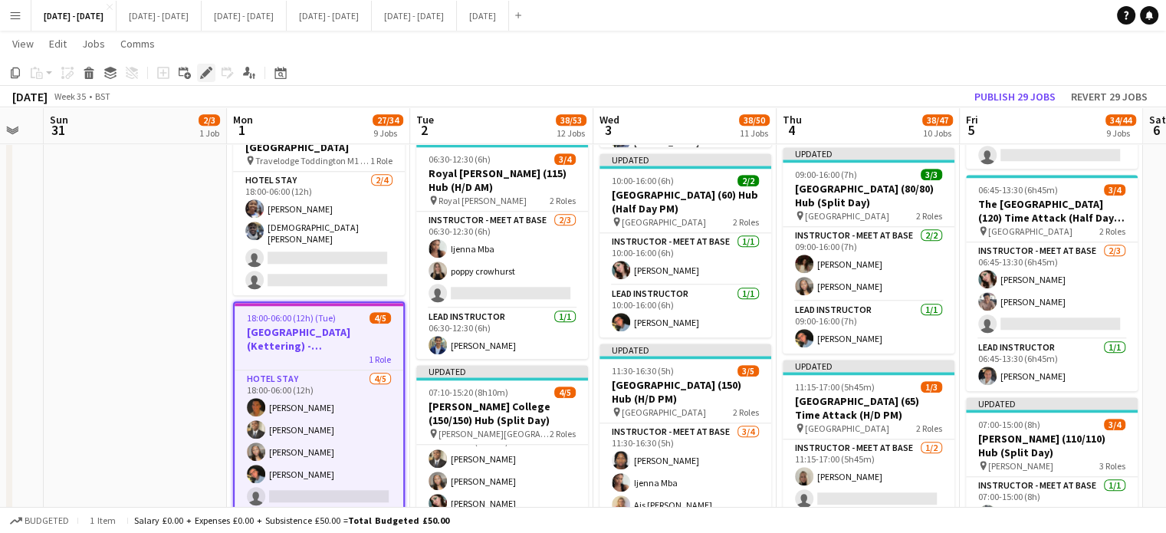
click at [207, 74] on icon at bounding box center [206, 73] width 8 height 8
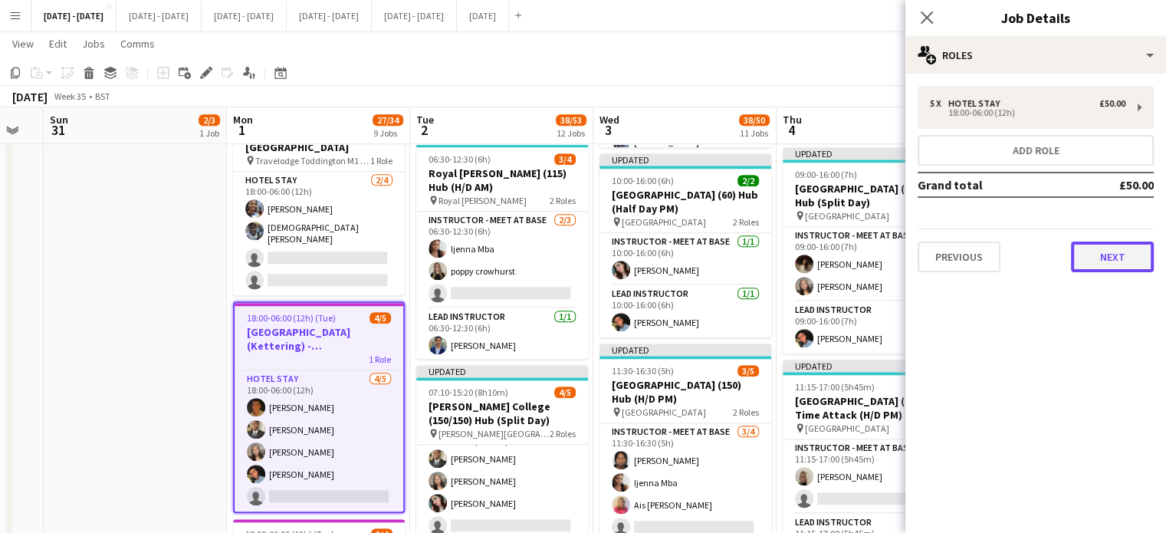
click at [1109, 255] on button "Next" at bounding box center [1112, 256] width 83 height 31
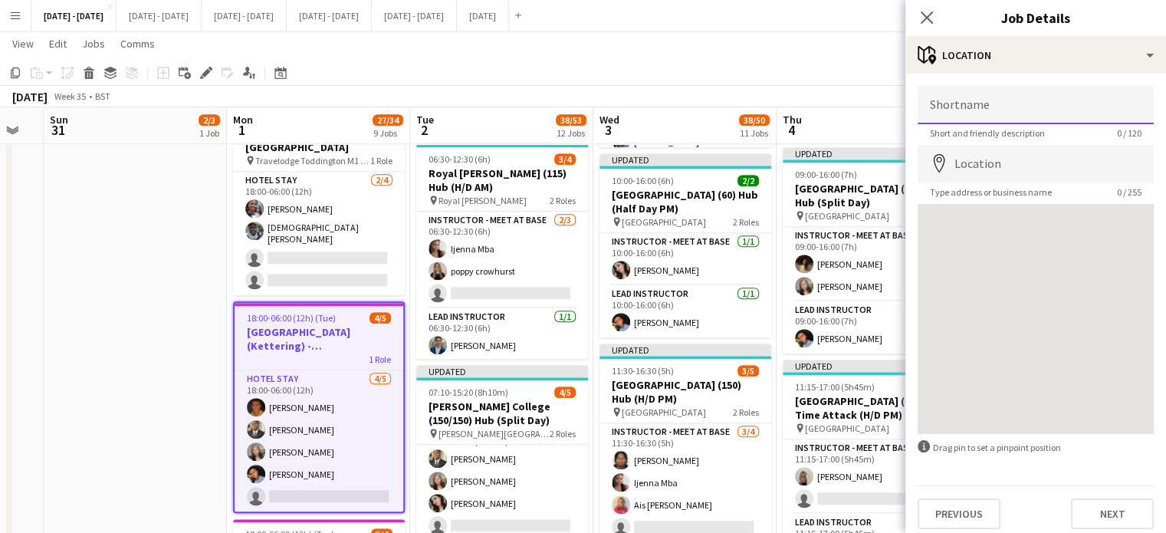
click at [1005, 97] on input "Shortname" at bounding box center [1036, 105] width 236 height 38
type input "**********"
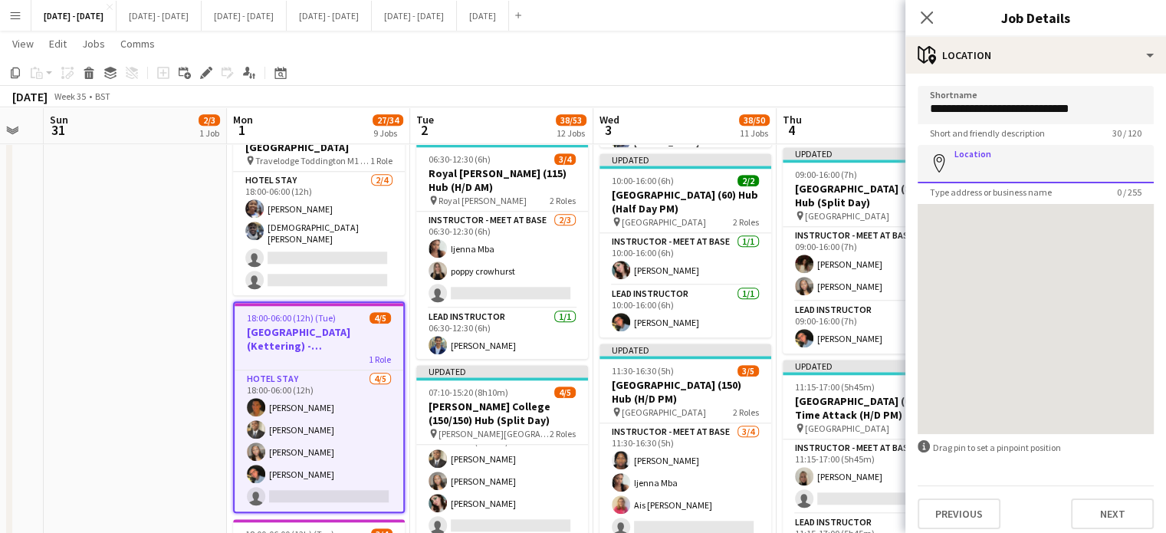
click at [1008, 154] on input "Location" at bounding box center [1036, 164] width 236 height 38
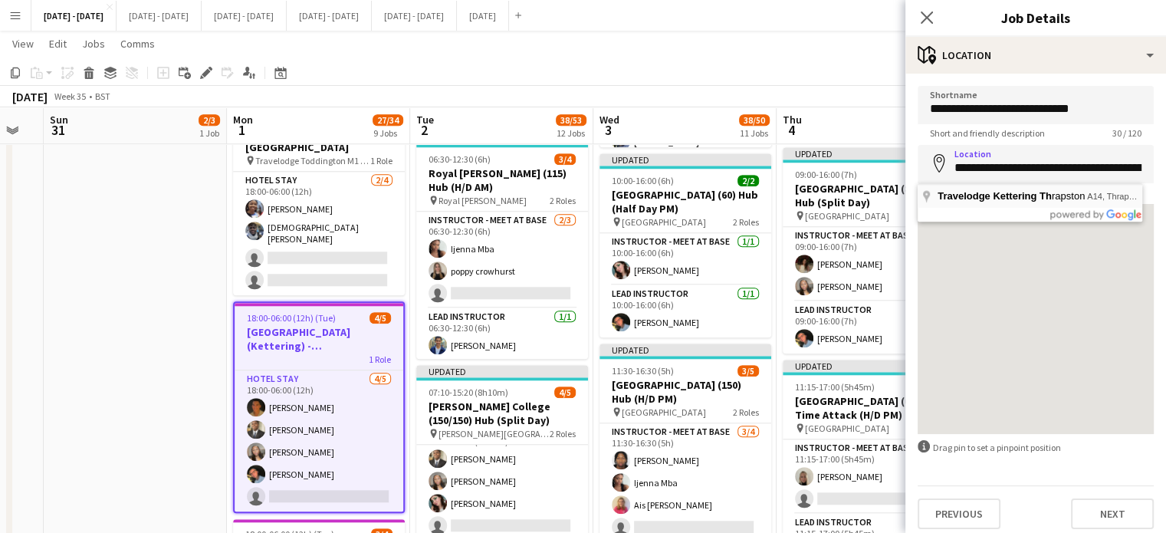
type input "**********"
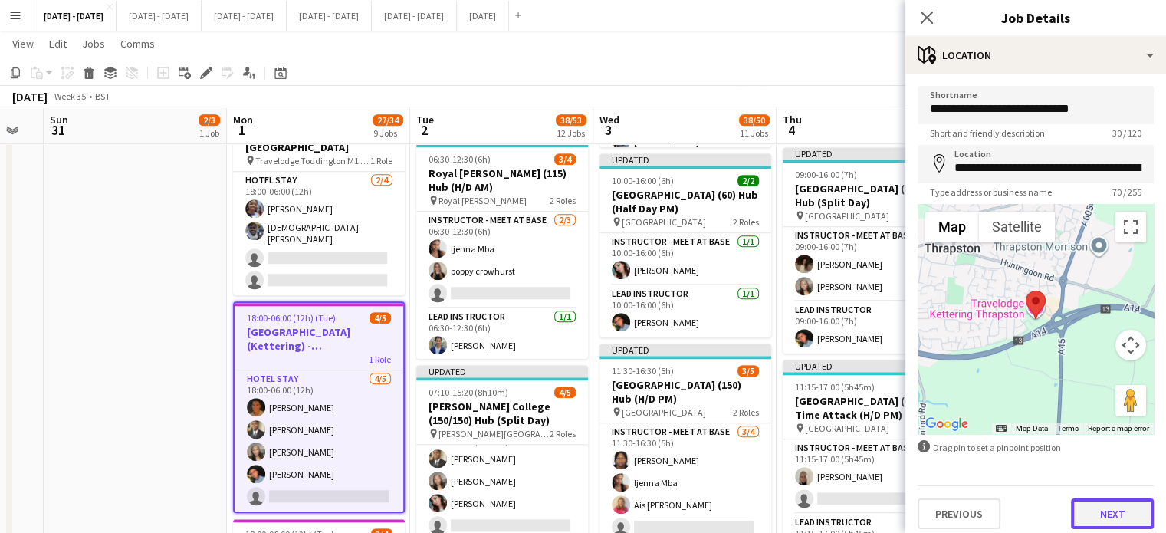
click at [1114, 501] on button "Next" at bounding box center [1112, 513] width 83 height 31
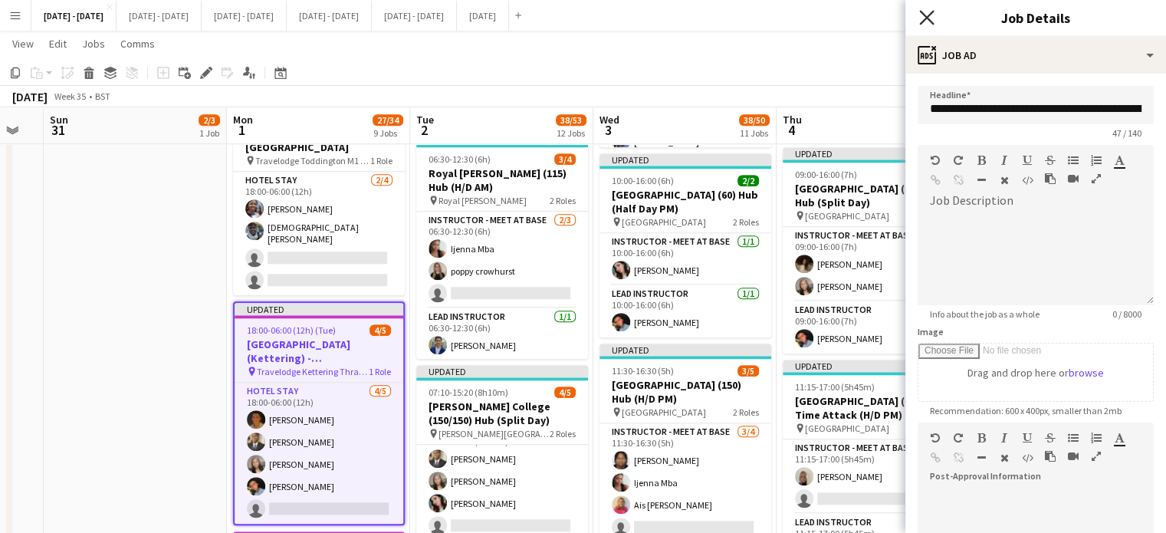
click at [932, 17] on icon "Close pop-in" at bounding box center [926, 17] width 15 height 15
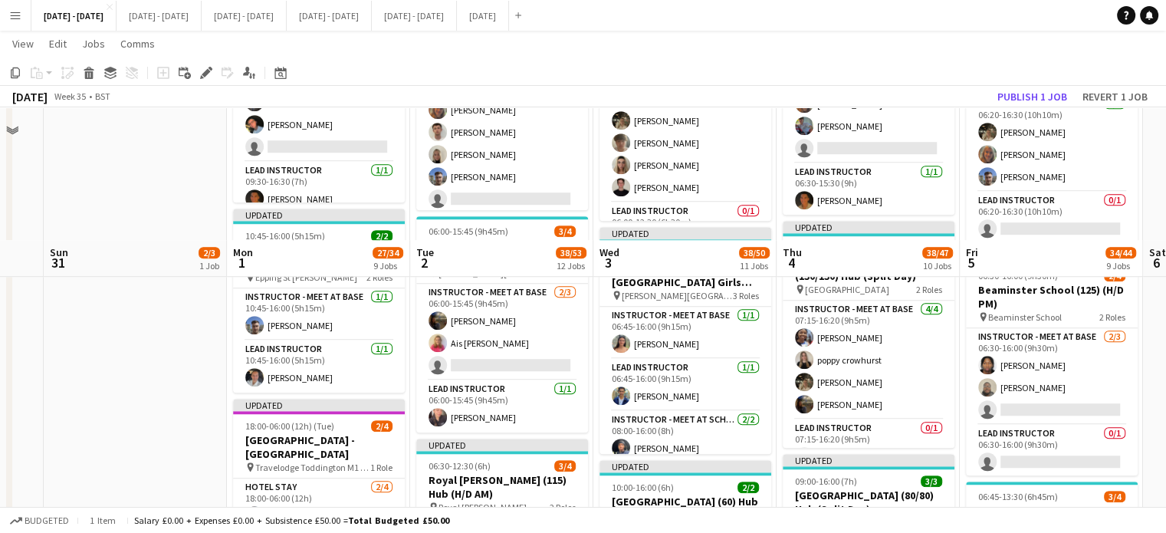
scroll to position [1303, 0]
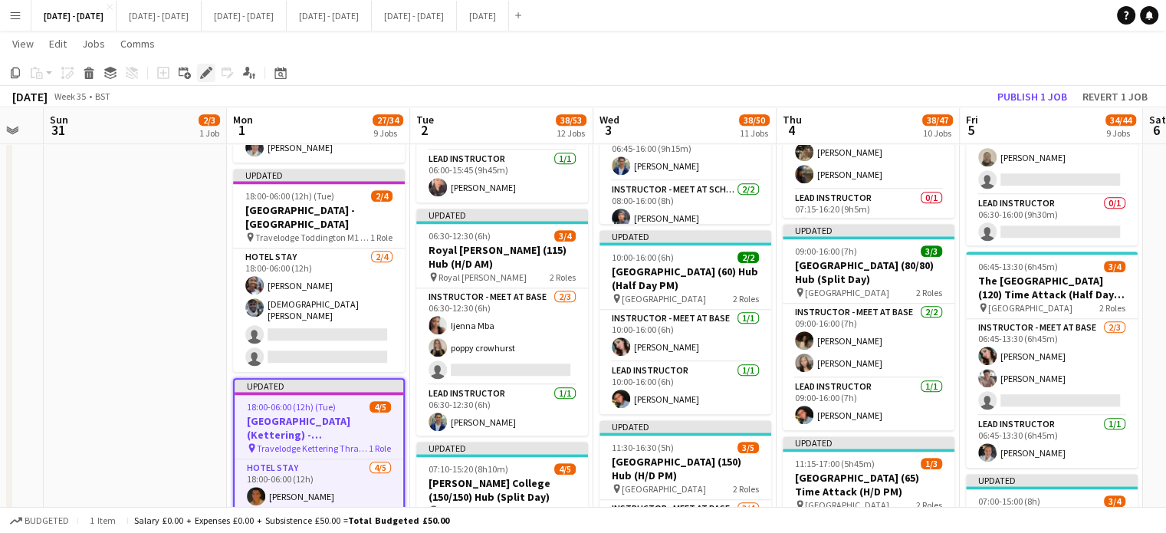
click at [203, 72] on icon "Edit" at bounding box center [206, 73] width 12 height 12
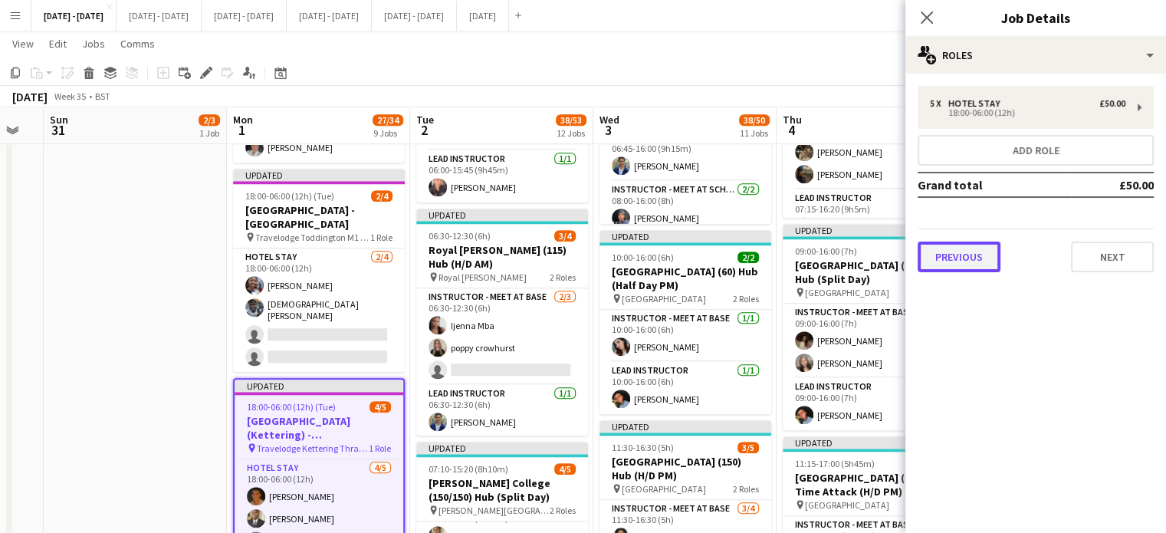
click at [983, 248] on button "Previous" at bounding box center [959, 256] width 83 height 31
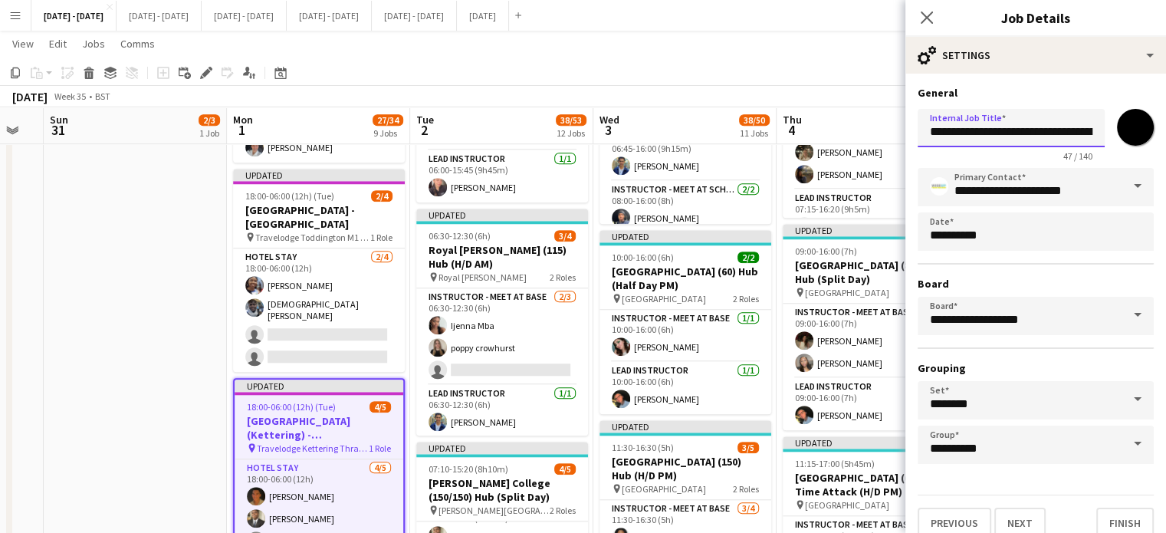
drag, startPoint x: 1007, startPoint y: 134, endPoint x: 1061, endPoint y: 140, distance: 54.0
click at [1061, 140] on input "**********" at bounding box center [1011, 128] width 187 height 38
type input "**********"
click at [1122, 514] on button "Finish" at bounding box center [1124, 522] width 57 height 31
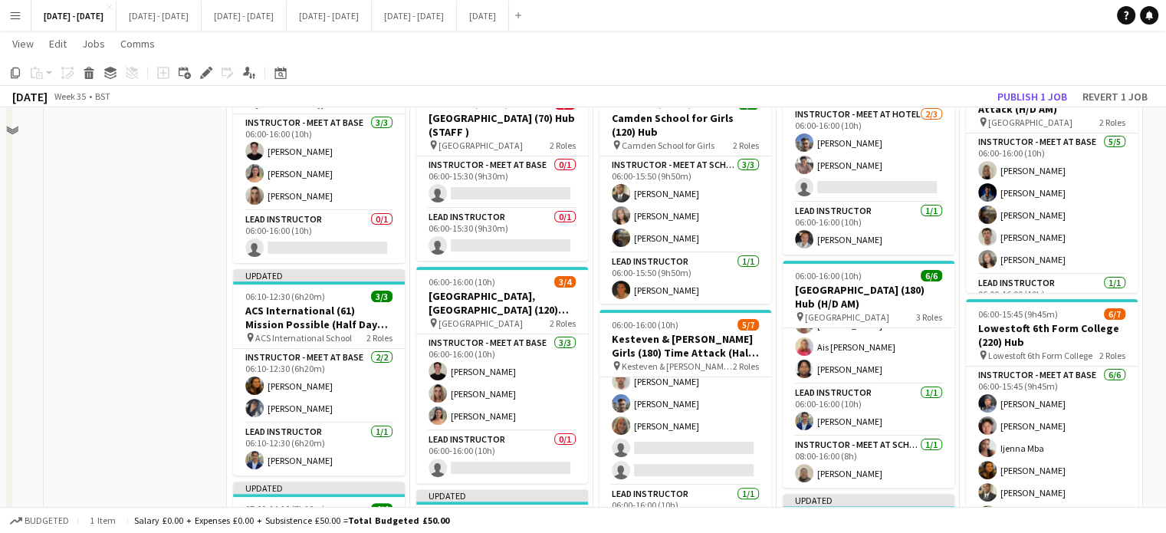
scroll to position [218, 0]
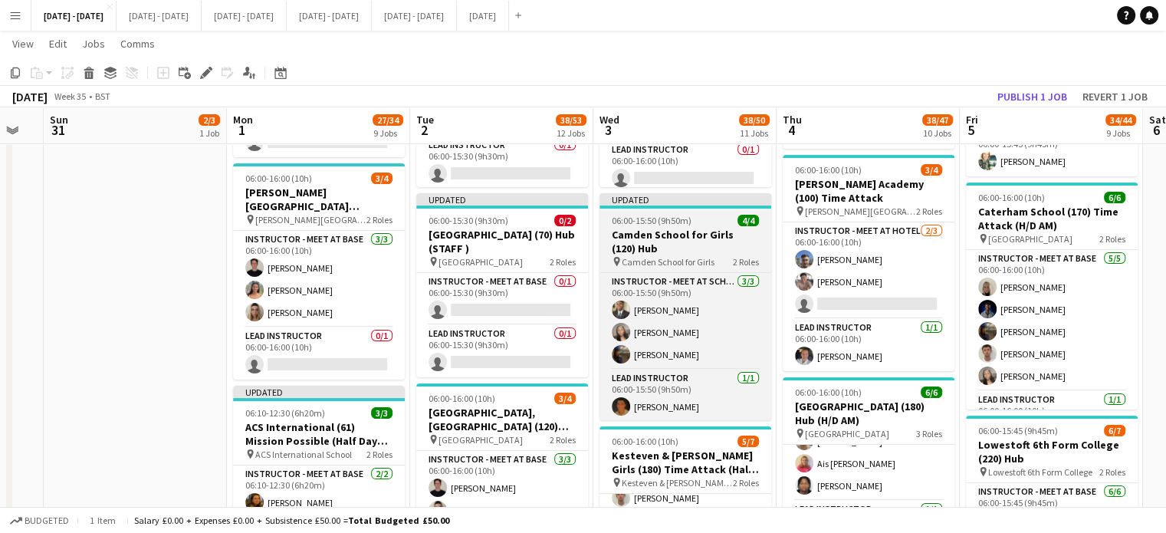
click at [657, 245] on h3 "Camden School for Girls (120) Hub" at bounding box center [685, 242] width 172 height 28
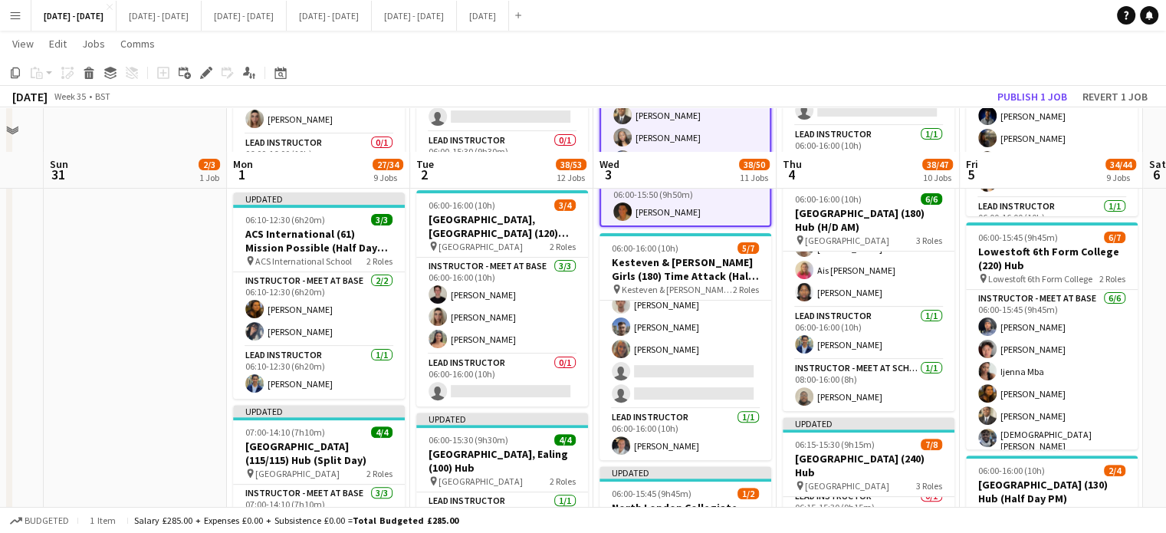
scroll to position [460, 0]
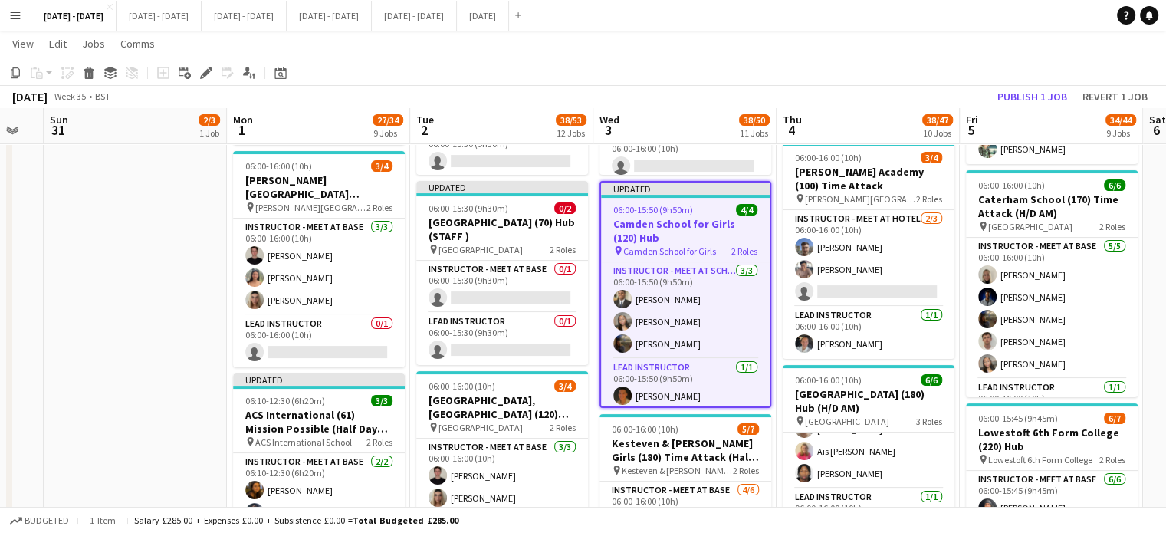
click at [678, 212] on span "06:00-15:50 (9h50m)" at bounding box center [653, 209] width 80 height 11
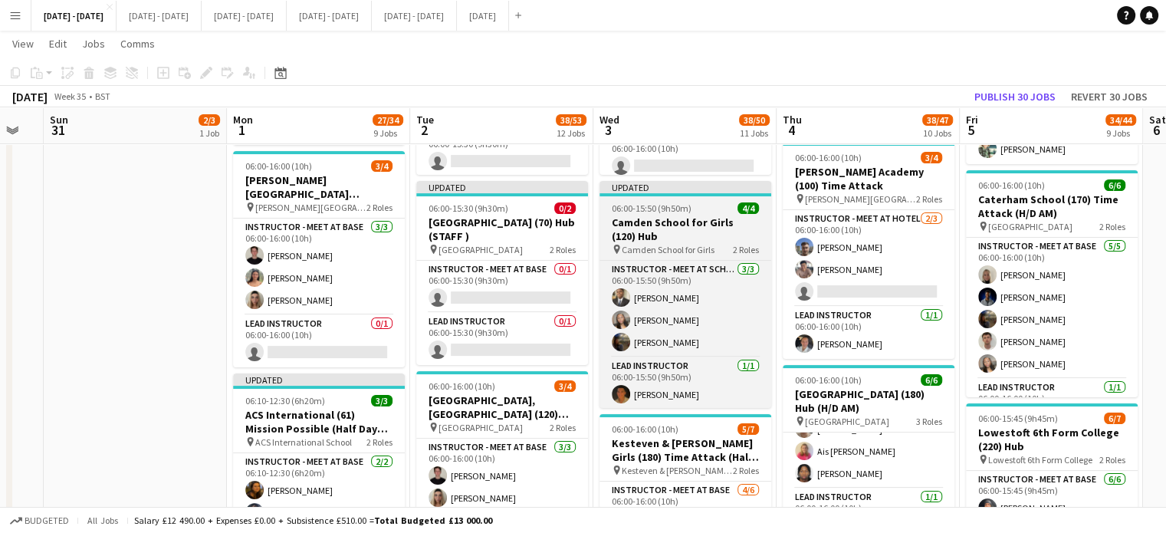
click at [678, 212] on span "06:00-15:50 (9h50m)" at bounding box center [652, 207] width 80 height 11
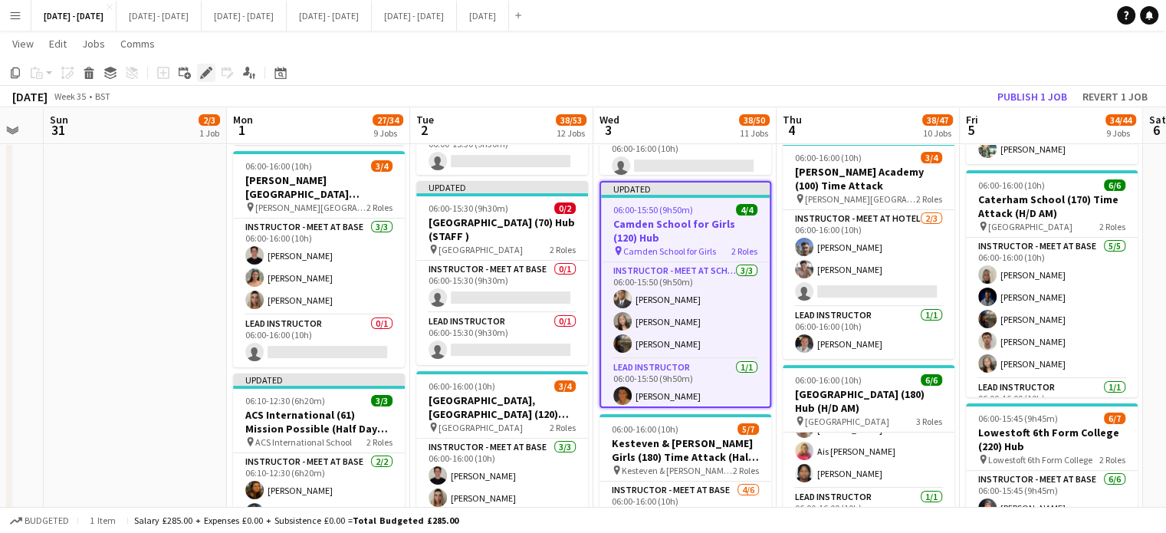
click at [205, 74] on icon at bounding box center [206, 73] width 8 height 8
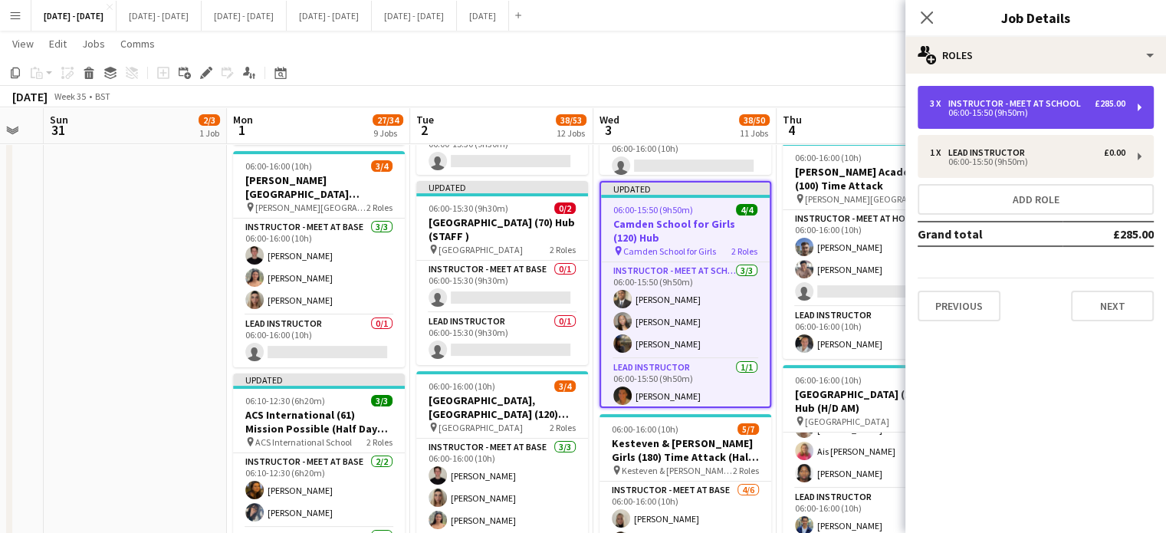
click at [1014, 100] on div "Instructor - Meet at School" at bounding box center [1017, 103] width 139 height 11
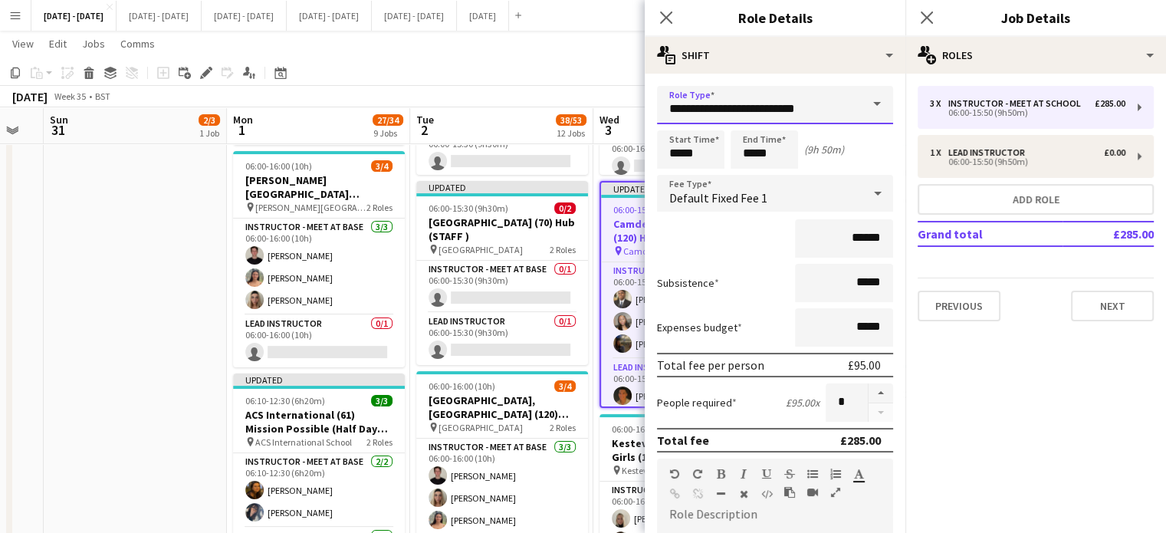
click at [829, 108] on input "**********" at bounding box center [775, 105] width 236 height 38
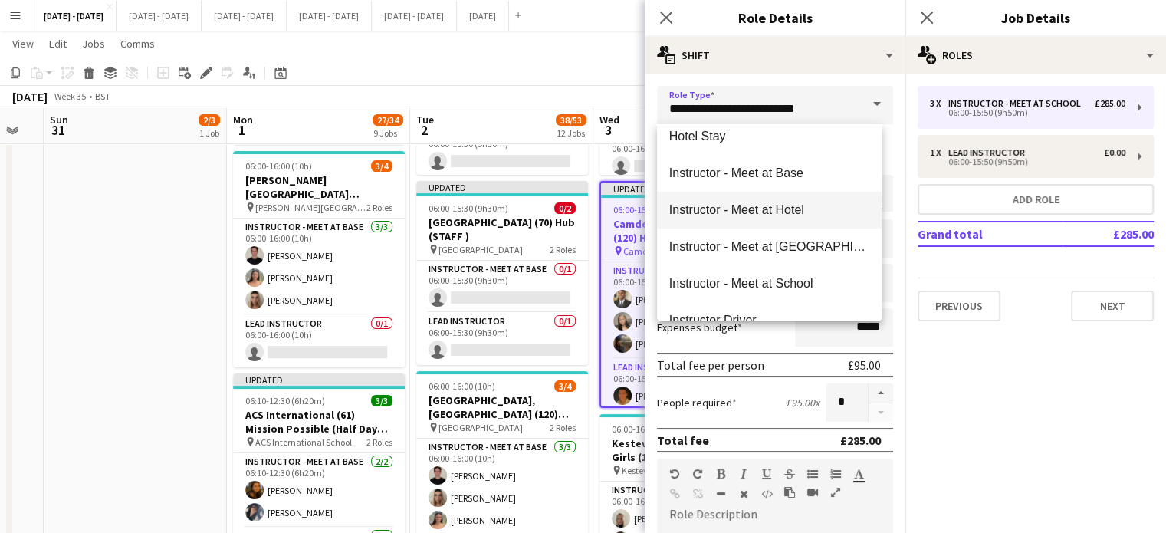
click at [782, 218] on mat-option "Instructor - Meet at Hotel" at bounding box center [769, 210] width 225 height 37
type input "**********"
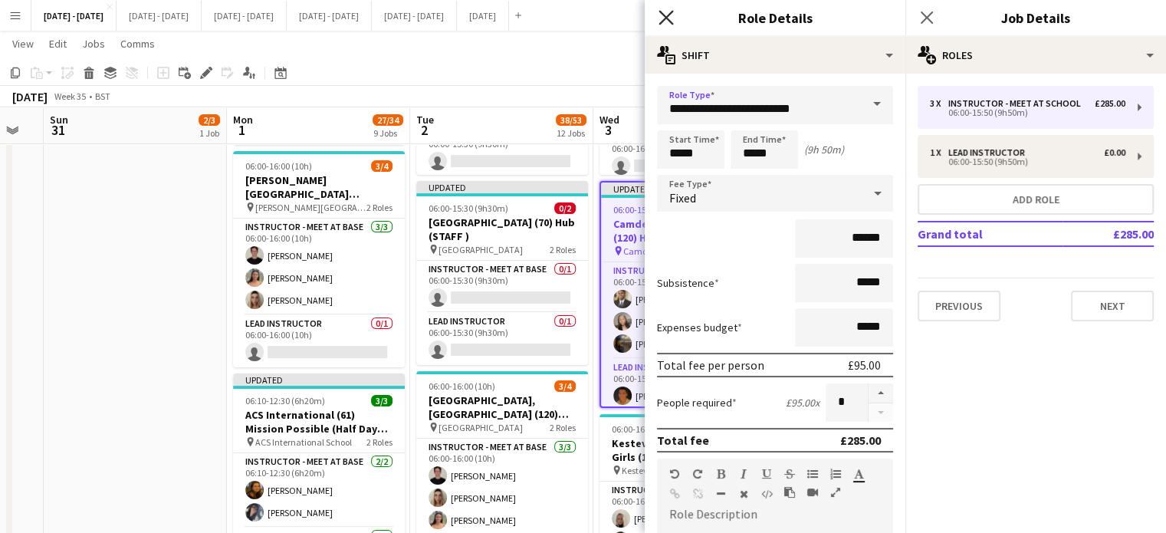
click at [661, 21] on icon at bounding box center [666, 17] width 15 height 15
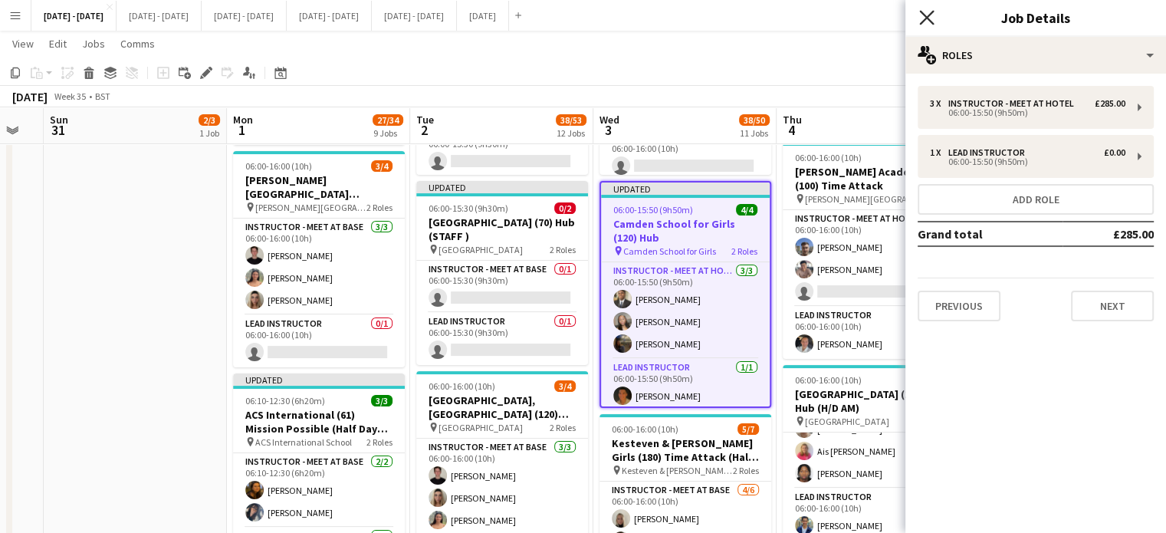
click at [924, 17] on icon "Close pop-in" at bounding box center [926, 17] width 15 height 15
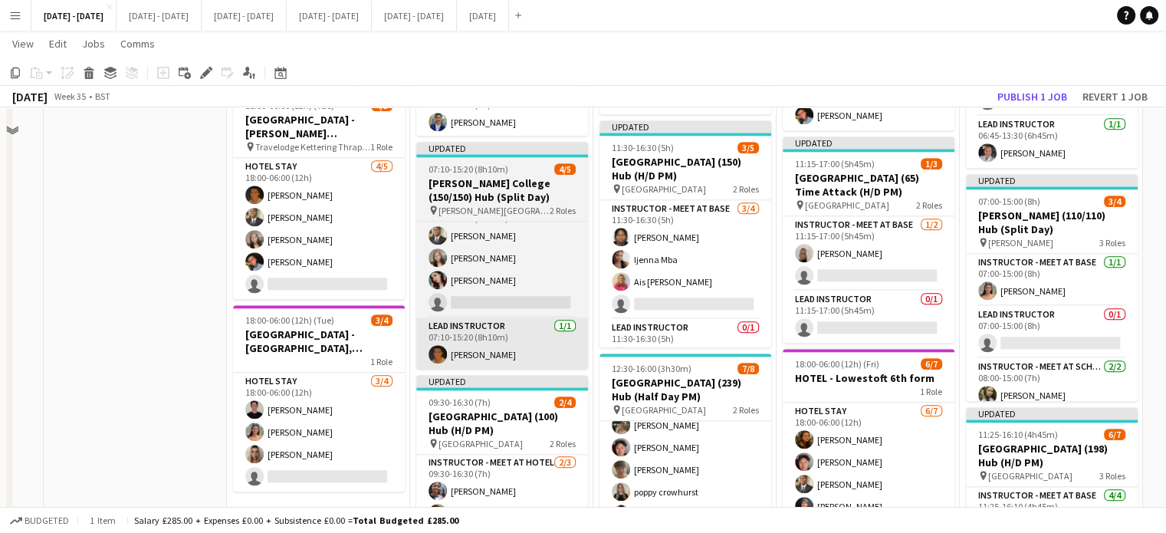
scroll to position [1610, 0]
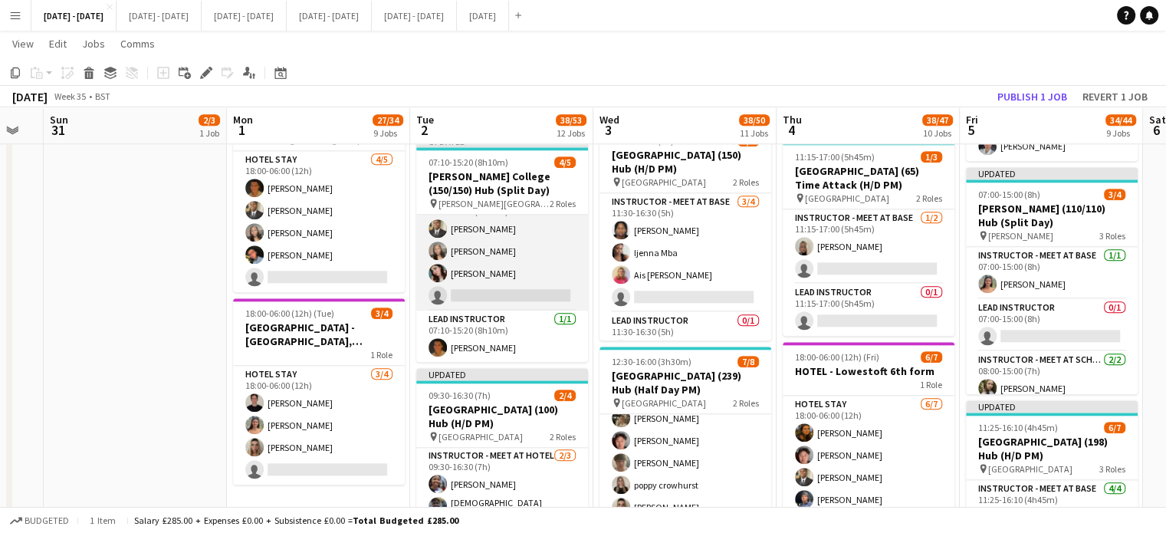
click at [523, 297] on app-card-role "Instructor - Meet at Hotel [DATE] 07:10-15:20 (8h10m) [PERSON_NAME] Adio [PERSO…" at bounding box center [502, 251] width 172 height 119
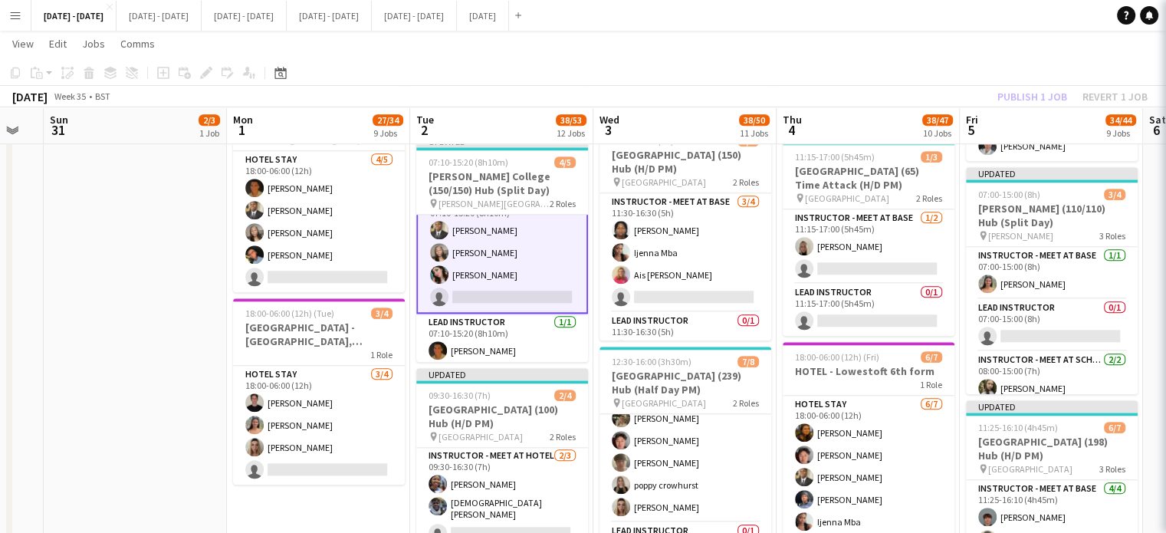
scroll to position [25, 0]
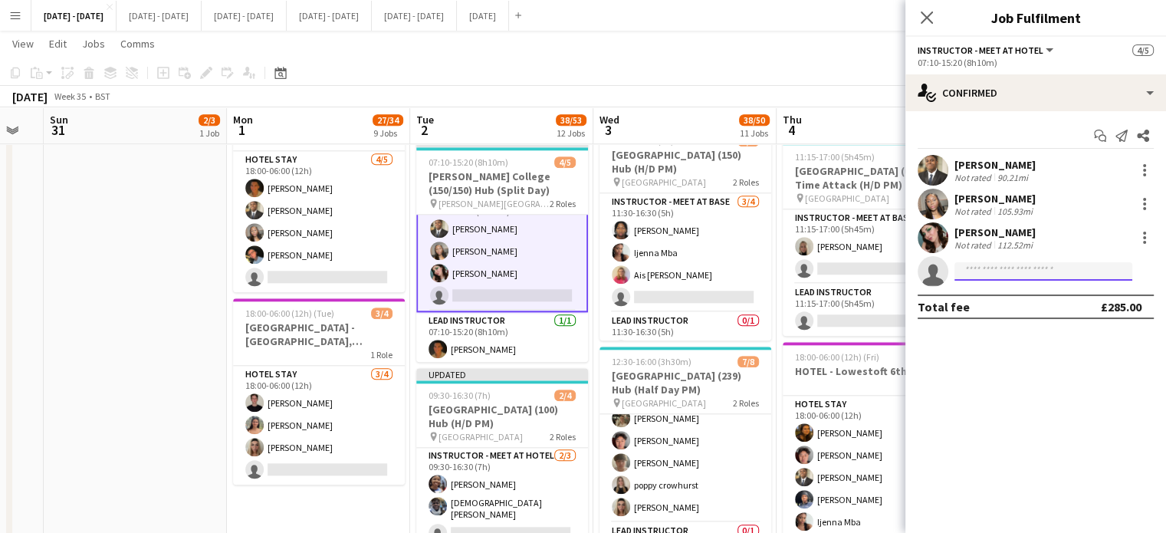
click at [1014, 269] on input at bounding box center [1043, 271] width 178 height 18
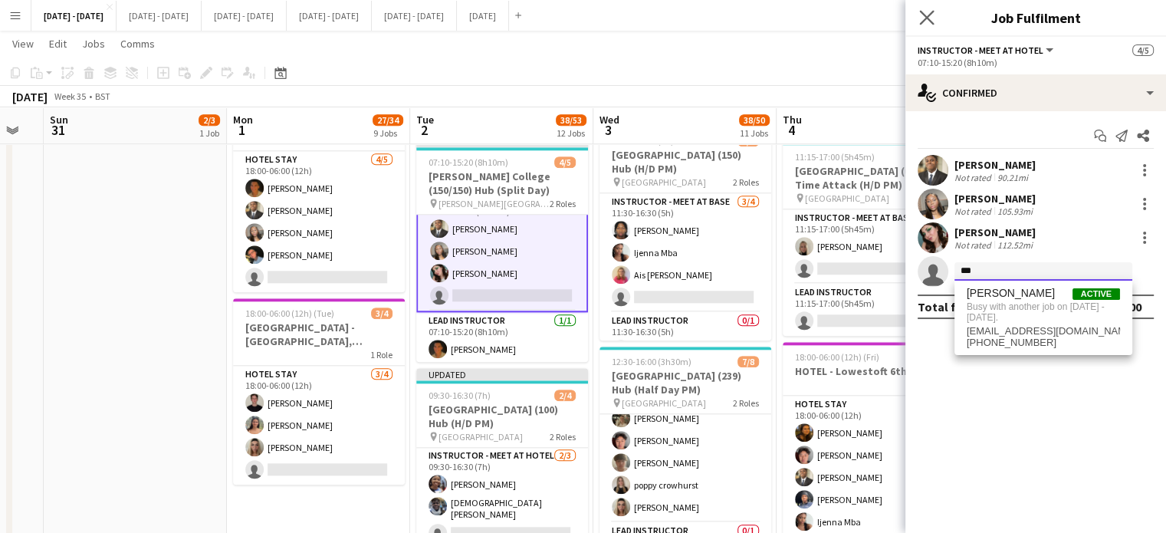
type input "***"
click at [926, 26] on app-icon "Close pop-in" at bounding box center [927, 18] width 22 height 22
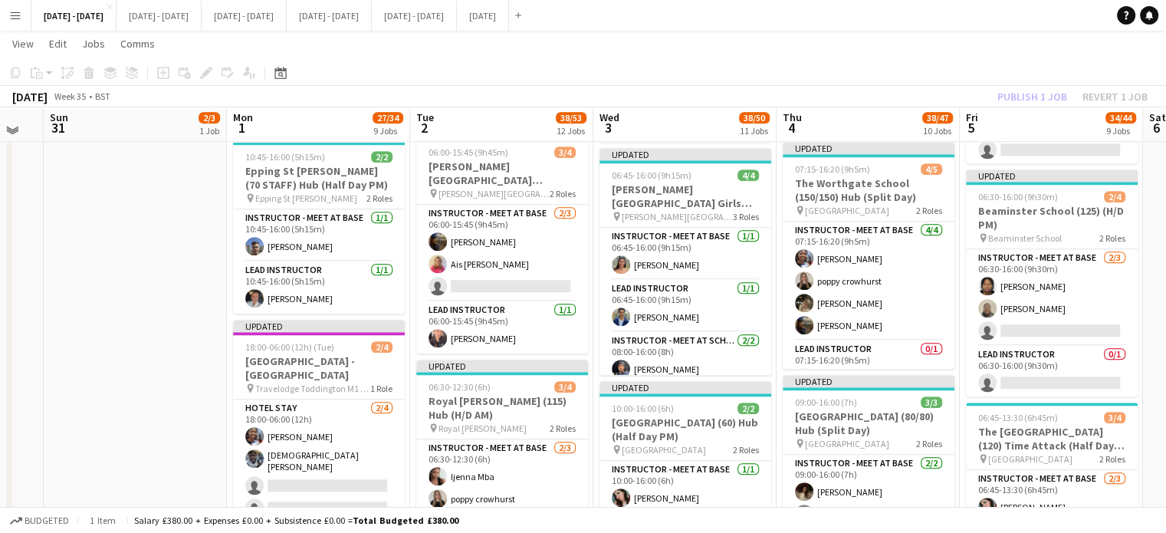
scroll to position [1150, 0]
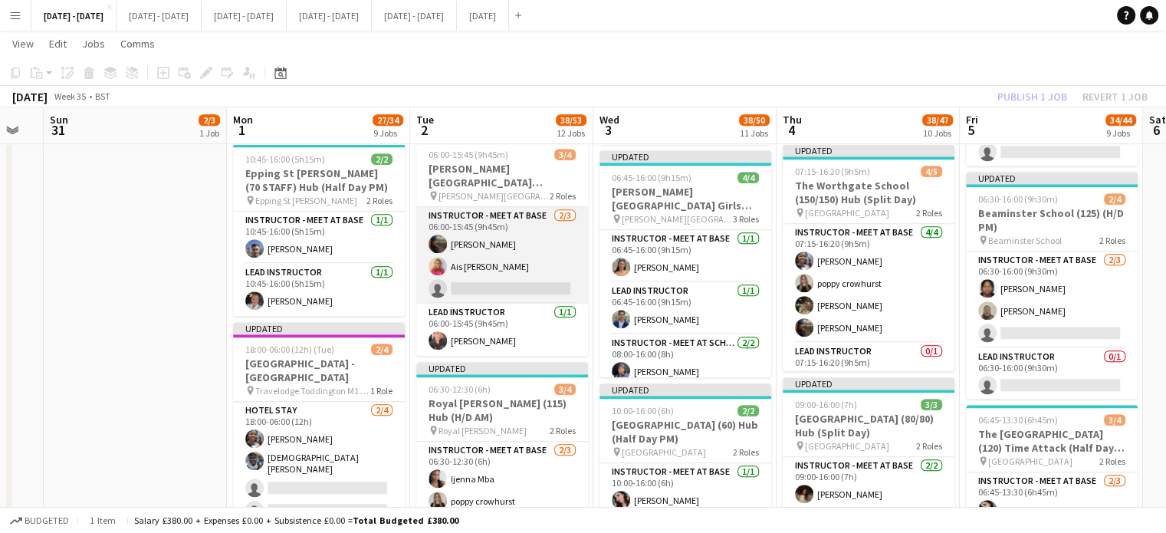
click at [480, 245] on app-card-role "Instructor - Meet at Base [DATE] 06:00-15:45 (9h45m) [PERSON_NAME] Ais [PERSON_…" at bounding box center [502, 255] width 172 height 97
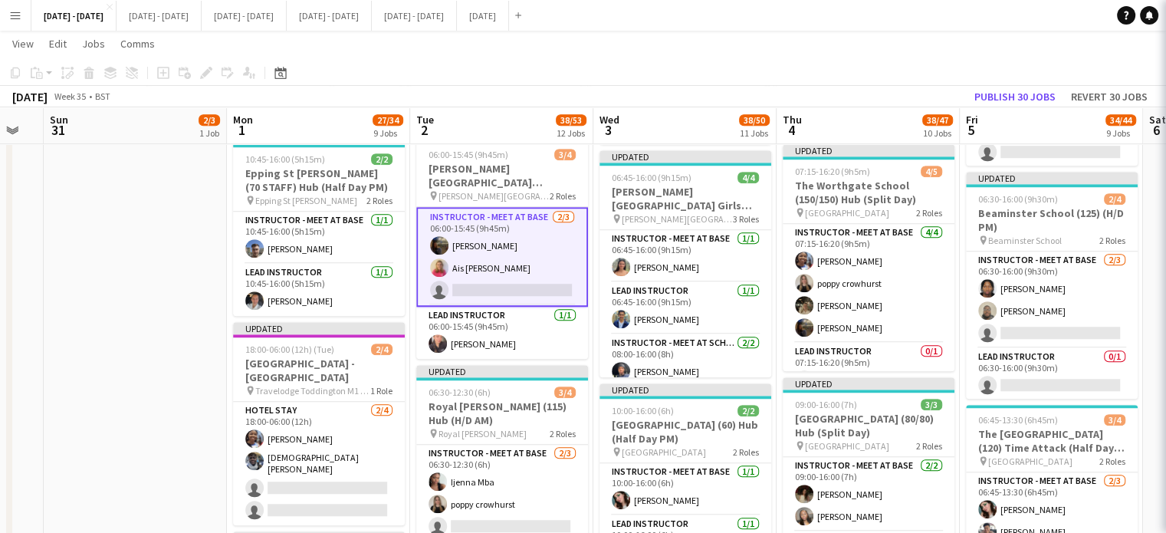
scroll to position [23, 0]
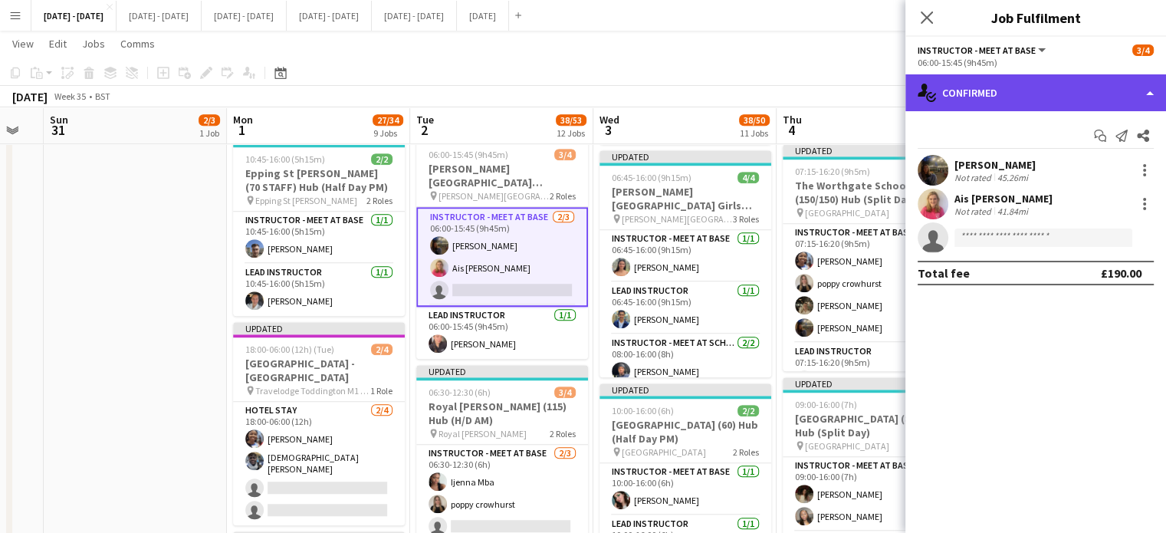
click at [991, 75] on div "single-neutral-actions-check-2 Confirmed" at bounding box center [1035, 92] width 261 height 37
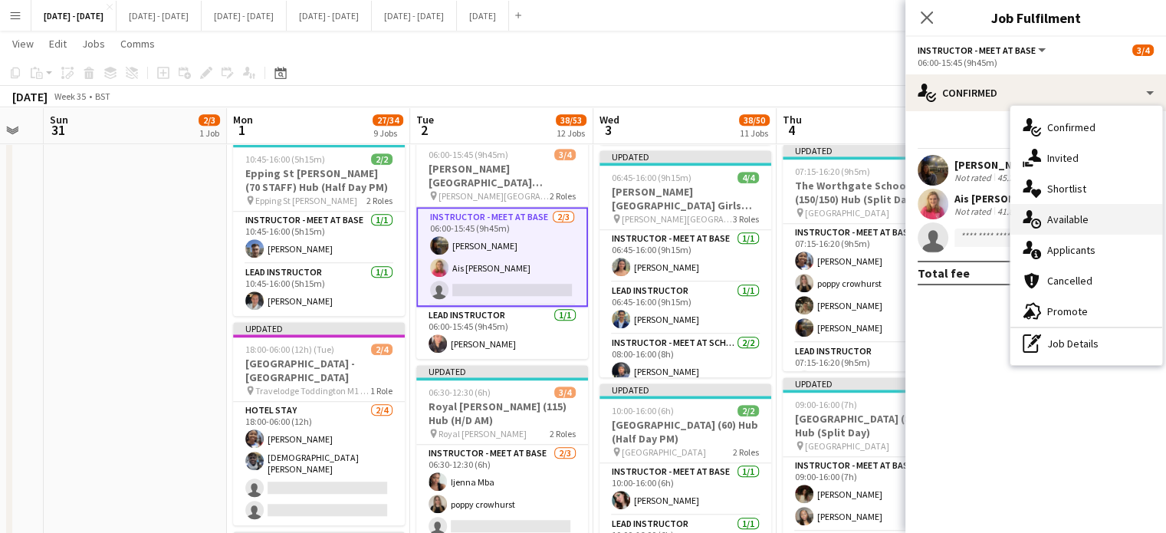
click at [1063, 217] on div "single-neutral-actions-upload Available" at bounding box center [1086, 219] width 152 height 31
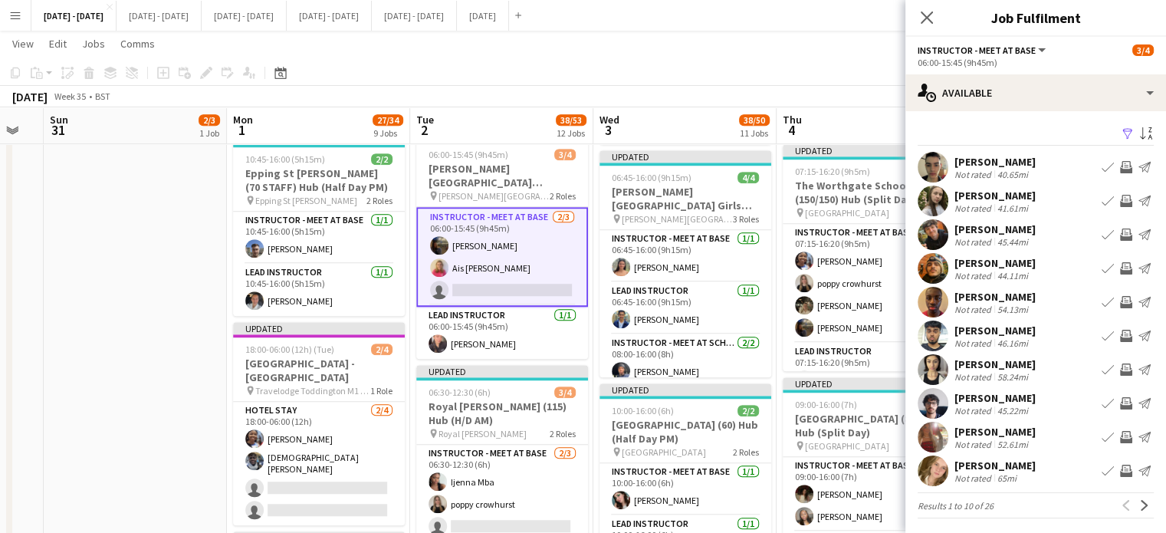
click at [990, 192] on div "[PERSON_NAME]" at bounding box center [994, 196] width 81 height 14
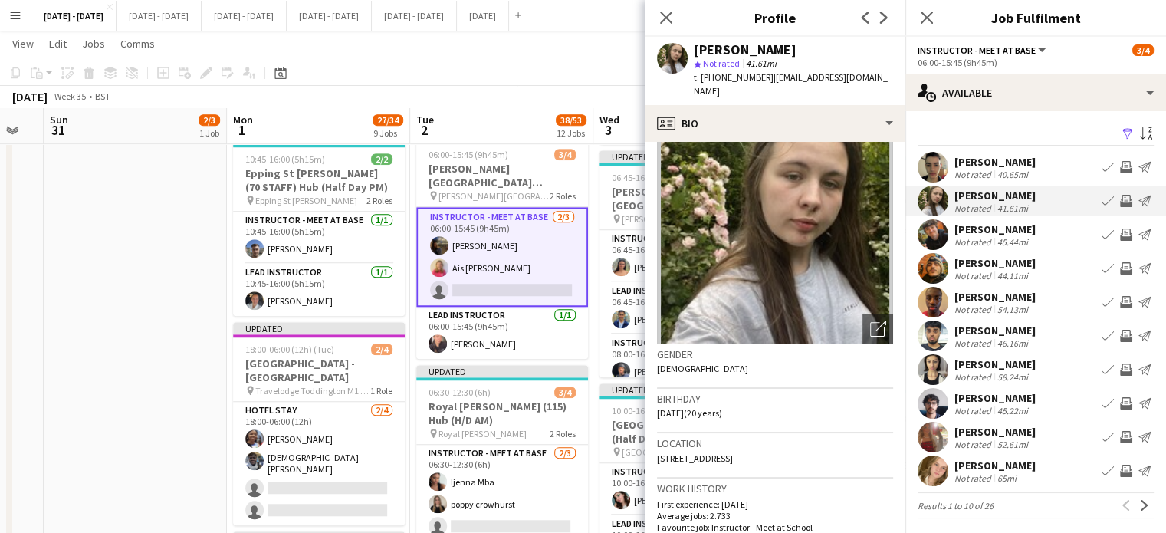
scroll to position [77, 0]
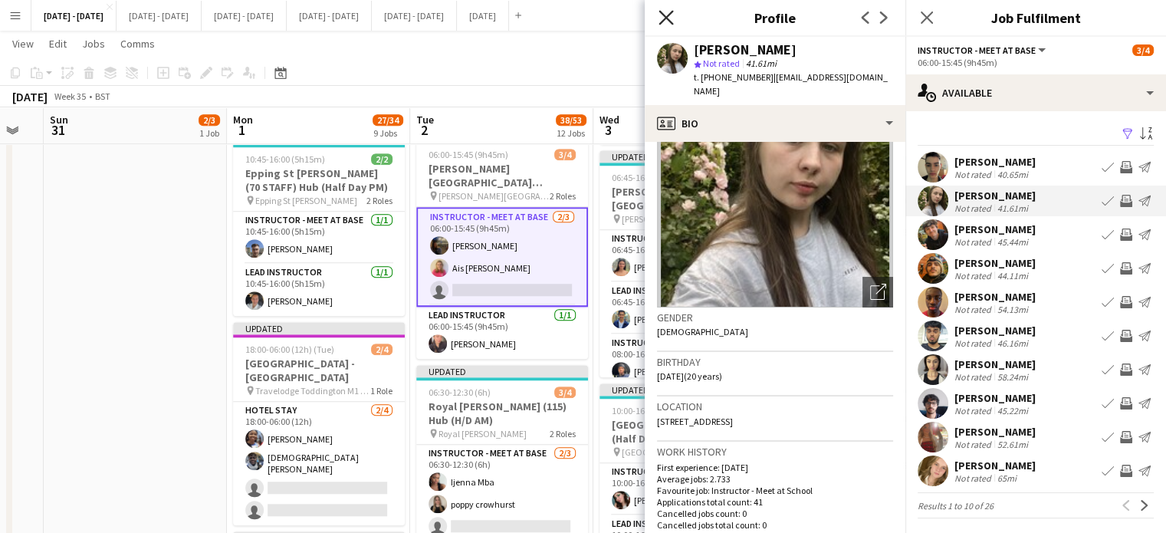
click at [665, 14] on icon "Close pop-in" at bounding box center [666, 17] width 15 height 15
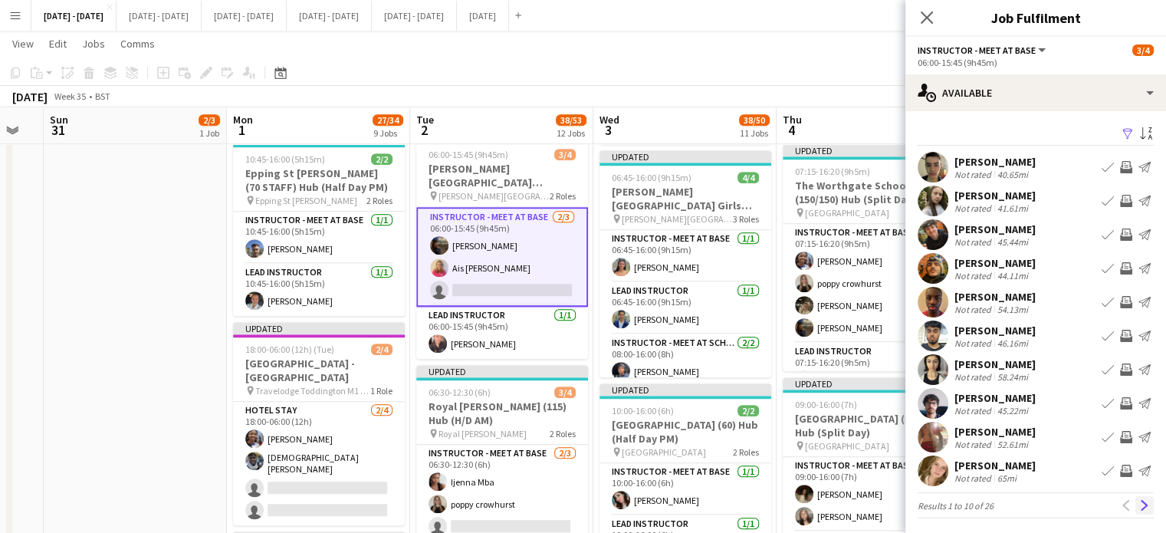
click at [1139, 507] on app-icon "Next" at bounding box center [1144, 505] width 11 height 11
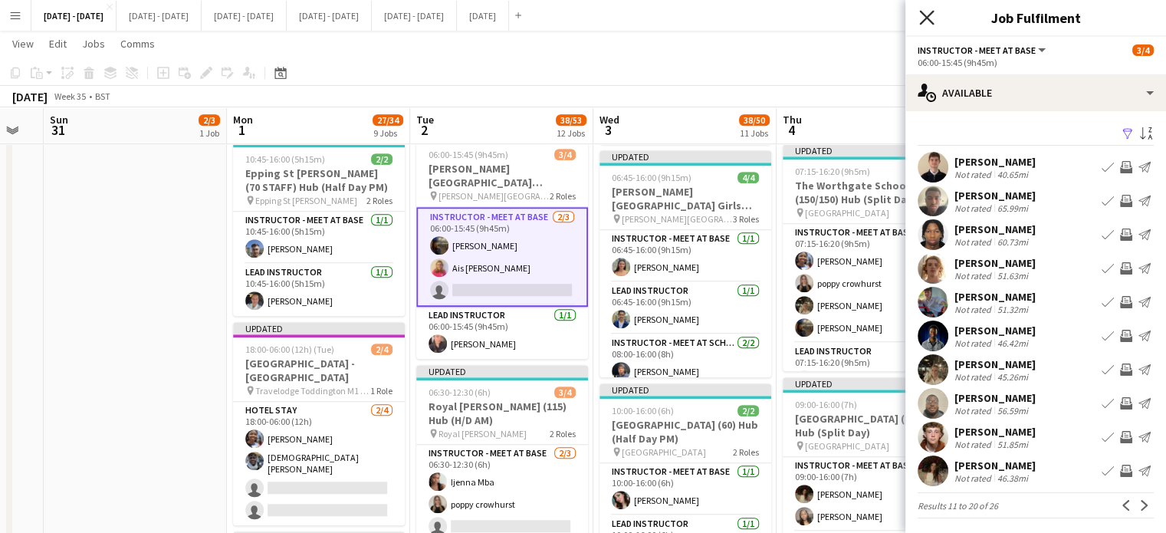
click at [925, 18] on icon at bounding box center [926, 17] width 15 height 15
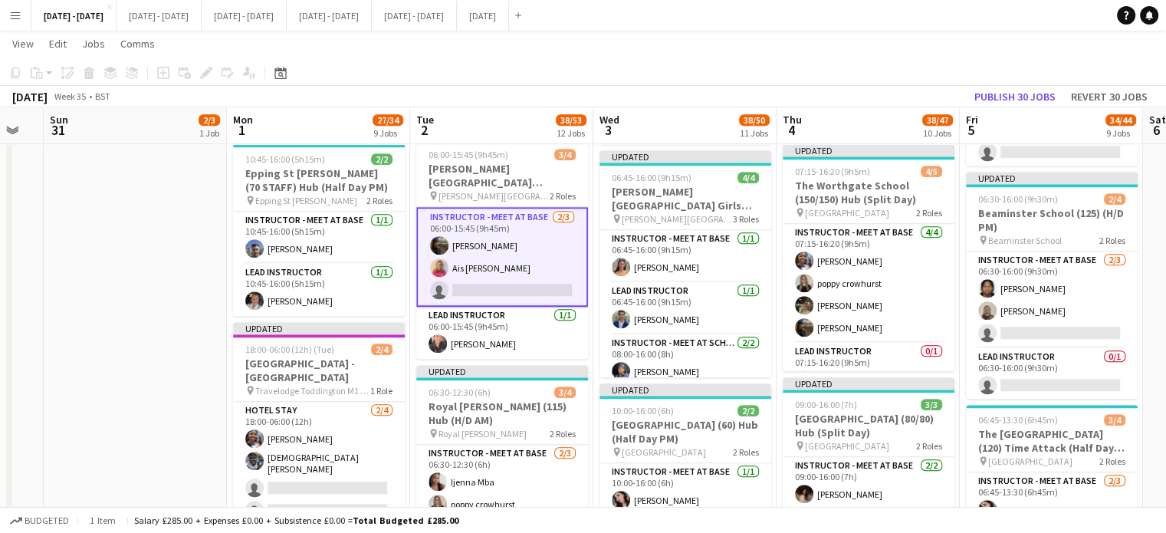
click at [472, 237] on app-card-role "Instructor - Meet at Base [DATE] 06:00-15:45 (9h45m) [PERSON_NAME] Ais [PERSON_…" at bounding box center [502, 257] width 172 height 100
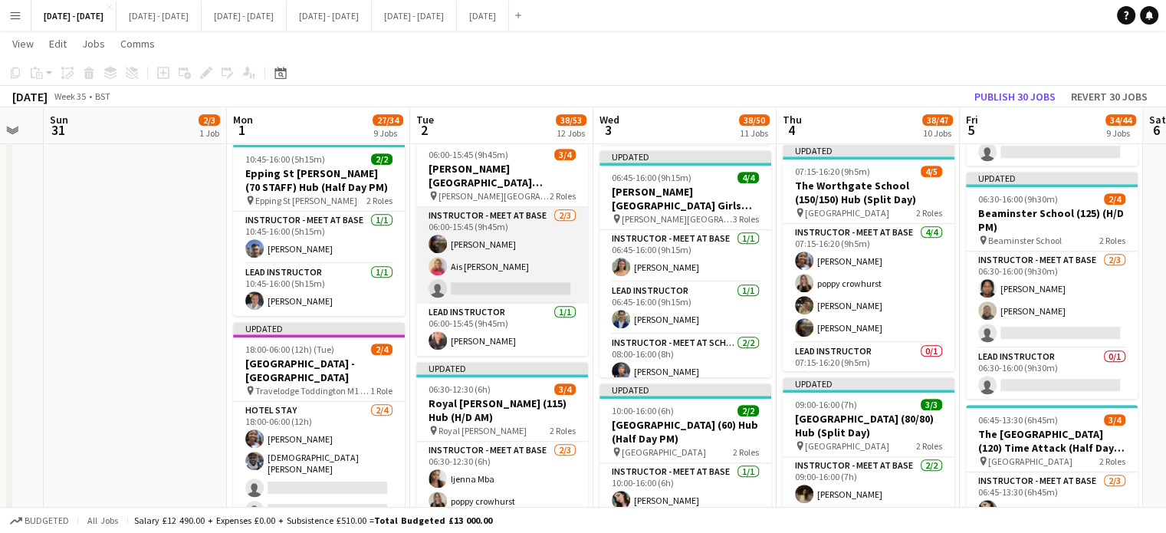
click at [472, 237] on app-card-role "Instructor - Meet at Base [DATE] 06:00-15:45 (9h45m) [PERSON_NAME] Ais [PERSON_…" at bounding box center [502, 255] width 172 height 97
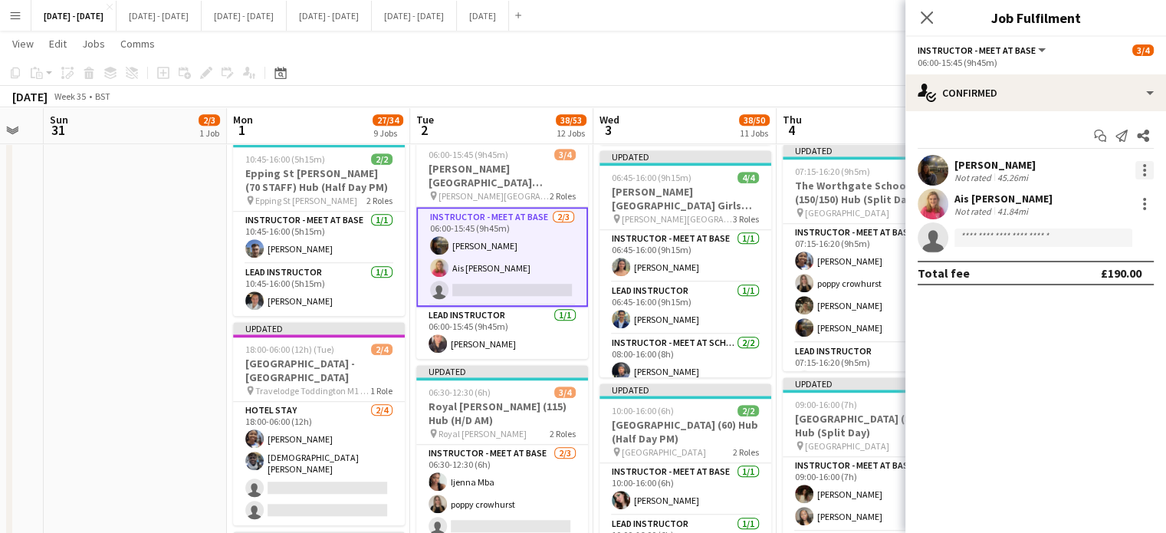
click at [1144, 166] on div at bounding box center [1144, 165] width 3 height 3
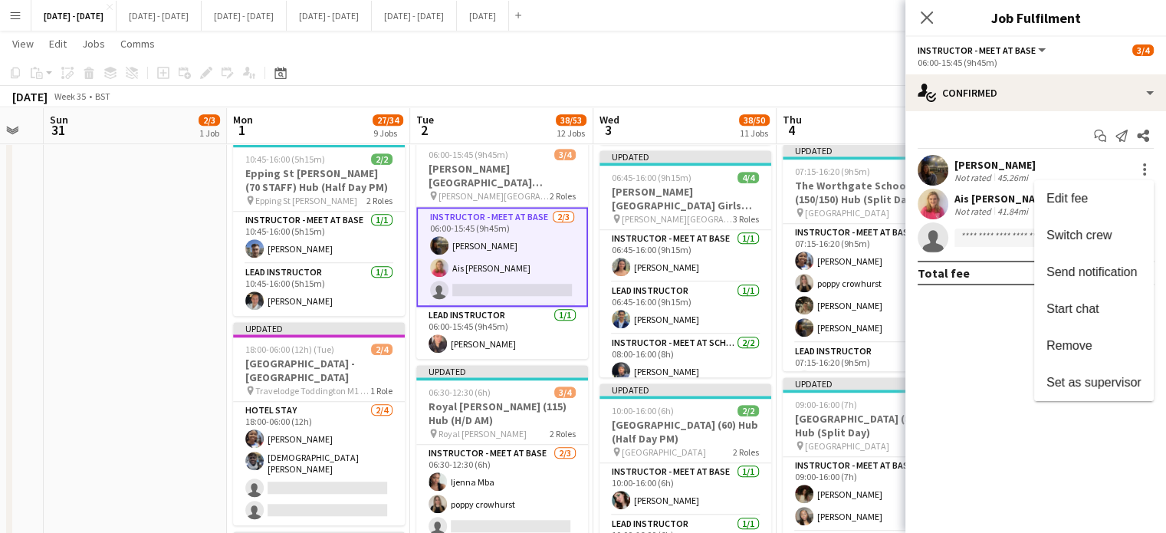
drag, startPoint x: 1115, startPoint y: 232, endPoint x: 914, endPoint y: 251, distance: 202.5
click at [1115, 232] on span "Switch crew" at bounding box center [1093, 235] width 95 height 14
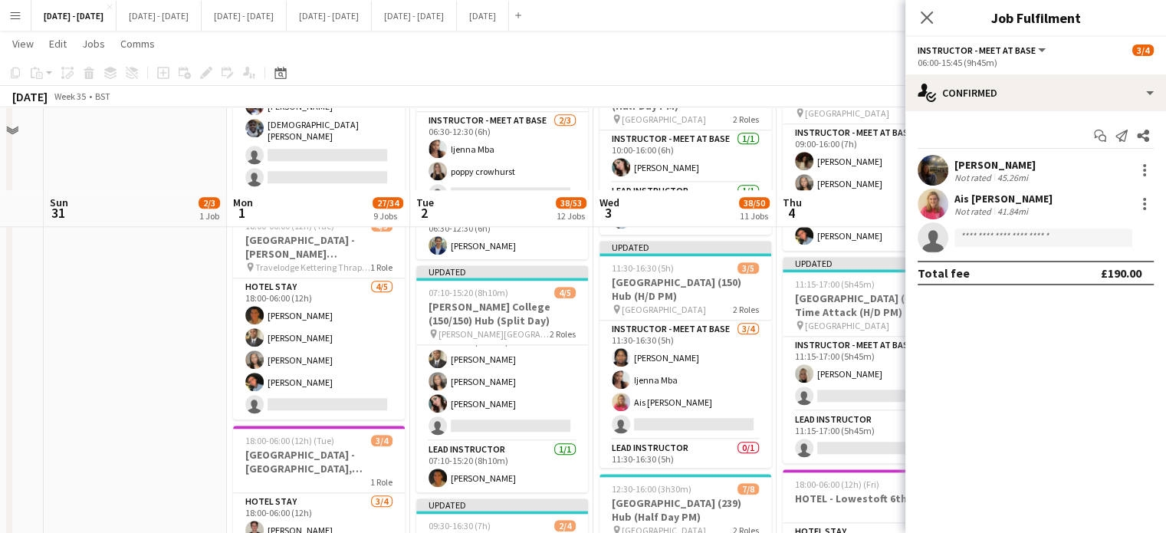
scroll to position [1610, 0]
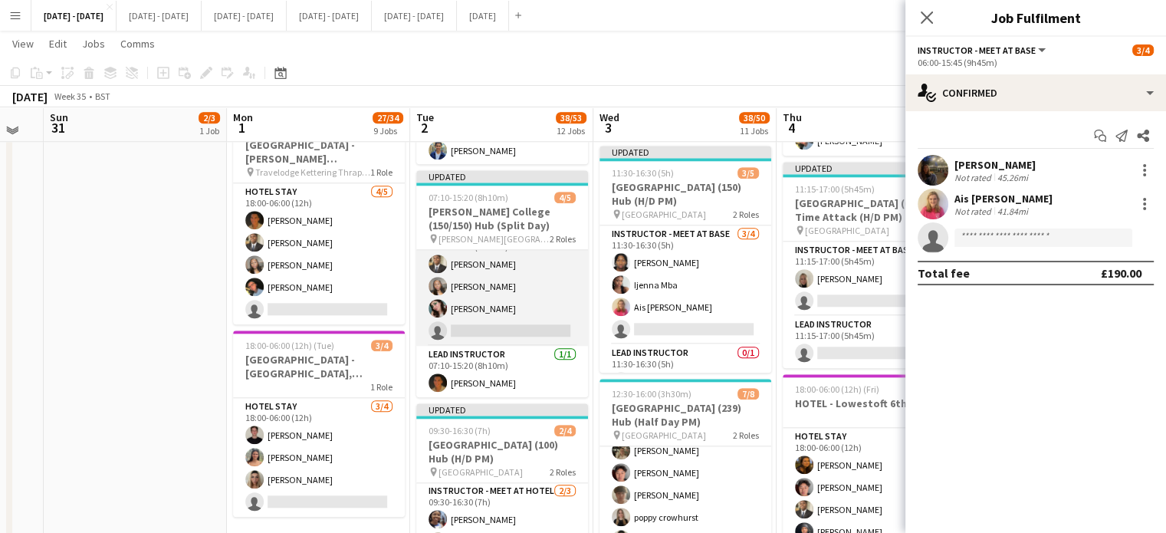
click at [485, 324] on app-card-role "Instructor - Meet at Hotel [DATE] 07:10-15:20 (8h10m) [PERSON_NAME] Adio [PERSO…" at bounding box center [502, 286] width 172 height 119
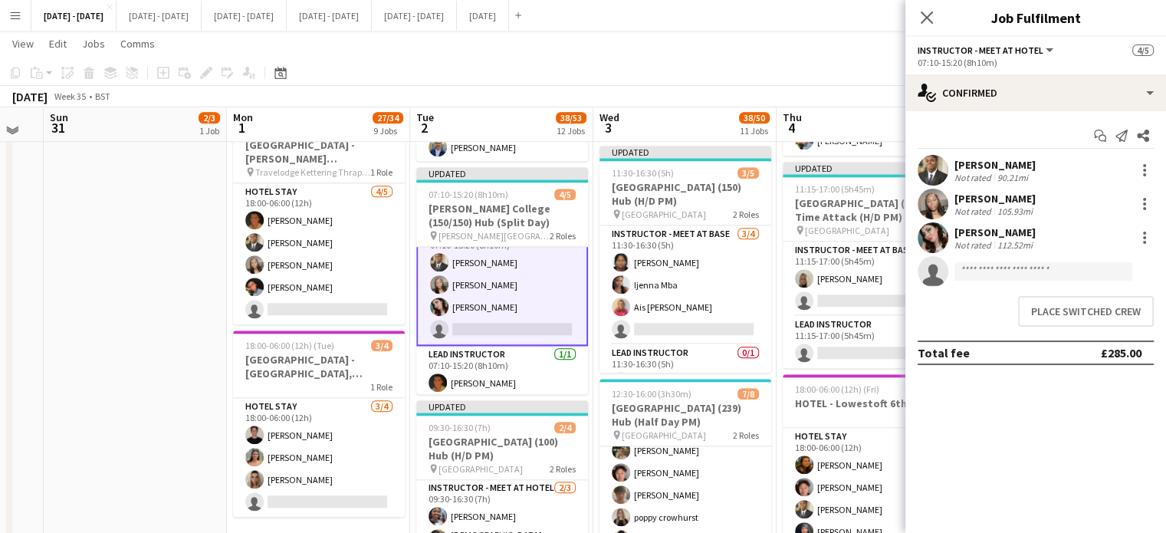
scroll to position [25, 0]
click at [1063, 317] on button "Place switched crew" at bounding box center [1086, 311] width 136 height 31
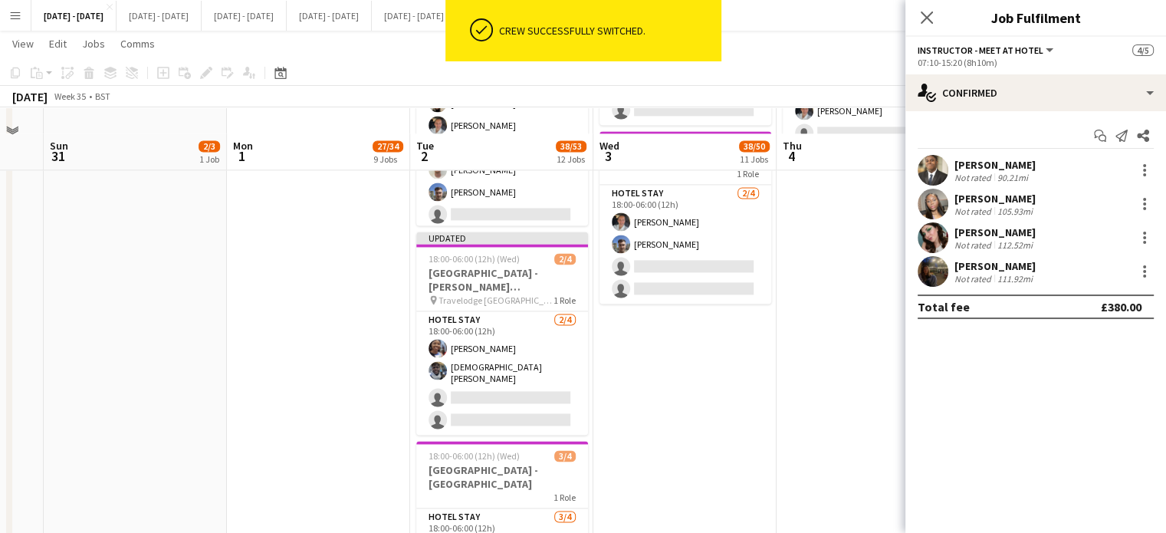
scroll to position [2364, 0]
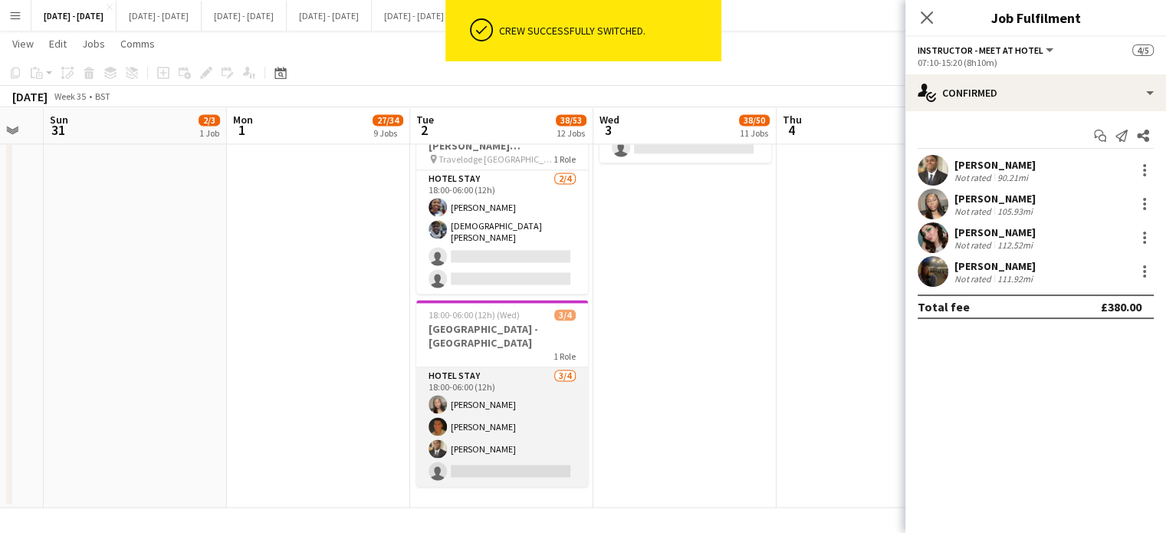
click at [471, 447] on app-card-role "Hotel Stay [DATE] 18:00-06:00 (12h) [PERSON_NAME] [PERSON_NAME] [PERSON_NAME] s…" at bounding box center [502, 426] width 172 height 119
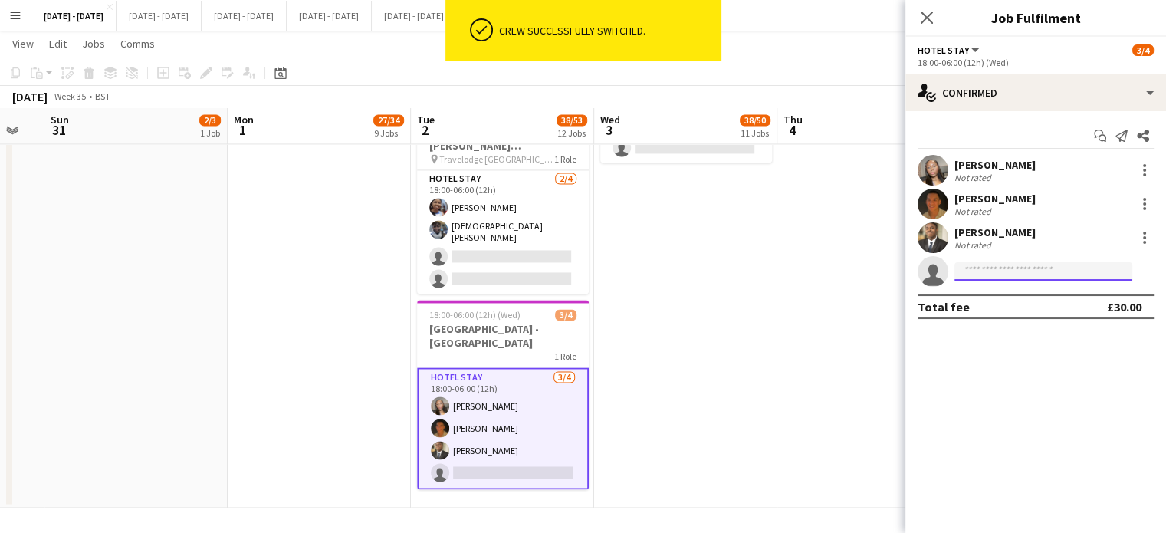
click at [992, 278] on input at bounding box center [1043, 271] width 178 height 18
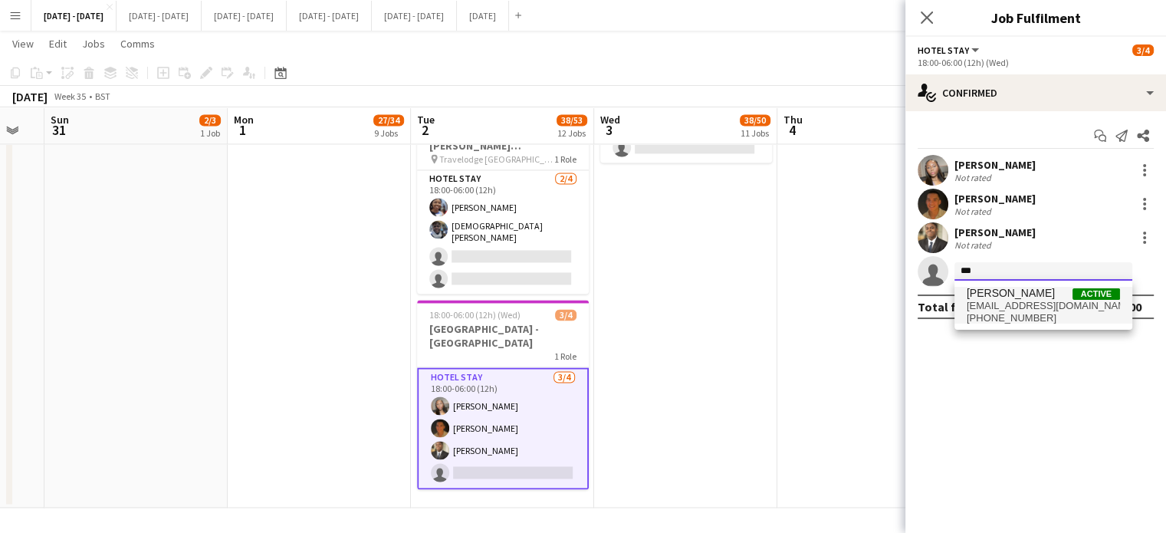
type input "***"
click at [997, 304] on span "[EMAIL_ADDRESS][DOMAIN_NAME]" at bounding box center [1043, 306] width 153 height 12
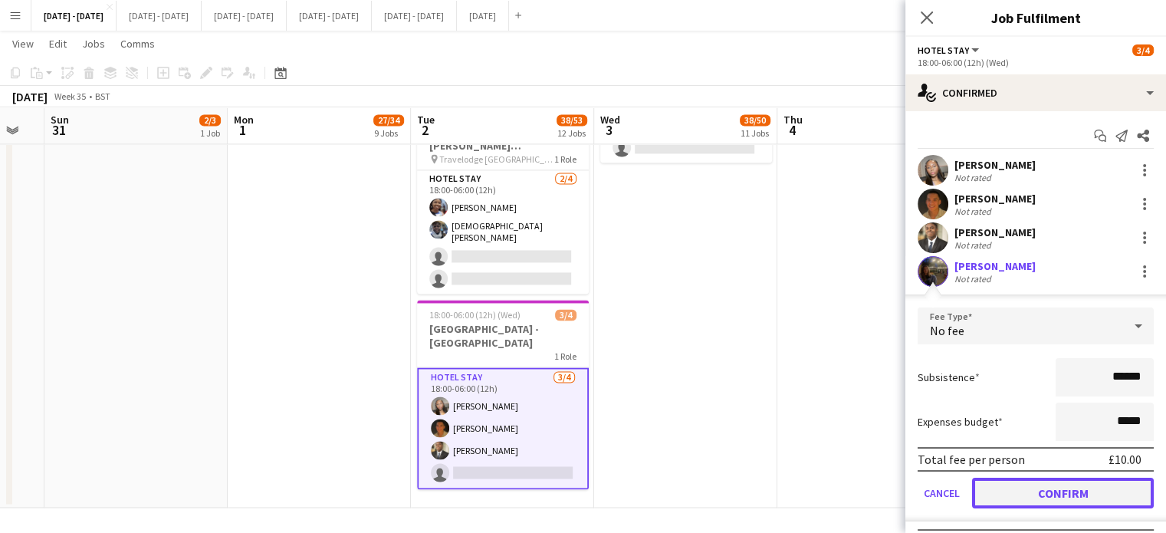
click at [1063, 497] on button "Confirm" at bounding box center [1063, 493] width 182 height 31
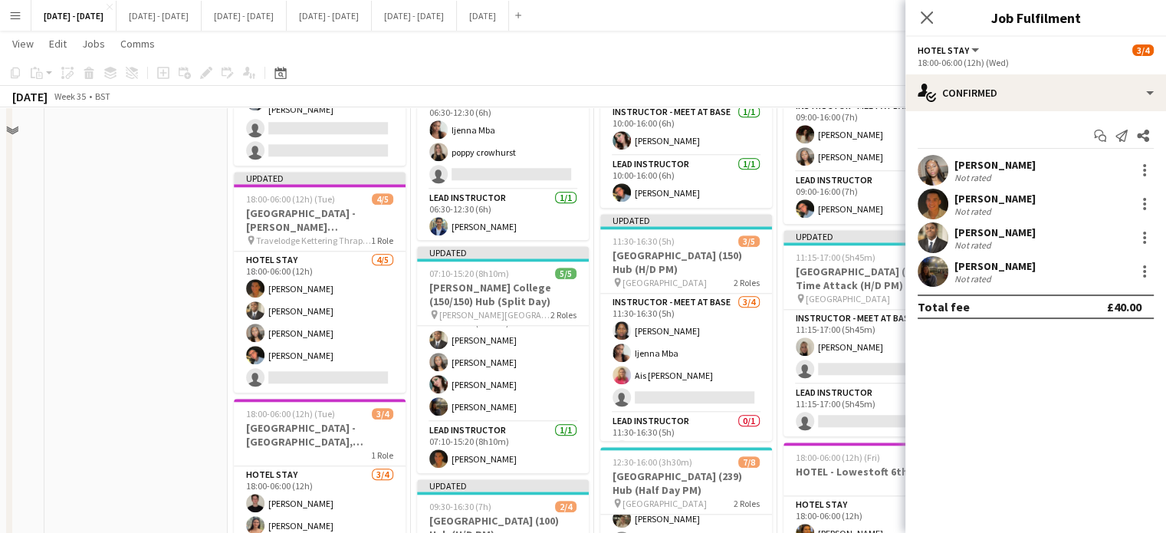
scroll to position [1444, 0]
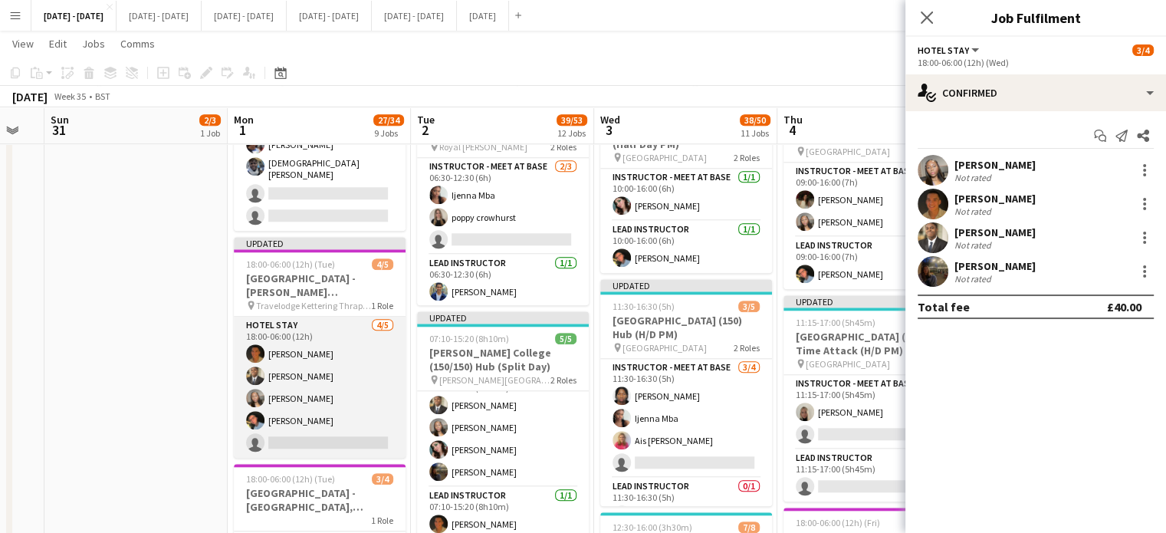
click at [292, 395] on app-card-role "Hotel Stay [DATE] 18:00-06:00 (12h) [PERSON_NAME] [PERSON_NAME] Adio [PERSON_NA…" at bounding box center [320, 387] width 172 height 141
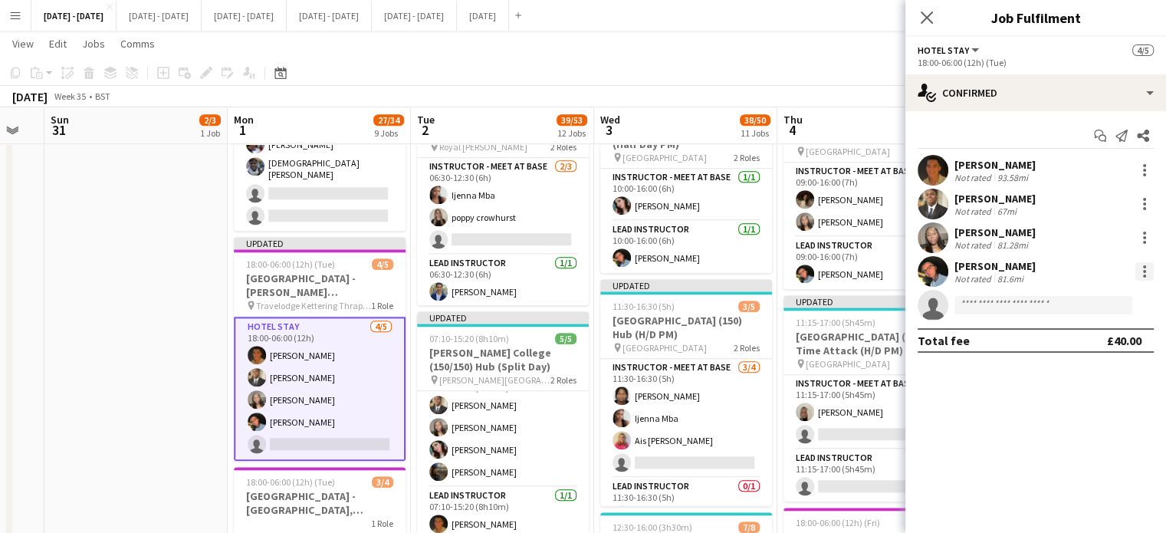
click at [1141, 267] on div at bounding box center [1144, 271] width 18 height 18
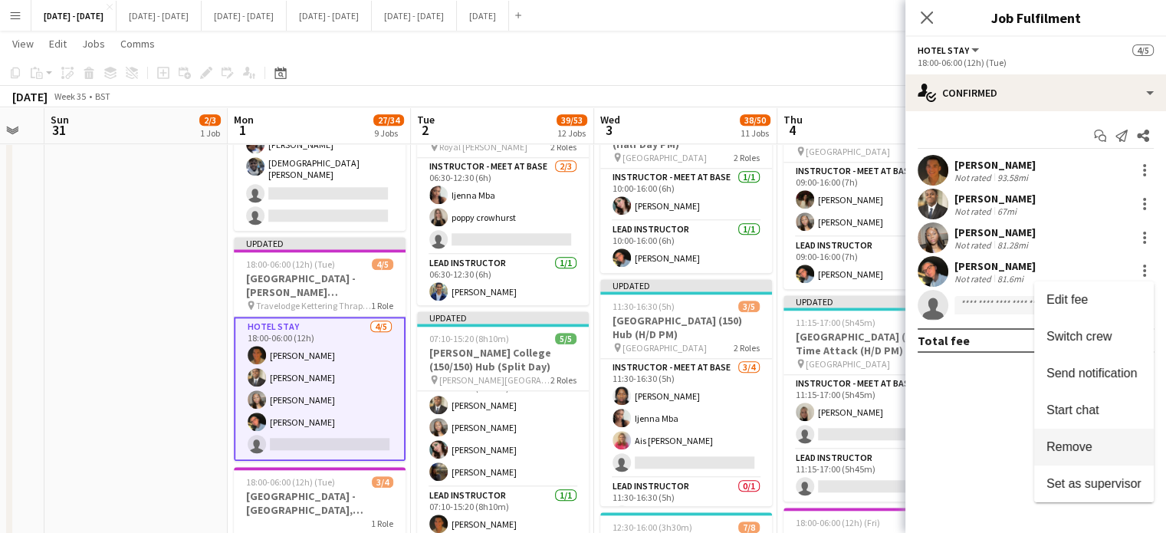
click at [1082, 442] on span "Remove" at bounding box center [1069, 446] width 46 height 13
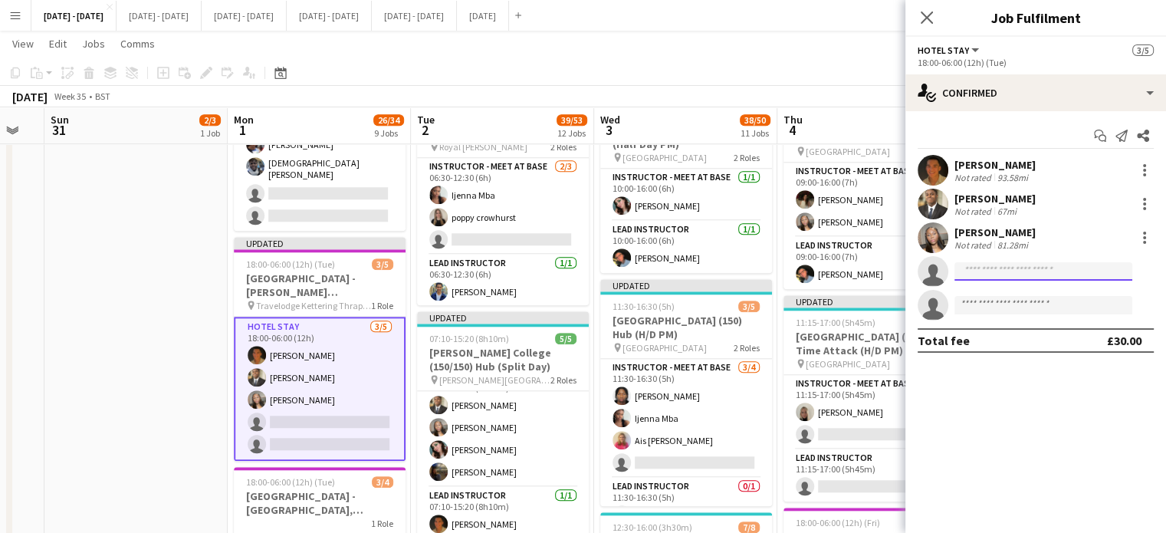
click at [993, 271] on input at bounding box center [1043, 271] width 178 height 18
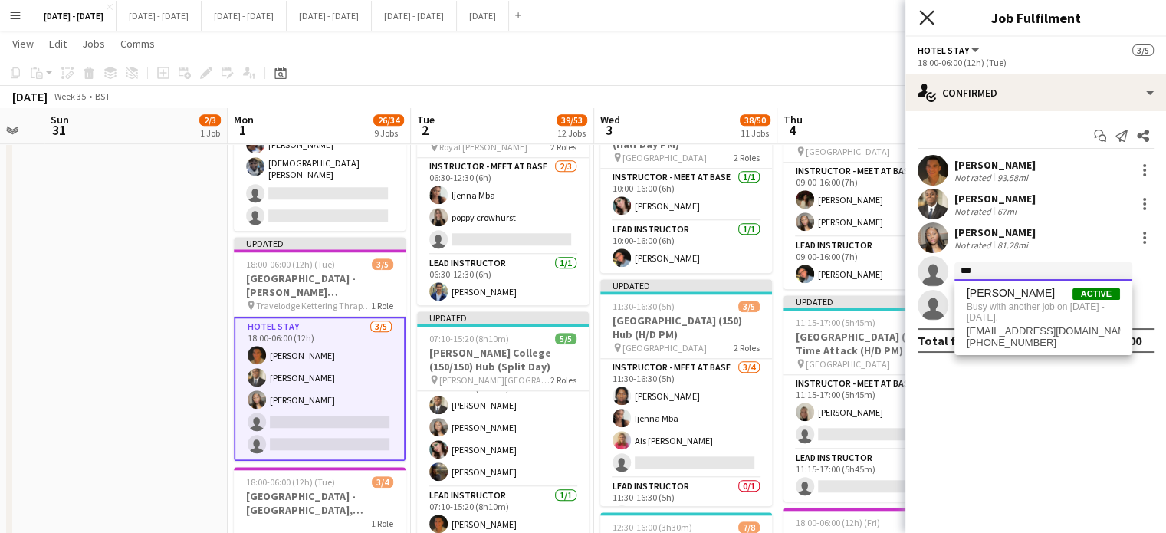
type input "***"
click at [926, 14] on icon "Close pop-in" at bounding box center [926, 17] width 15 height 15
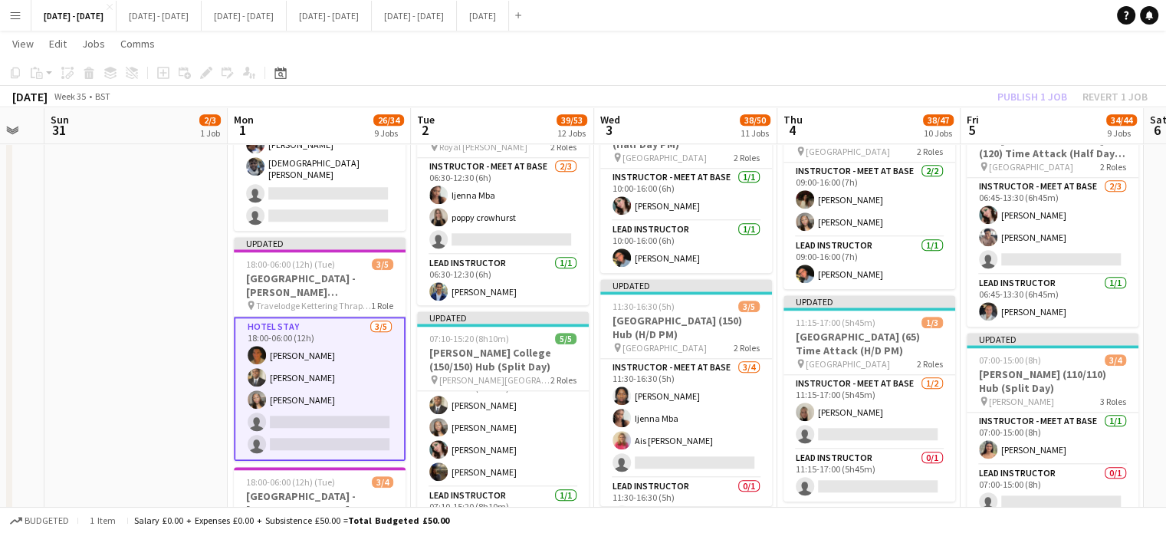
click at [291, 395] on app-card-role "Hotel Stay [DATE] 18:00-06:00 (12h) [PERSON_NAME] [PERSON_NAME] Adio [PERSON_NA…" at bounding box center [320, 389] width 172 height 144
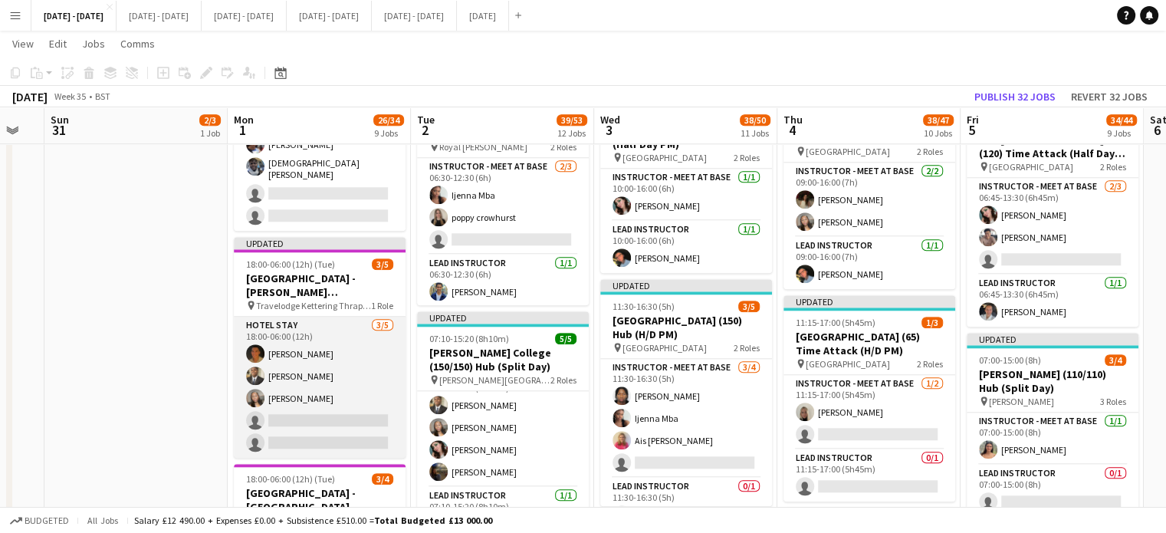
click at [346, 389] on app-card-role "Hotel Stay [DATE] 18:00-06:00 (12h) [PERSON_NAME] [PERSON_NAME] Adio [PERSON_NA…" at bounding box center [320, 387] width 172 height 141
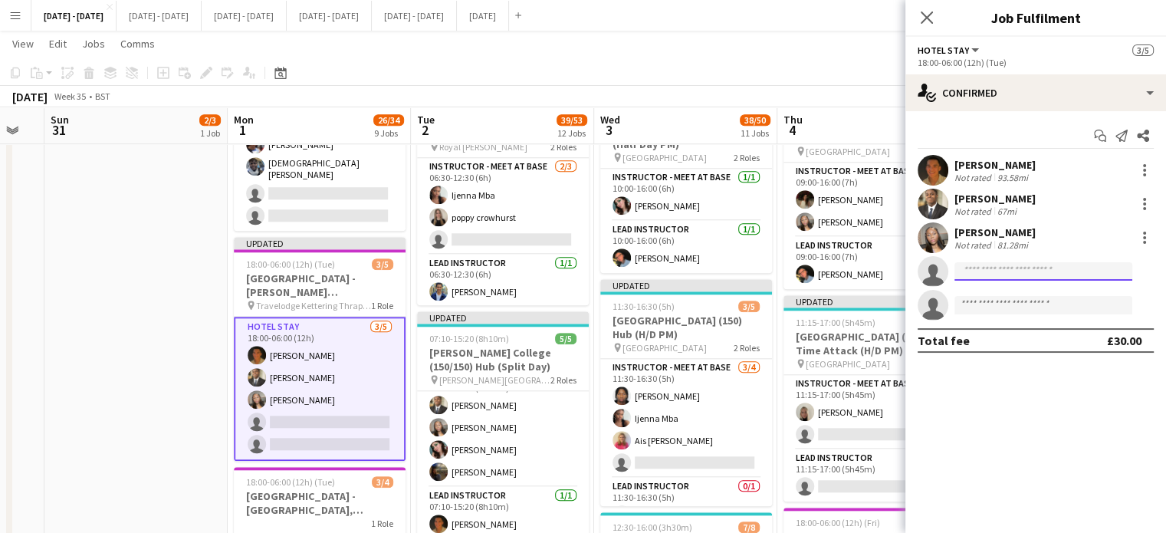
click at [1000, 275] on input at bounding box center [1043, 271] width 178 height 18
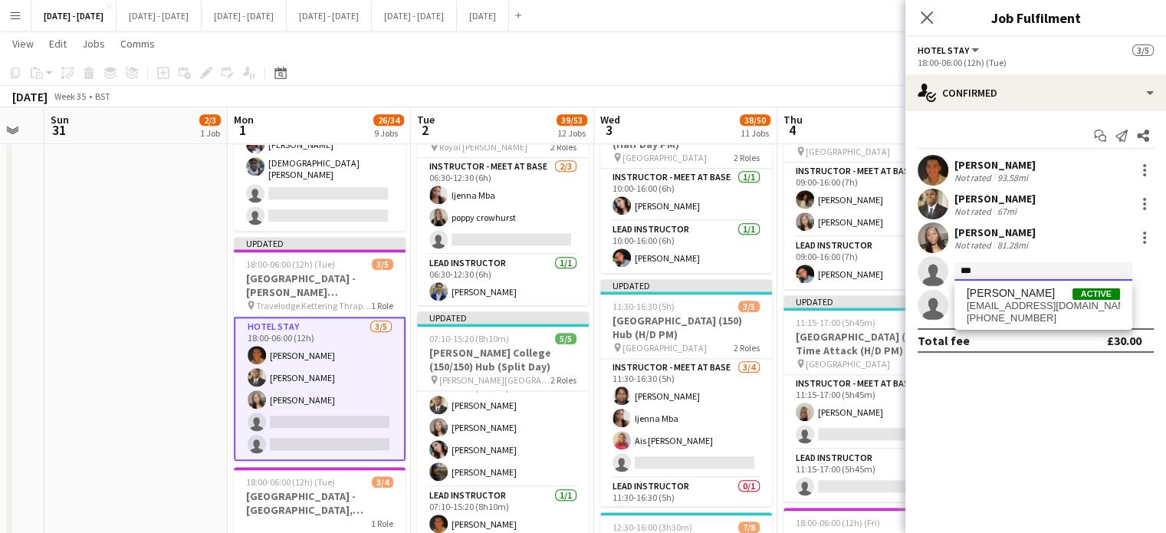
type input "***"
click at [995, 306] on span "[EMAIL_ADDRESS][DOMAIN_NAME]" at bounding box center [1043, 306] width 153 height 12
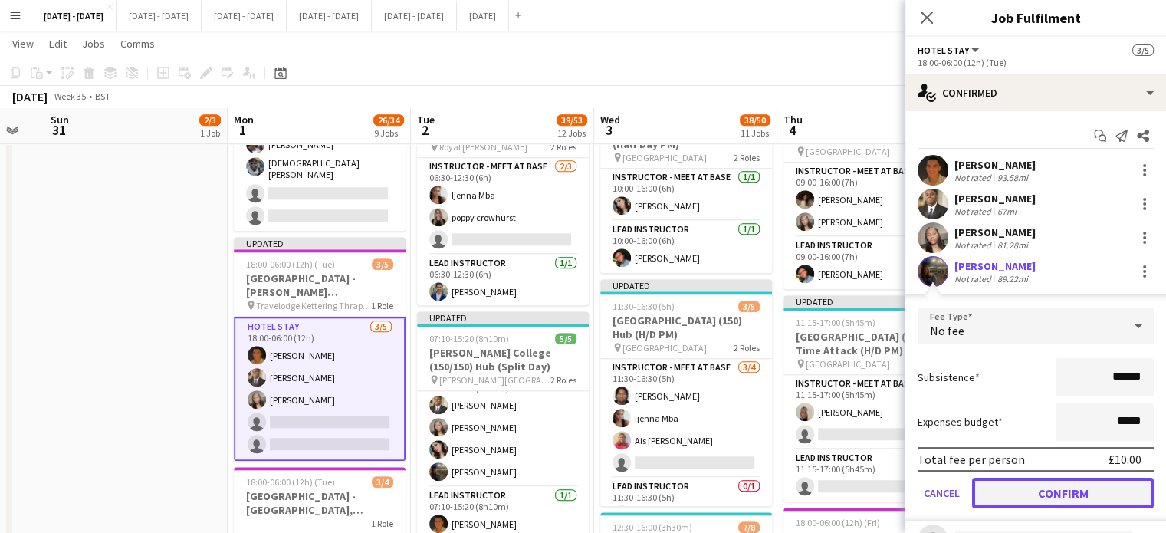
click at [1058, 492] on button "Confirm" at bounding box center [1063, 493] width 182 height 31
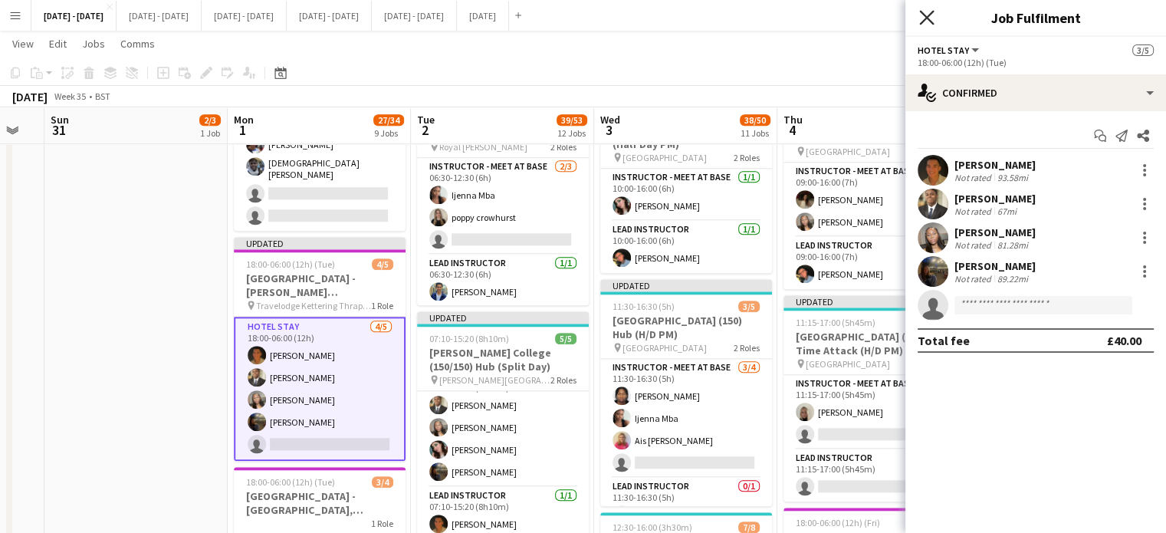
drag, startPoint x: 933, startPoint y: 18, endPoint x: 915, endPoint y: 21, distance: 17.9
click at [932, 18] on icon "Close pop-in" at bounding box center [927, 17] width 12 height 12
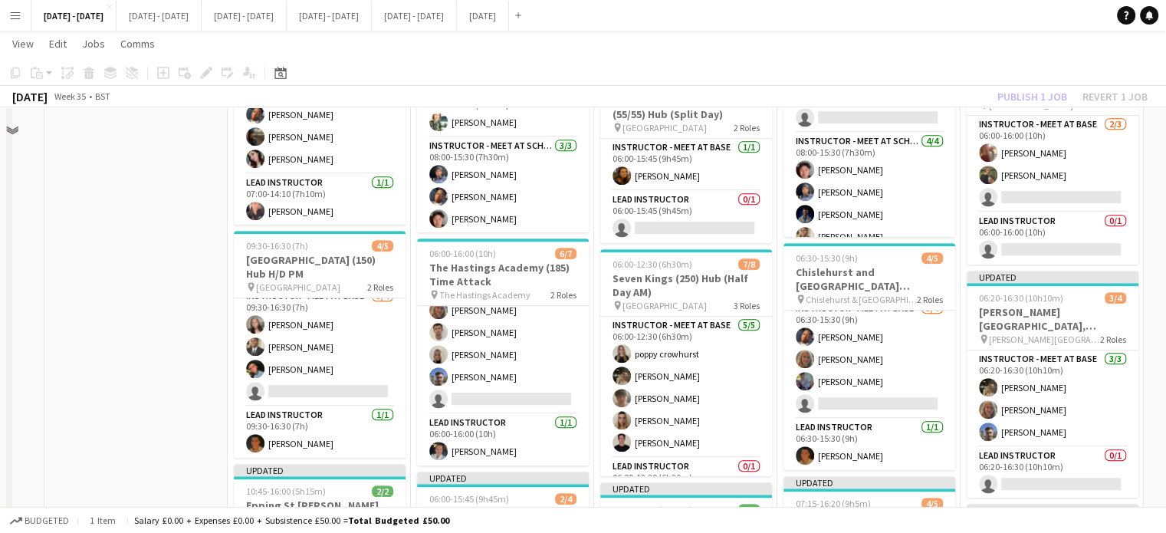
scroll to position [843, 0]
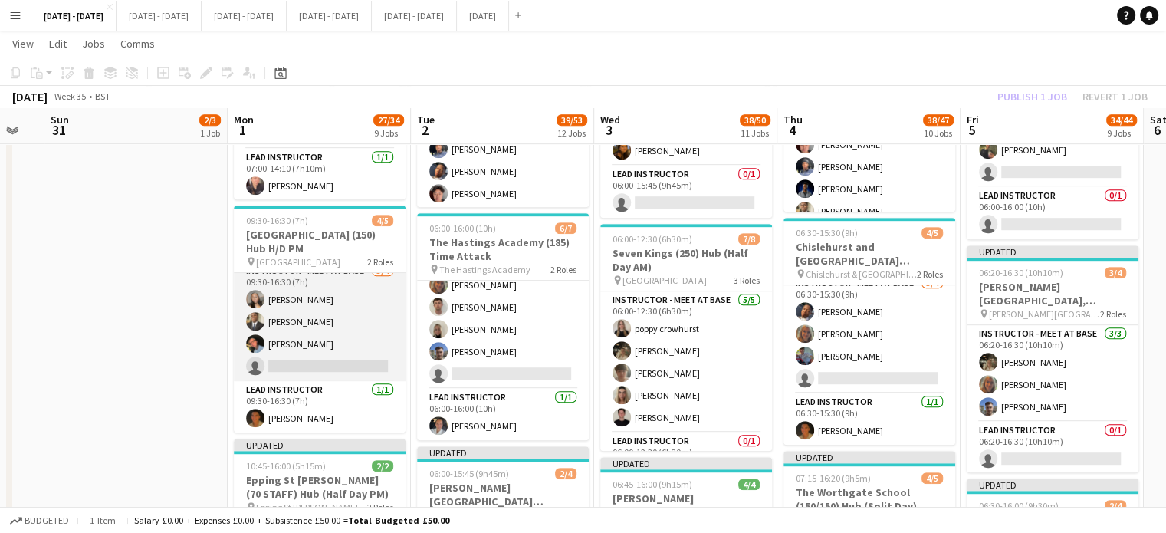
click at [298, 323] on app-card-role "Instructor - Meet at Base [DATE] 09:30-16:30 (7h) [PERSON_NAME] [PERSON_NAME] A…" at bounding box center [320, 321] width 172 height 119
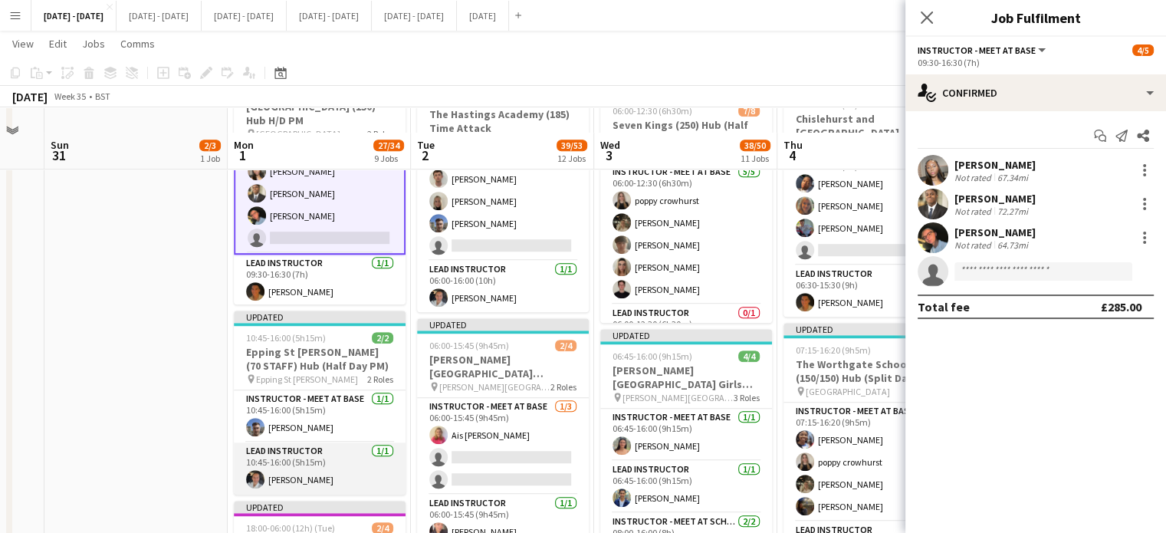
scroll to position [997, 0]
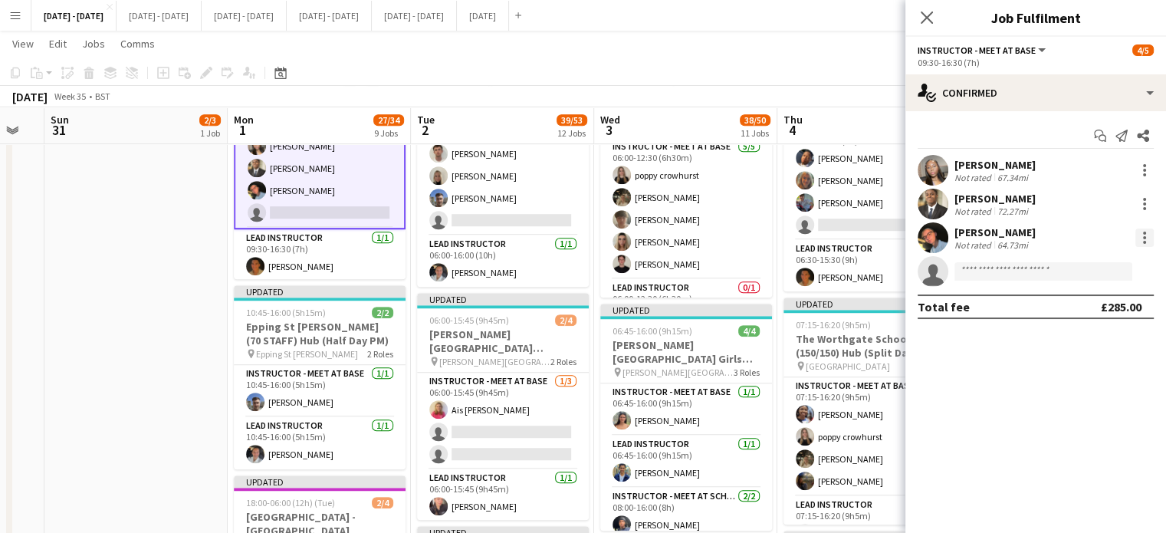
click at [1147, 232] on div at bounding box center [1144, 237] width 18 height 18
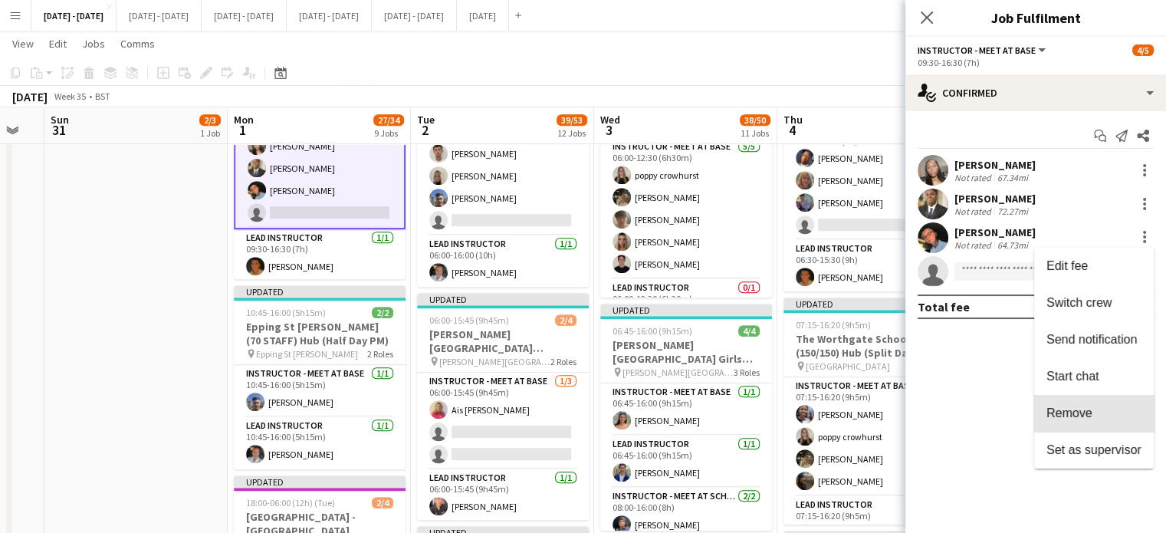
drag, startPoint x: 1107, startPoint y: 413, endPoint x: 1016, endPoint y: 306, distance: 140.9
click at [1106, 414] on span "Remove" at bounding box center [1093, 413] width 95 height 14
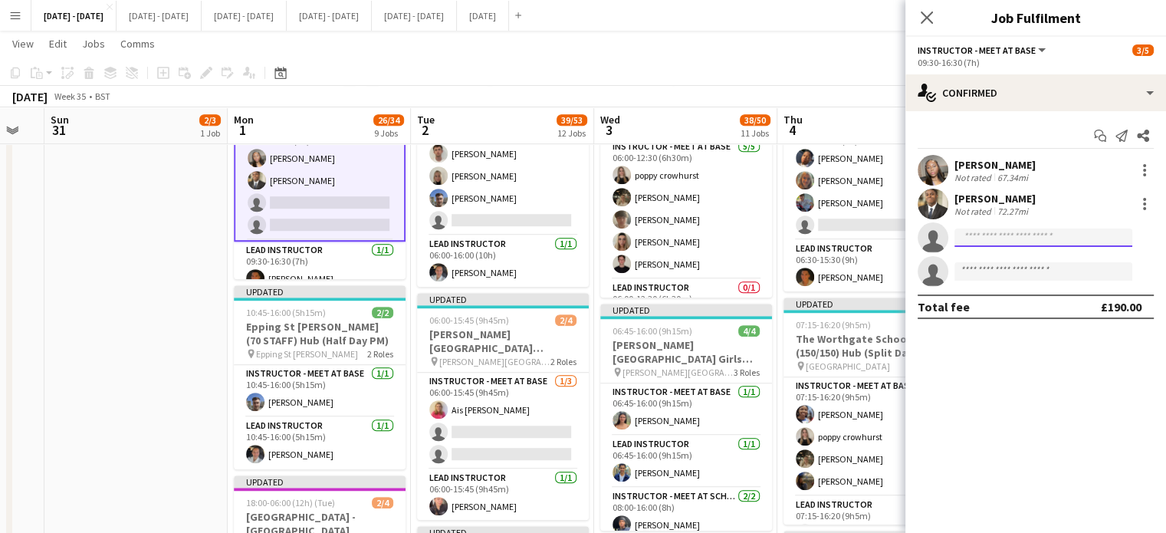
click at [999, 238] on input at bounding box center [1043, 237] width 178 height 18
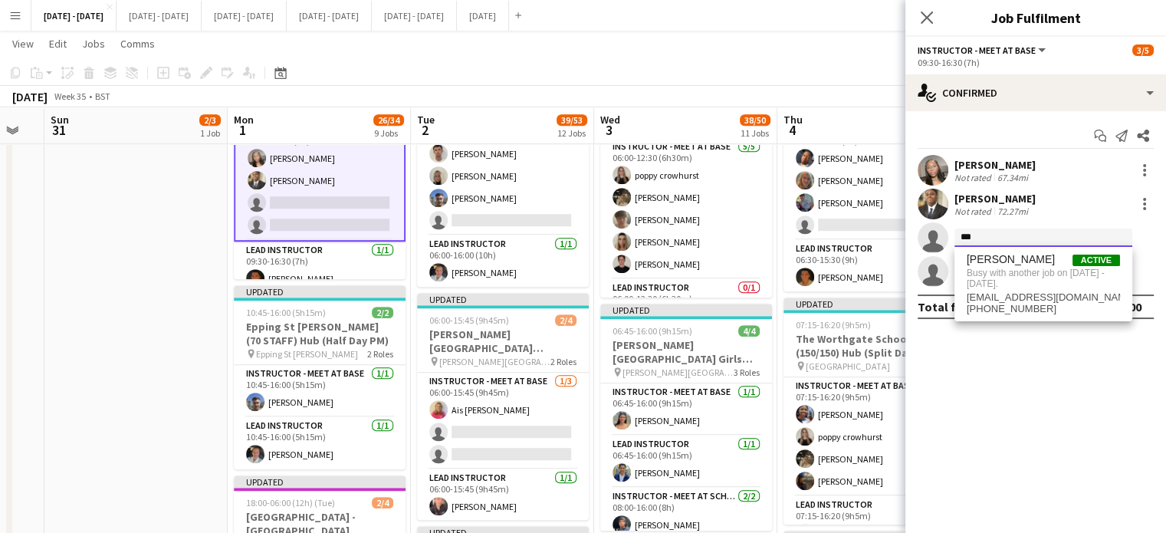
type input "***"
click at [918, 28] on div "Close pop-in" at bounding box center [926, 17] width 43 height 35
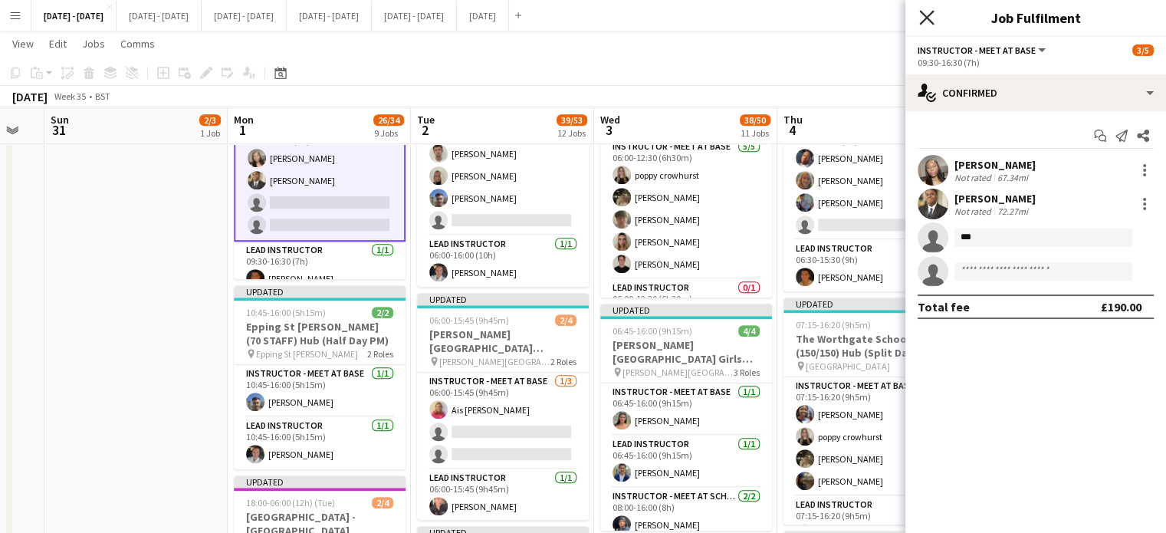
click at [922, 21] on icon at bounding box center [926, 17] width 15 height 15
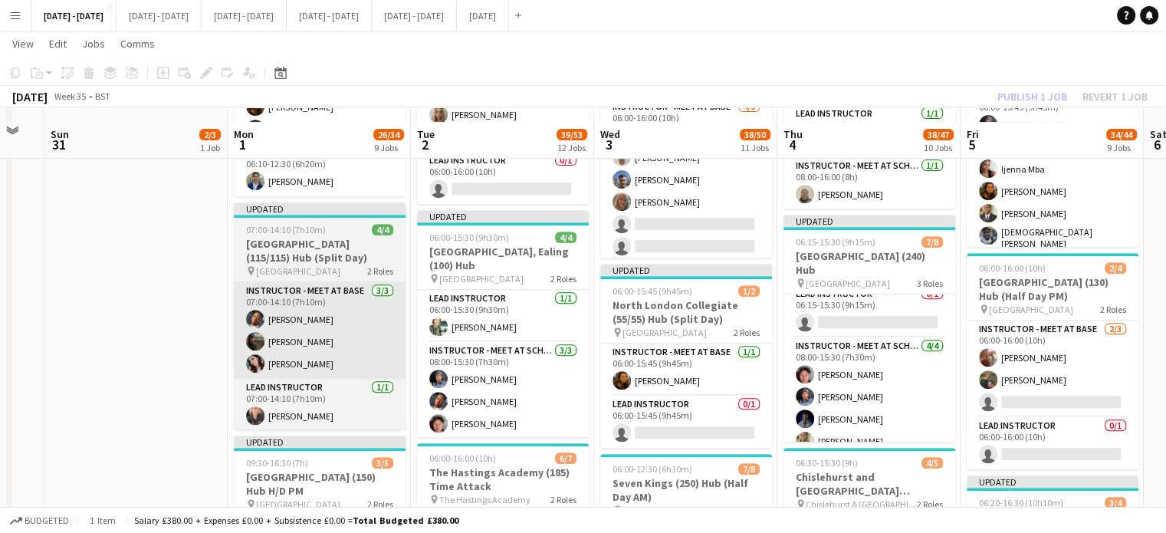
scroll to position [613, 0]
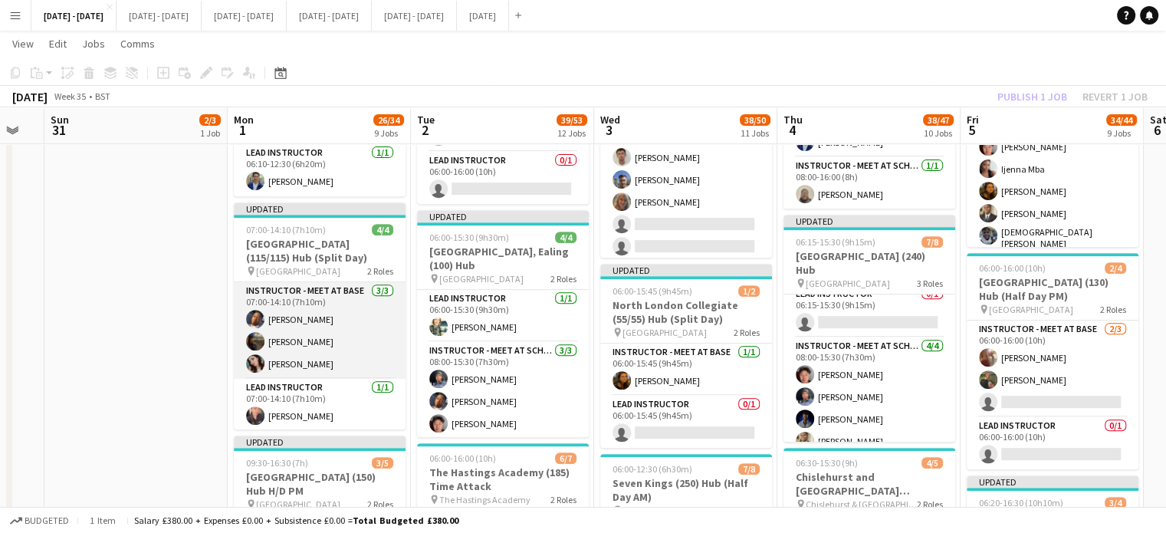
click at [285, 318] on app-card-role "Instructor - Meet at Base [DATE] 07:00-14:10 (7h10m) [PERSON_NAME] [PERSON_NAME]" at bounding box center [320, 330] width 172 height 97
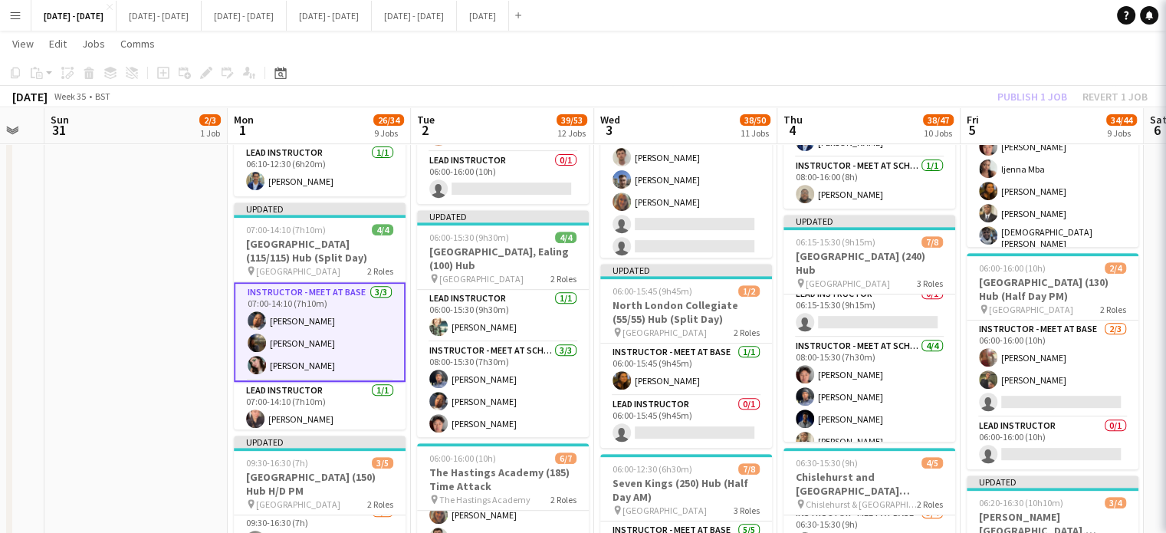
scroll to position [11, 0]
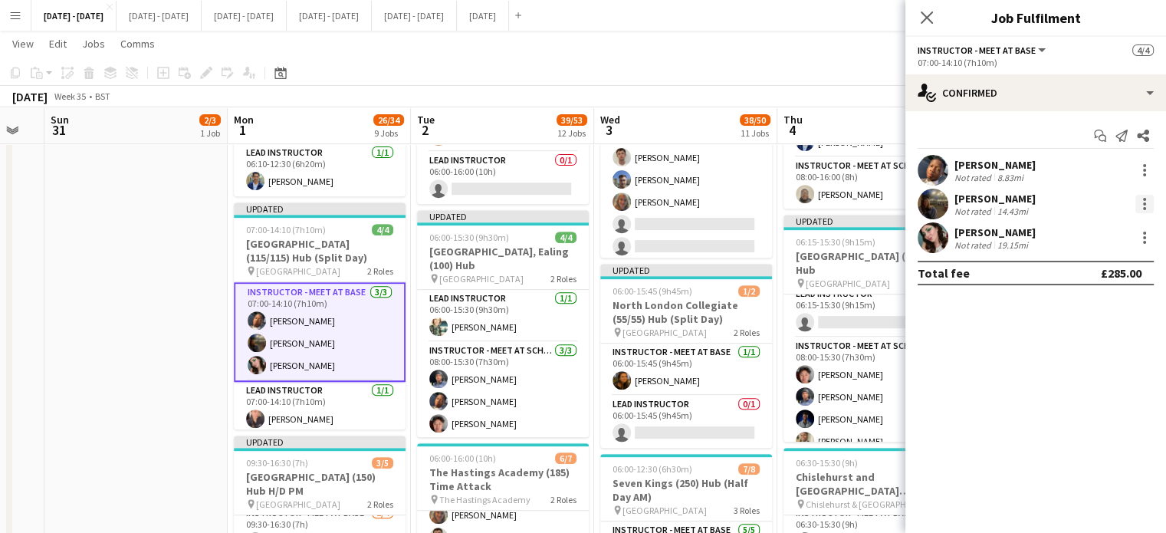
click at [1145, 202] on div at bounding box center [1144, 203] width 3 height 3
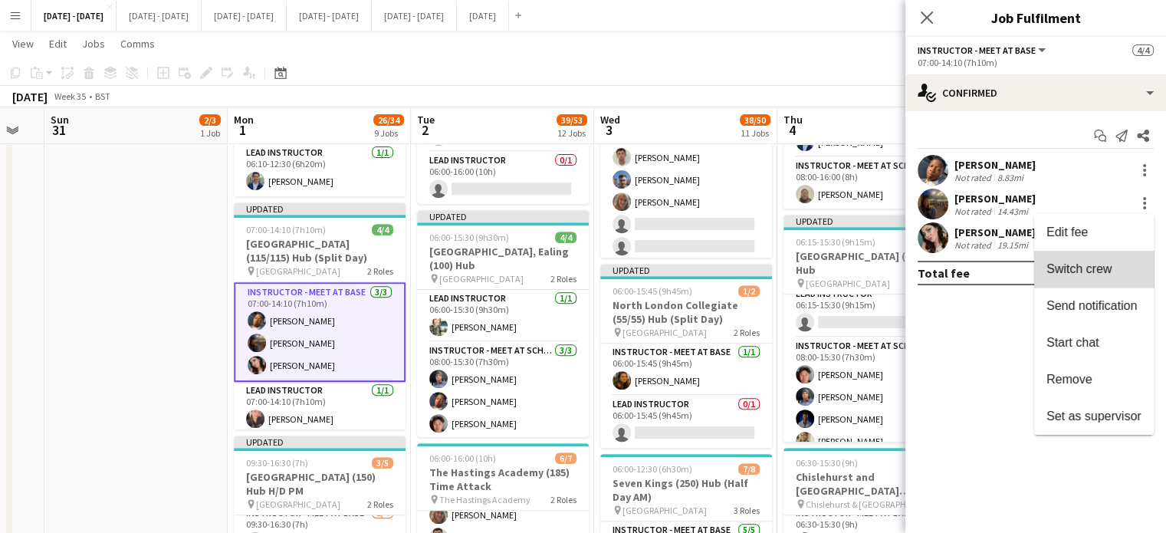
click at [1119, 266] on span "Switch crew" at bounding box center [1093, 269] width 95 height 14
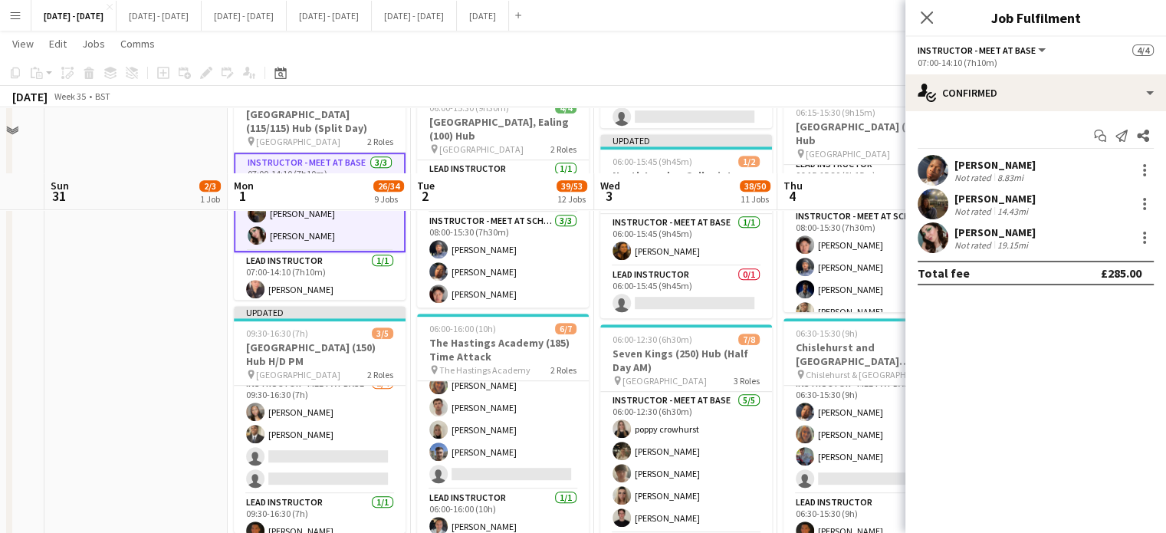
scroll to position [843, 0]
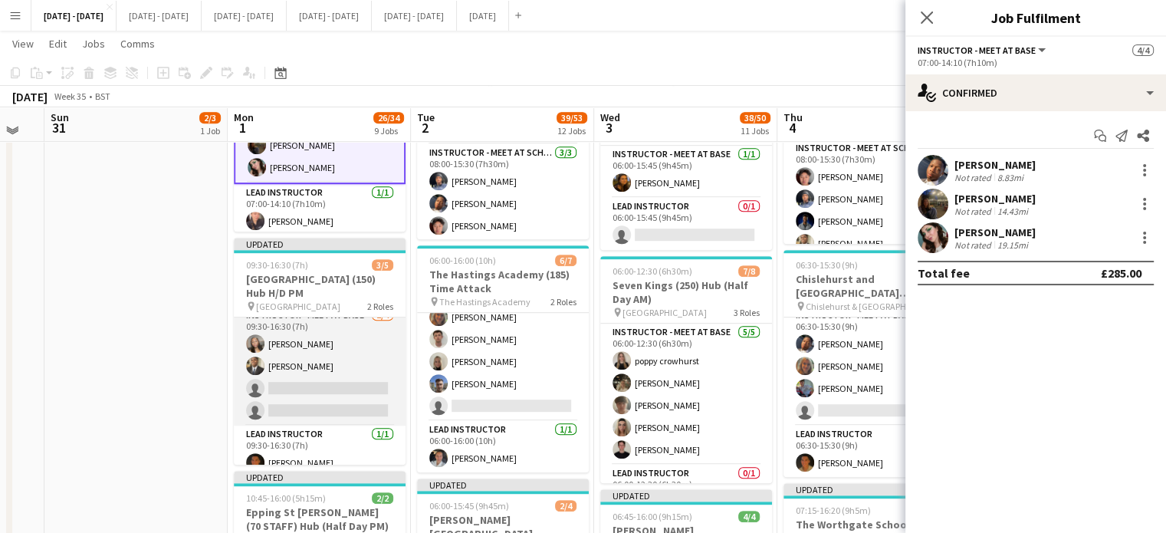
click at [296, 366] on app-card-role "Instructor - Meet at Base [DATE] 09:30-16:30 (7h) [PERSON_NAME] [PERSON_NAME] A…" at bounding box center [320, 366] width 172 height 119
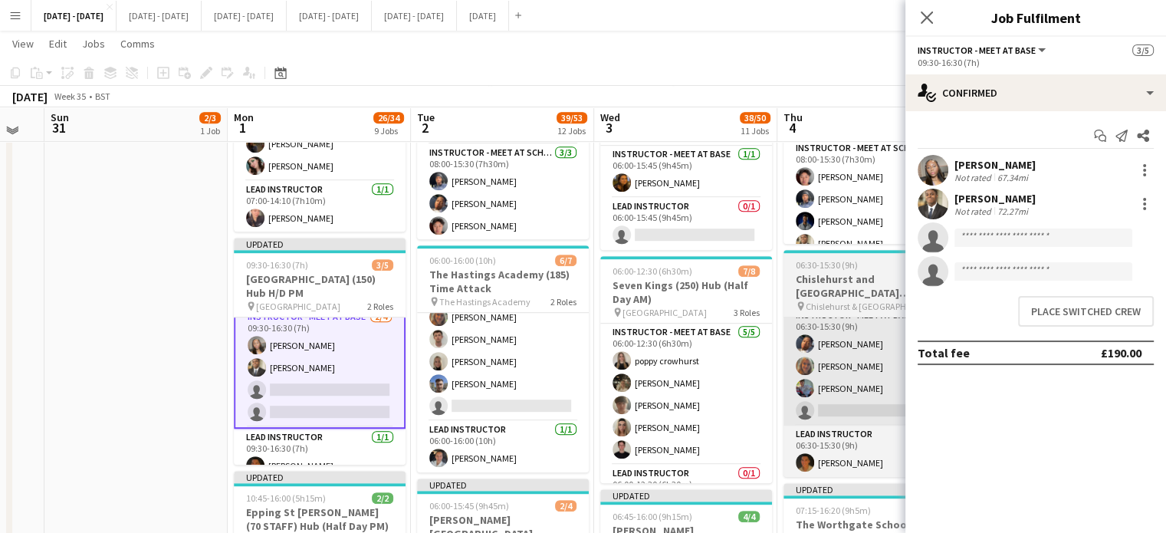
scroll to position [12, 0]
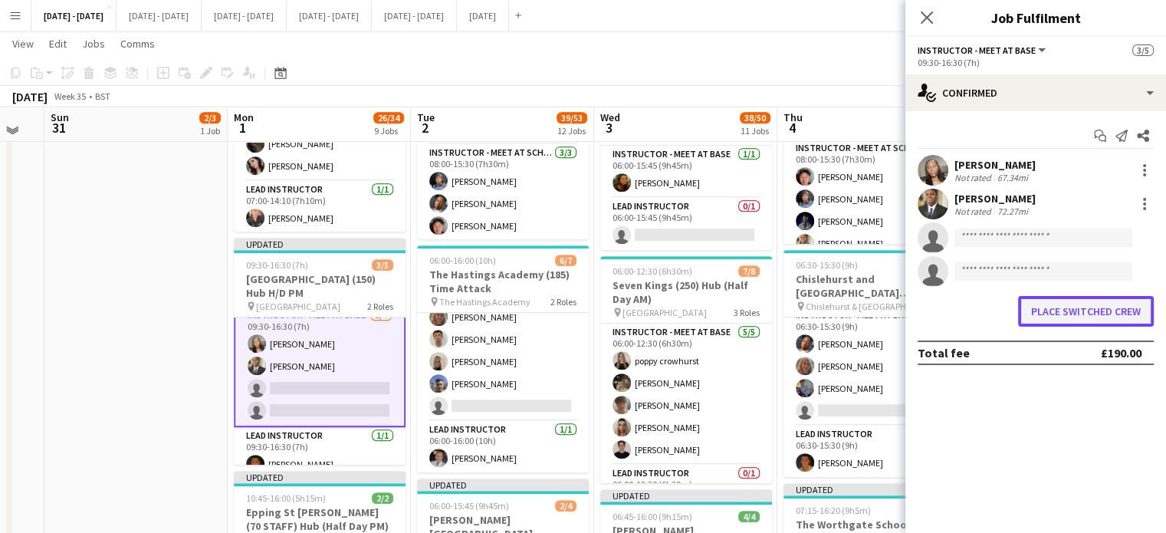
click at [1094, 307] on button "Place switched crew" at bounding box center [1086, 311] width 136 height 31
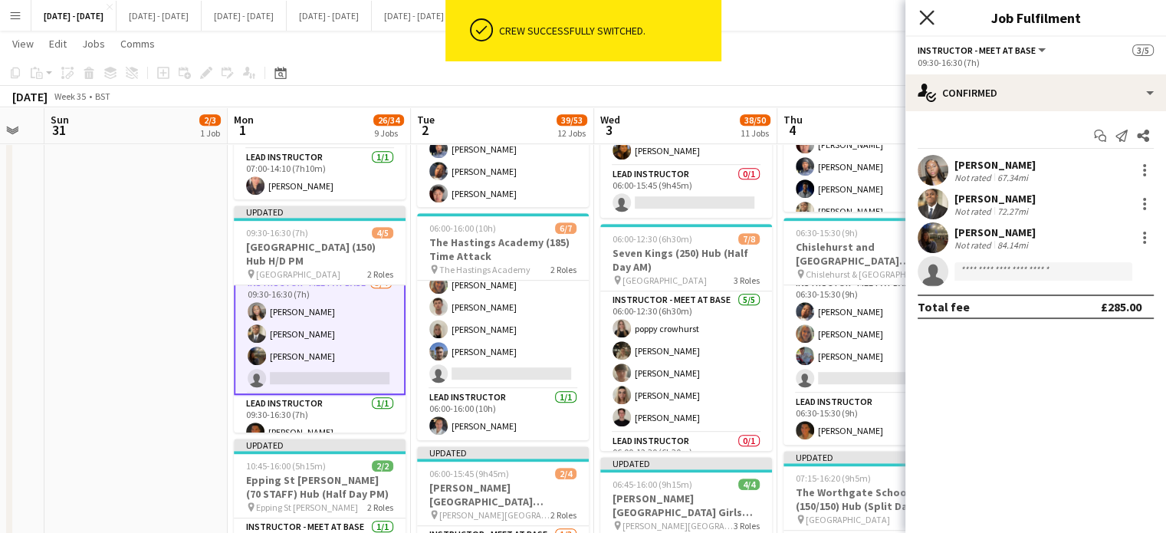
click at [929, 15] on icon at bounding box center [926, 17] width 15 height 15
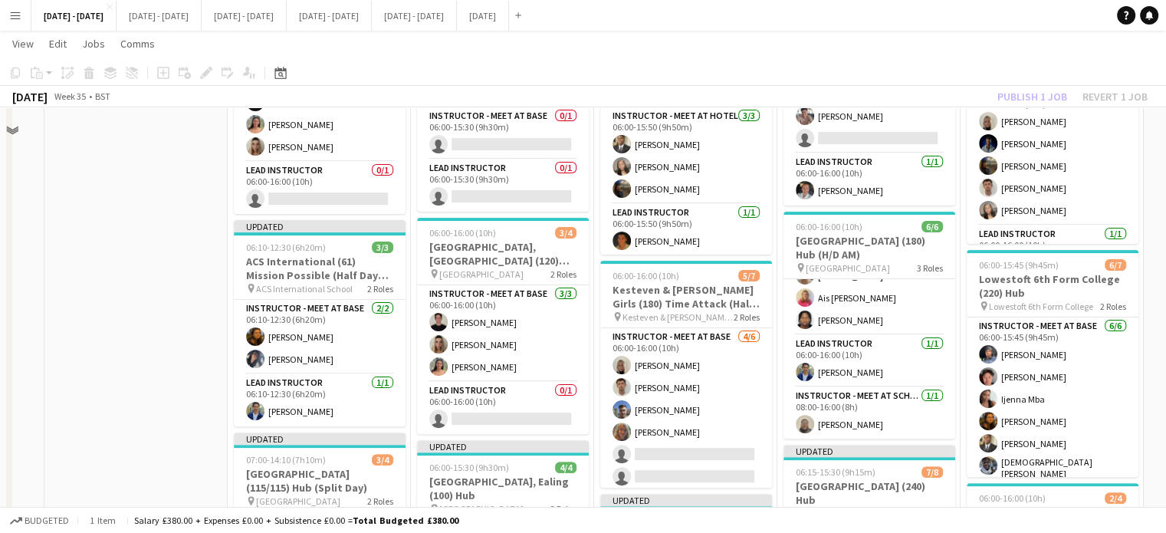
scroll to position [77, 0]
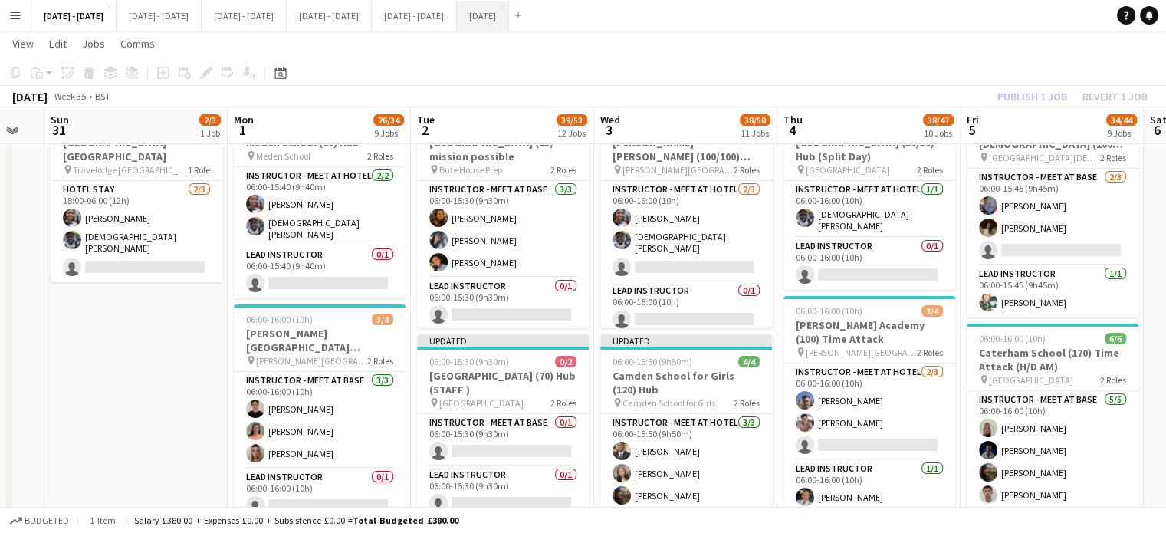
click at [509, 15] on button "[DATE] Close" at bounding box center [483, 16] width 52 height 30
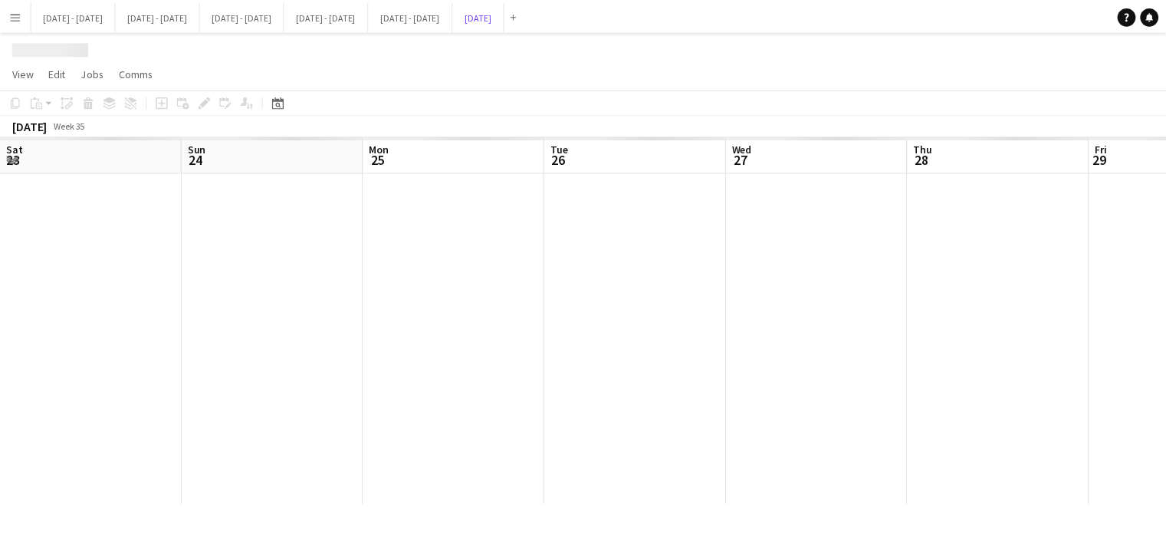
scroll to position [0, 465]
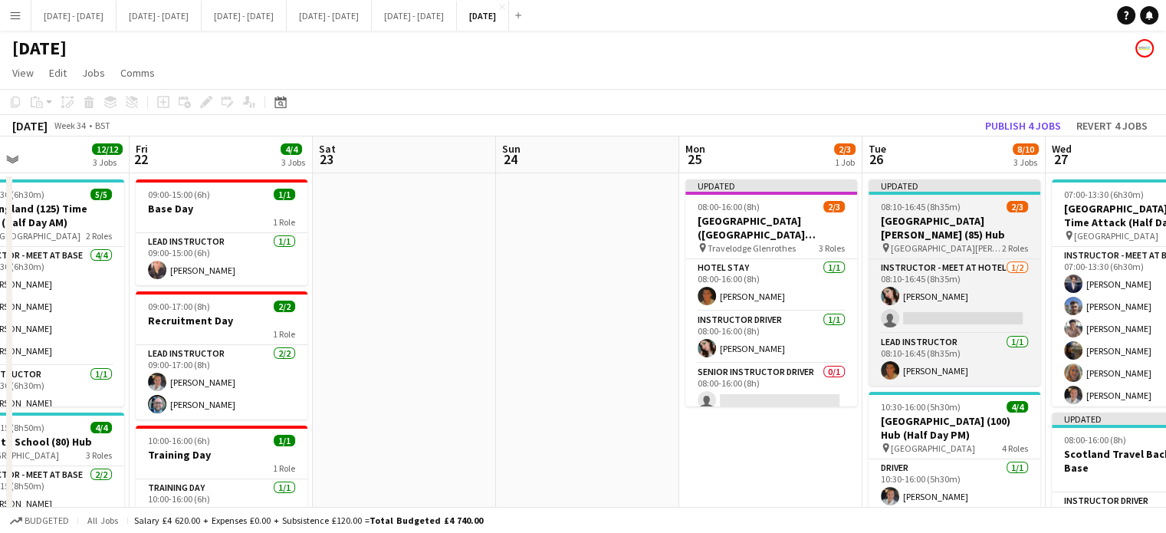
drag, startPoint x: 353, startPoint y: 159, endPoint x: 991, endPoint y: 208, distance: 640.5
click at [1131, 173] on app-calendar-viewport "Tue 19 Wed 20 6/8 2 Jobs Thu 21 12/12 3 Jobs Fri 22 4/4 3 Jobs Sat 23 Sun 24 Mo…" at bounding box center [583, 503] width 1166 height 735
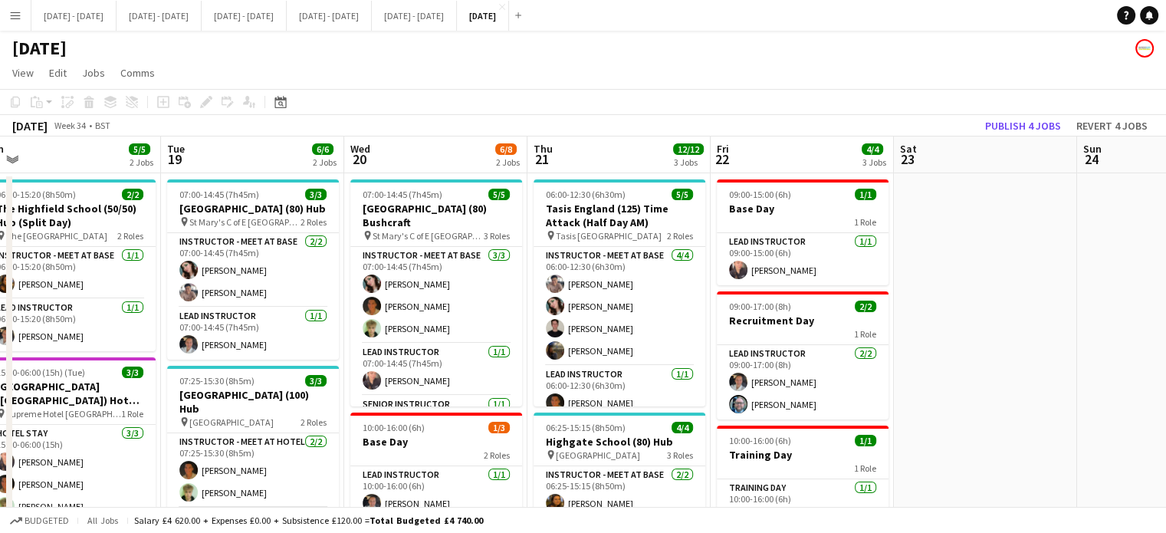
drag, startPoint x: 942, startPoint y: 373, endPoint x: 1153, endPoint y: 379, distance: 210.9
click at [1153, 379] on app-calendar-viewport "Sat 16 Sun 17 Mon 18 5/5 2 Jobs Tue 19 6/6 2 Jobs Wed 20 6/8 2 Jobs Thu 21 12/1…" at bounding box center [583, 503] width 1166 height 735
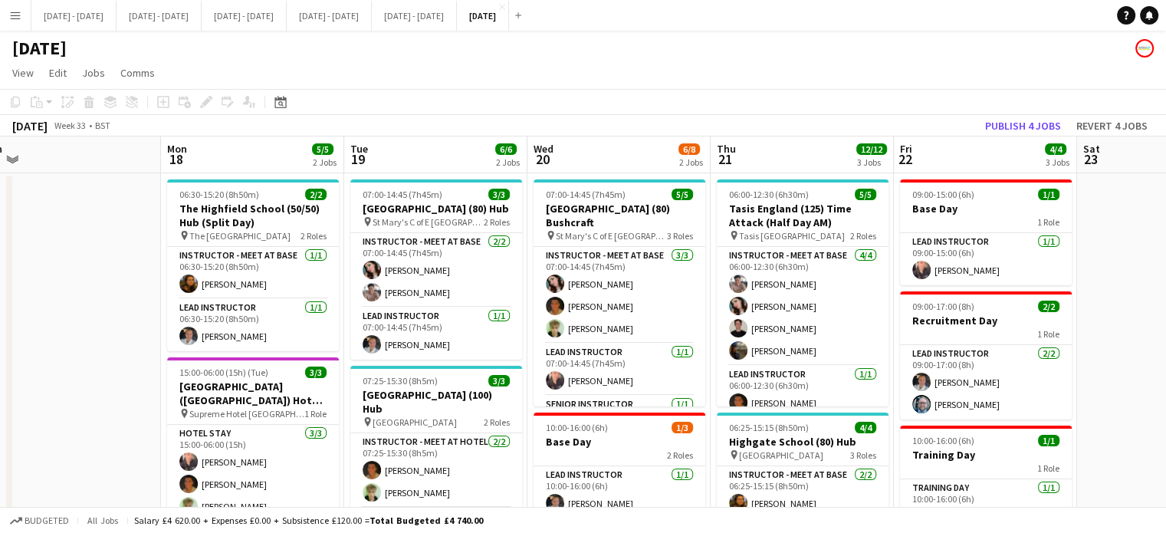
scroll to position [0, 374]
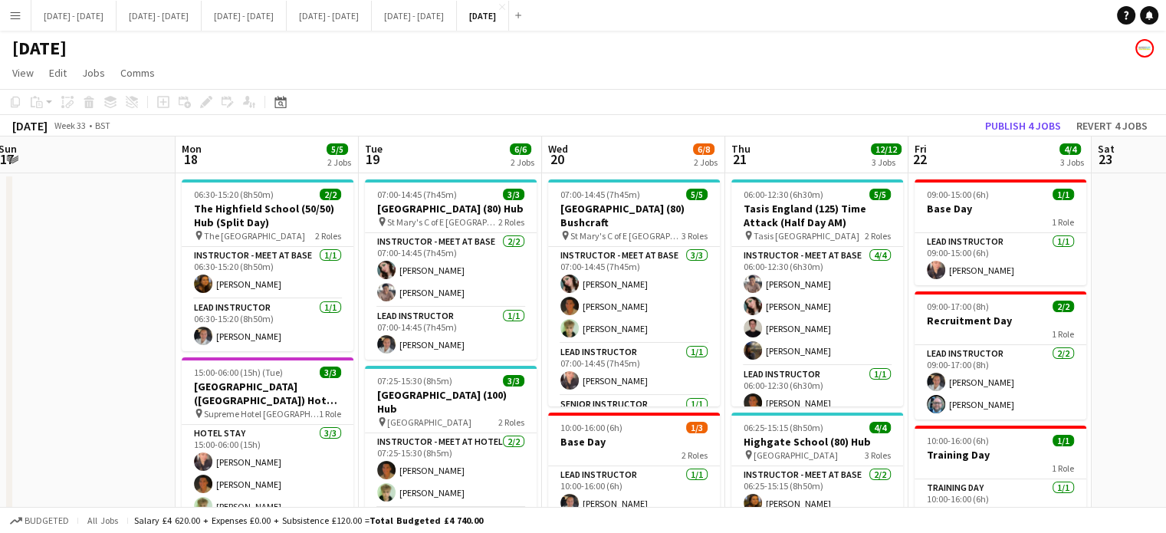
drag, startPoint x: 94, startPoint y: 347, endPoint x: 109, endPoint y: 342, distance: 15.3
click at [109, 342] on app-calendar-viewport "Fri 15 2/2 1 Job Sat 16 Sun 17 Mon 18 5/5 2 Jobs Tue 19 6/6 2 Jobs Wed 20 6/8 2…" at bounding box center [583, 503] width 1166 height 735
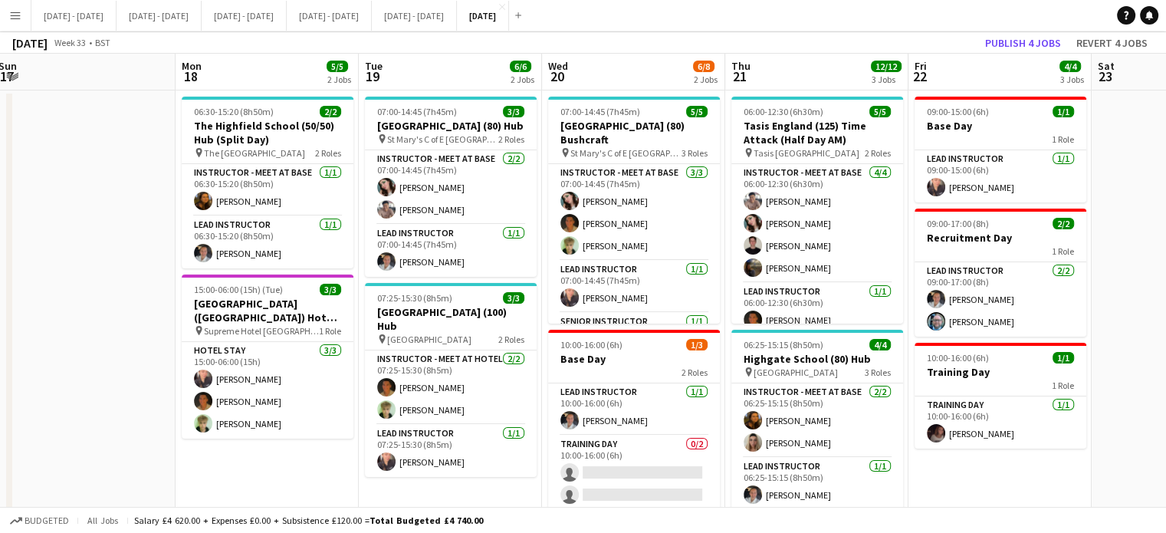
scroll to position [0, 0]
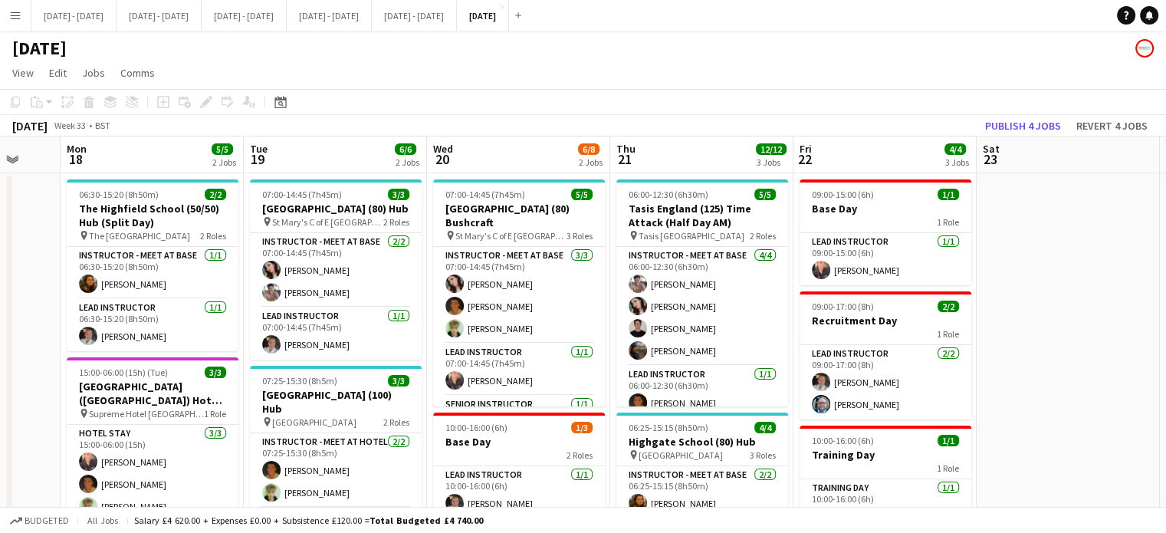
drag, startPoint x: 290, startPoint y: 145, endPoint x: 174, endPoint y: 156, distance: 116.3
click at [173, 156] on app-calendar-viewport "Fri 15 2/2 1 Job Sat 16 Sun 17 Mon 18 5/5 2 Jobs Tue 19 6/6 2 Jobs Wed 20 6/8 2…" at bounding box center [583, 503] width 1166 height 735
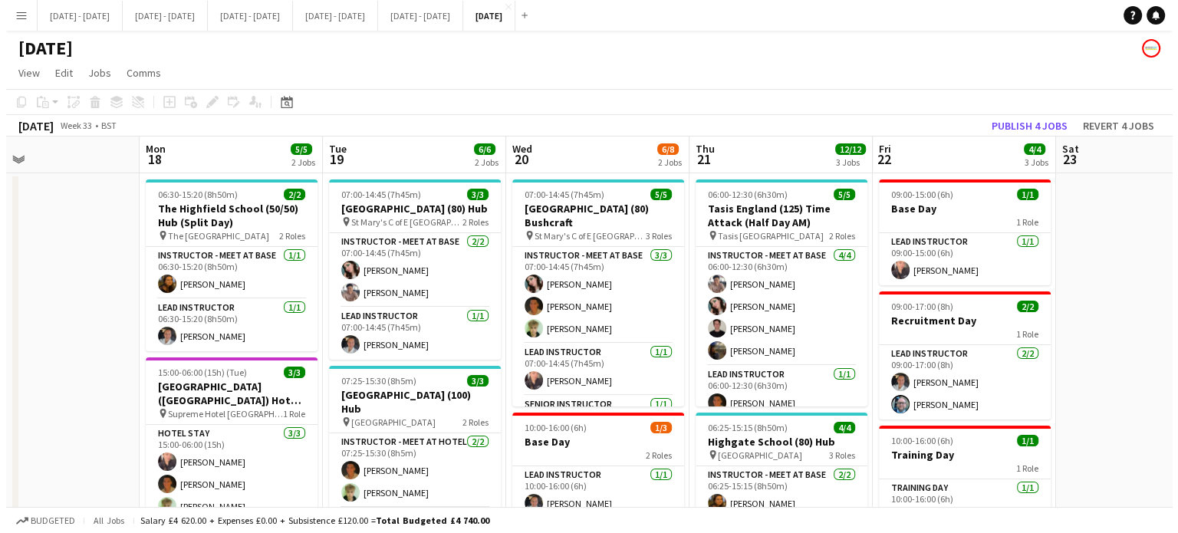
scroll to position [0, 414]
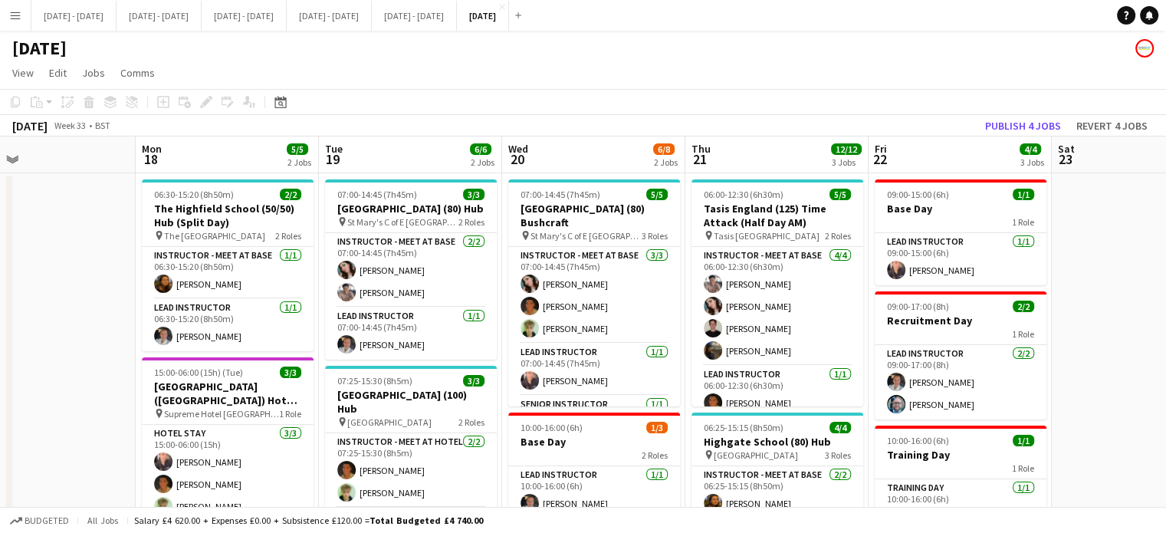
drag, startPoint x: 327, startPoint y: 158, endPoint x: 404, endPoint y: 152, distance: 76.9
click at [404, 152] on app-calendar-viewport "Fri 15 2/2 1 Job Sat 16 Sun 17 Mon 18 5/5 2 Jobs Tue 19 6/6 2 Jobs Wed 20 6/8 2…" at bounding box center [583, 503] width 1166 height 735
click at [61, 10] on button "[DATE] - [DATE] Close" at bounding box center [73, 16] width 85 height 30
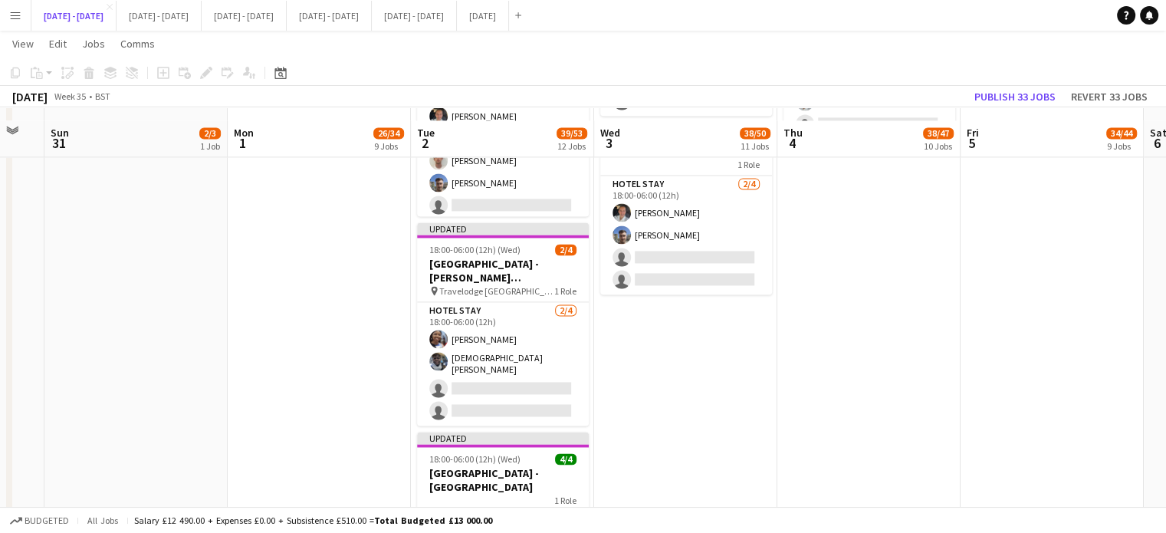
scroll to position [2386, 0]
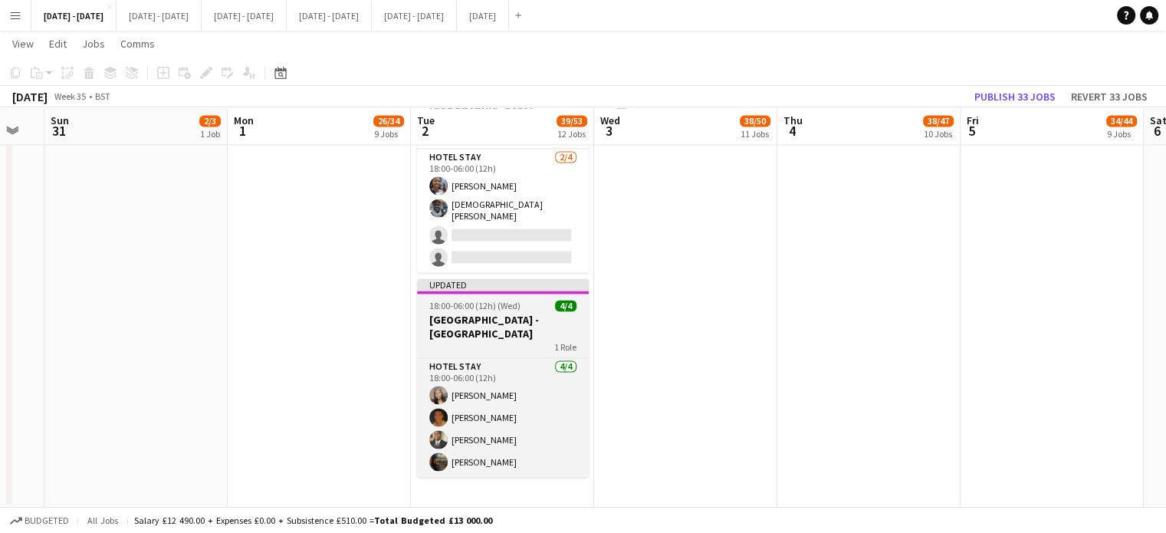
click at [532, 313] on h3 "[GEOGRAPHIC_DATA] - [GEOGRAPHIC_DATA]" at bounding box center [503, 327] width 172 height 28
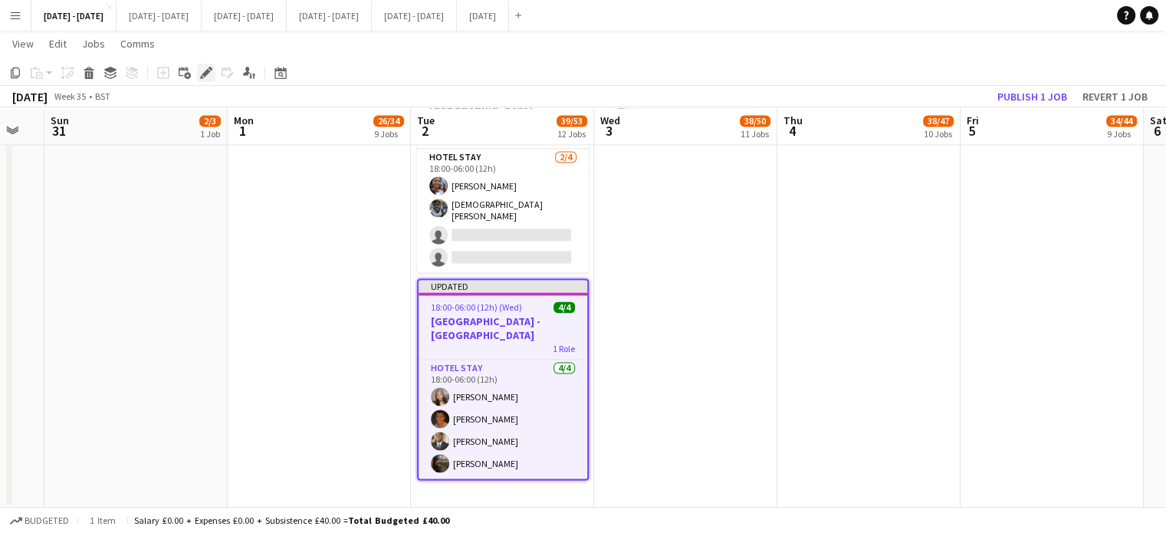
click at [205, 72] on icon at bounding box center [206, 73] width 8 height 8
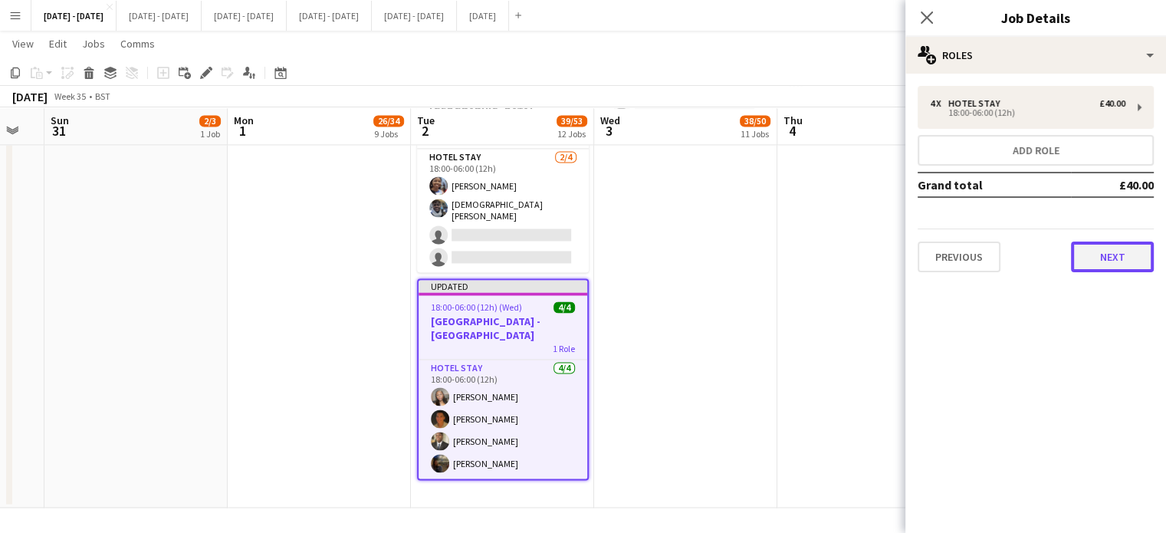
click at [1115, 241] on button "Next" at bounding box center [1112, 256] width 83 height 31
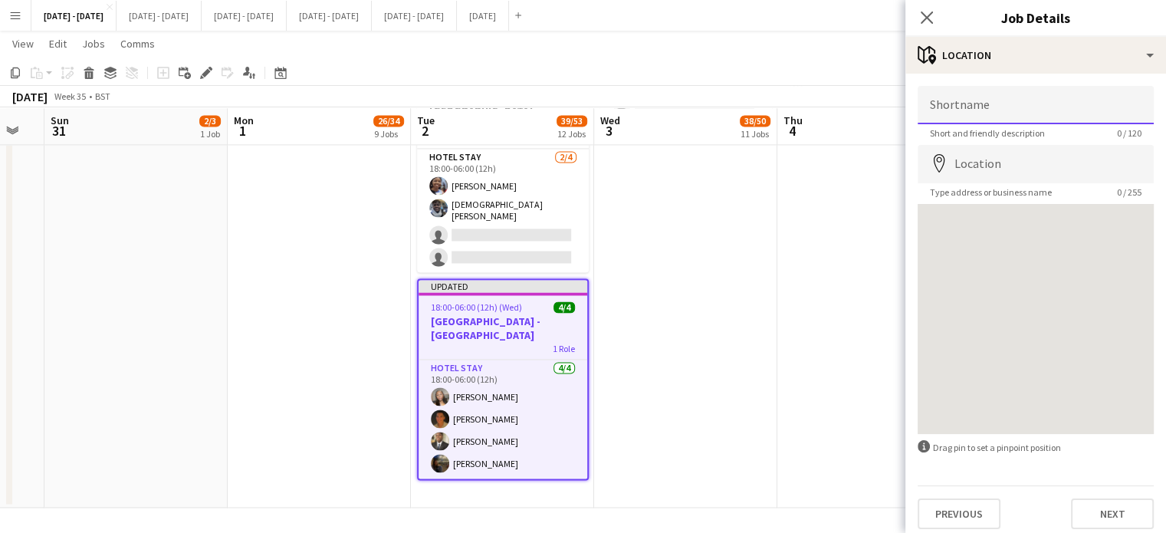
click at [972, 105] on input "Shortname" at bounding box center [1036, 105] width 236 height 38
click at [935, 110] on input "********" at bounding box center [1036, 105] width 236 height 38
type input "**********"
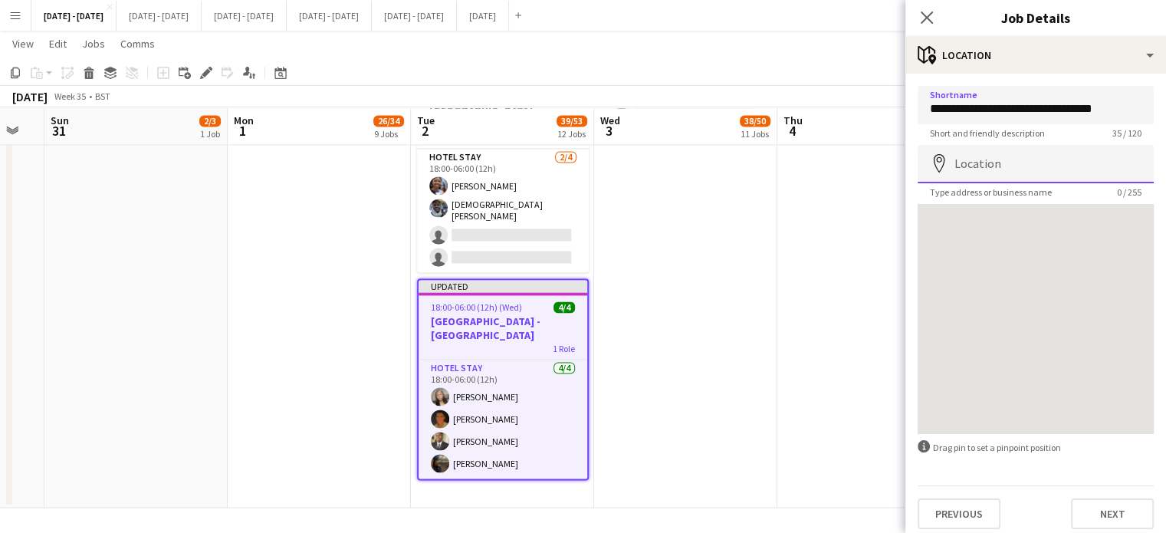
click at [1009, 169] on input "Location" at bounding box center [1036, 164] width 236 height 38
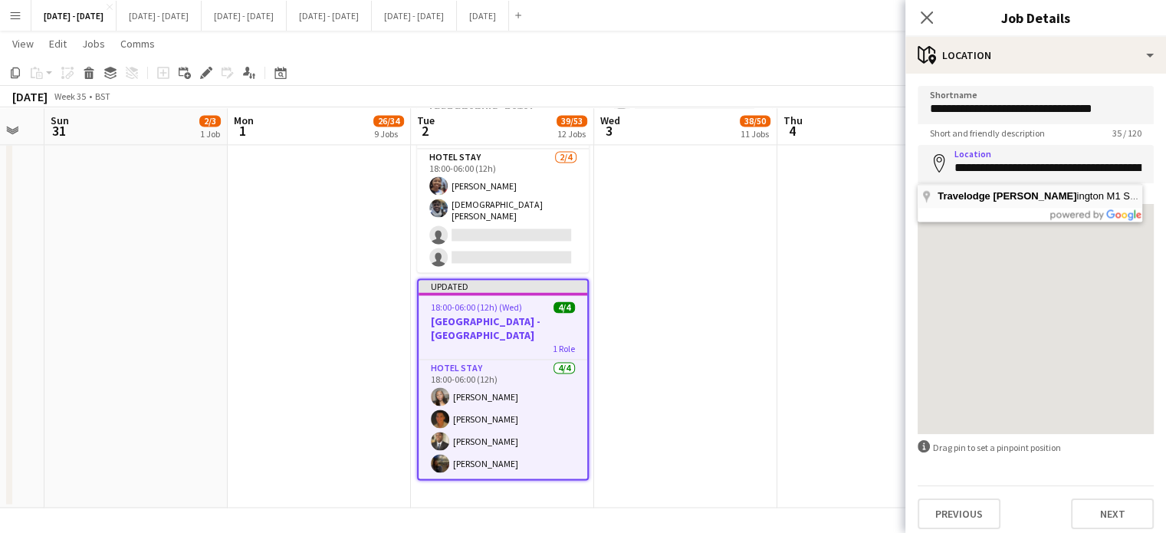
type input "**********"
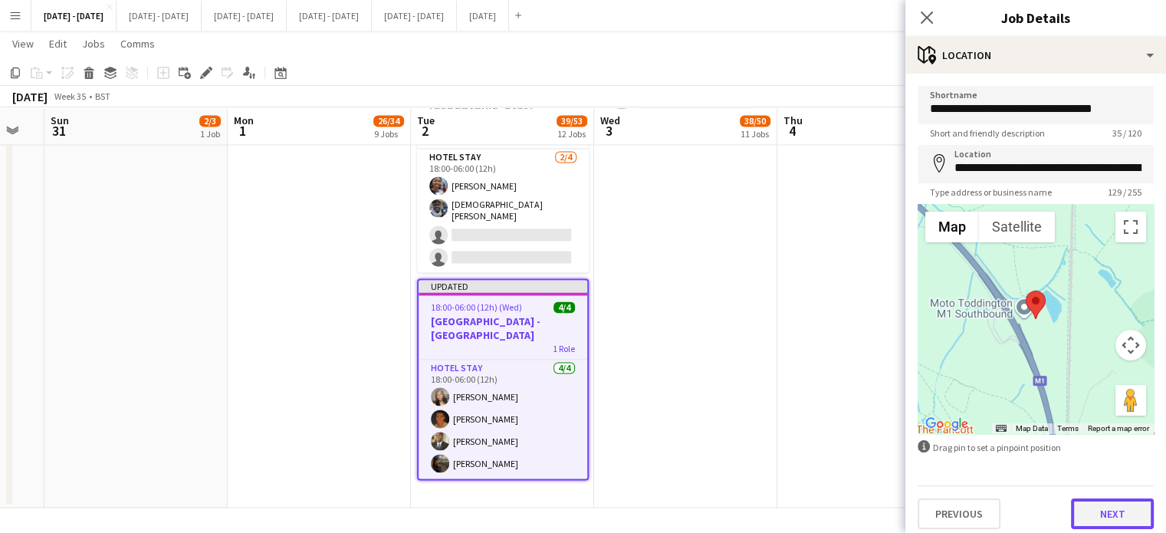
click at [1089, 516] on button "Next" at bounding box center [1112, 513] width 83 height 31
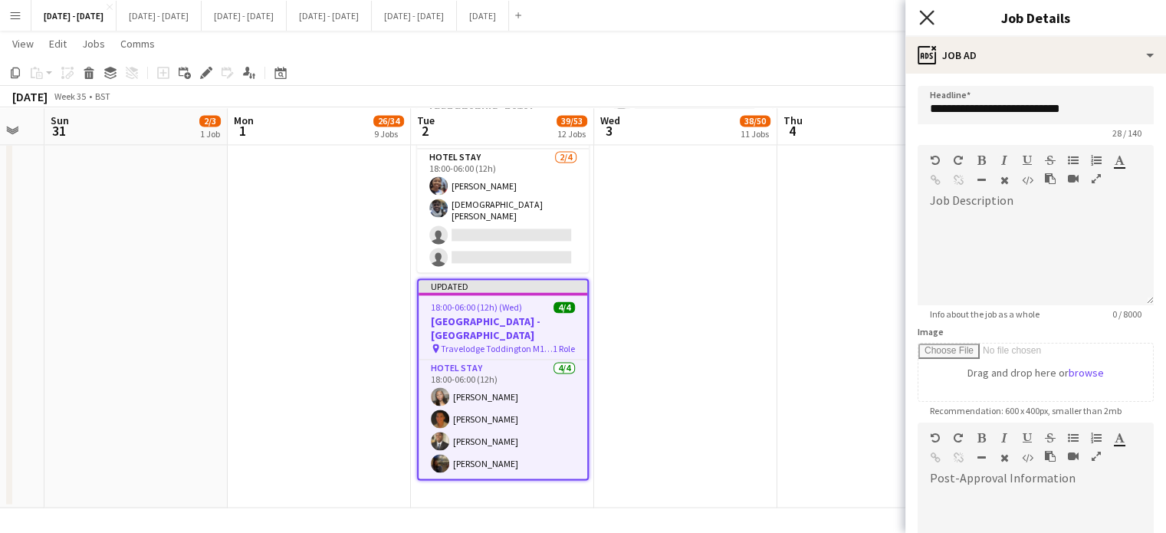
click at [930, 15] on icon at bounding box center [926, 17] width 15 height 15
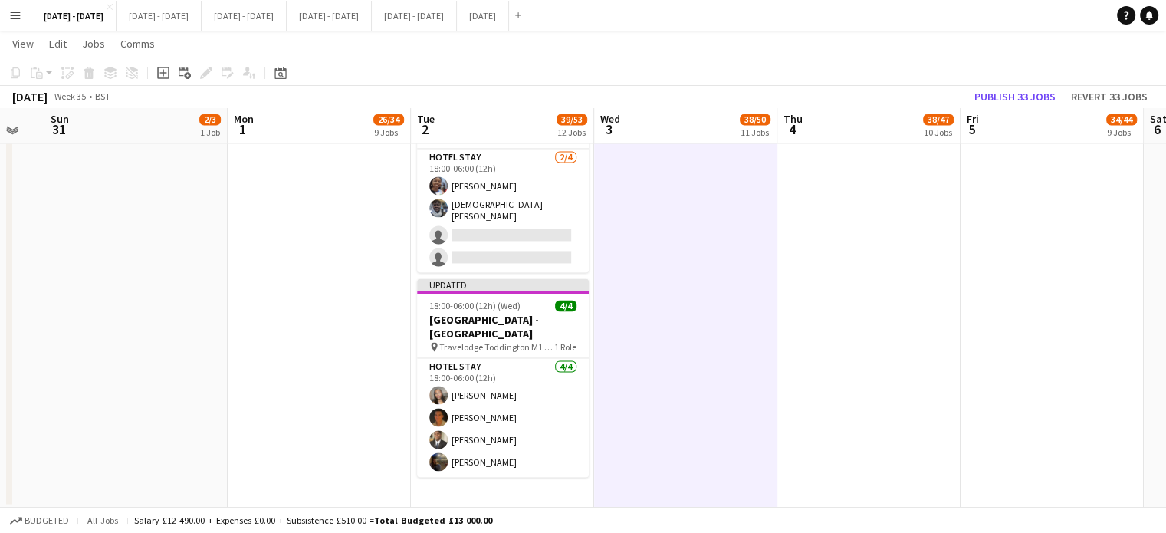
scroll to position [2156, 0]
